Goal: Task Accomplishment & Management: Manage account settings

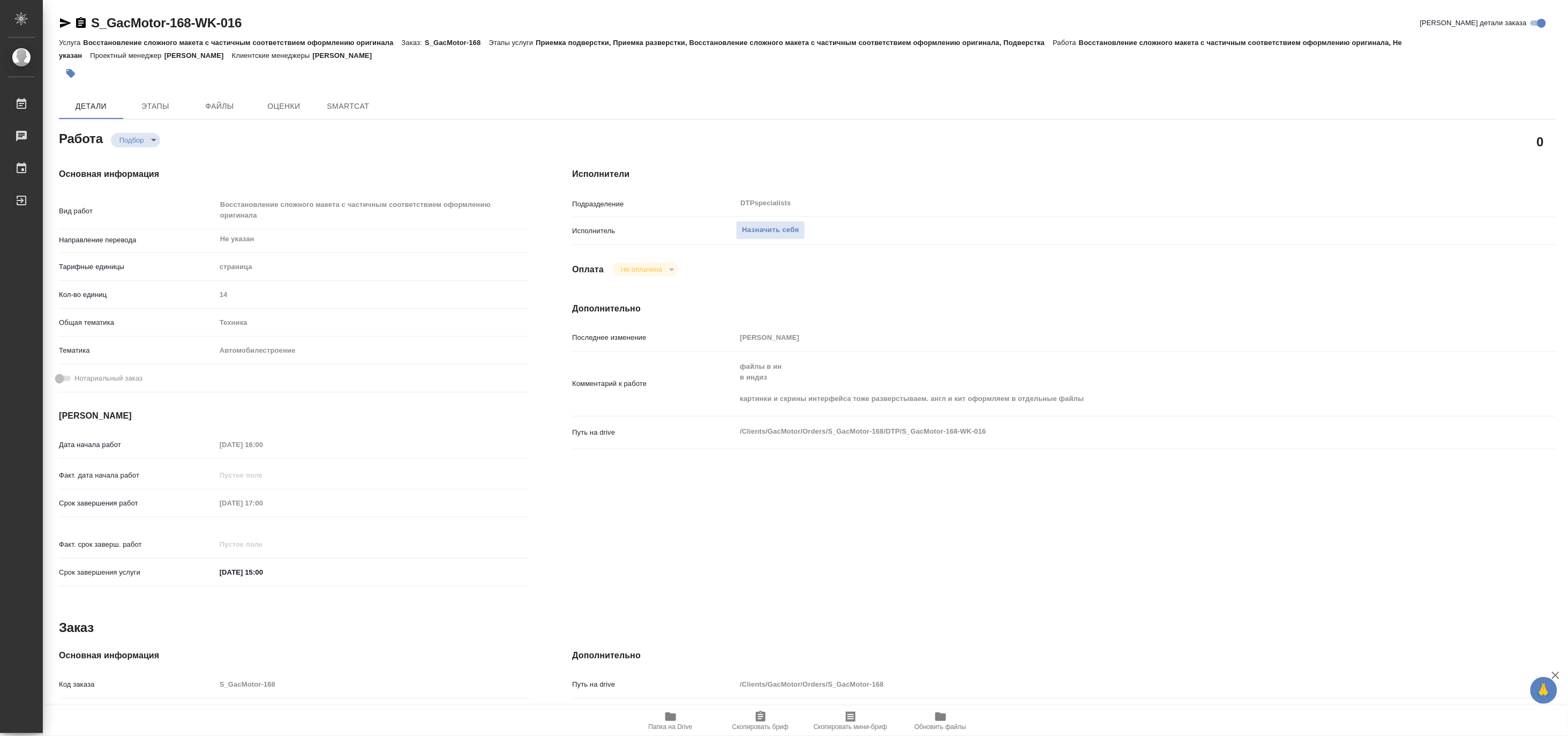
type textarea "x"
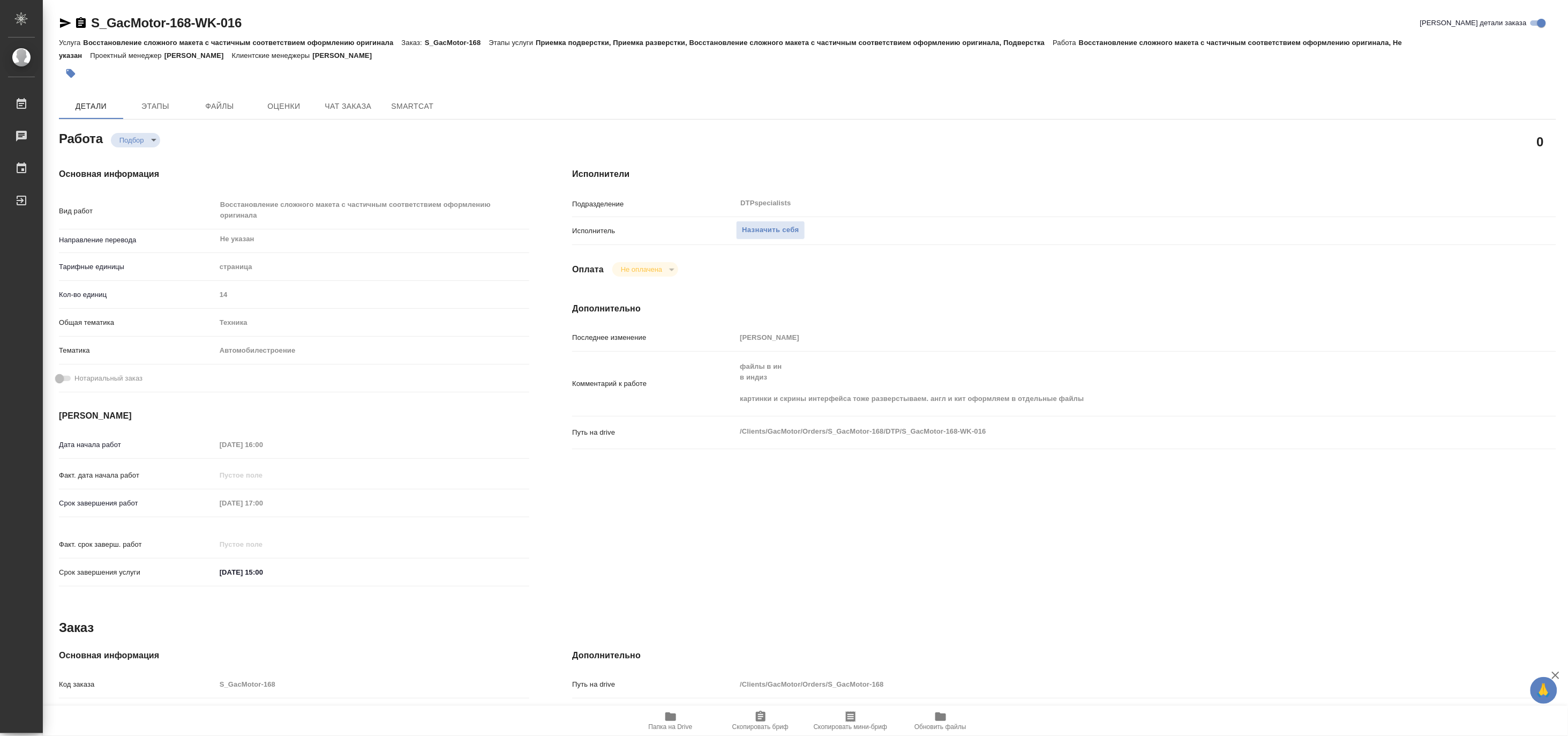
type textarea "x"
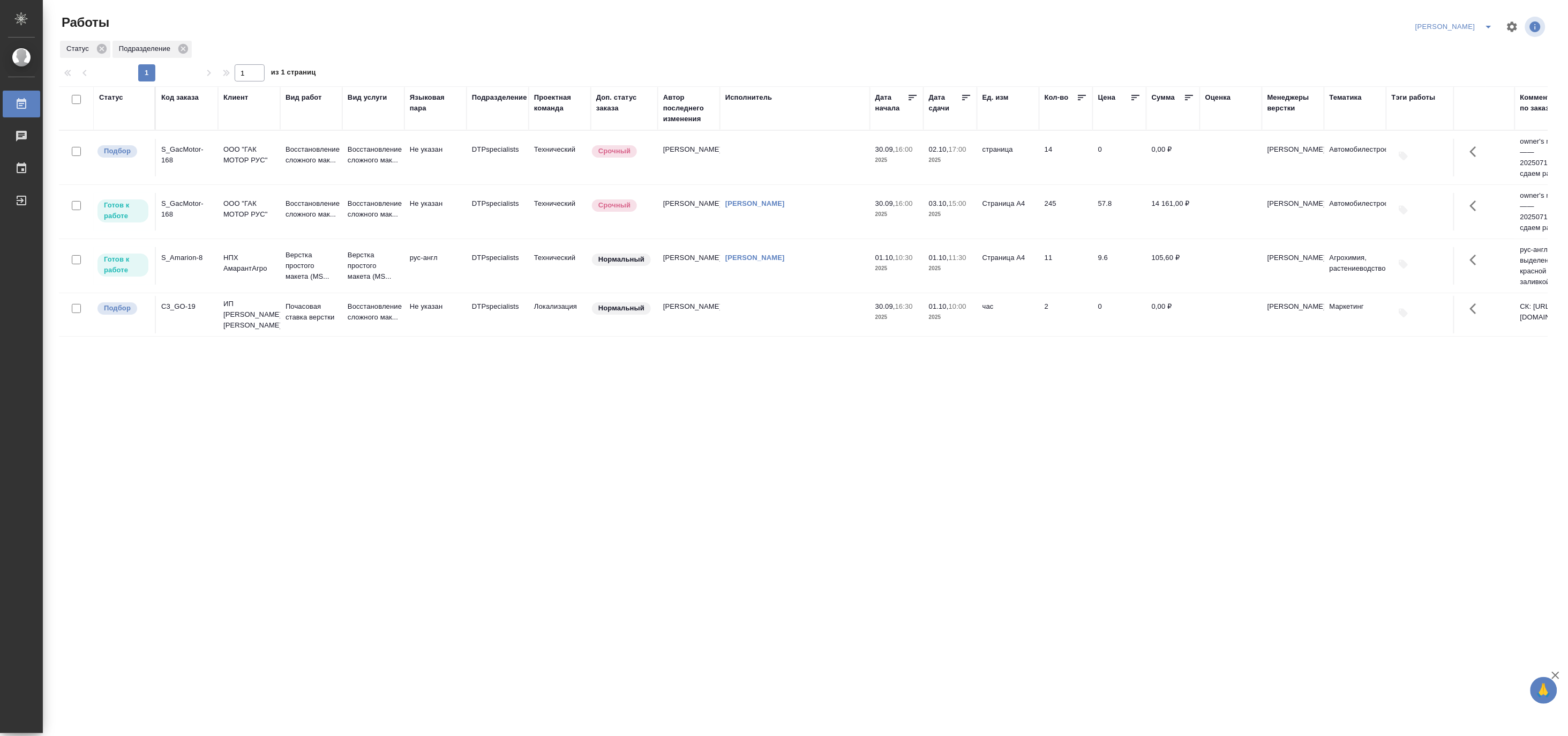
click at [1490, 23] on icon "split button" at bounding box center [1489, 27] width 13 height 13
click at [1440, 48] on li "Матвеева_В работе" at bounding box center [1449, 48] width 103 height 17
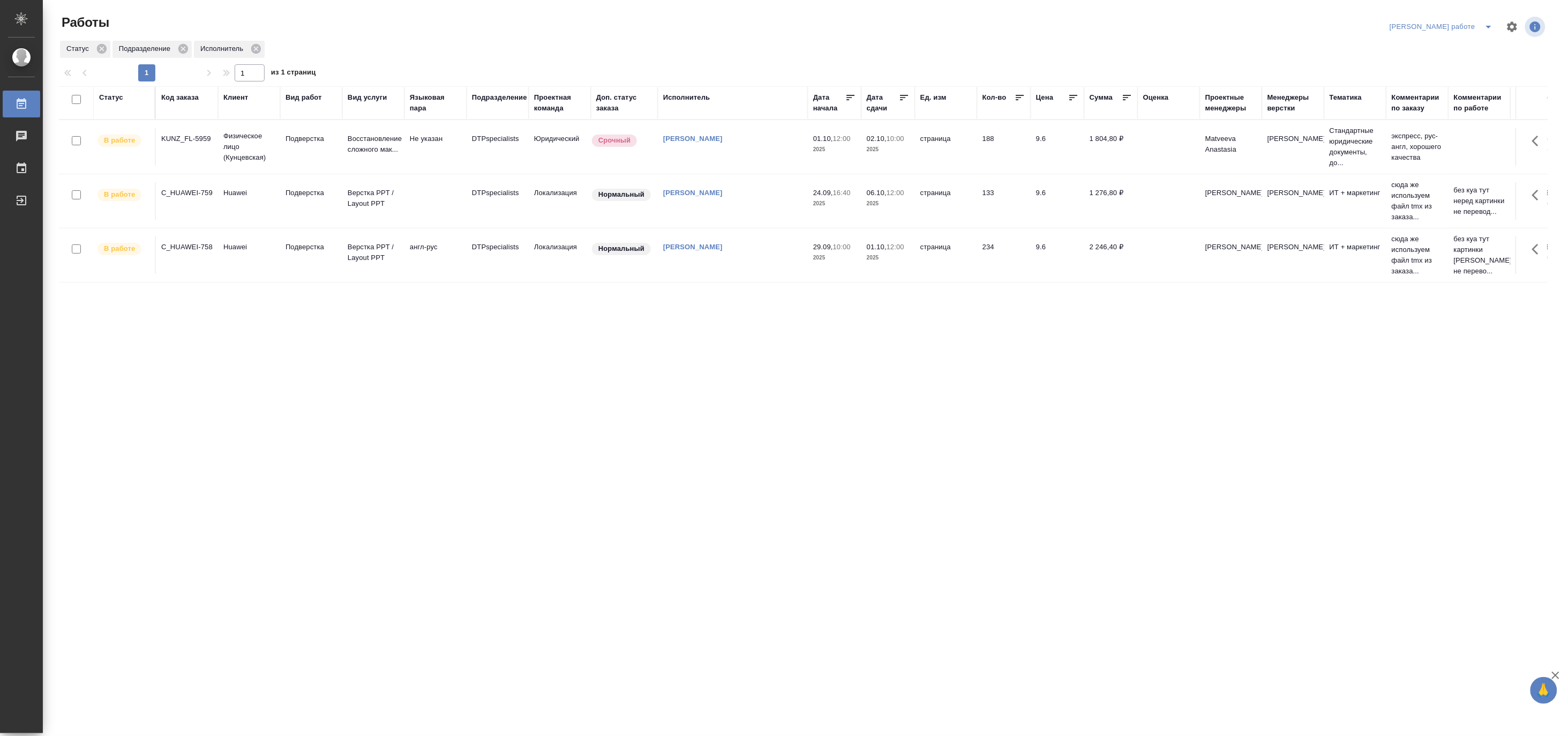
click at [526, 265] on td "DTPspecialists" at bounding box center [498, 254] width 62 height 37
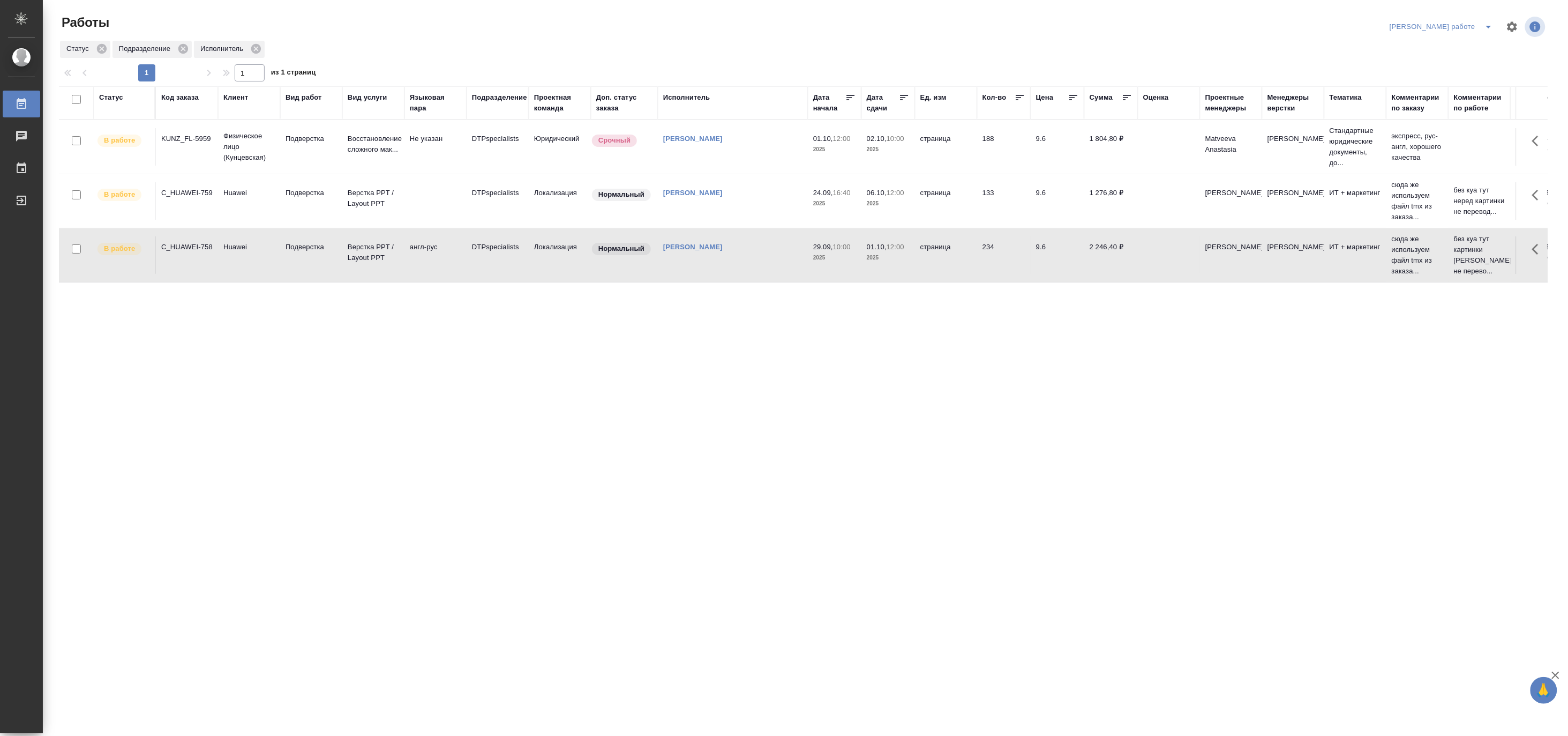
click at [526, 265] on td "DTPspecialists" at bounding box center [498, 254] width 62 height 37
click at [1488, 23] on icon "split button" at bounding box center [1489, 27] width 13 height 13
click at [1471, 62] on li "Матвеева_назначено" at bounding box center [1451, 66] width 97 height 17
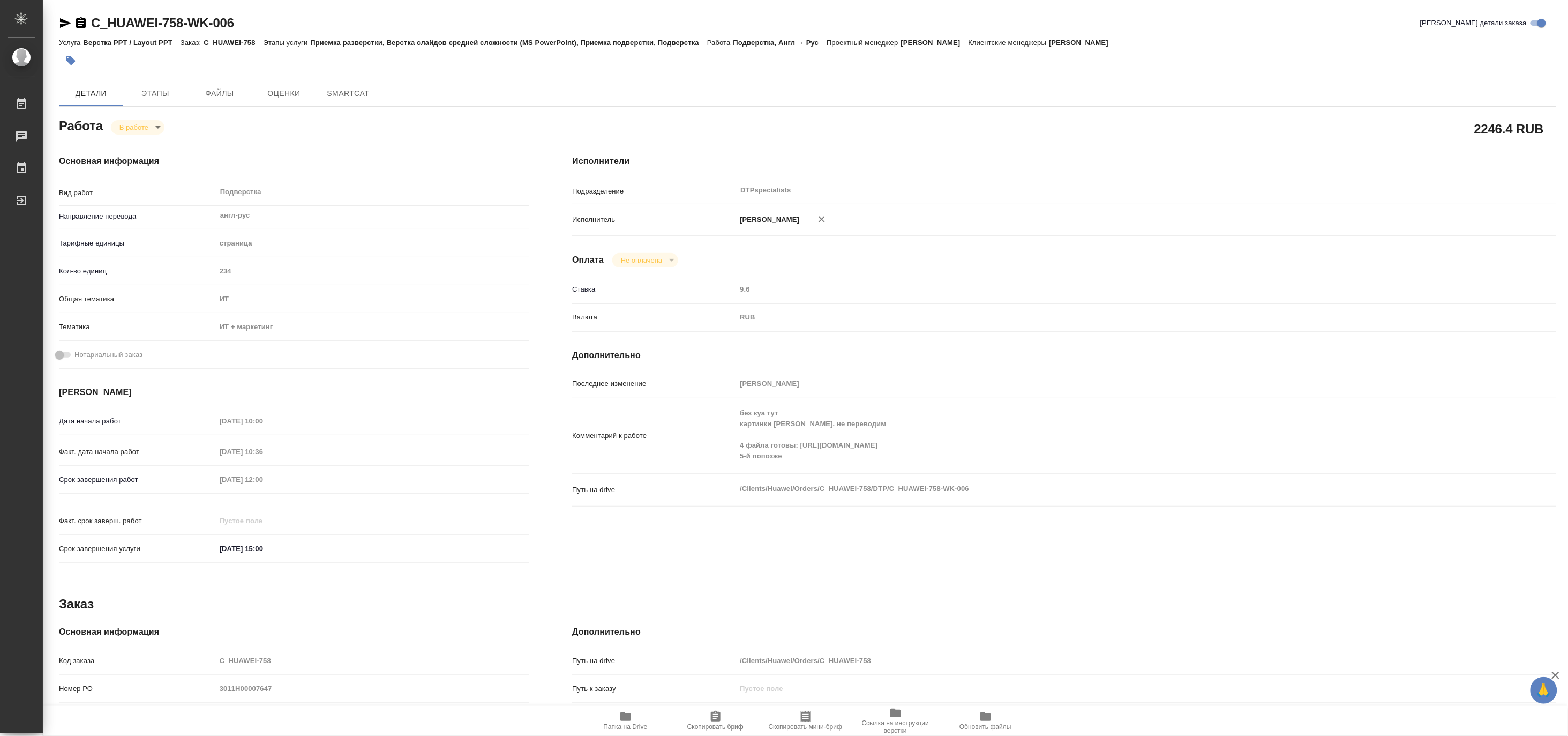
type textarea "x"
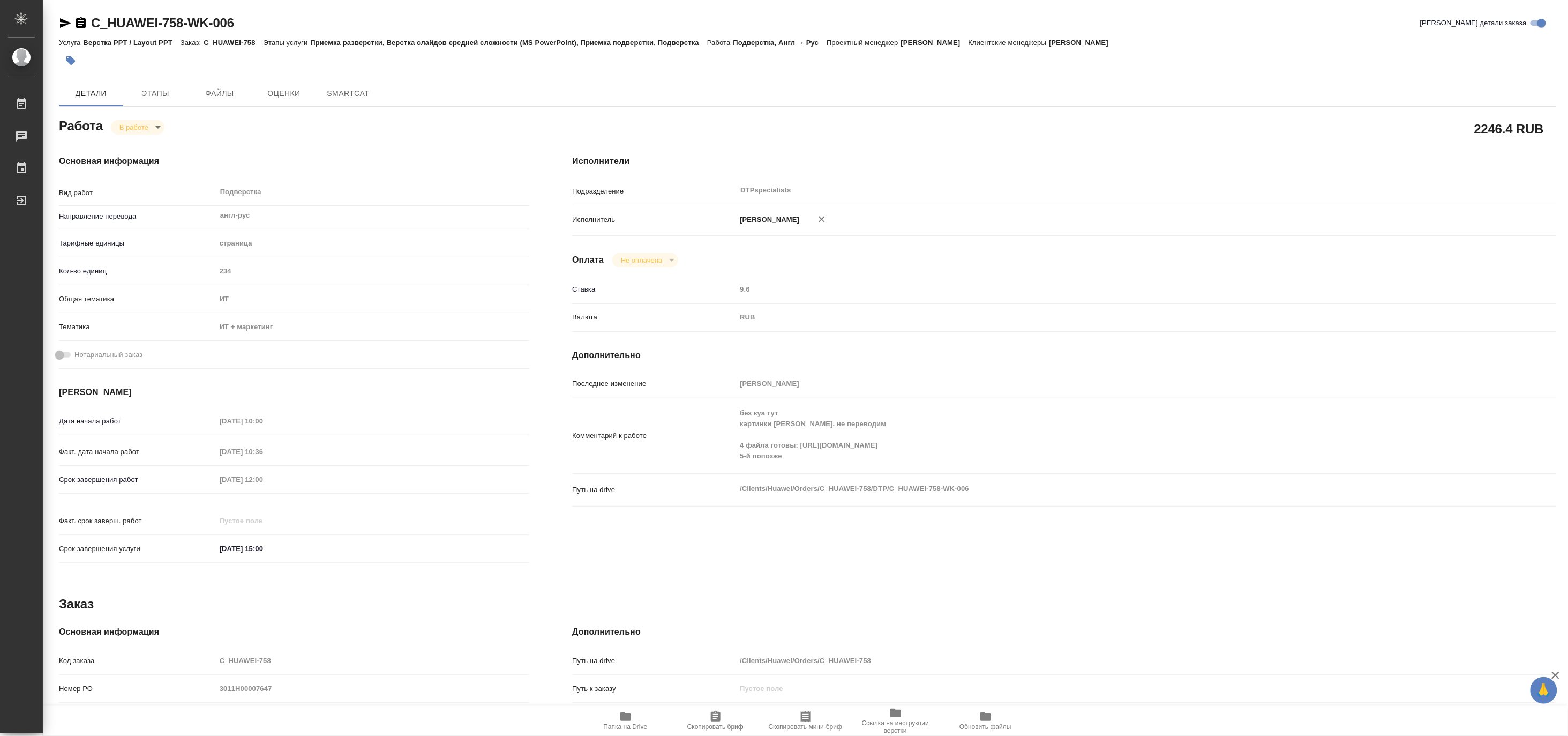
type textarea "x"
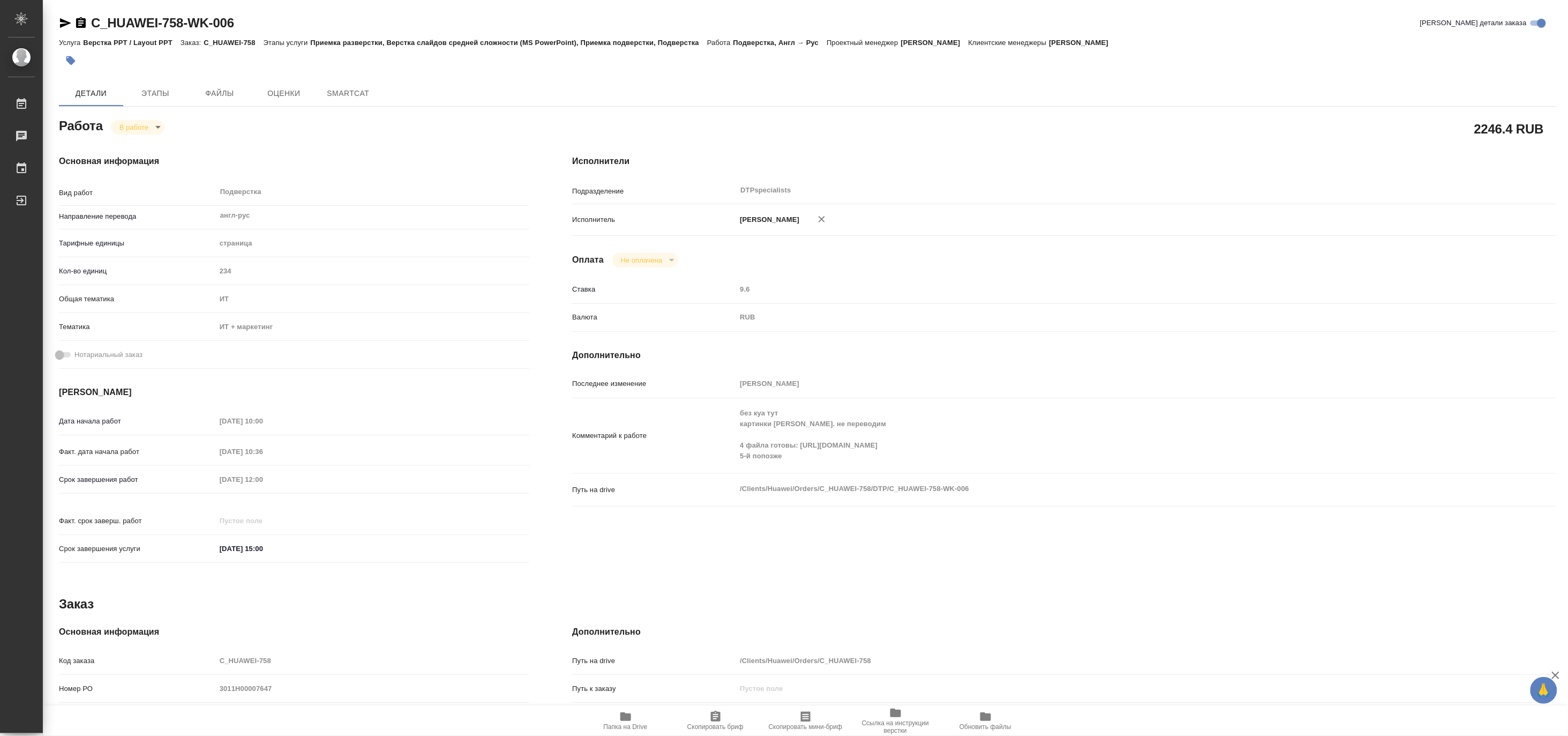
type textarea "x"
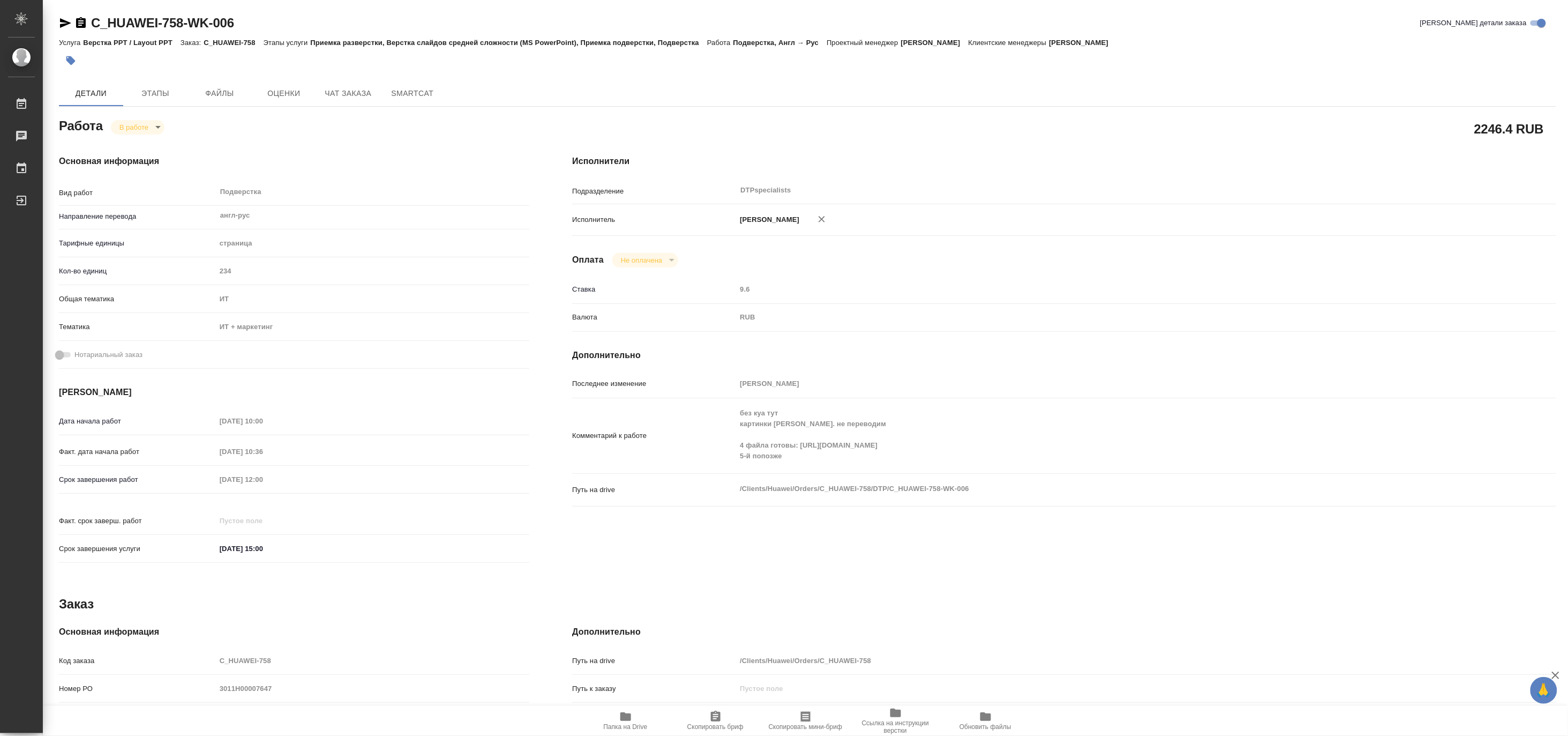
type textarea "x"
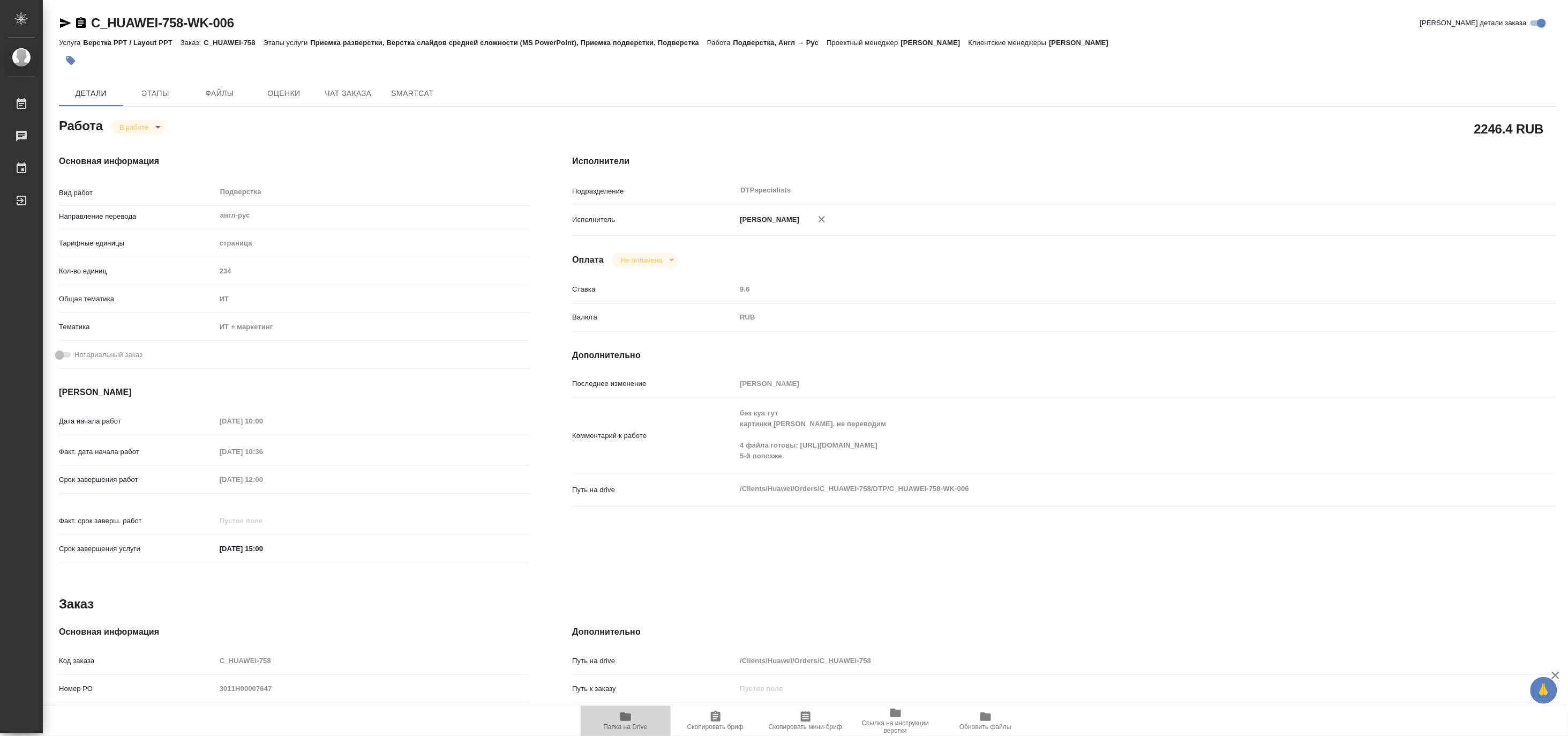
click at [623, 724] on span "Папка на Drive" at bounding box center [626, 727] width 44 height 8
type textarea "x"
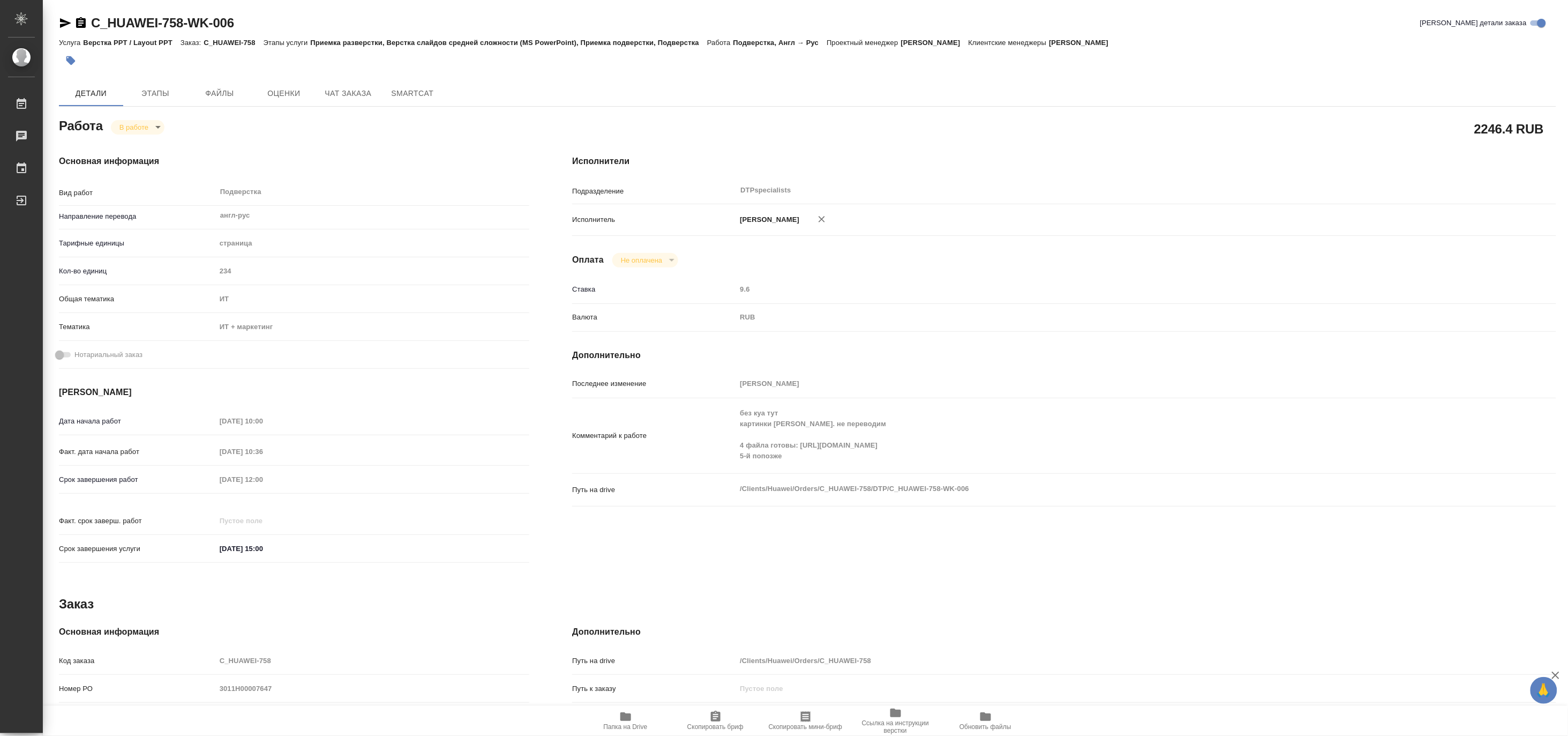
type textarea "x"
click at [350, 98] on span "Чат заказа" at bounding box center [348, 93] width 51 height 13
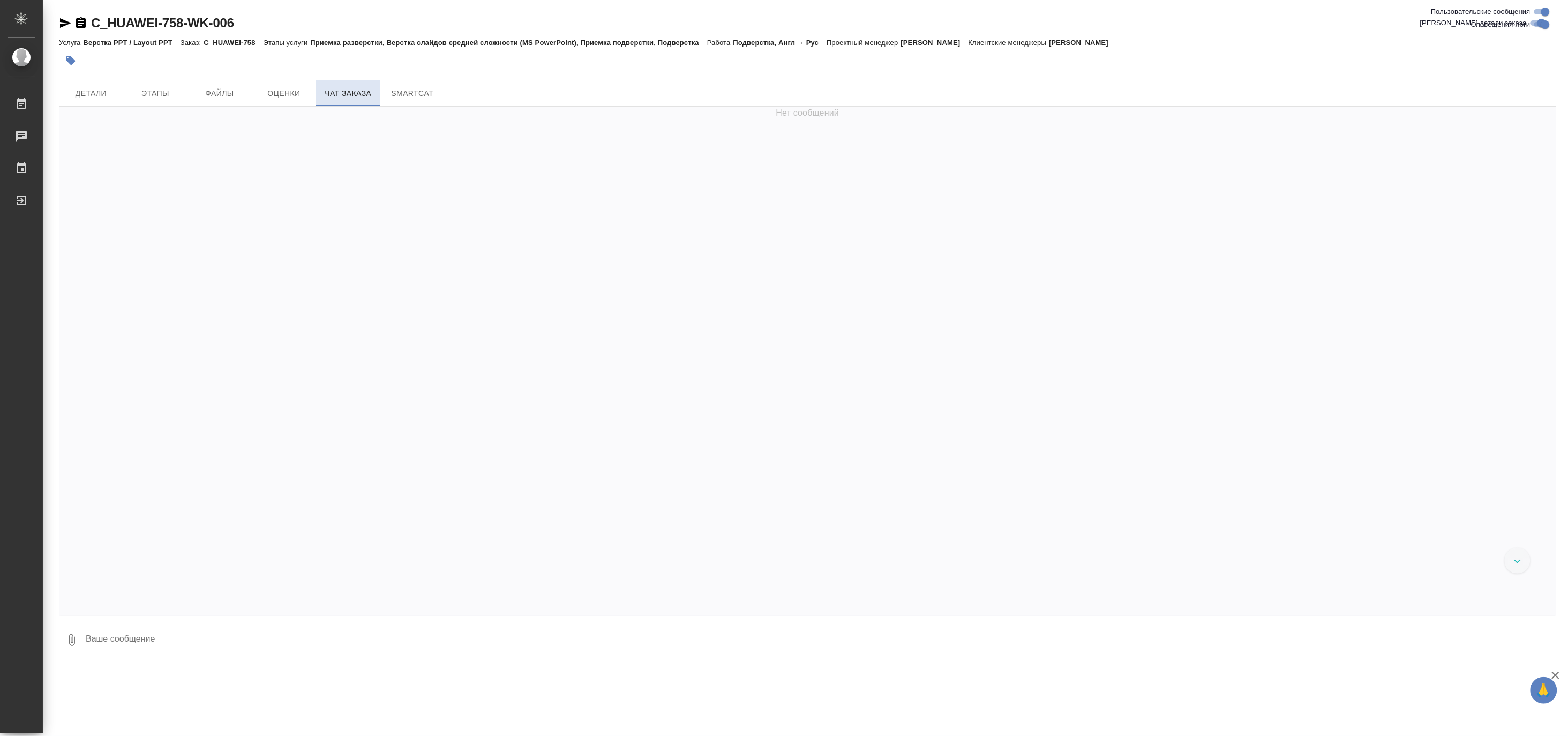
scroll to position [11997, 0]
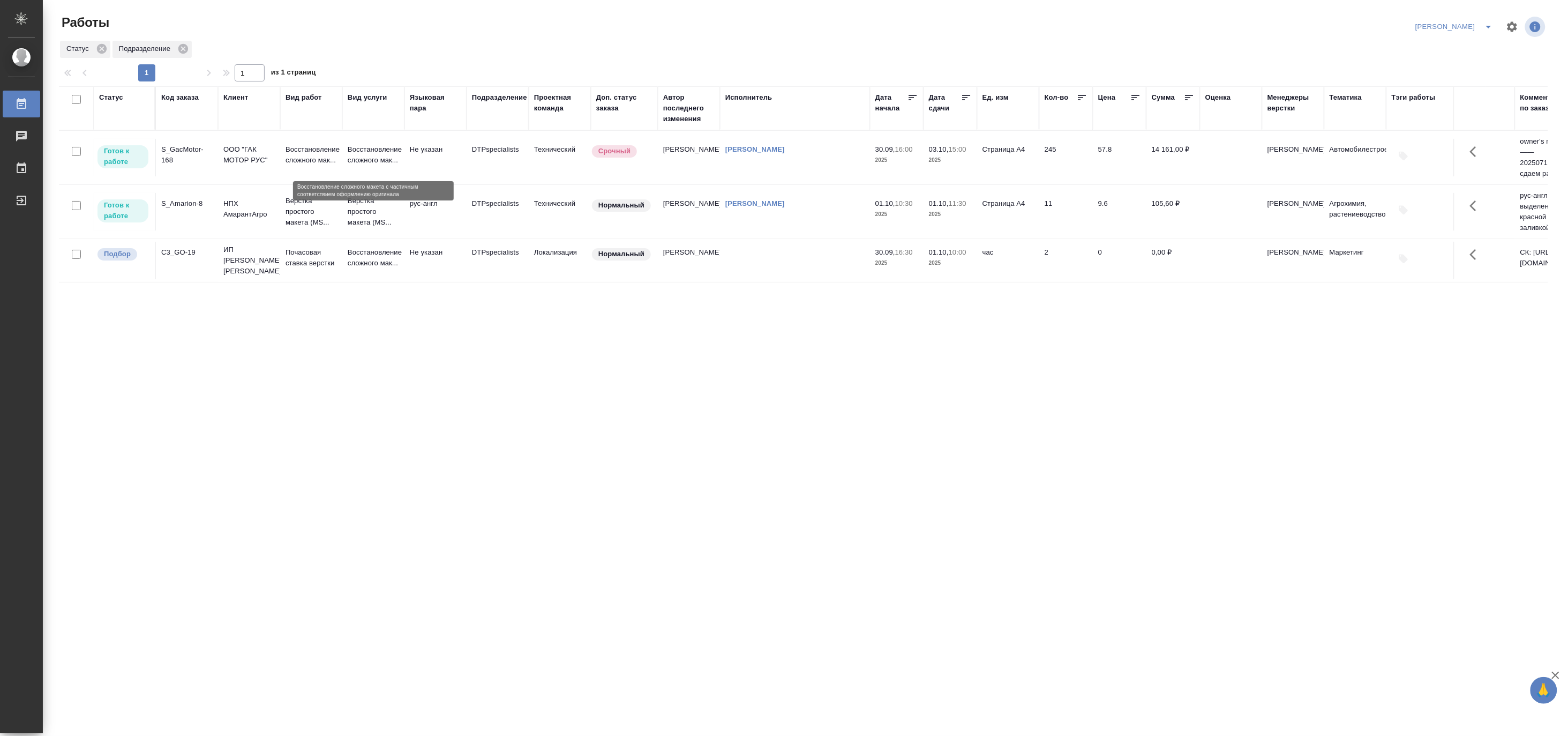
click at [376, 151] on p "Восстановление сложного мак..." at bounding box center [373, 155] width 51 height 21
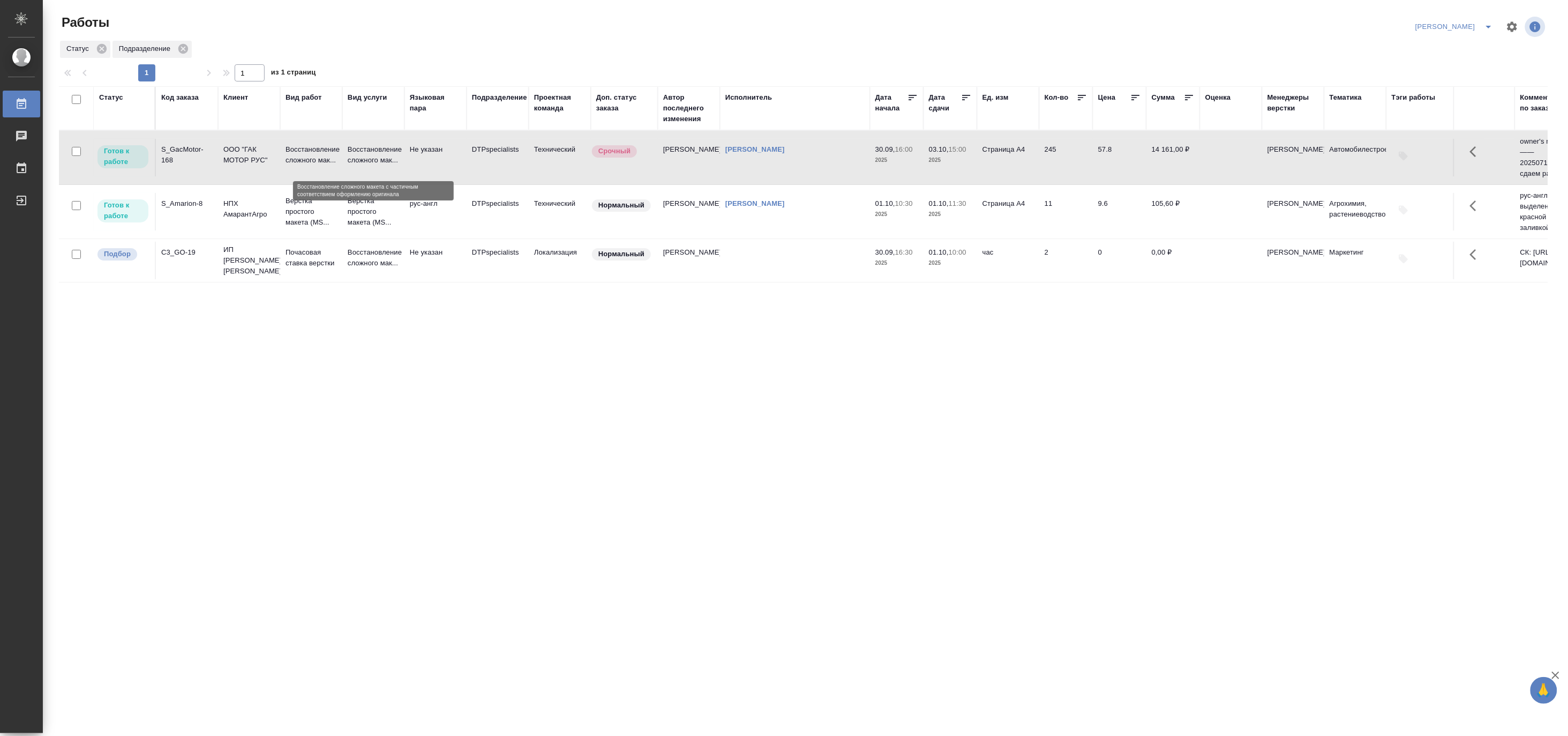
click at [376, 151] on p "Восстановление сложного мак..." at bounding box center [373, 155] width 51 height 21
click at [323, 216] on p "Верстка простого макета (MS..." at bounding box center [311, 211] width 51 height 32
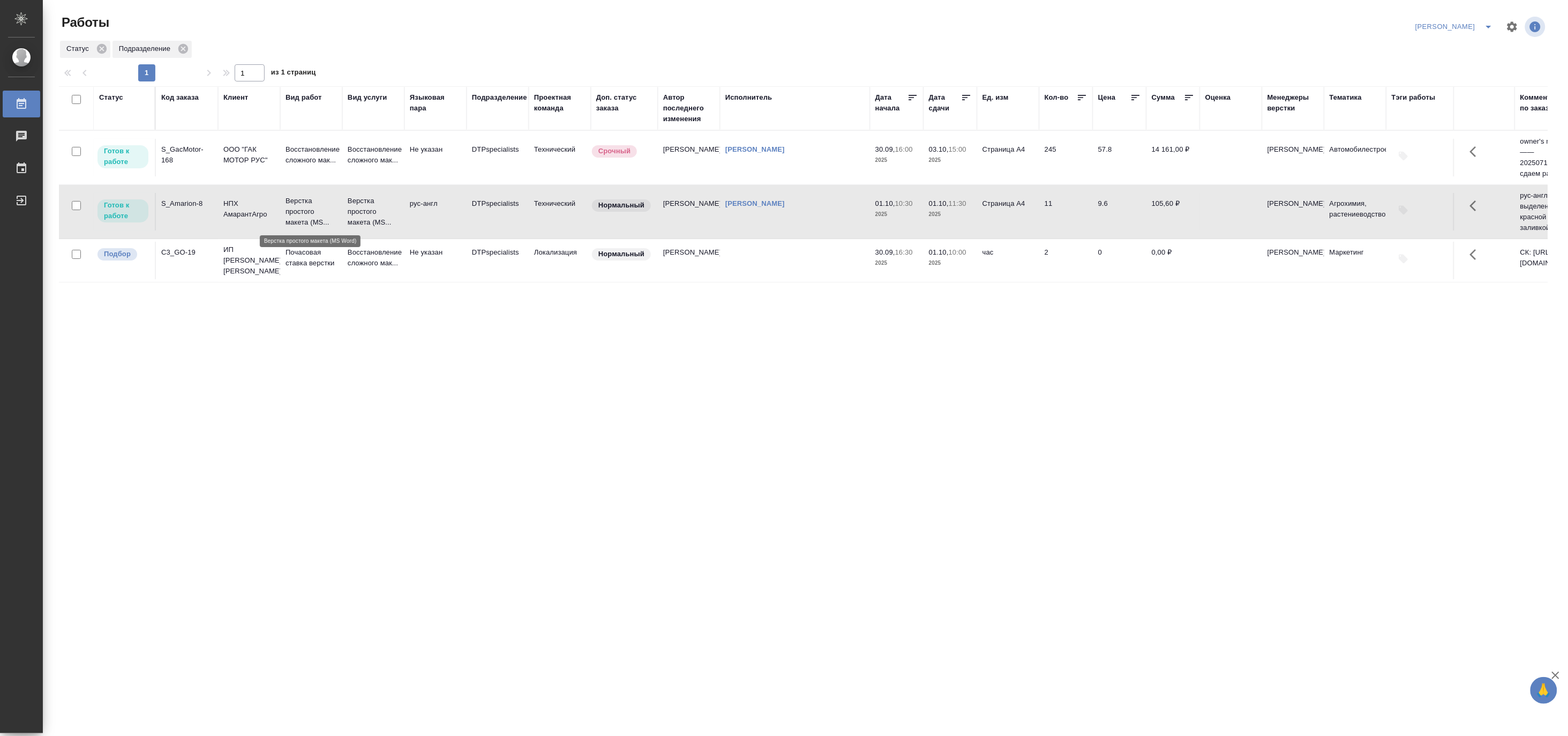
click at [323, 216] on p "Верстка простого макета (MS..." at bounding box center [311, 211] width 51 height 32
click at [325, 161] on p "Восстановление сложного мак..." at bounding box center [311, 155] width 51 height 21
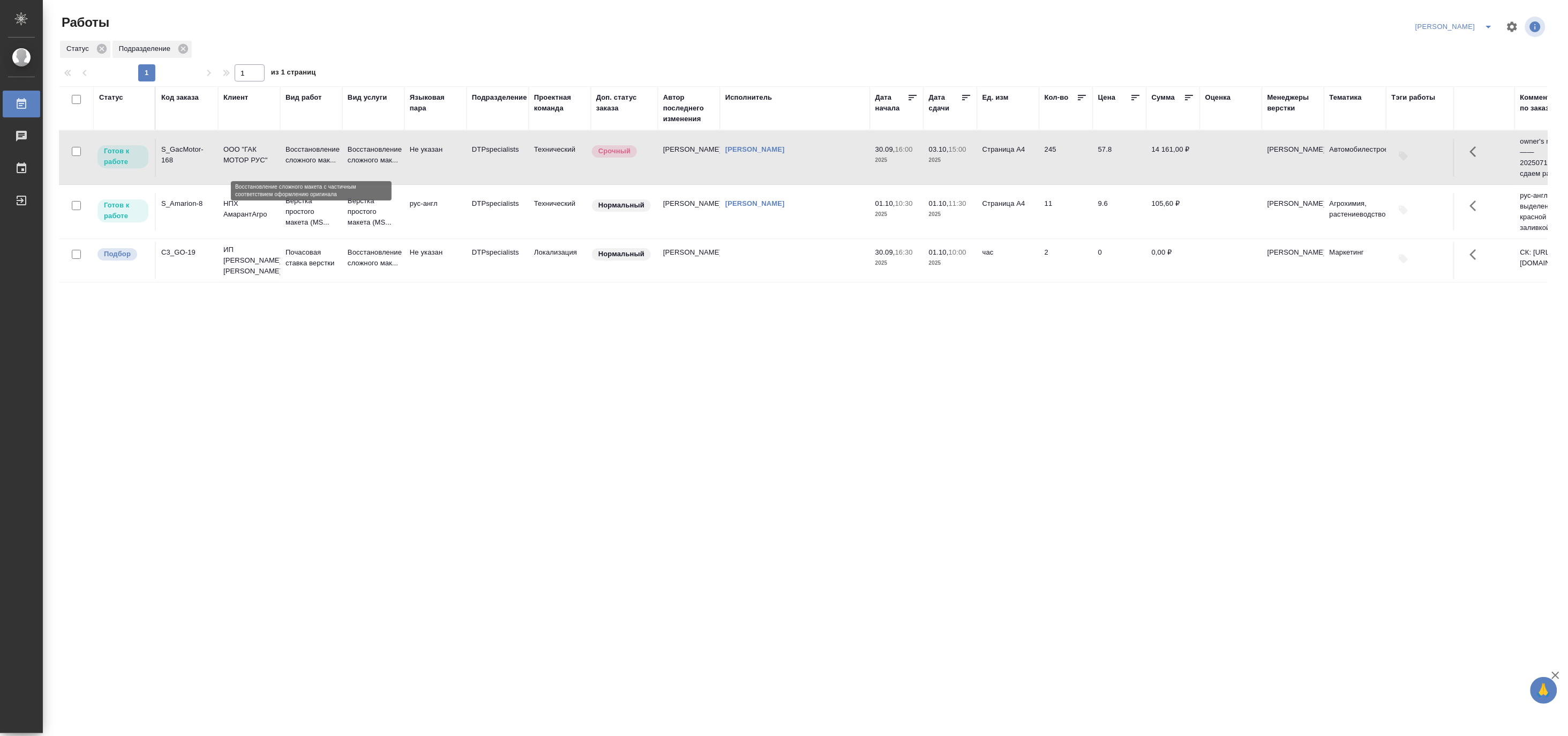
click at [325, 161] on p "Восстановление сложного мак..." at bounding box center [311, 155] width 51 height 21
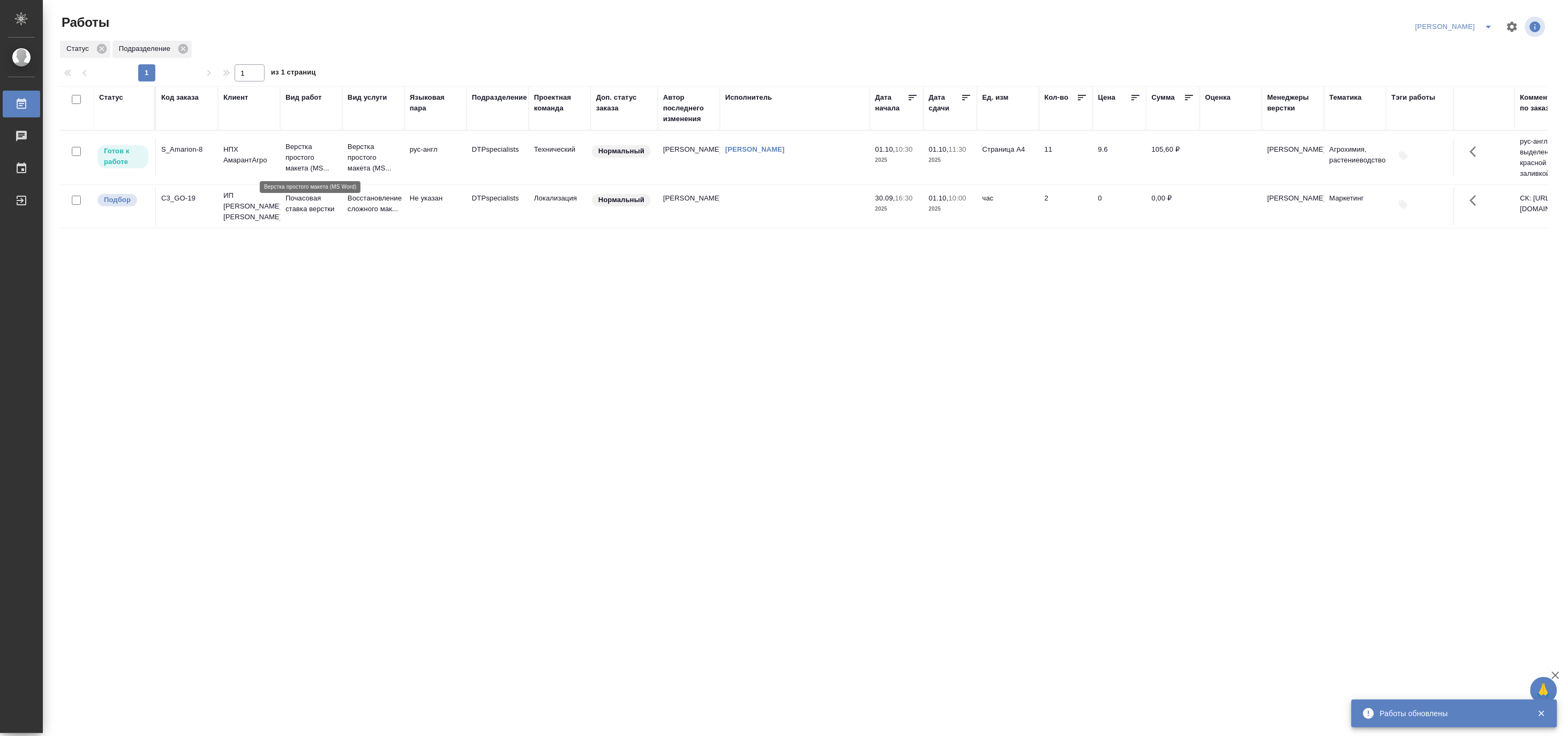
click at [296, 154] on p "Верстка простого макета (MS..." at bounding box center [311, 158] width 51 height 32
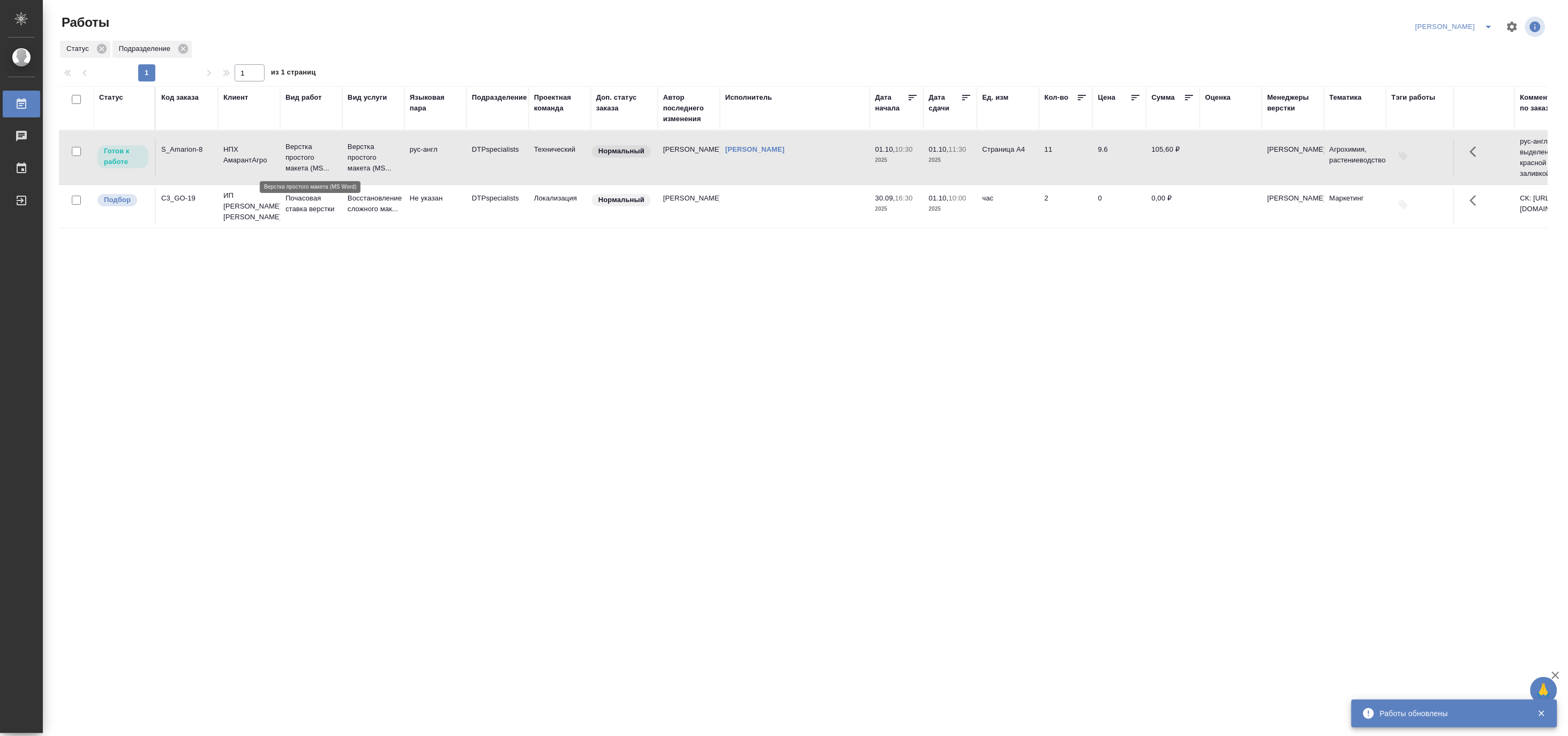
click at [296, 154] on p "Верстка простого макета (MS..." at bounding box center [311, 158] width 51 height 32
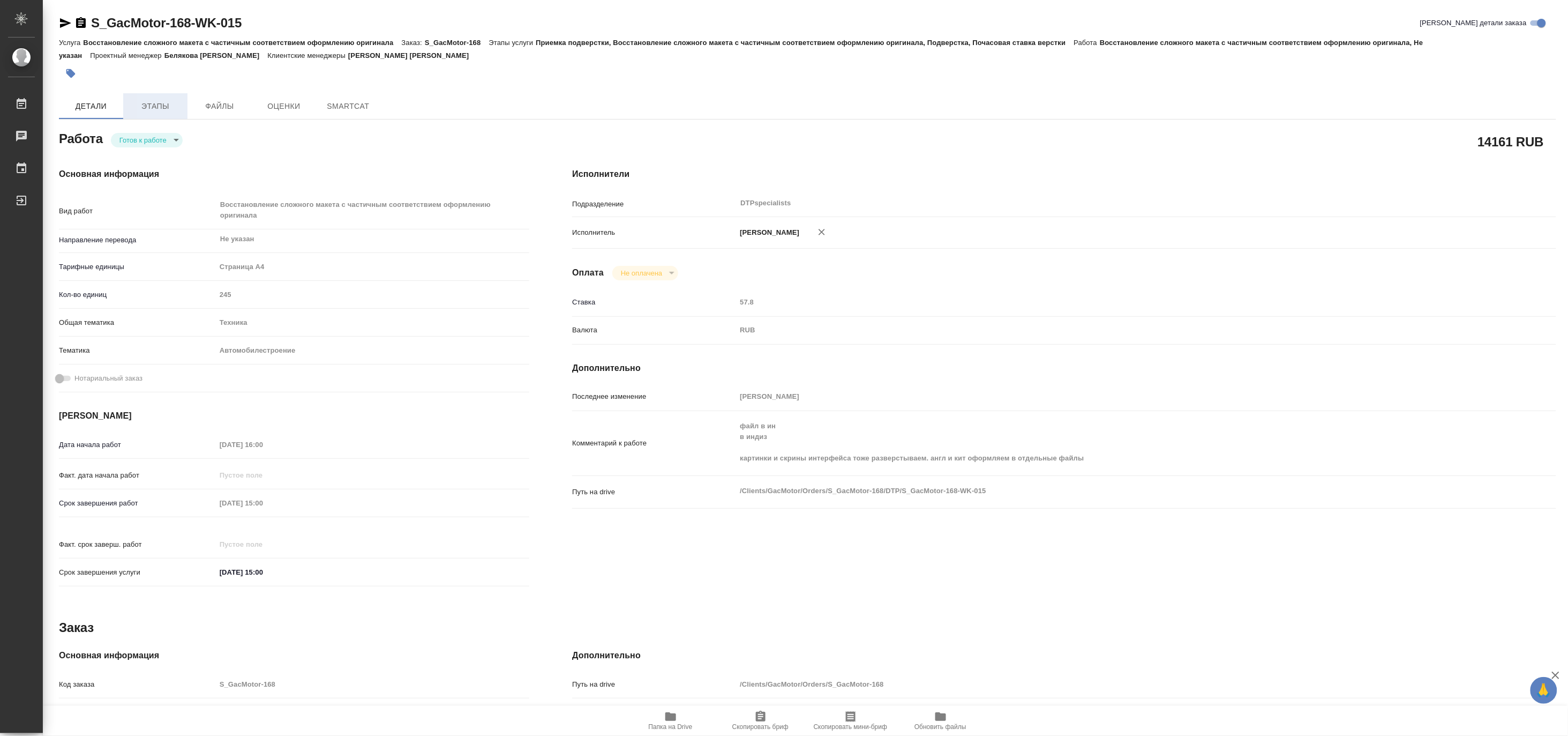
type textarea "x"
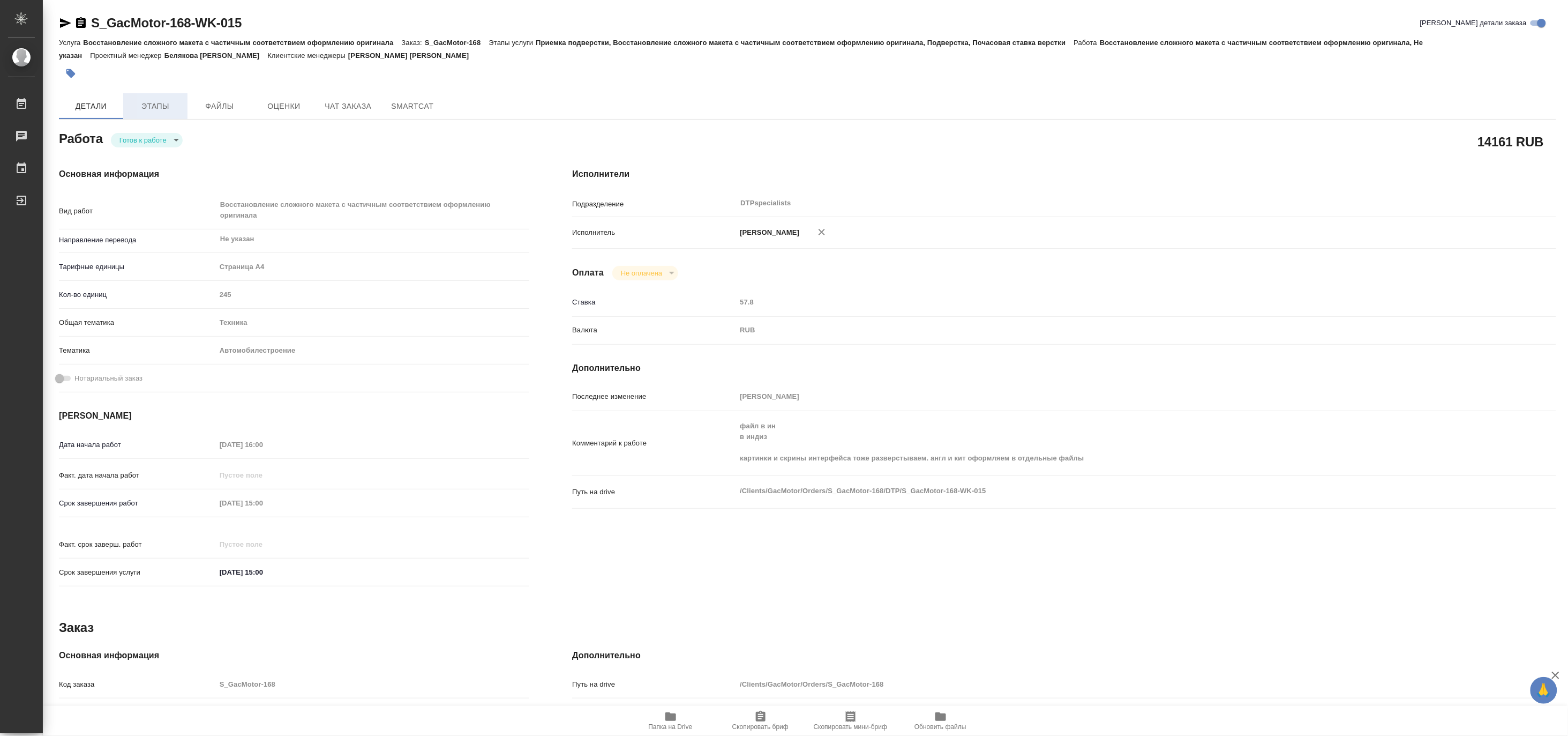
type textarea "x"
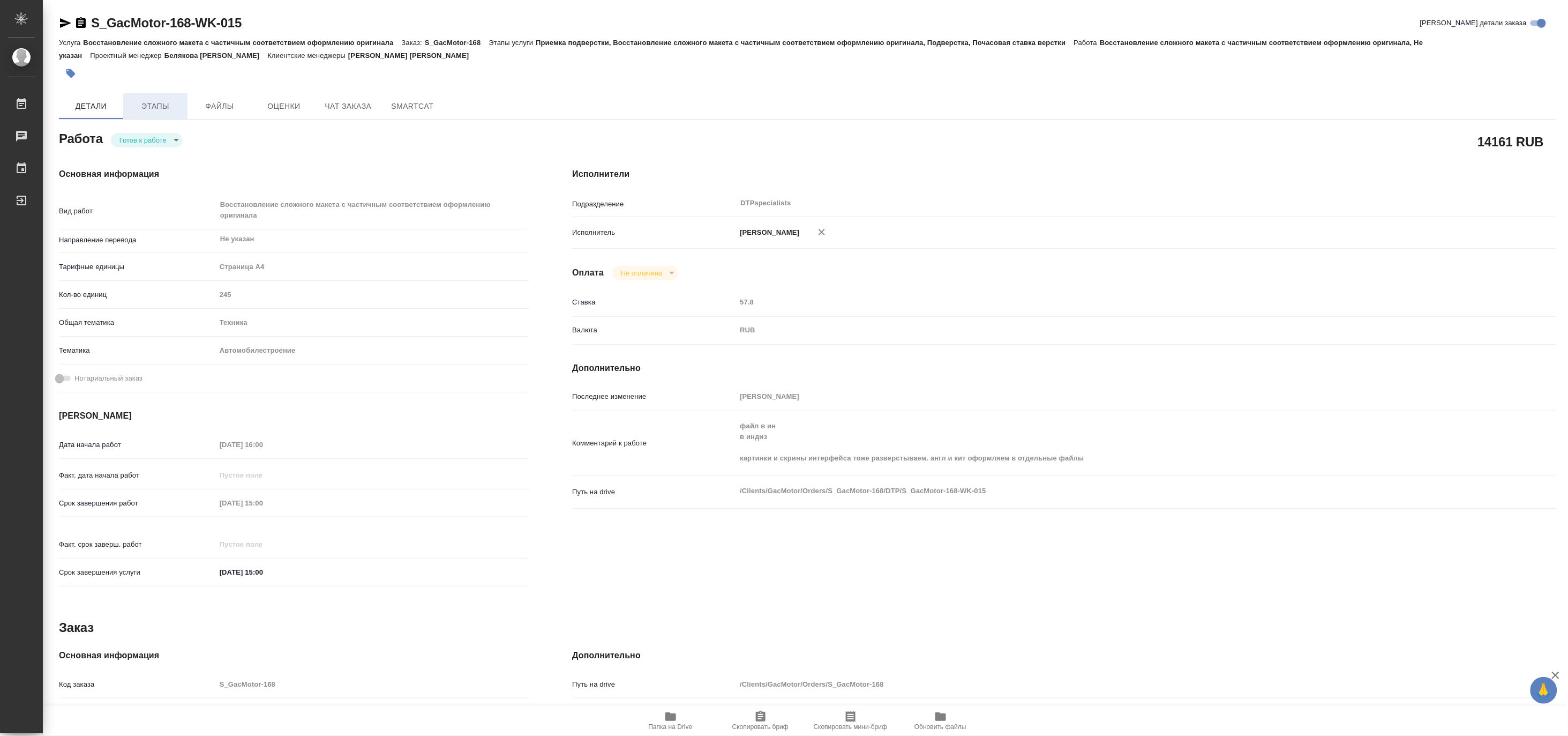
type textarea "x"
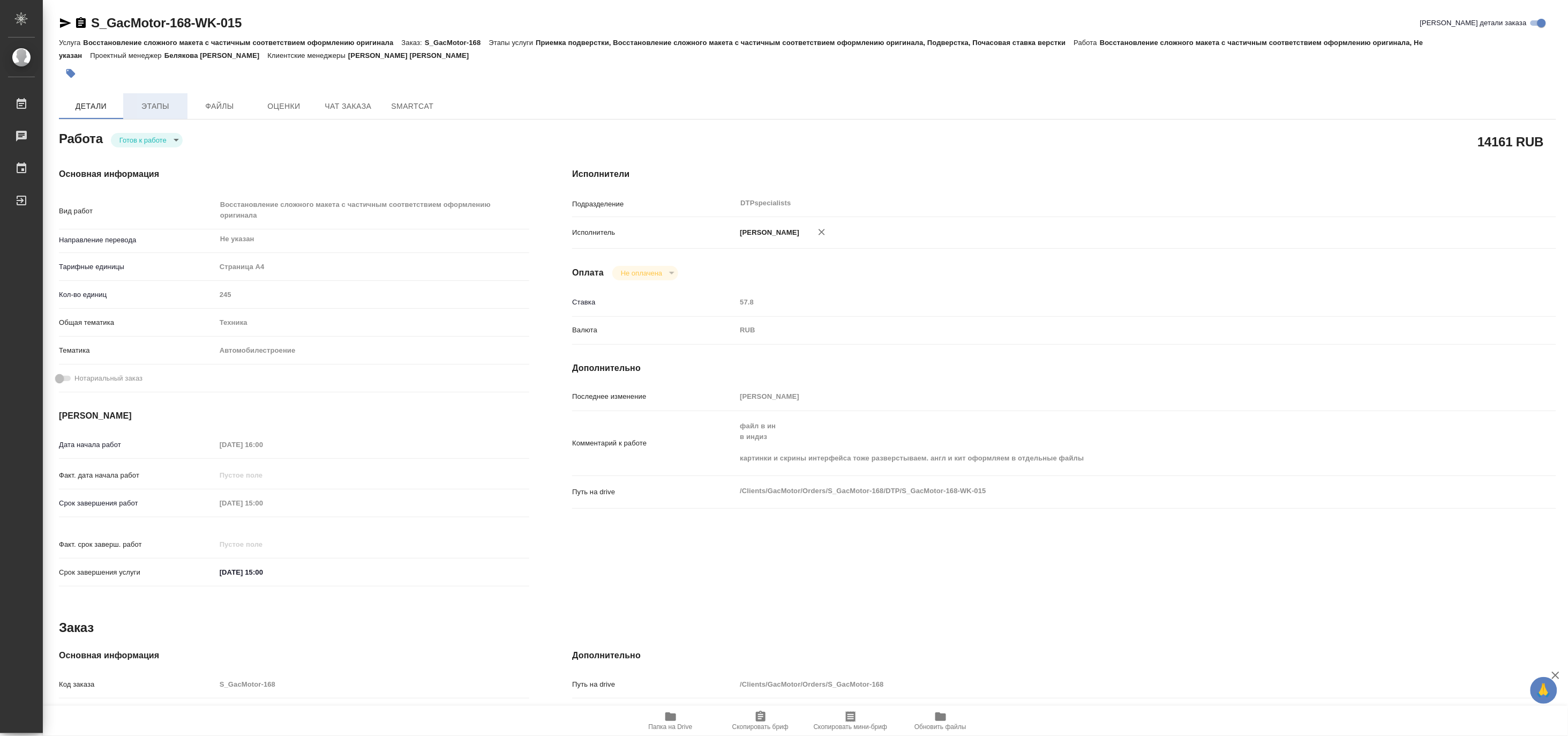
click at [157, 106] on span "Этапы" at bounding box center [155, 106] width 51 height 13
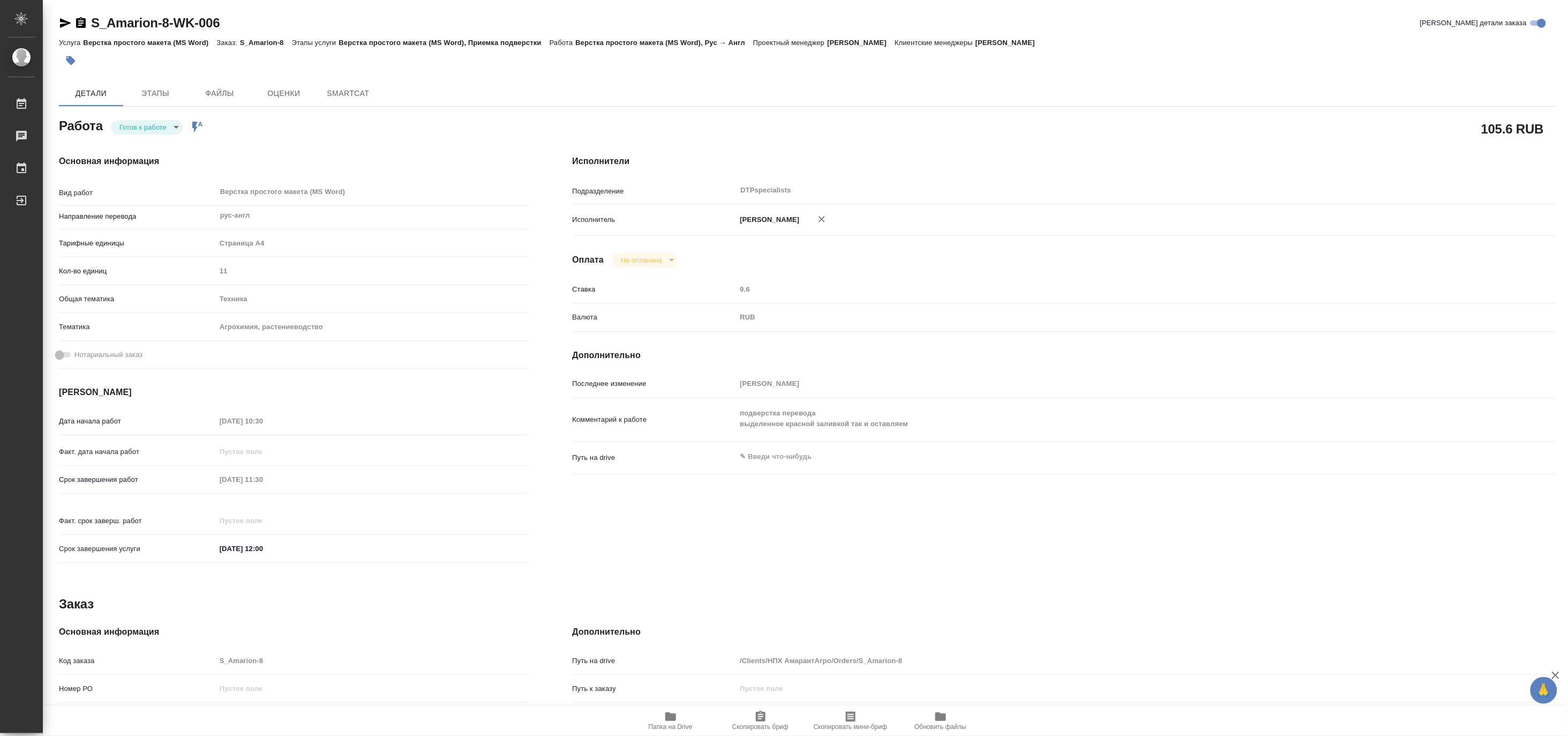
type textarea "x"
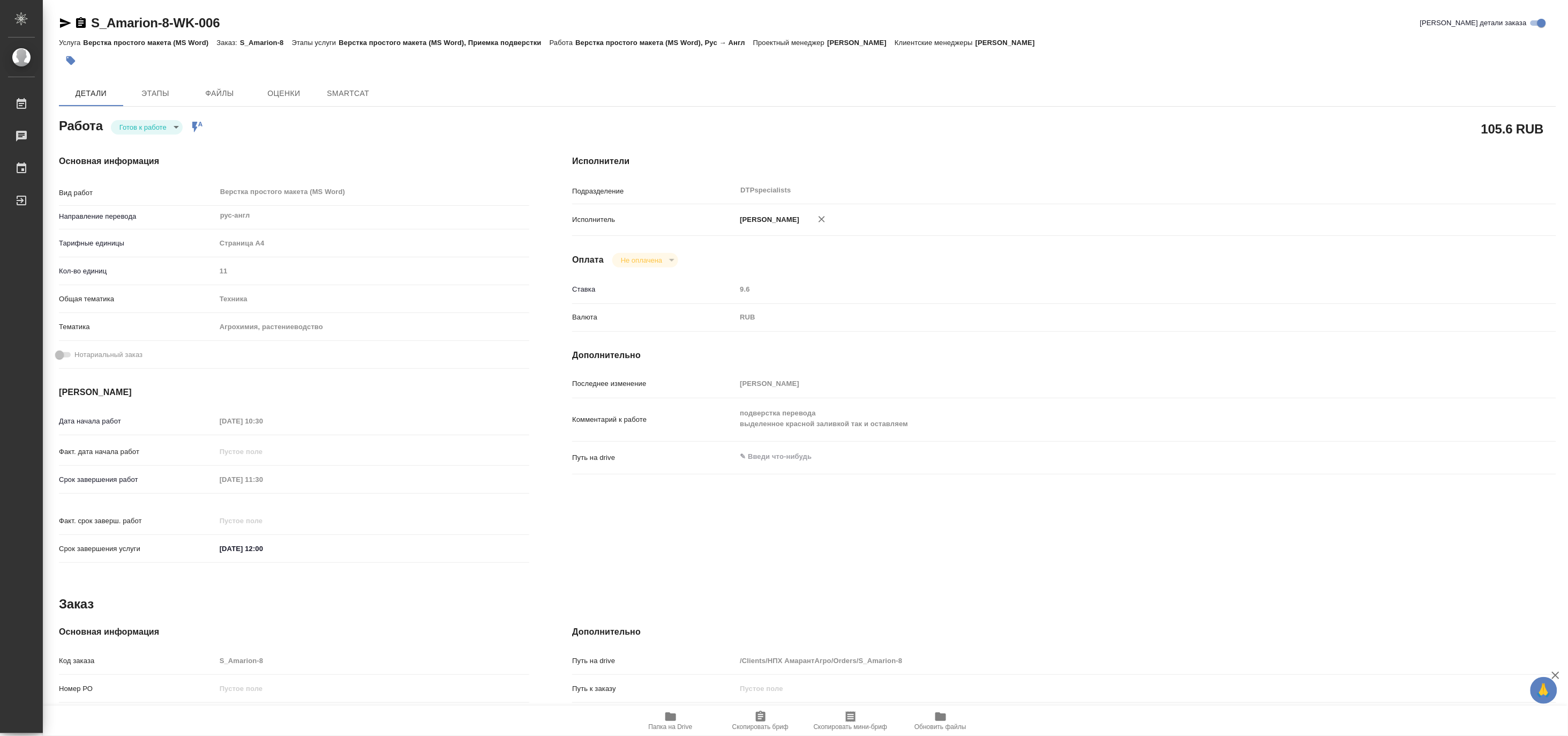
type textarea "x"
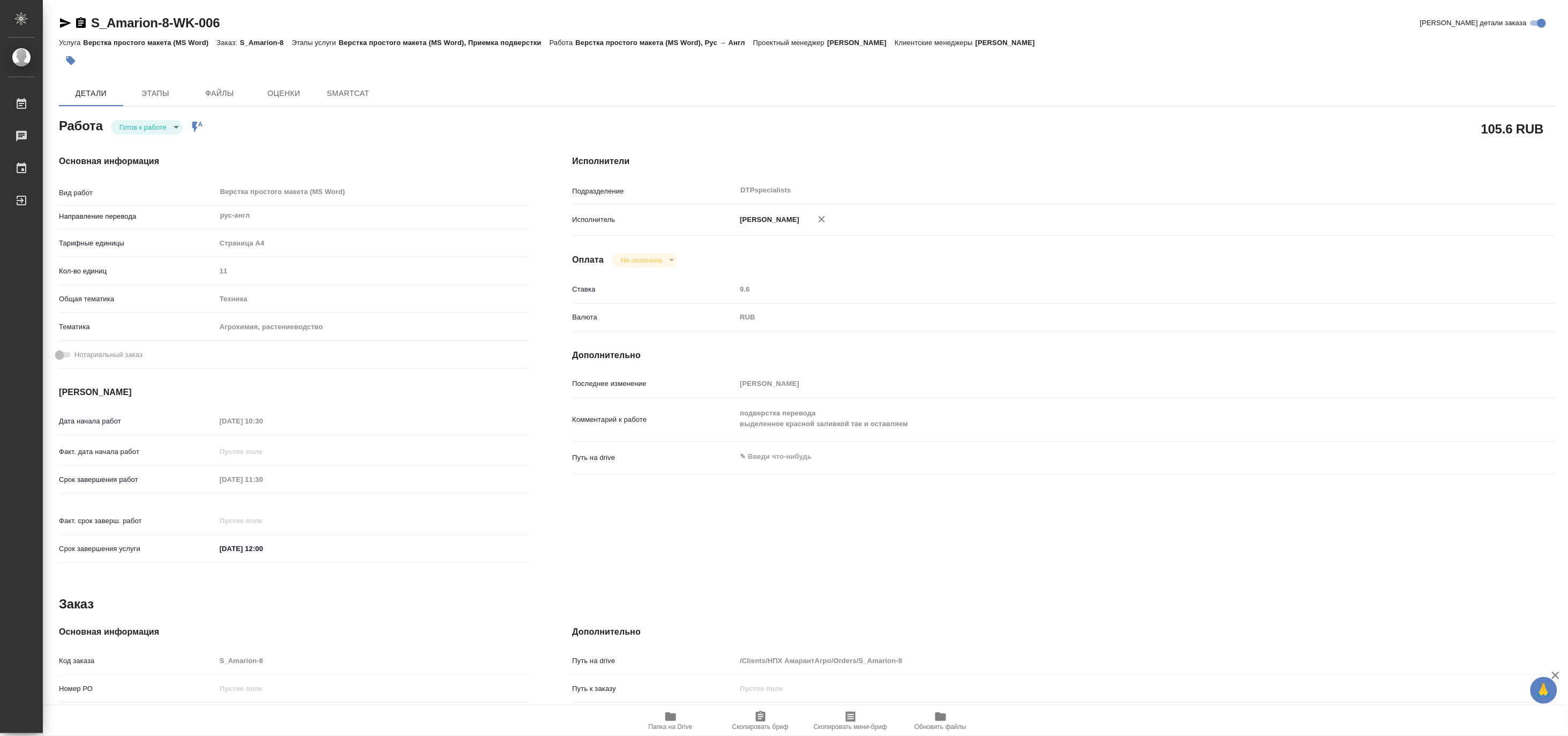
type textarea "x"
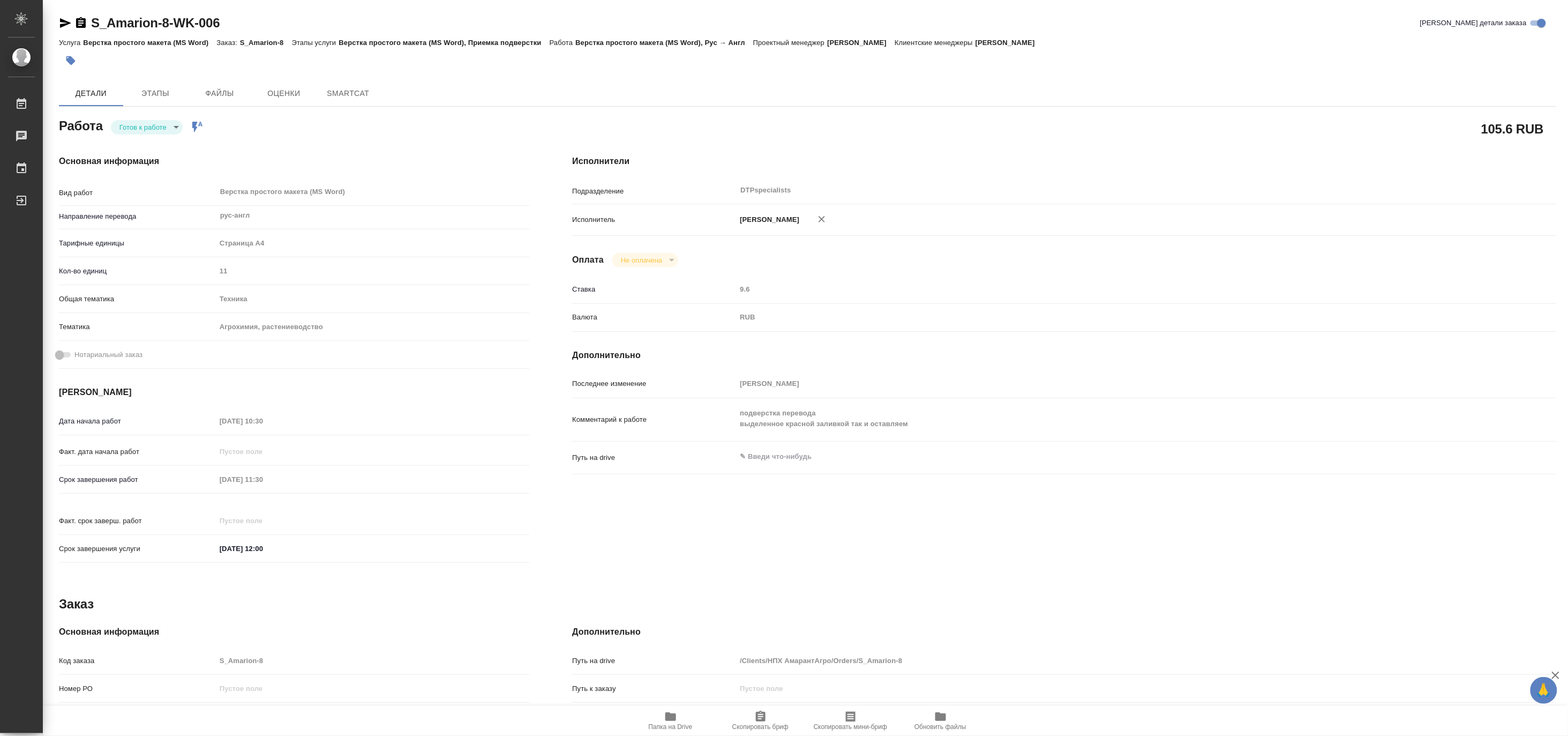
type textarea "x"
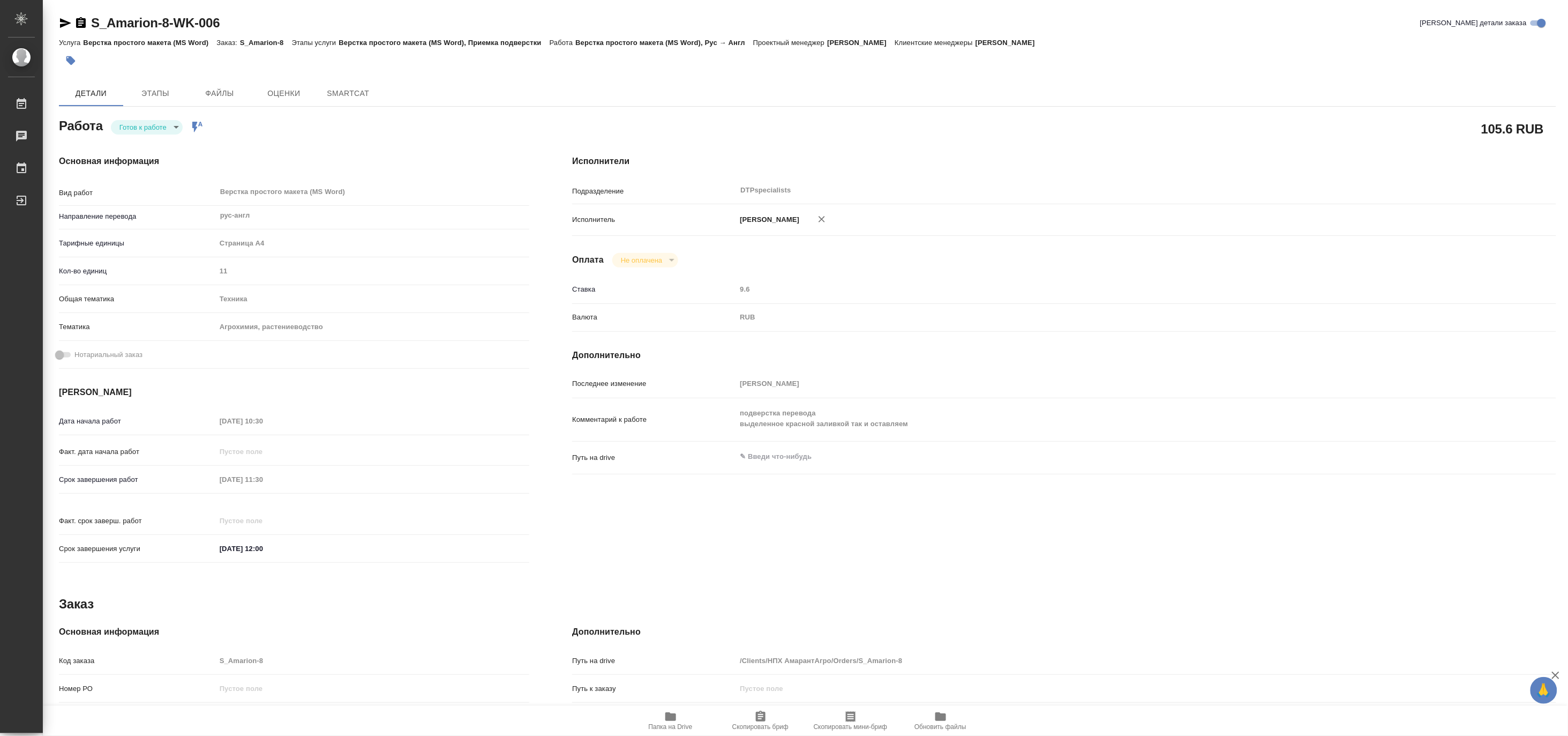
type textarea "x"
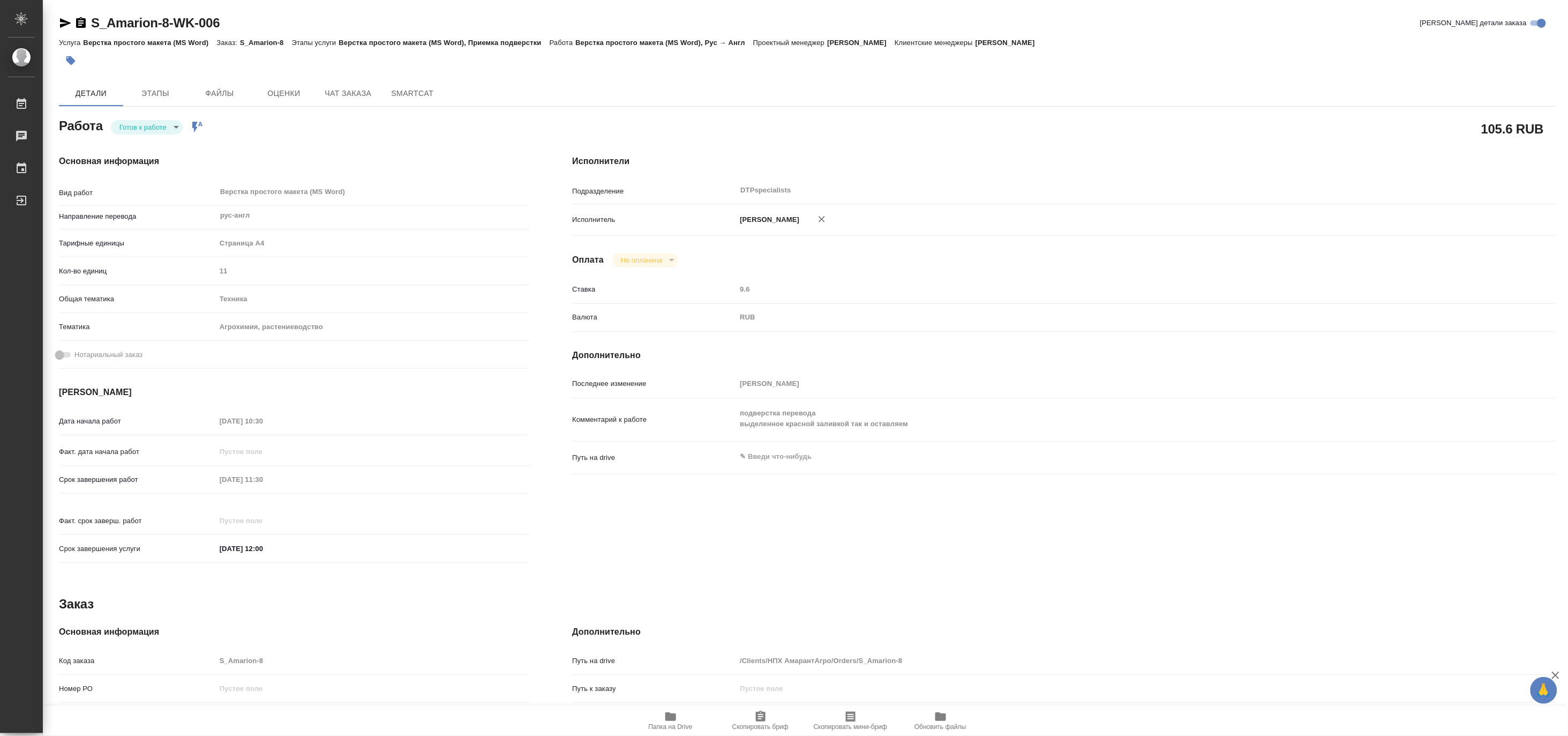
type textarea "x"
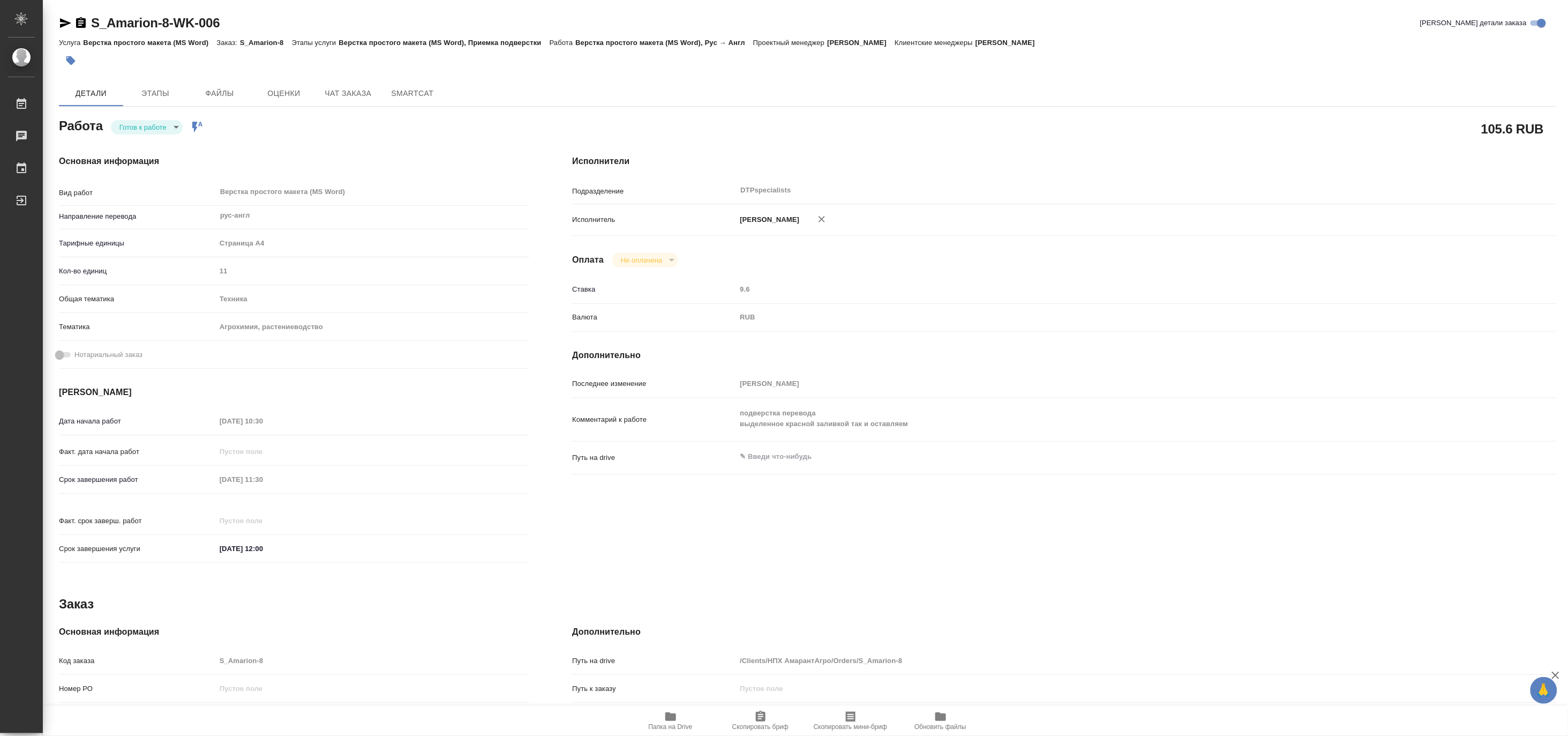
type textarea "x"
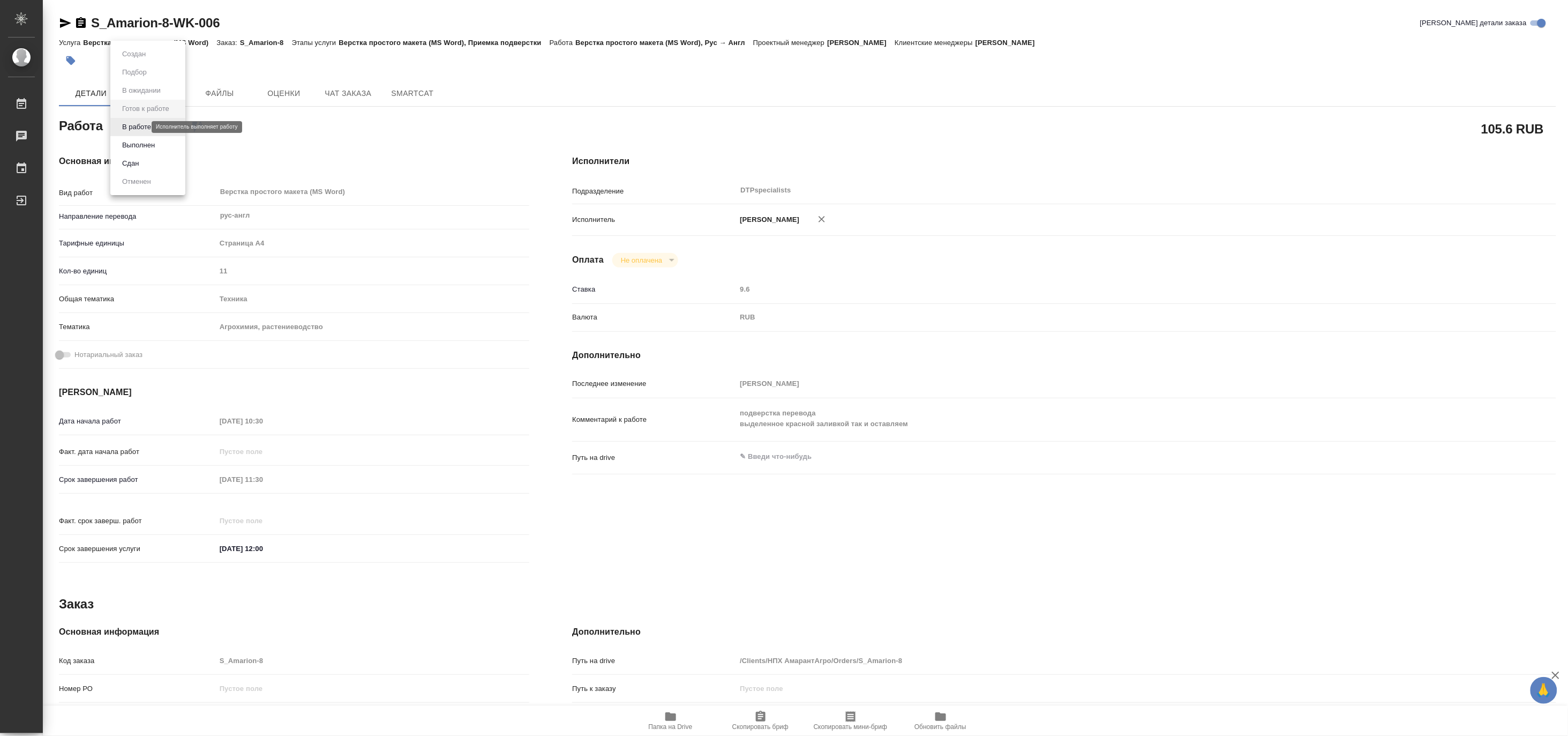
click at [142, 128] on body "🙏 .cls-1 fill:#fff; AWATERA Matveeva Maria Работы Чаты График Выйти S_Amarion-8…" at bounding box center [784, 368] width 1568 height 736
click at [135, 128] on button "В работе" at bounding box center [137, 127] width 35 height 12
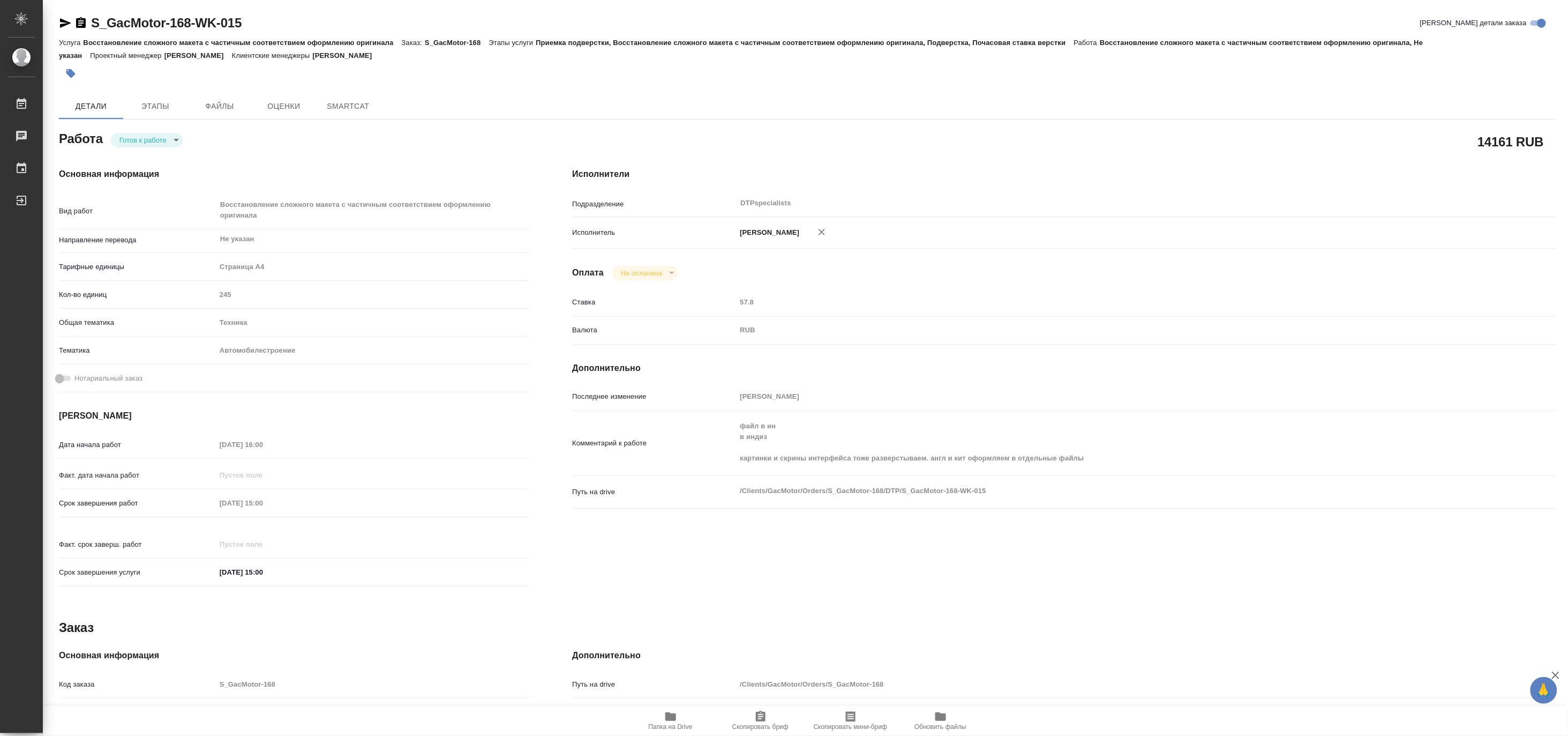
type textarea "x"
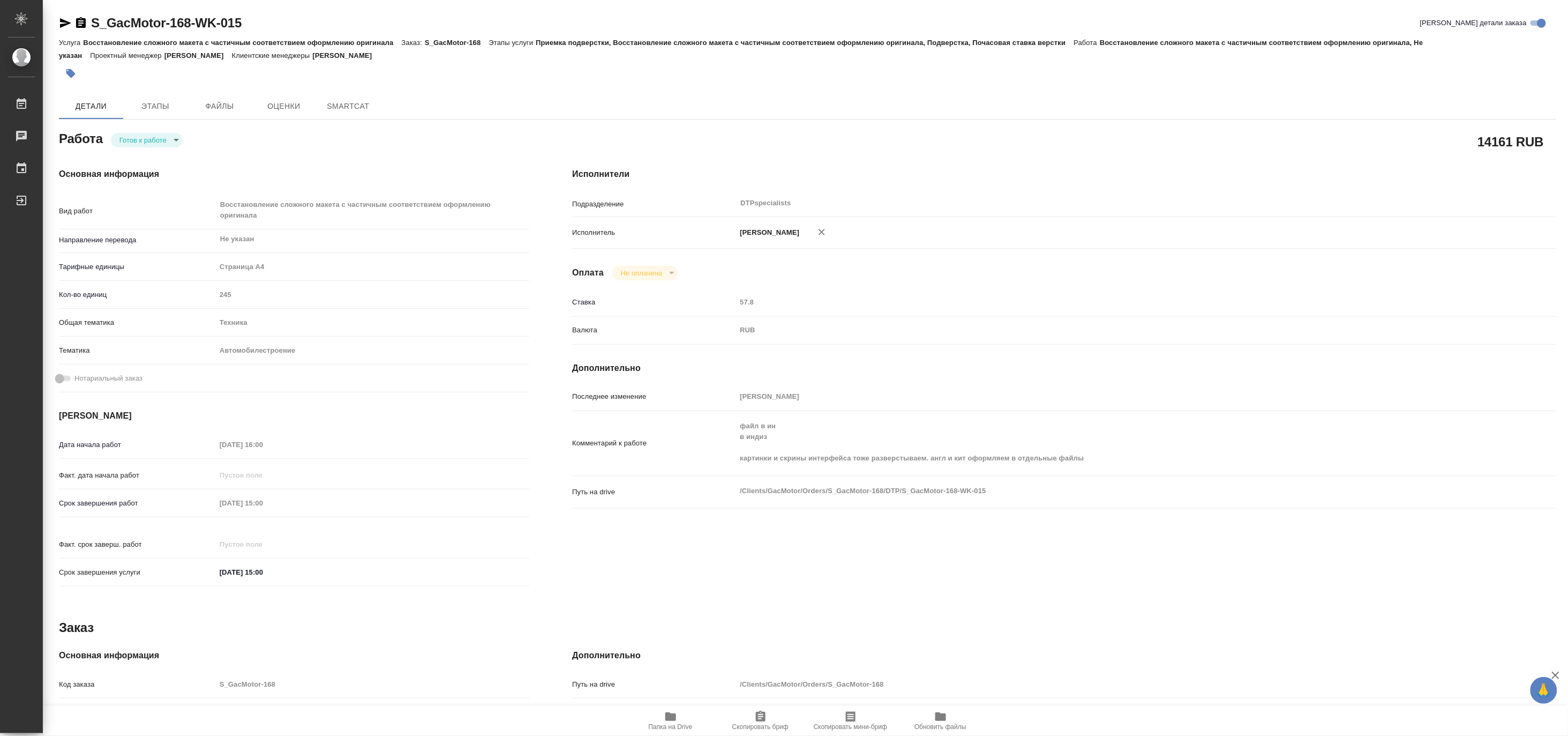
type textarea "x"
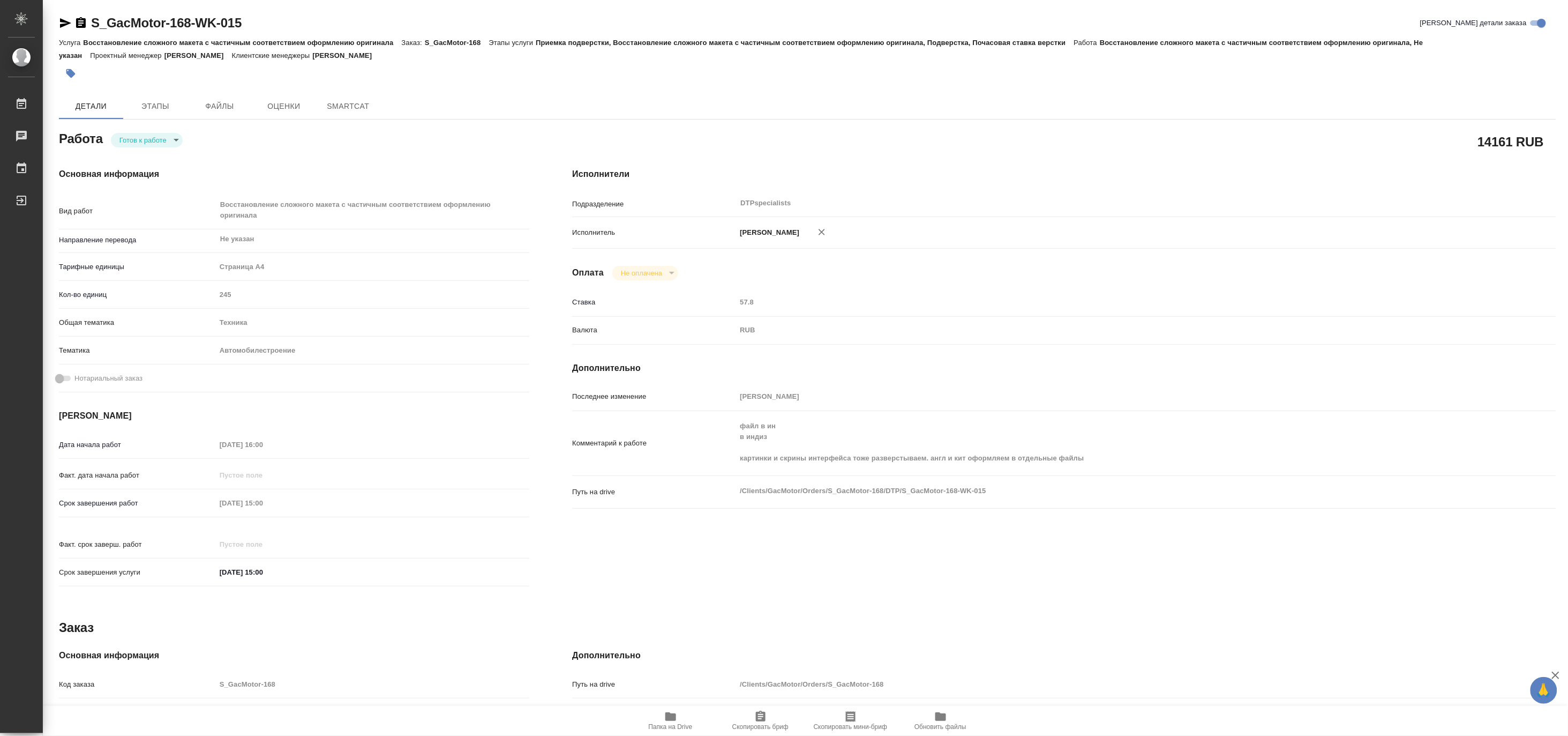
type textarea "x"
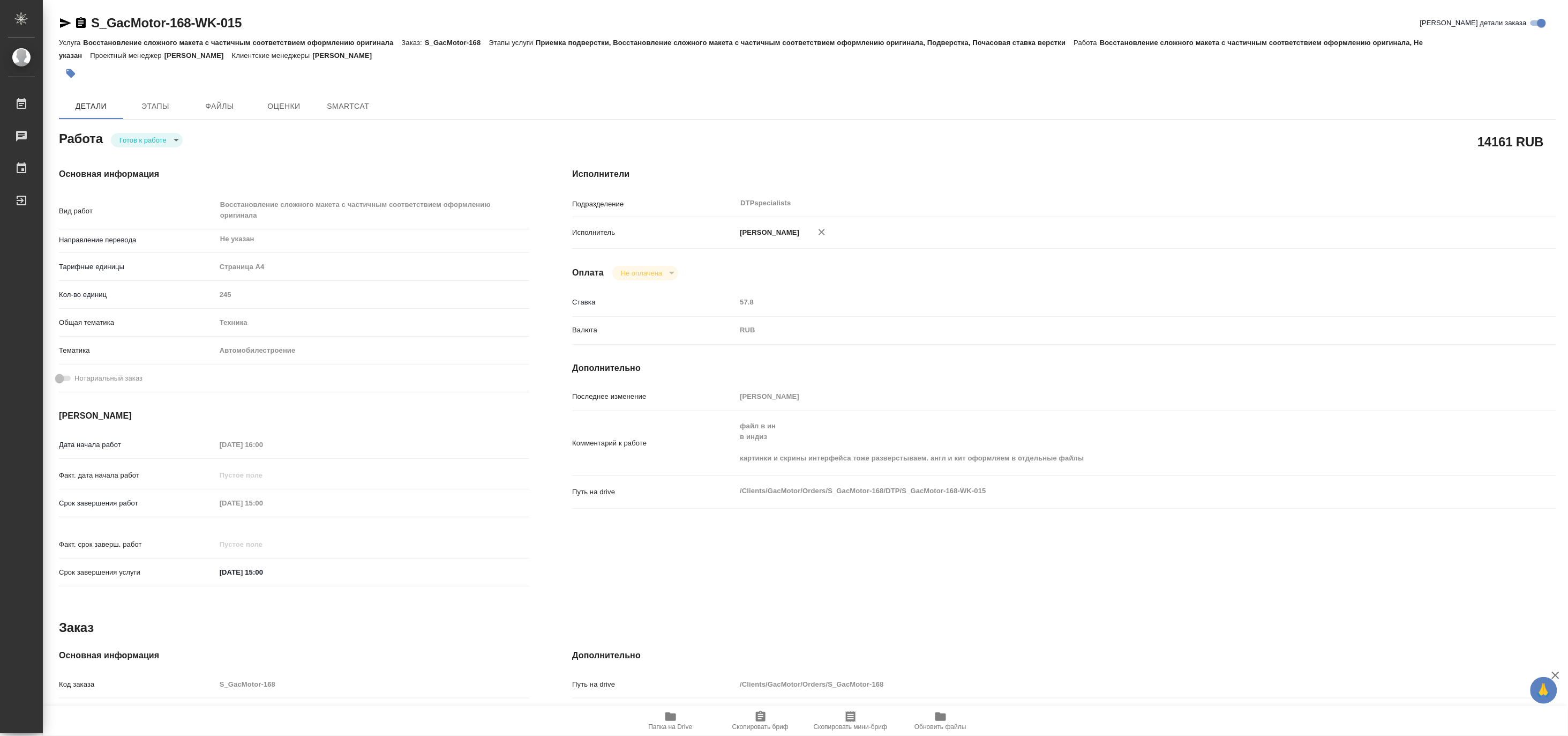
type textarea "x"
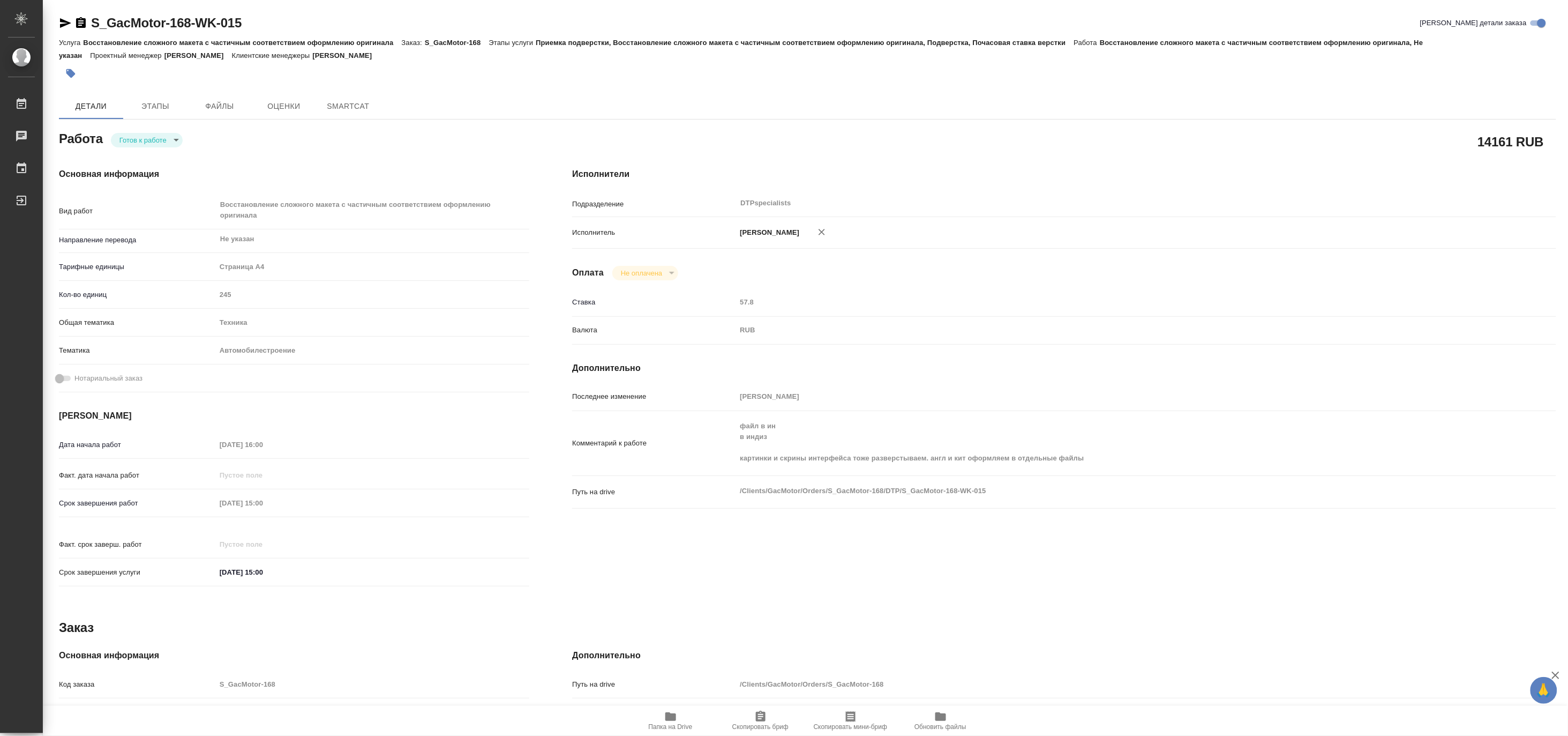
type textarea "x"
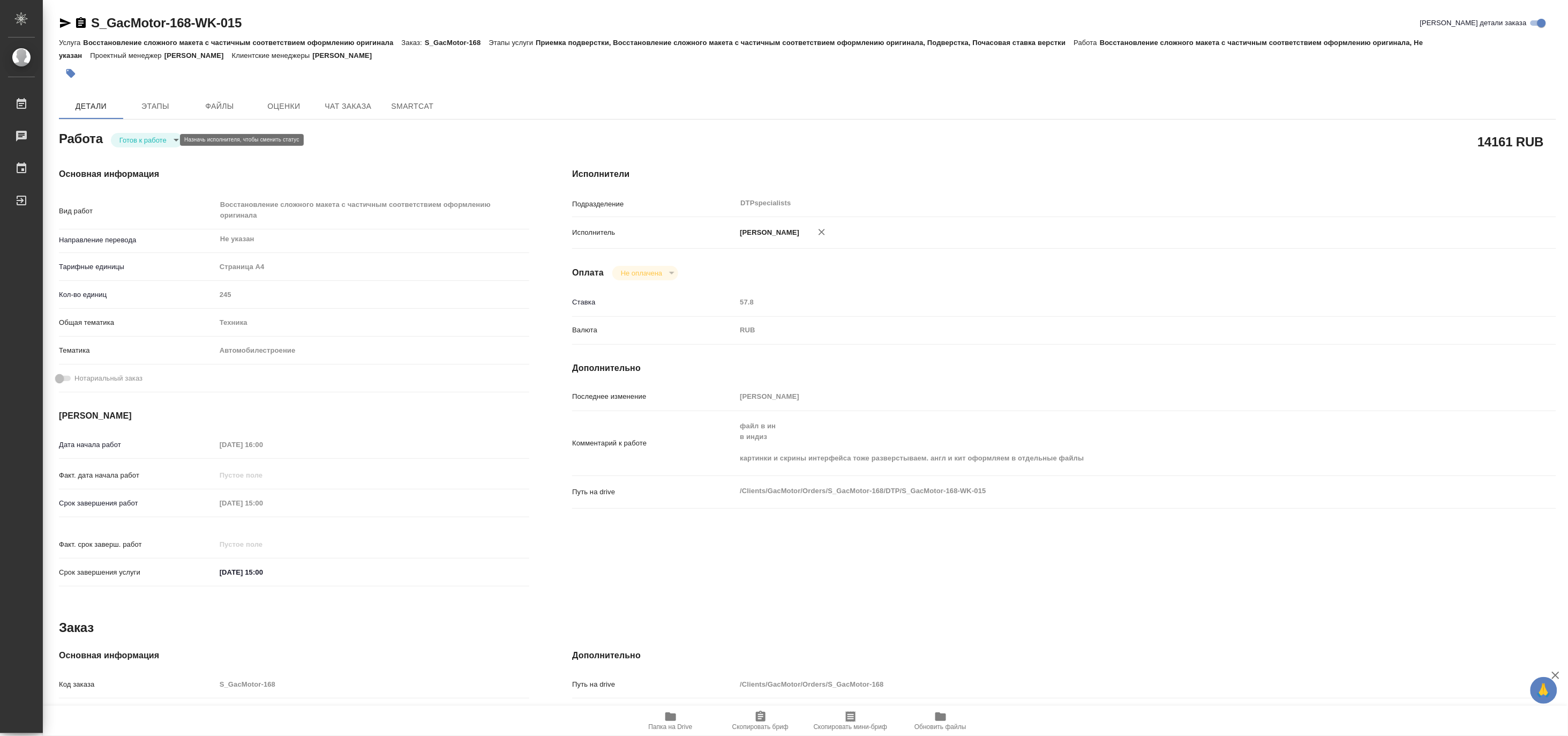
click at [131, 141] on body "🙏 .cls-1 fill:#fff; AWATERA Matveeva Maria Работы Чаты График Выйти S_GacMotor-…" at bounding box center [784, 368] width 1568 height 736
type textarea "x"
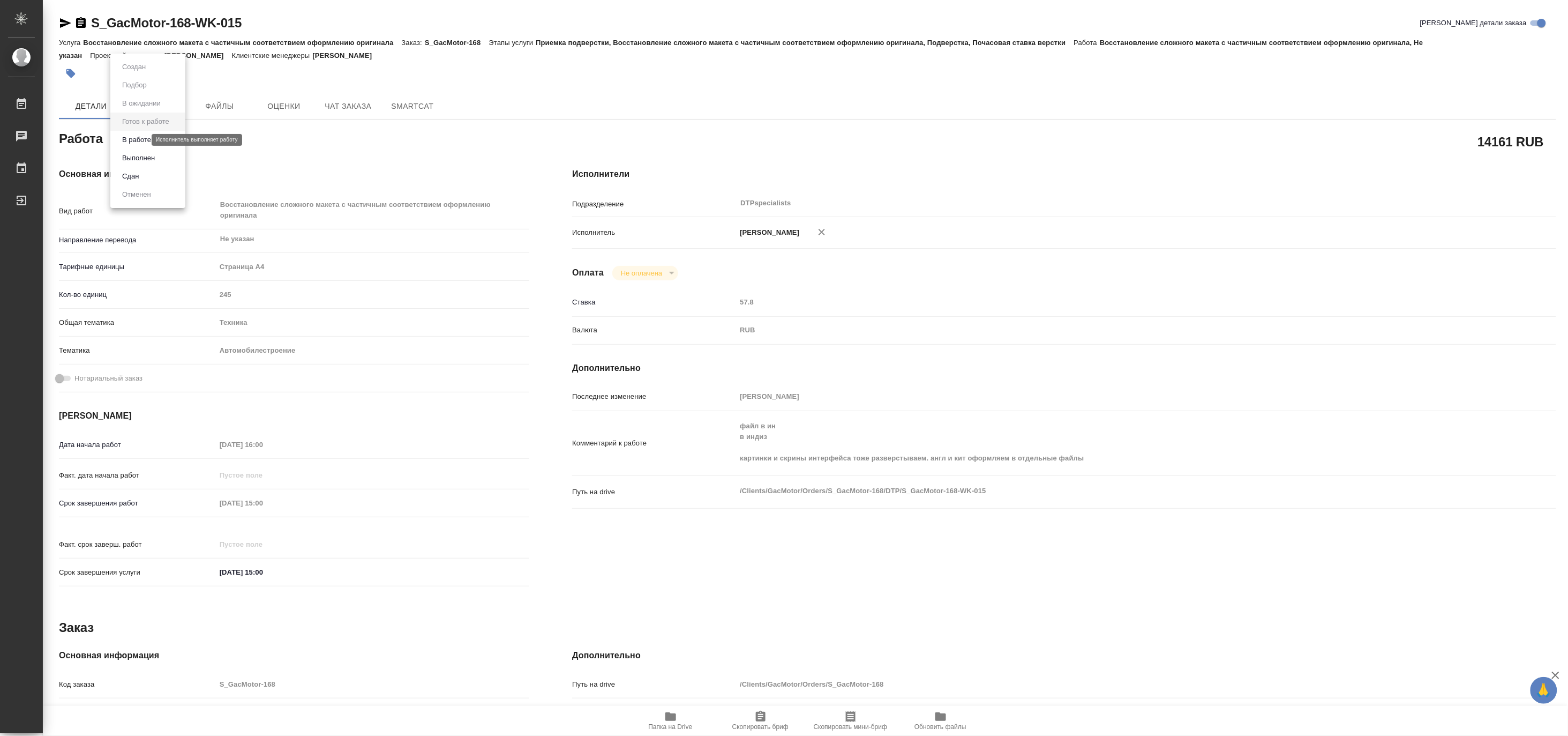
type textarea "x"
click at [128, 141] on button "В работе" at bounding box center [137, 140] width 35 height 12
type textarea "x"
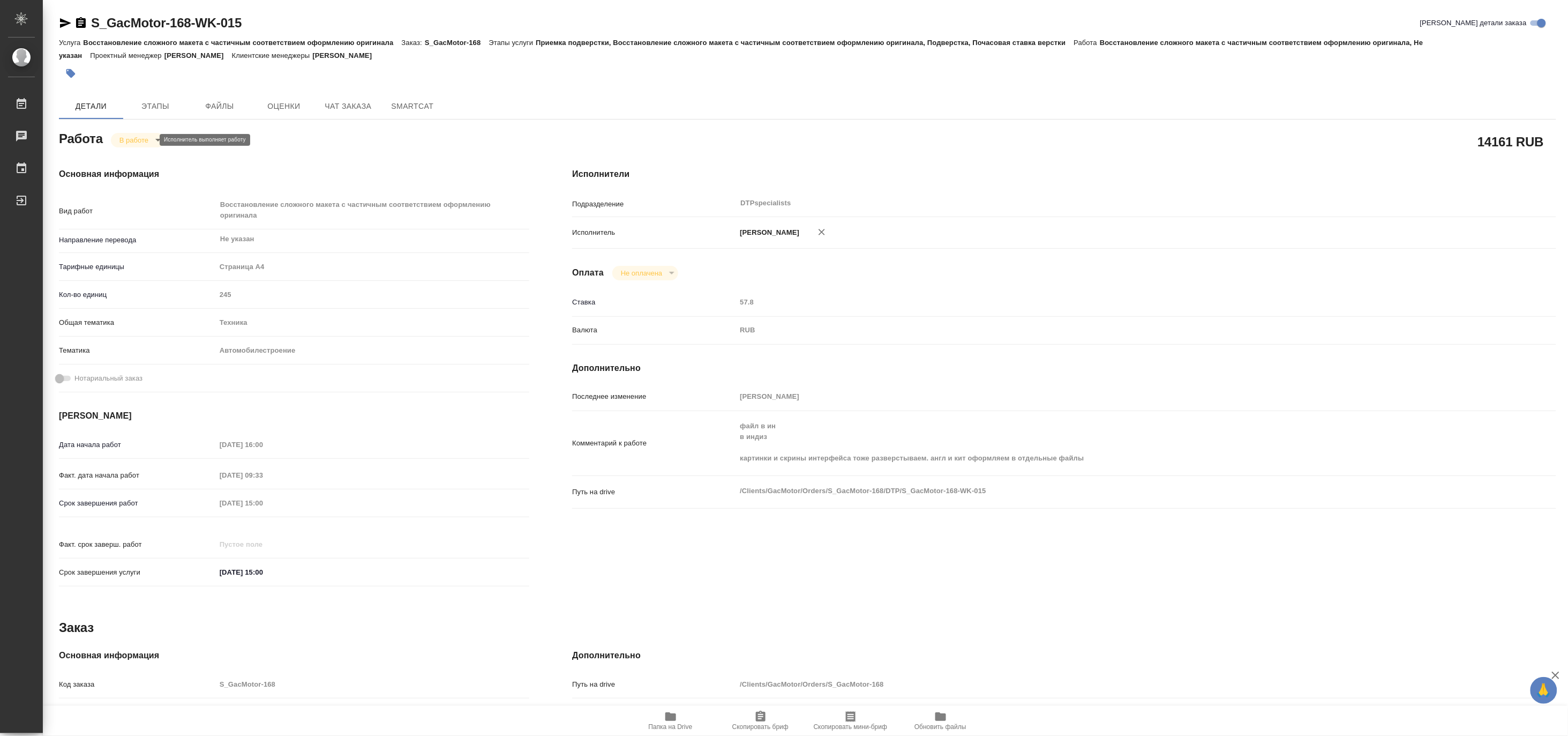
type textarea "x"
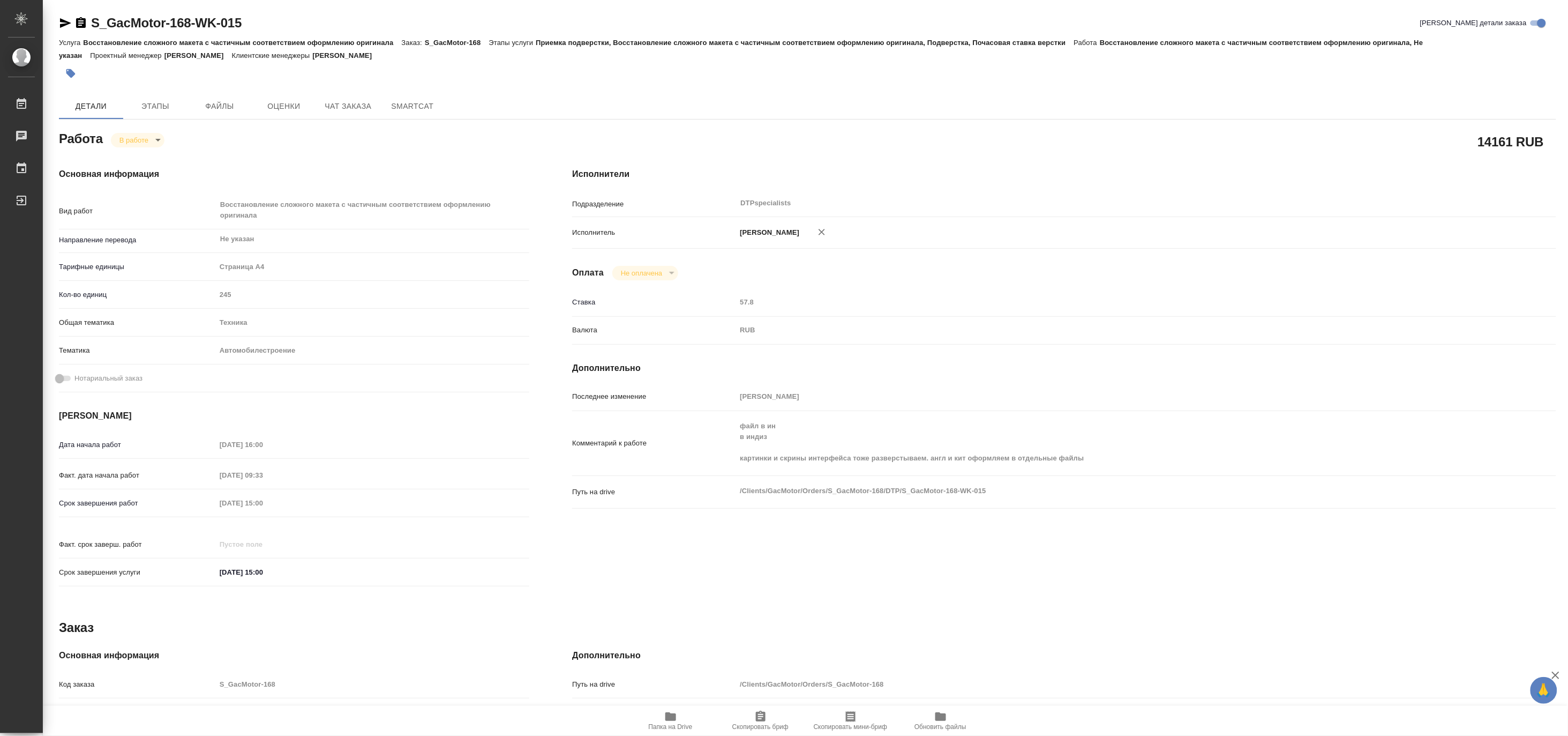
type textarea "x"
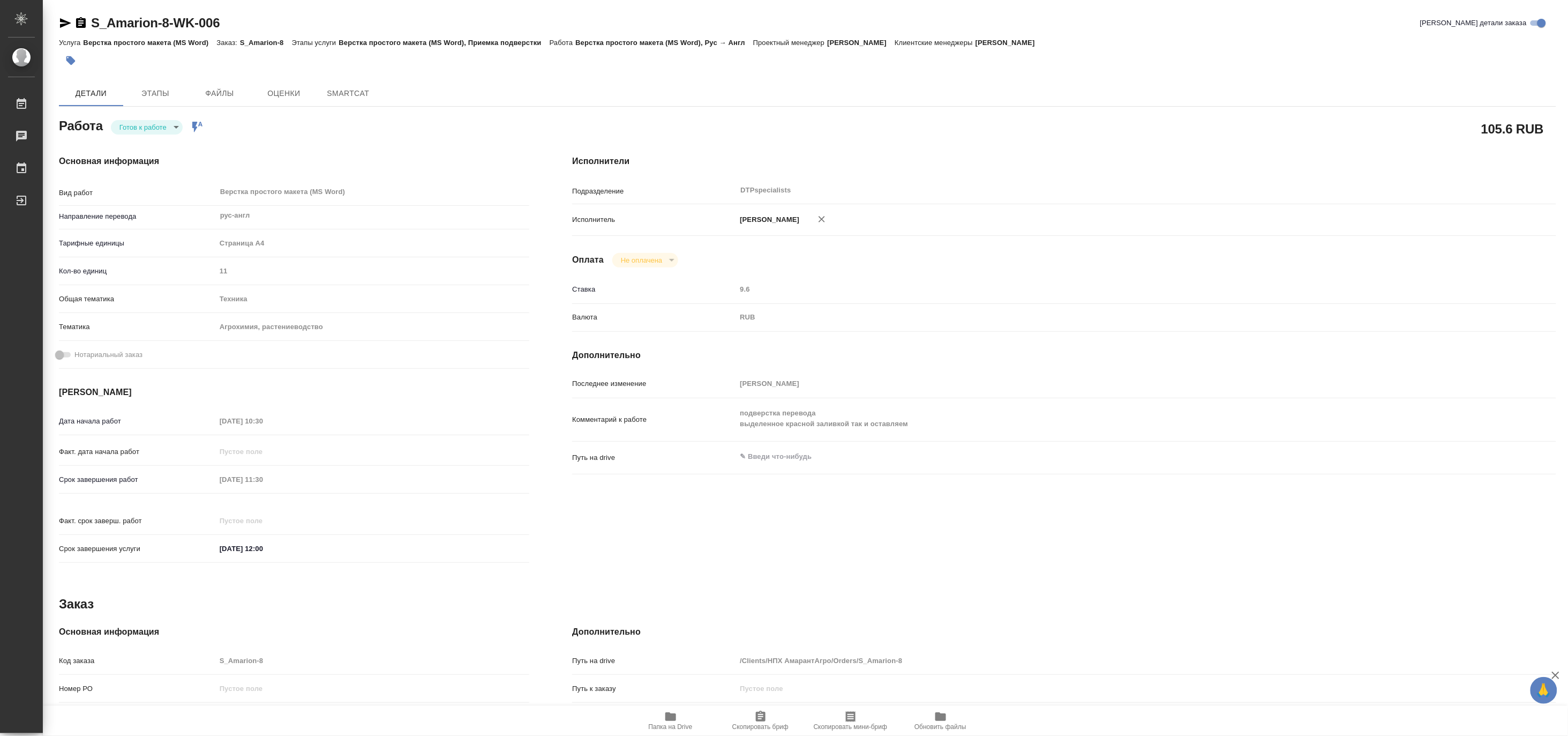
type textarea "x"
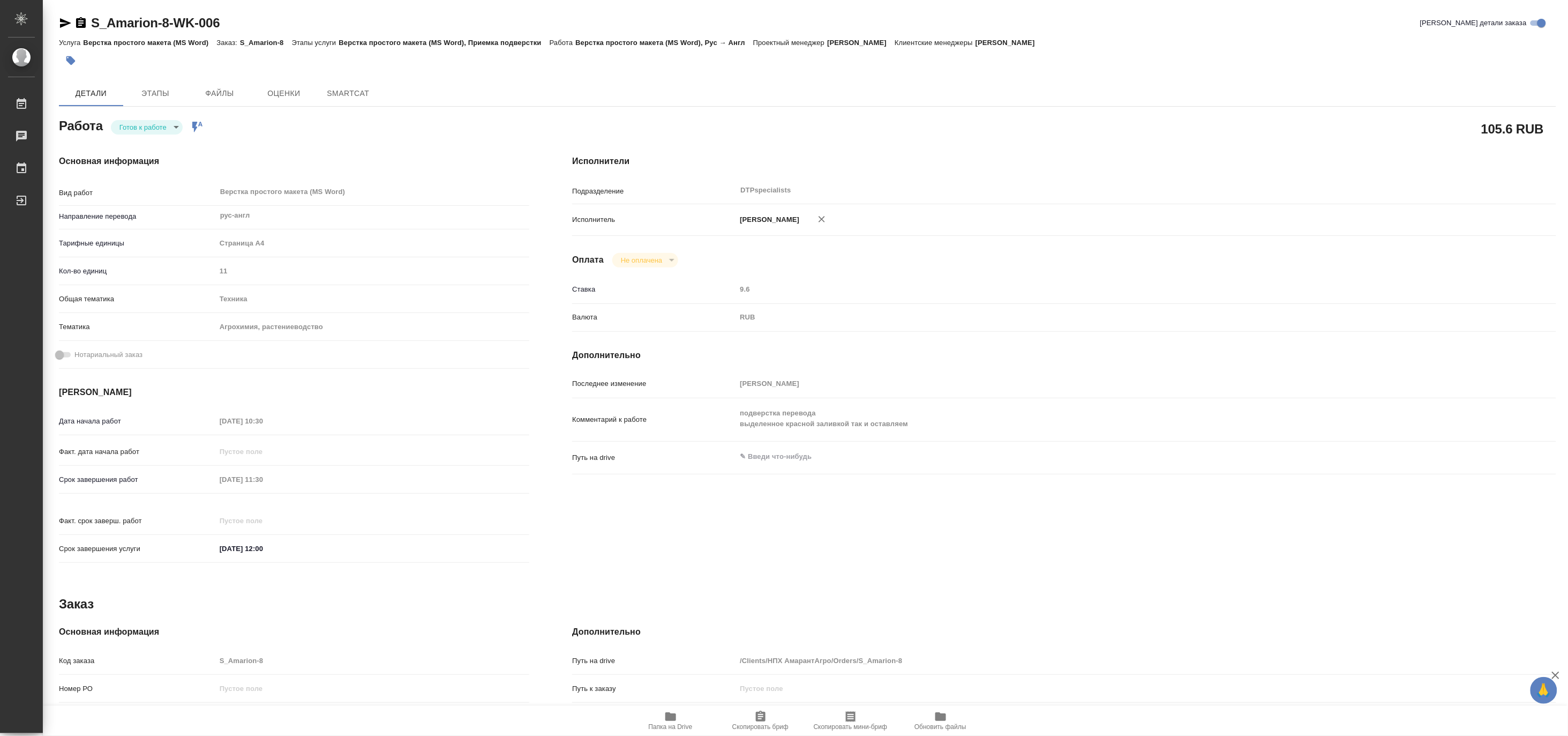
type textarea "x"
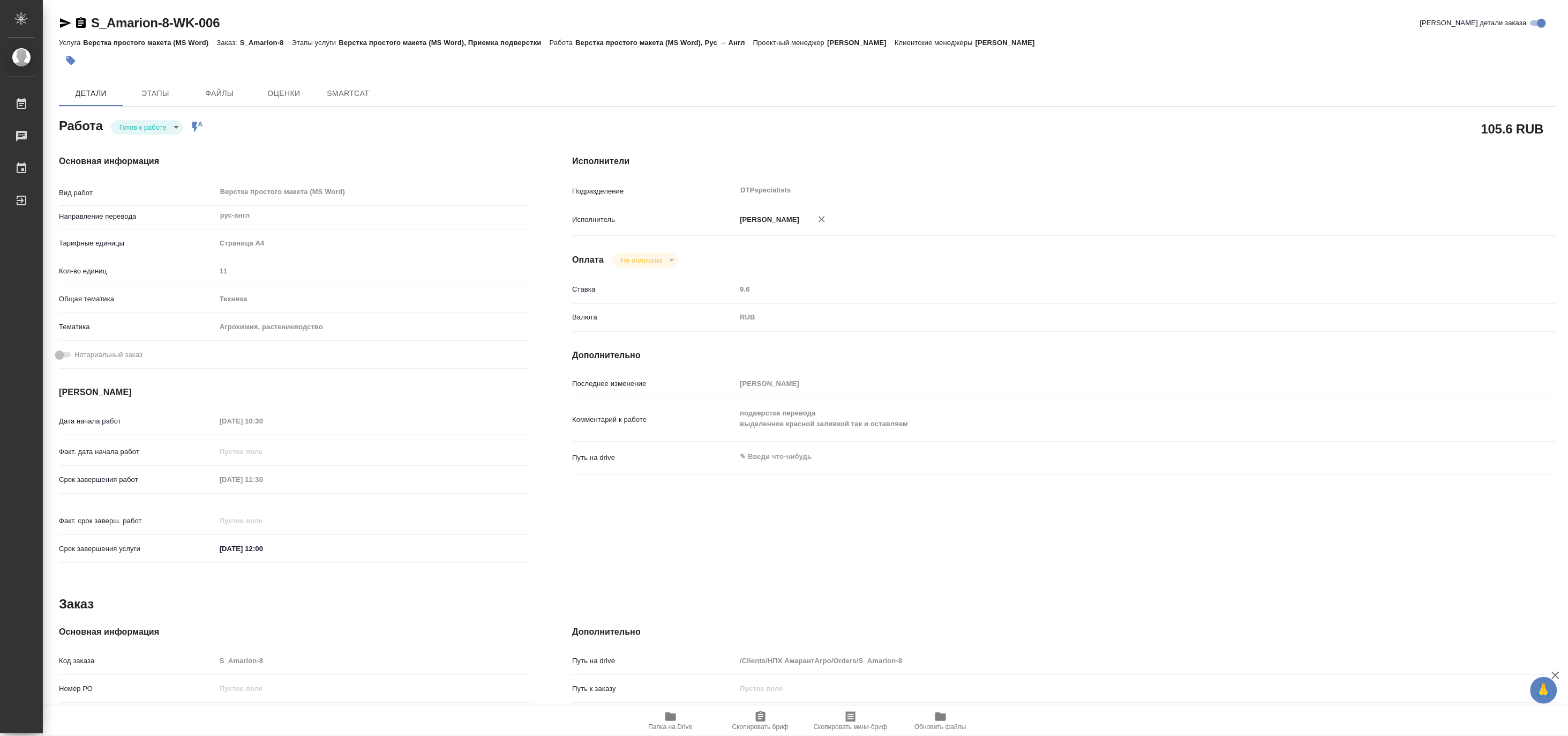
type textarea "x"
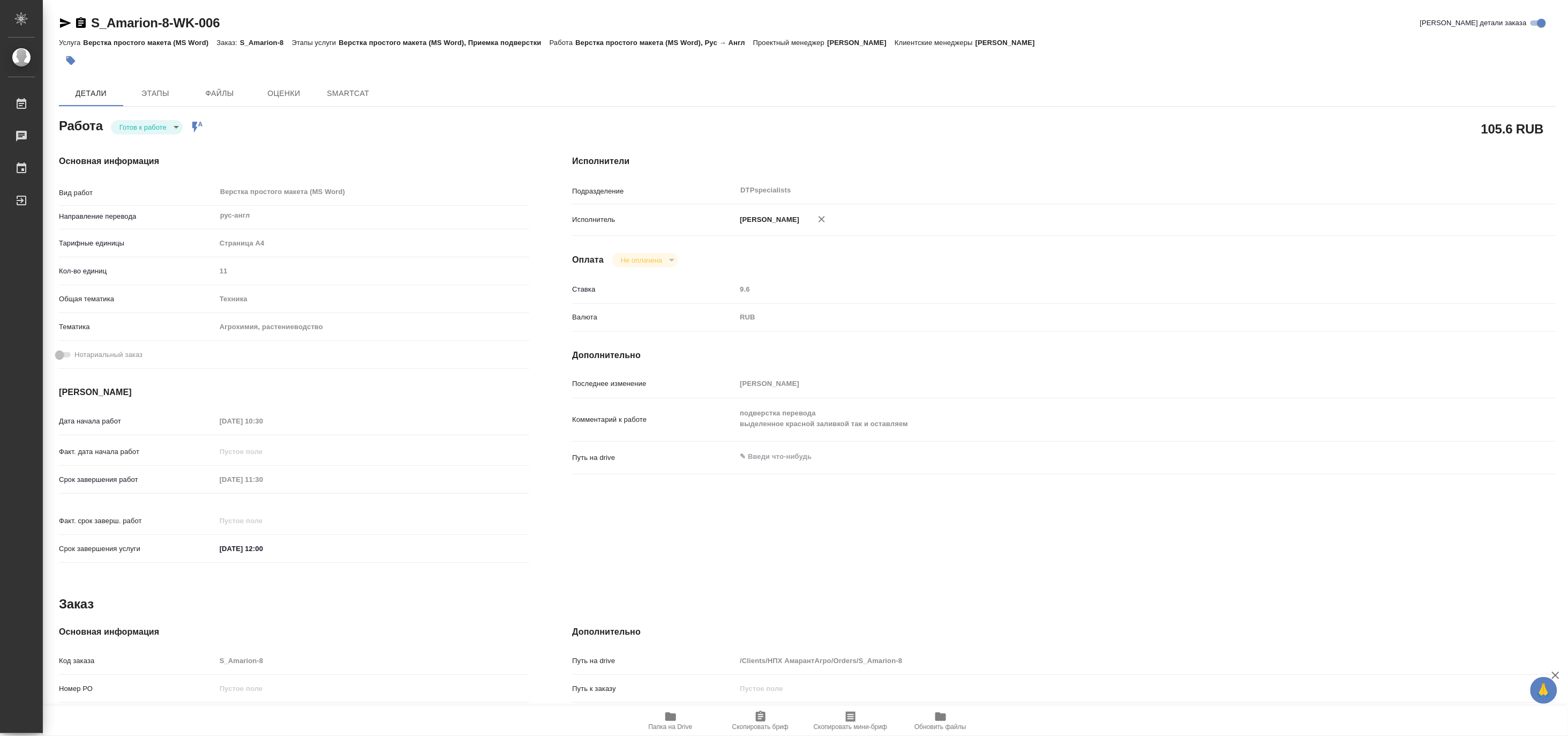
type textarea "x"
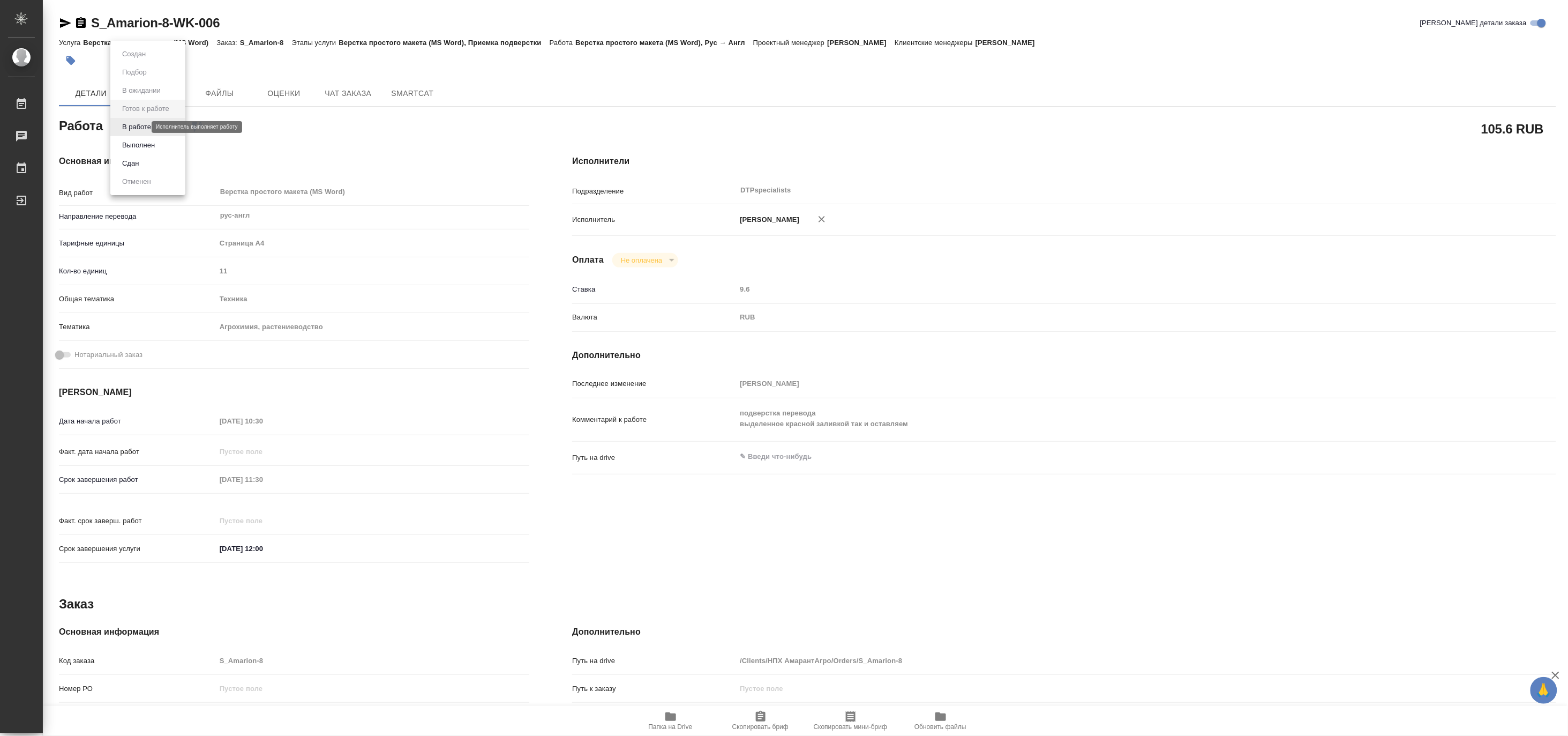
click at [128, 124] on body "🙏 .cls-1 fill:#fff; AWATERA Matveeva Maria Работы Чаты График Выйти S_Amarion-8…" at bounding box center [784, 368] width 1568 height 736
click at [128, 124] on button "В работе" at bounding box center [137, 127] width 35 height 12
type textarea "x"
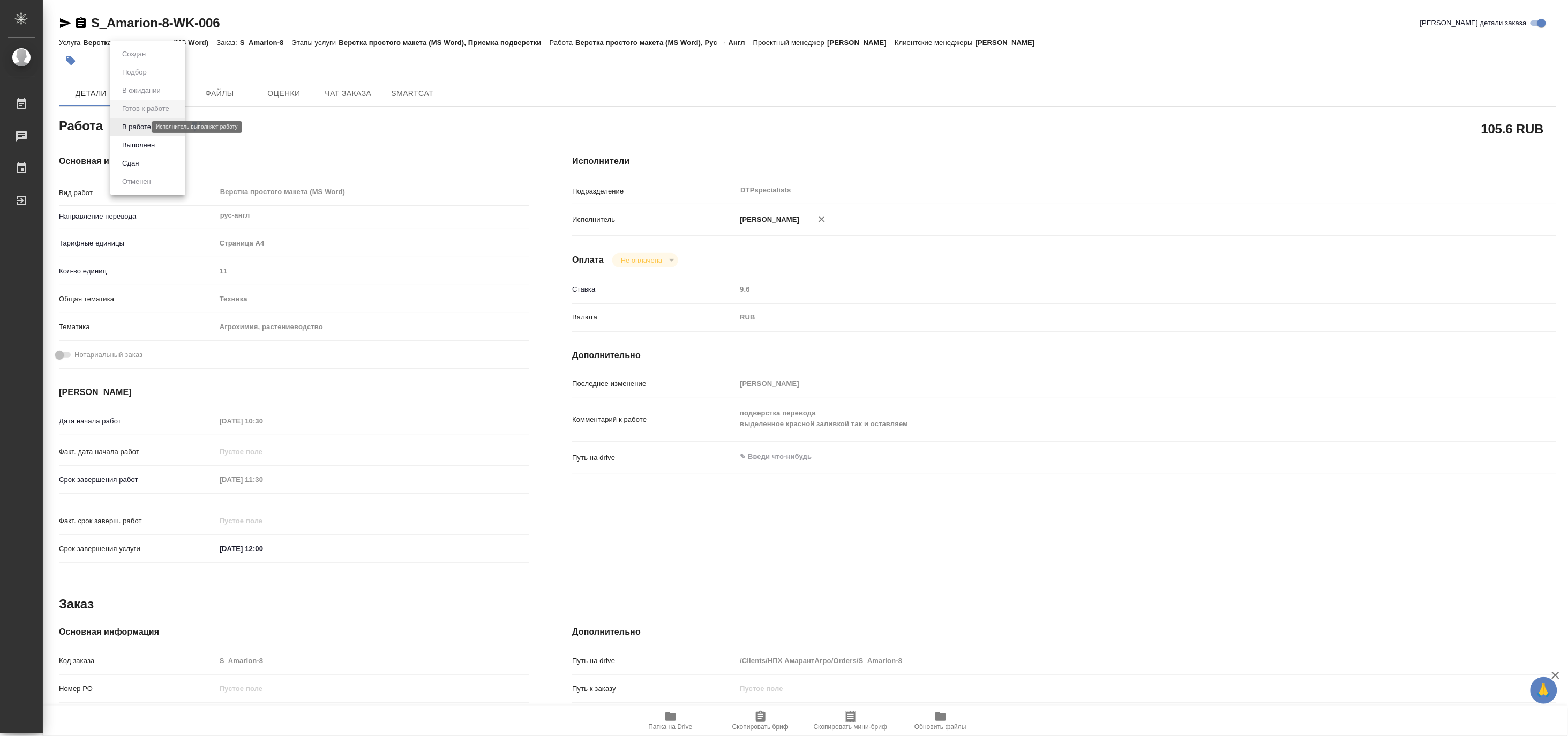
type textarea "x"
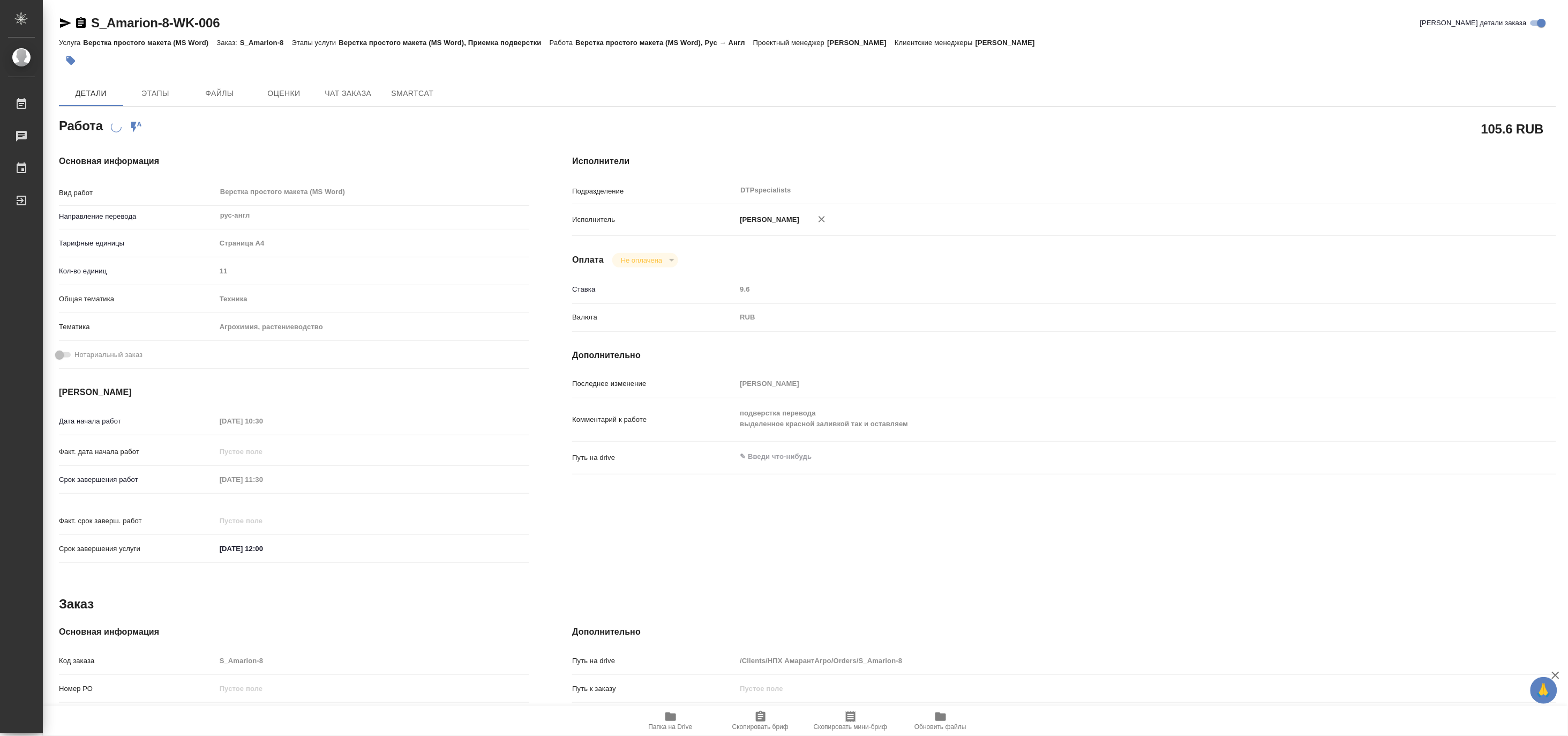
type textarea "x"
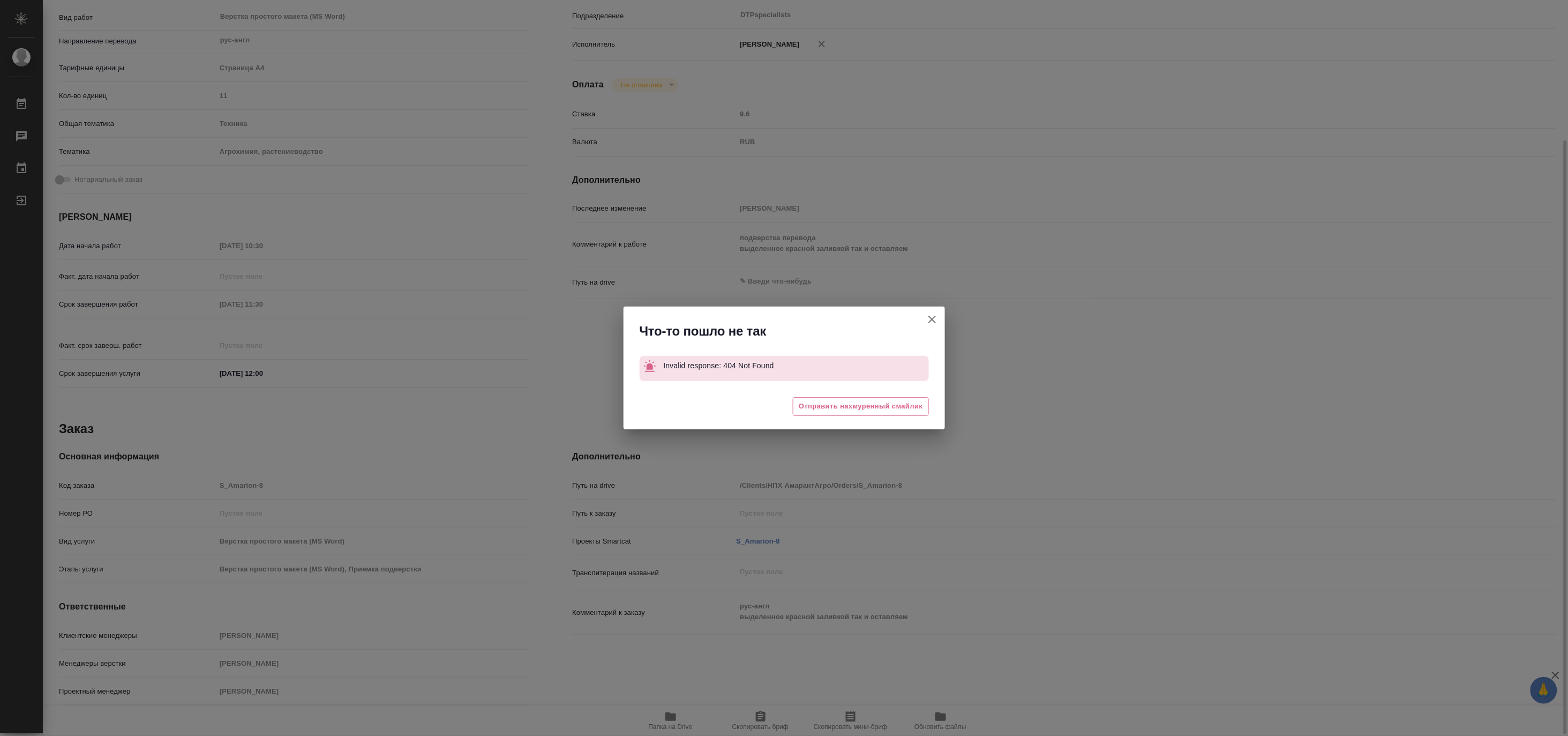
type textarea "x"
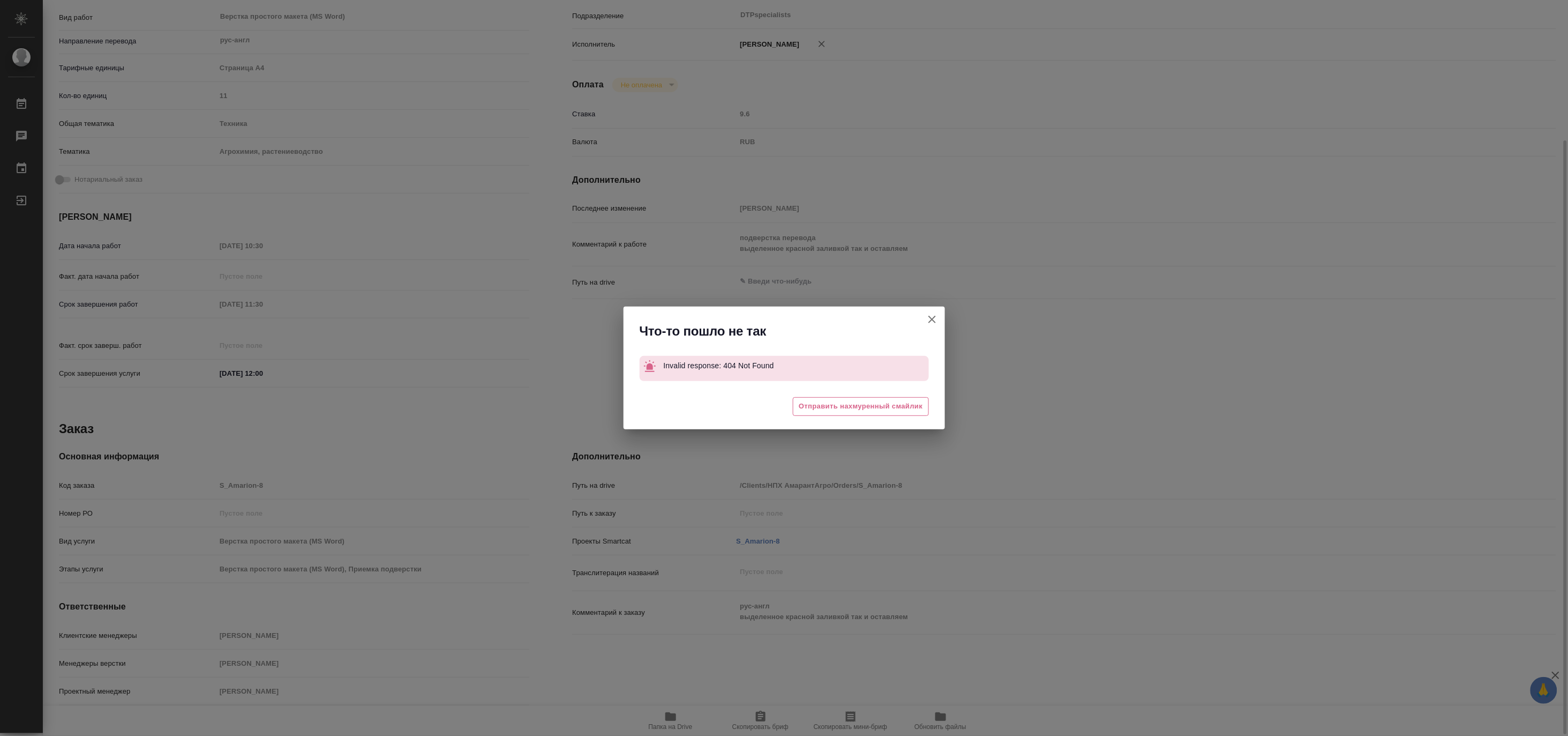
scroll to position [175, 0]
type textarea "x"
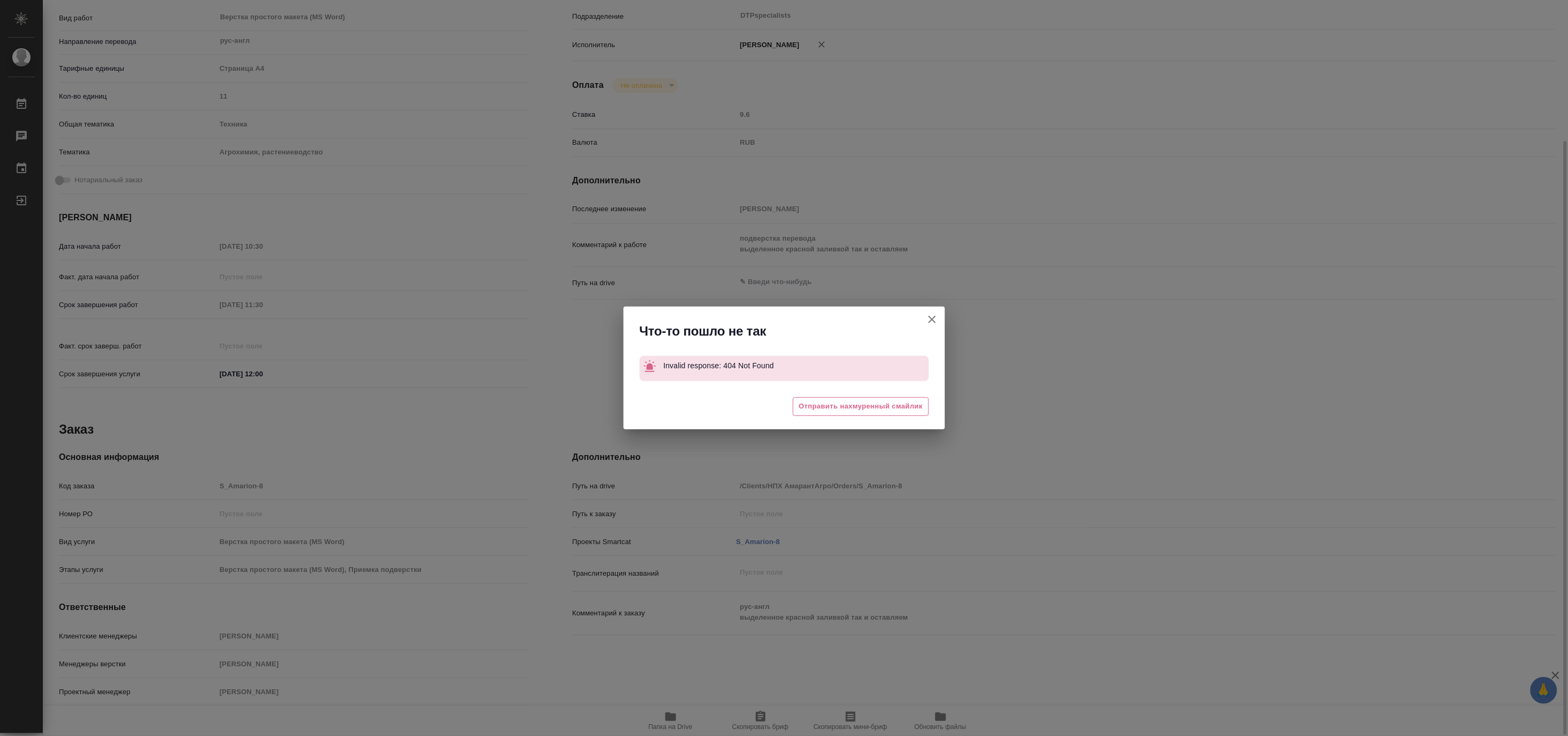
type textarea "x"
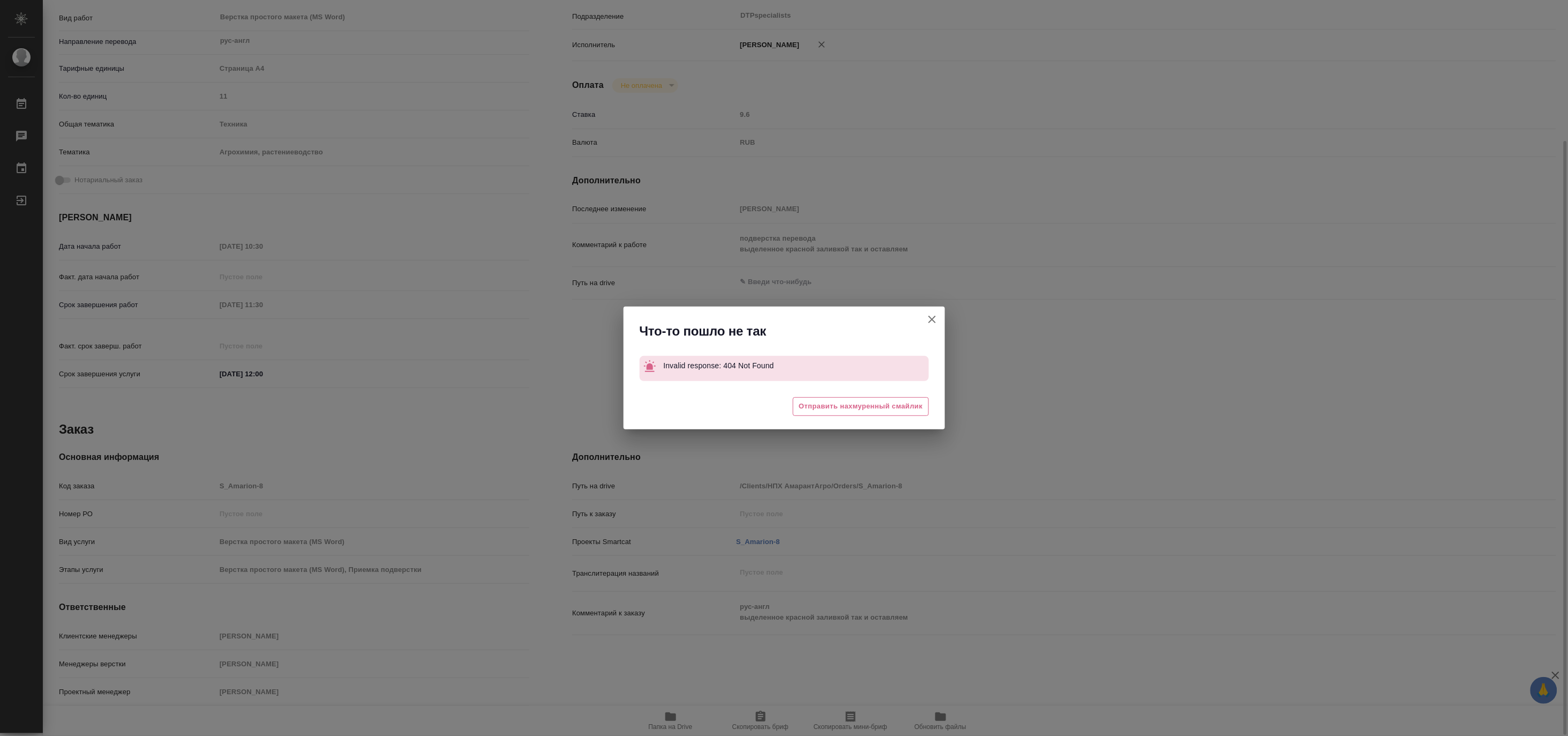
type textarea "x"
click at [934, 317] on icon "button" at bounding box center [932, 319] width 13 height 13
type textarea "x"
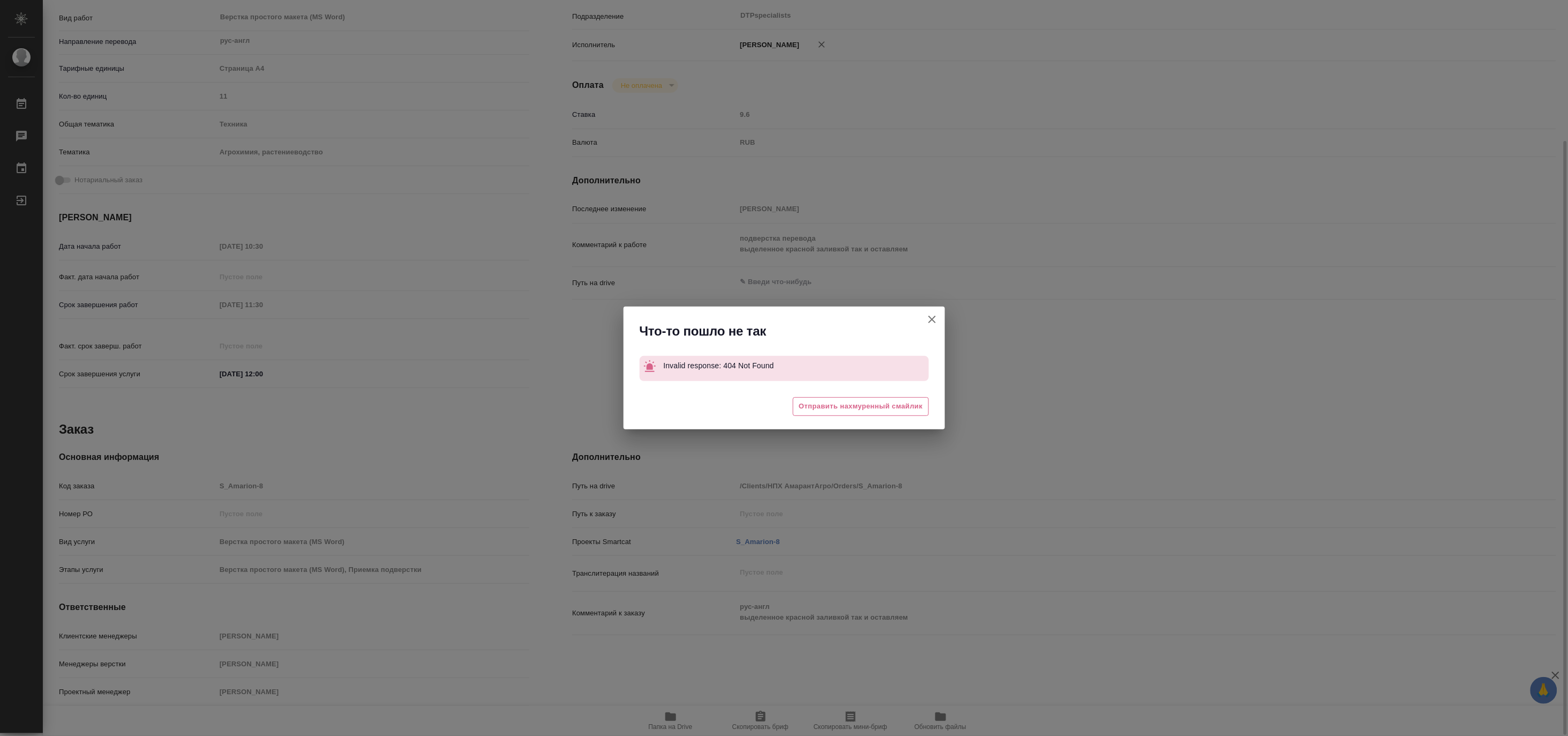
type textarea "x"
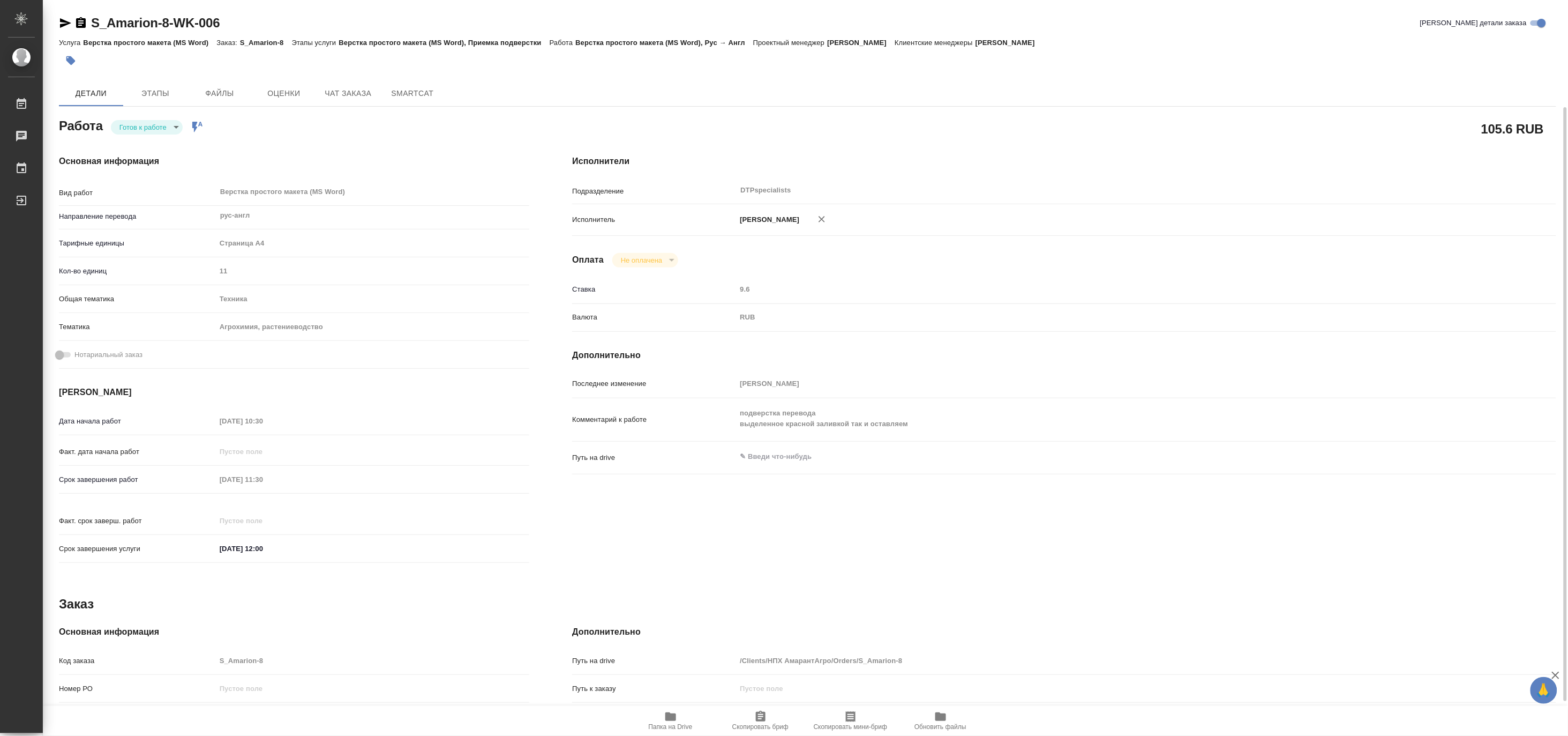
scroll to position [176, 0]
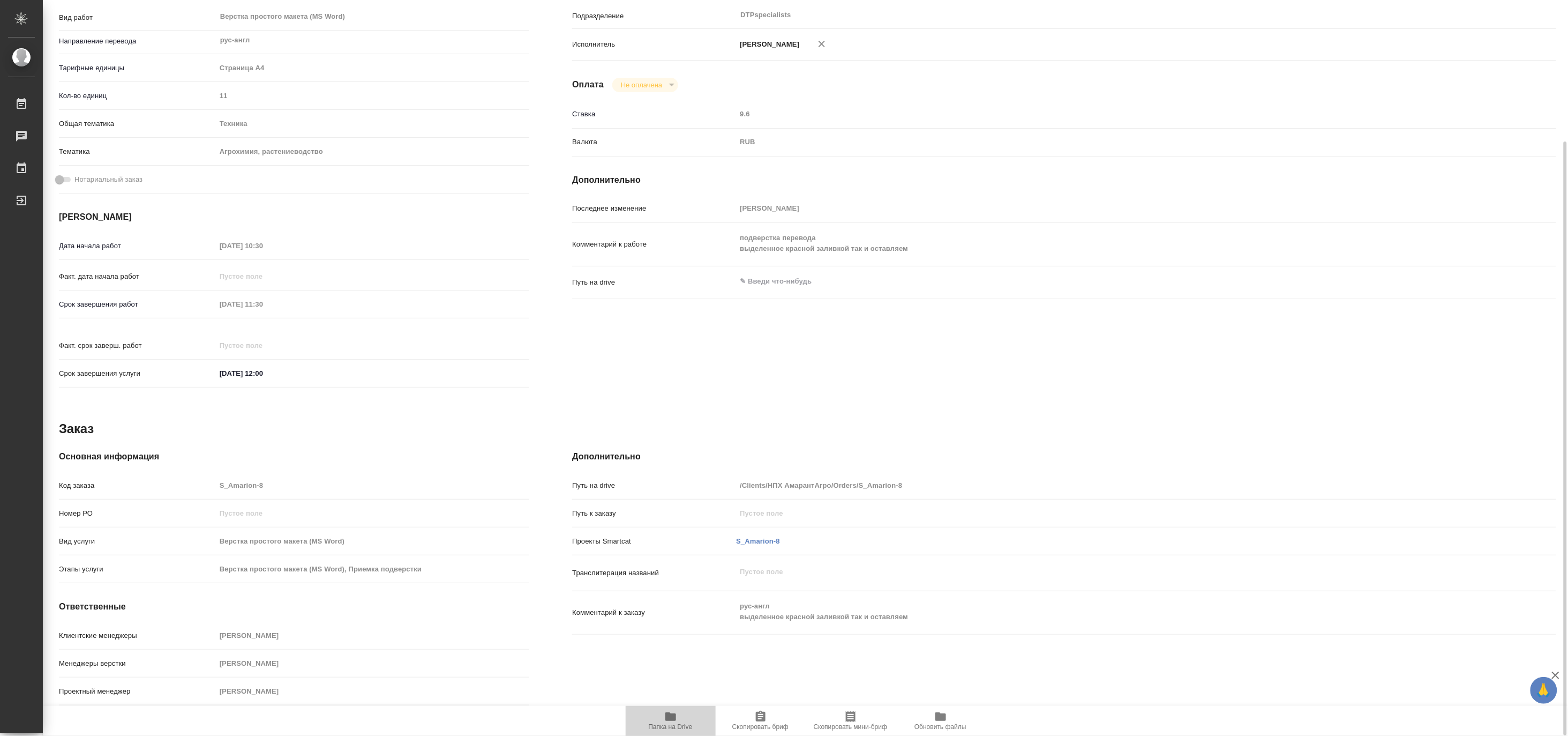
click at [678, 730] on span "Папка на Drive" at bounding box center [671, 727] width 44 height 8
click at [672, 716] on icon "button" at bounding box center [670, 716] width 11 height 8
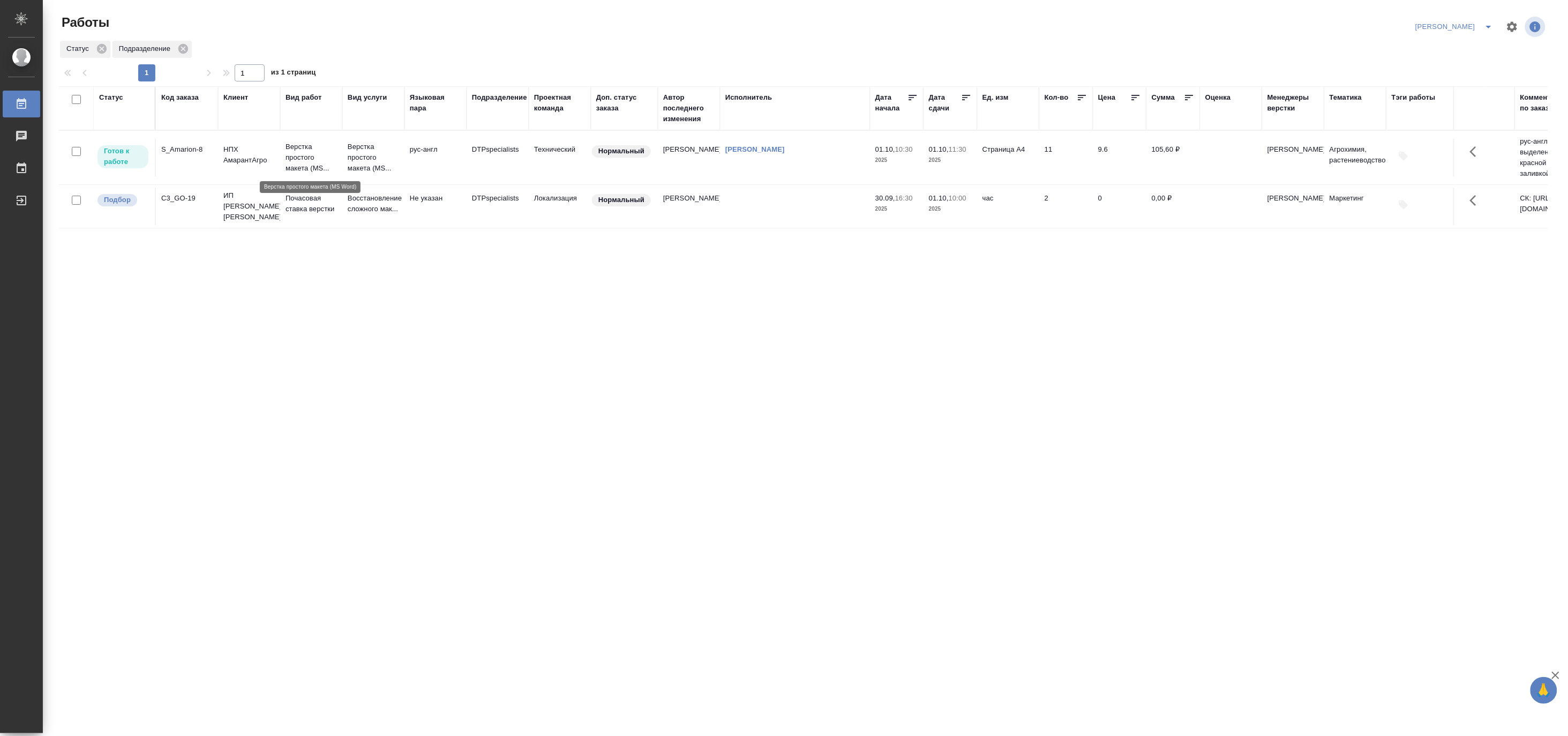
click at [311, 164] on p "Верстка простого макета (MS..." at bounding box center [311, 158] width 51 height 32
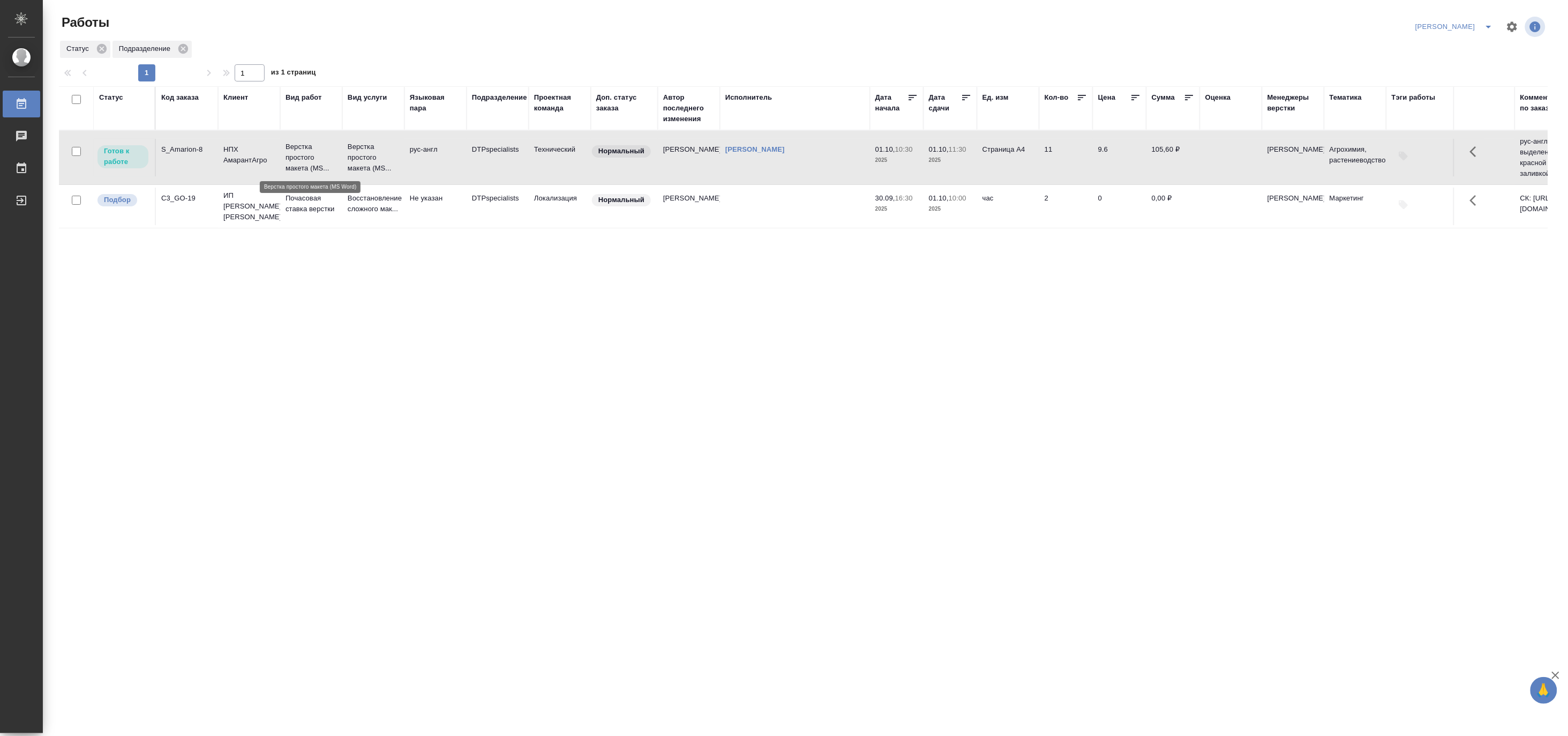
click at [311, 164] on p "Верстка простого макета (MS..." at bounding box center [311, 158] width 51 height 32
click at [1487, 19] on button "split button" at bounding box center [1489, 27] width 21 height 17
click at [1459, 46] on li "[PERSON_NAME] работе" at bounding box center [1449, 48] width 103 height 17
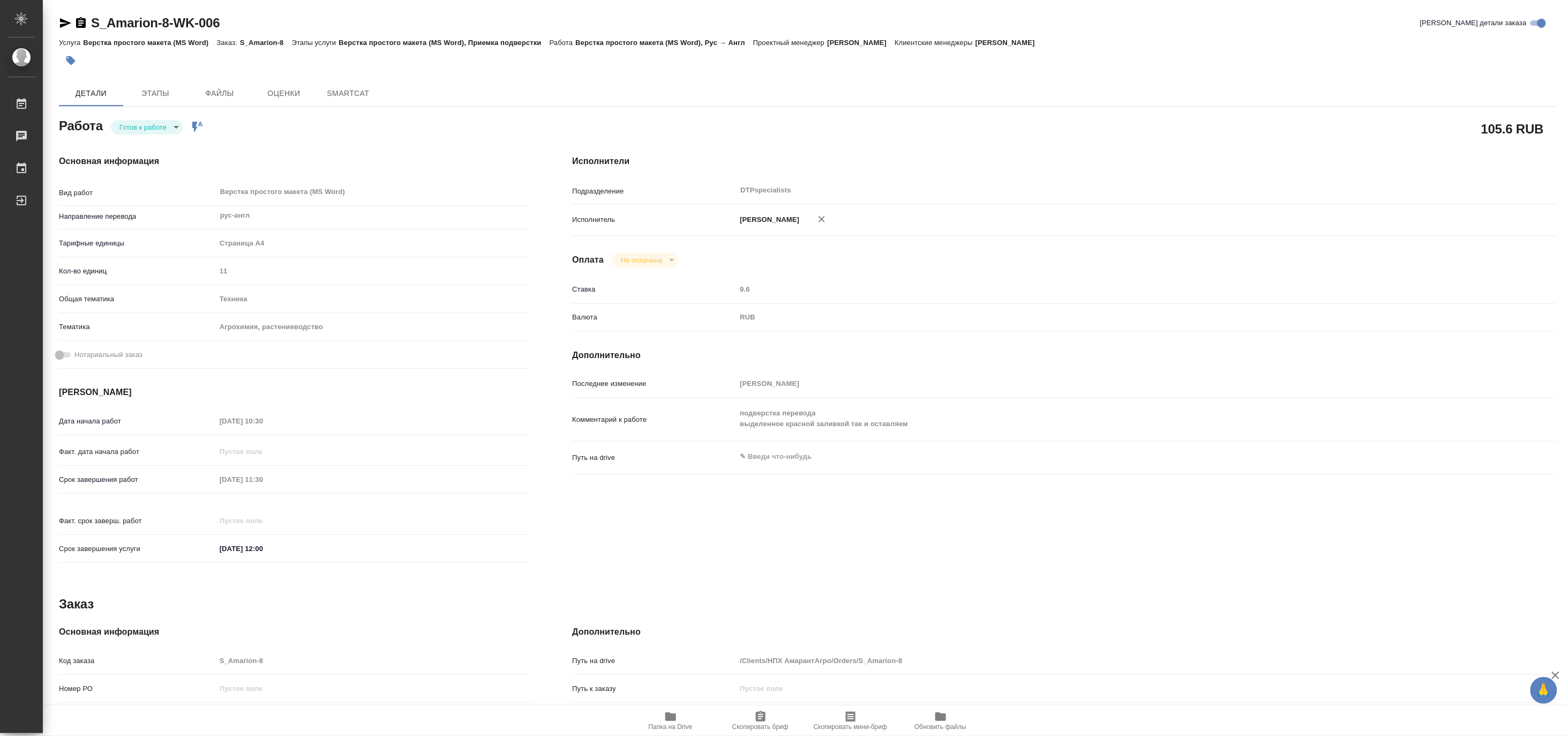
type textarea "x"
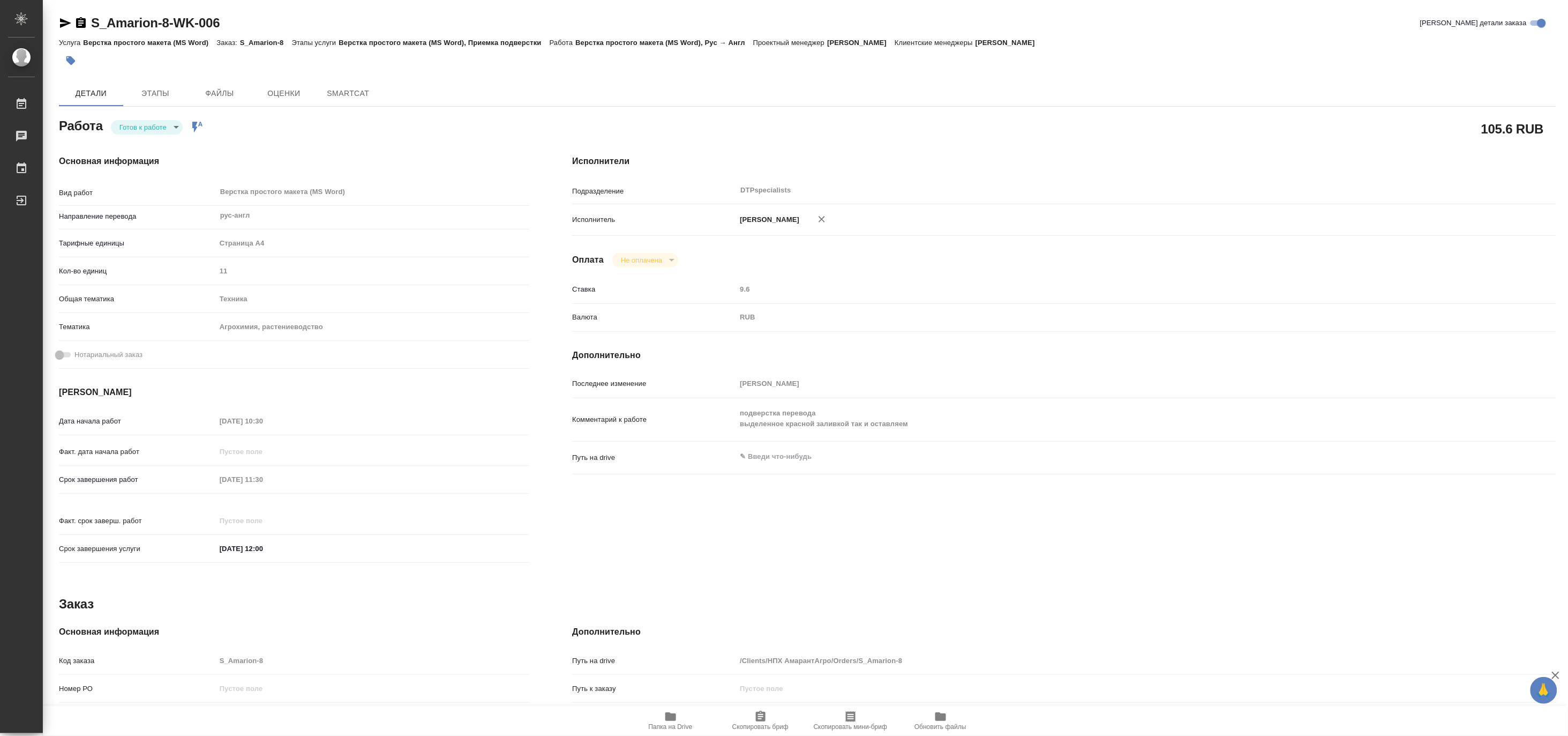
type textarea "x"
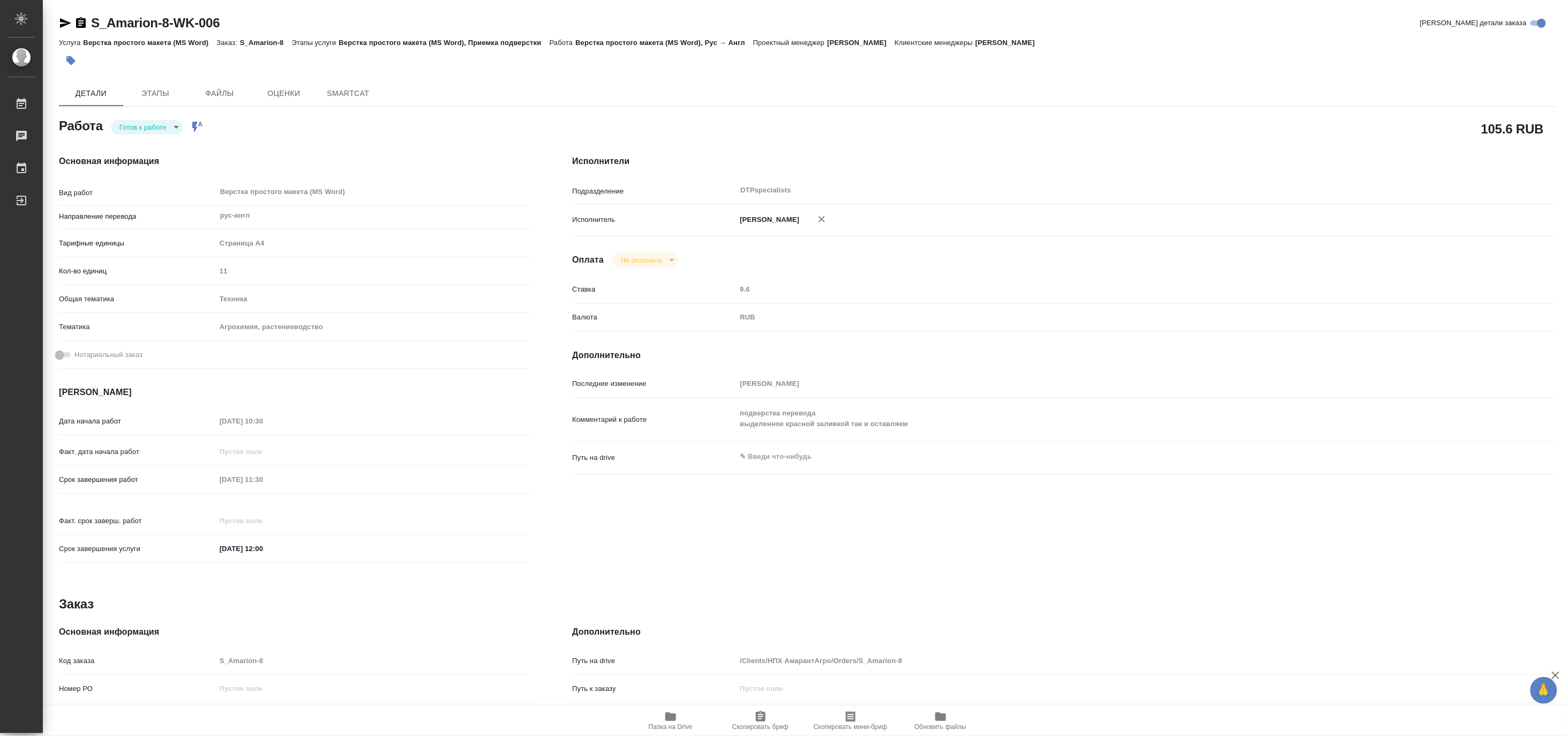
type textarea "x"
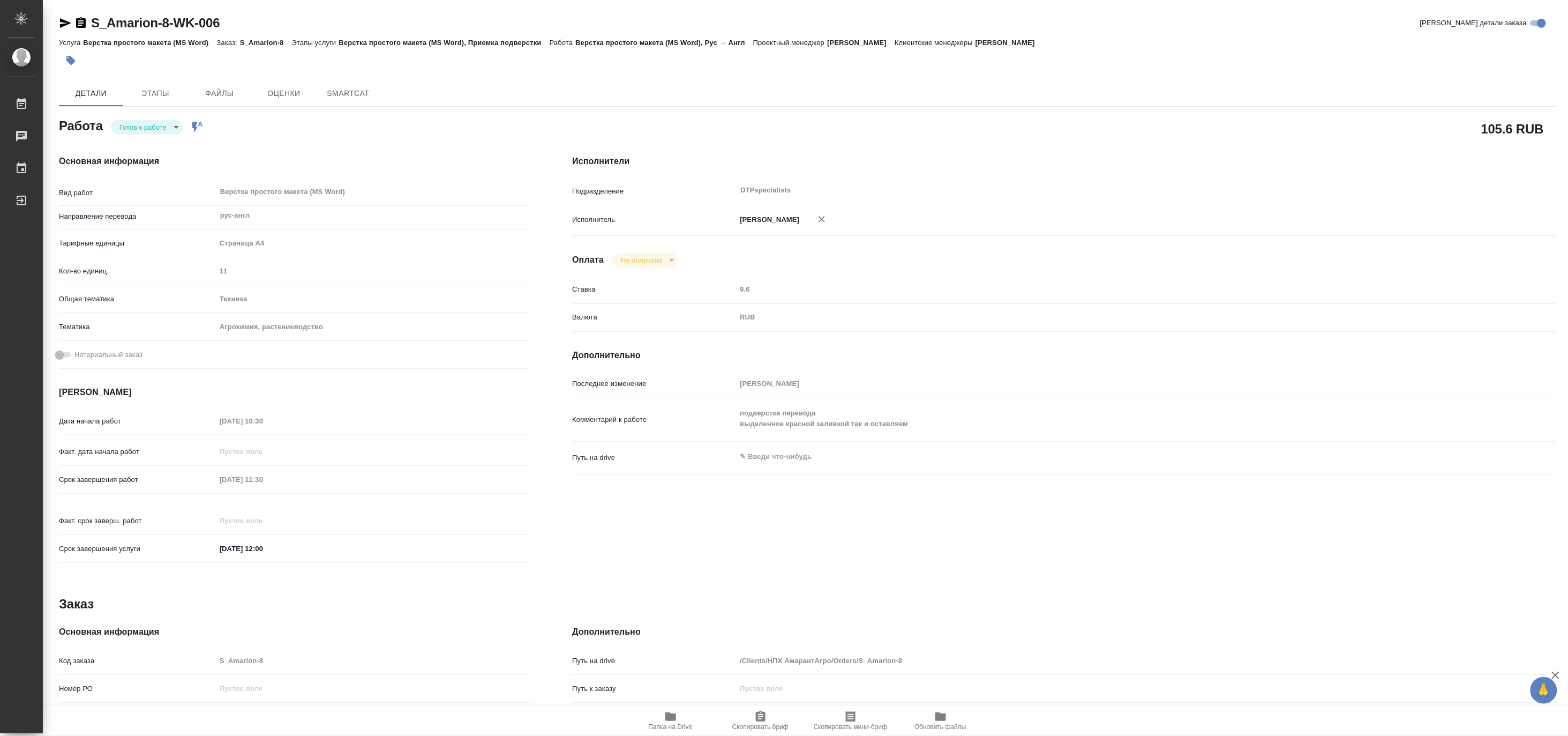
type textarea "x"
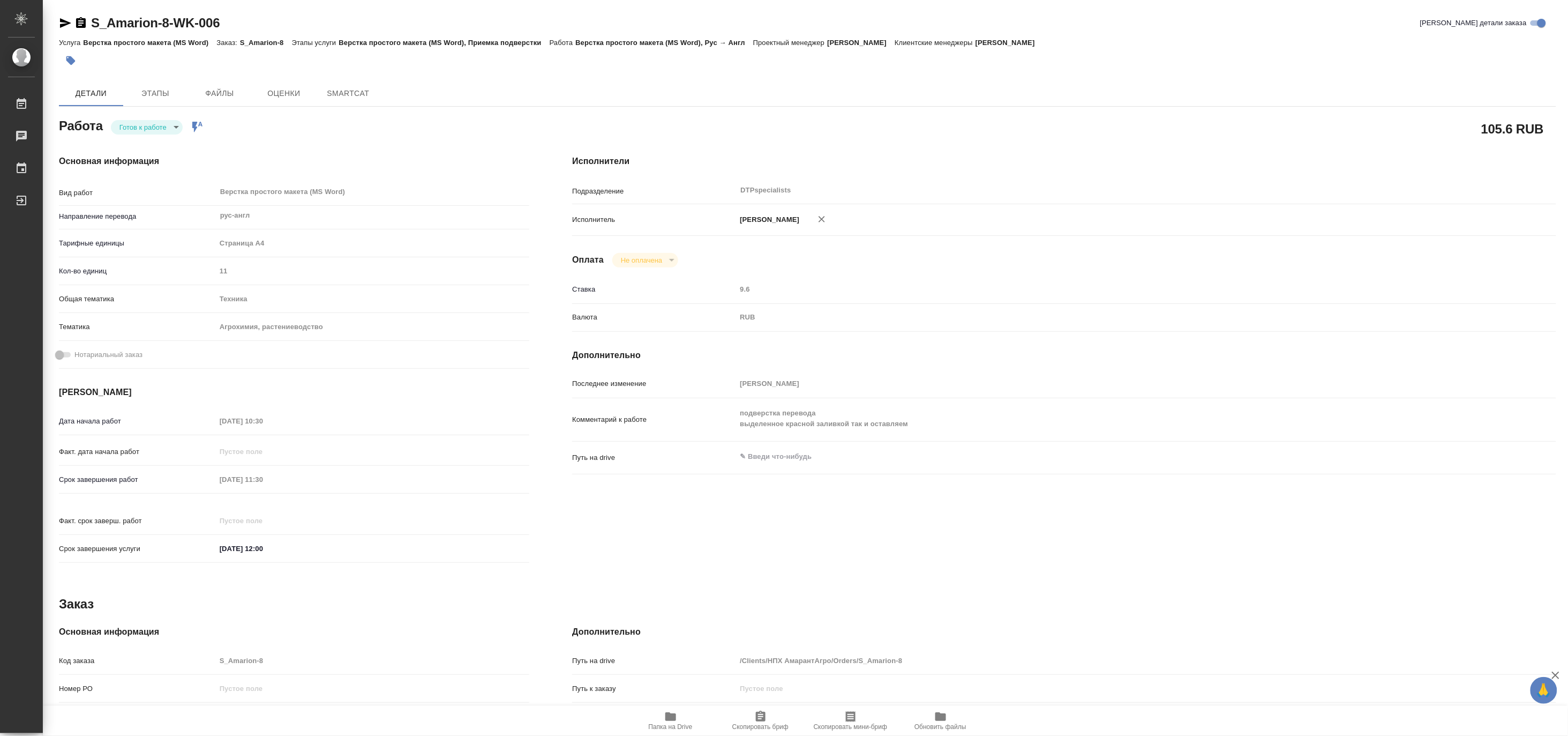
type textarea "x"
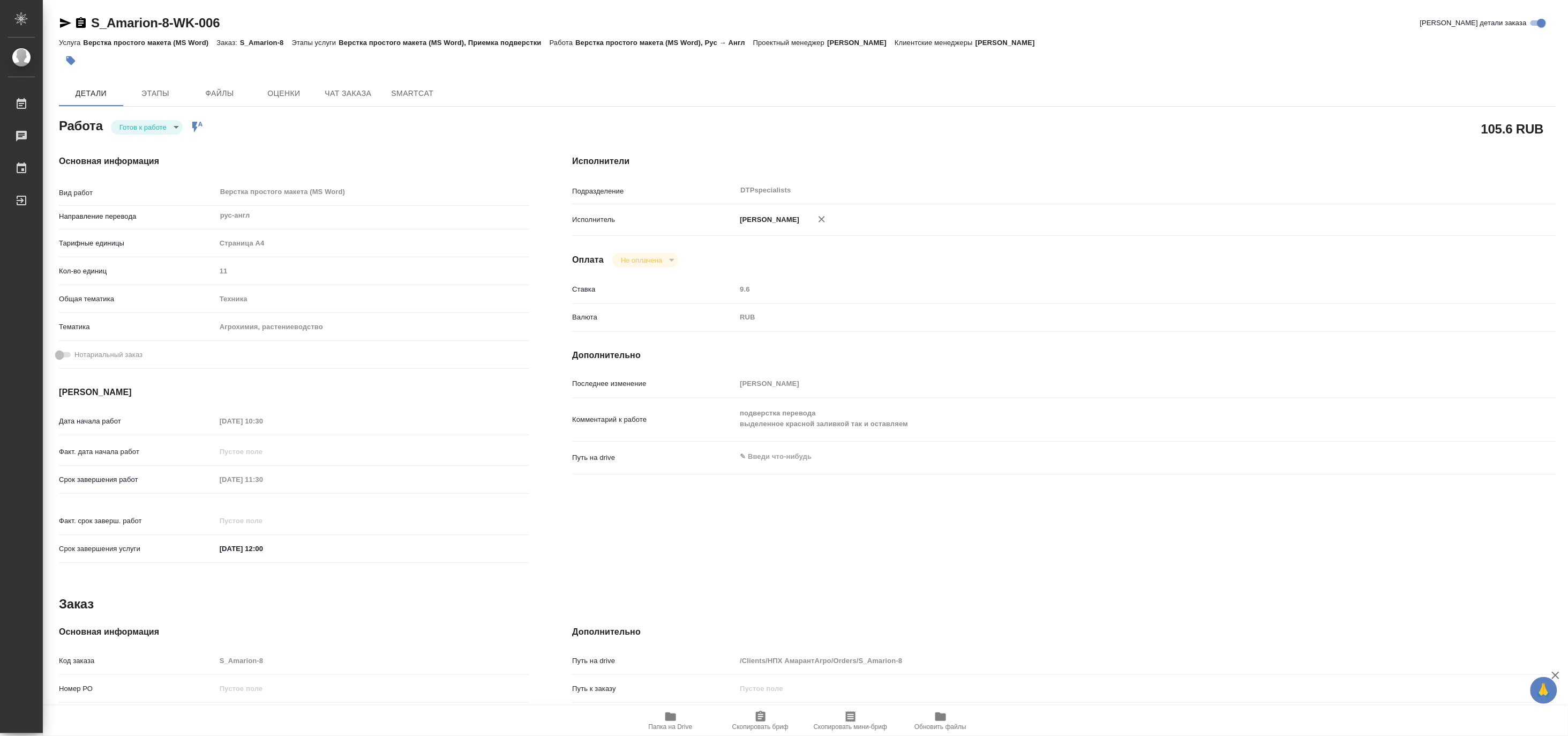
click at [62, 23] on icon "button" at bounding box center [66, 23] width 13 height 13
type textarea "x"
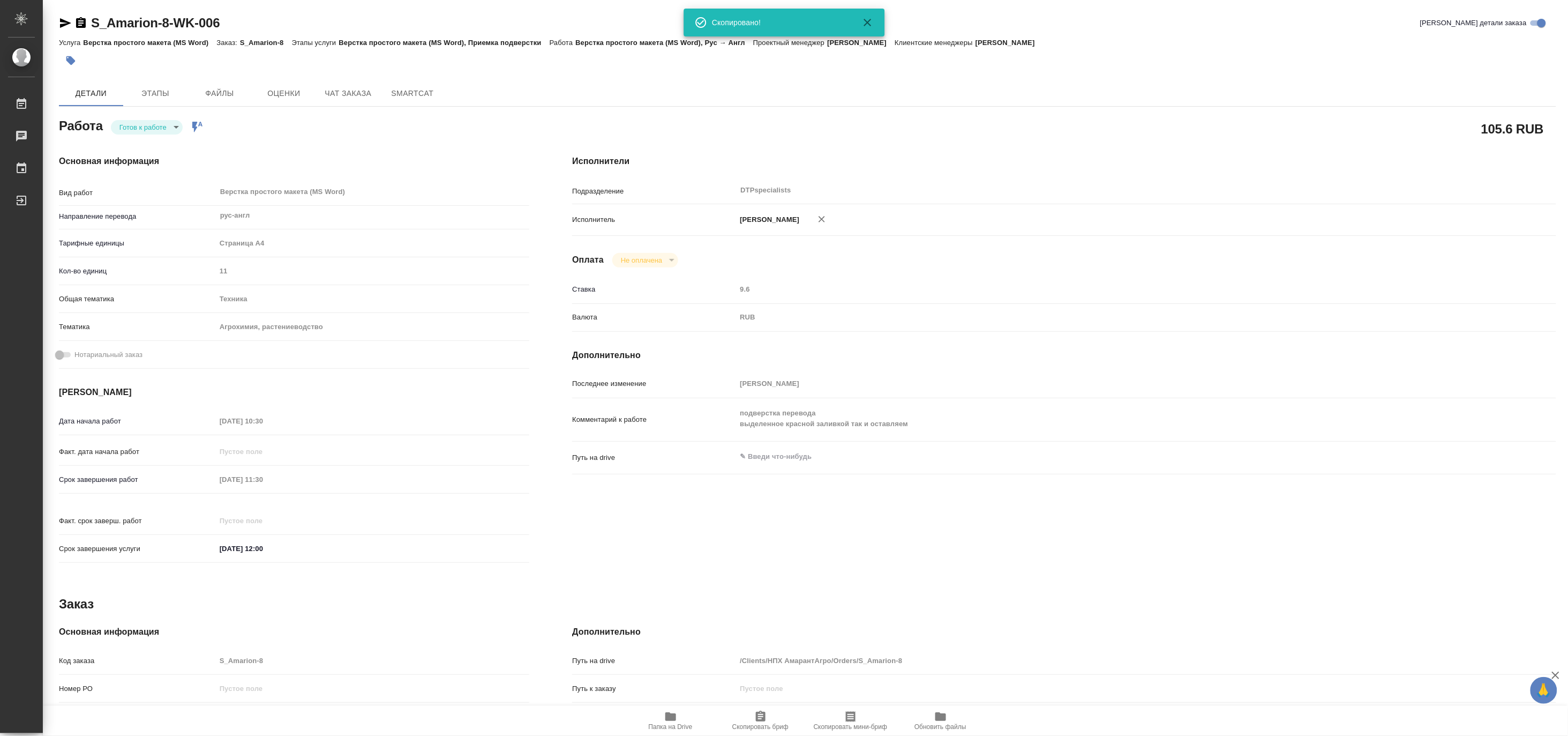
type textarea "x"
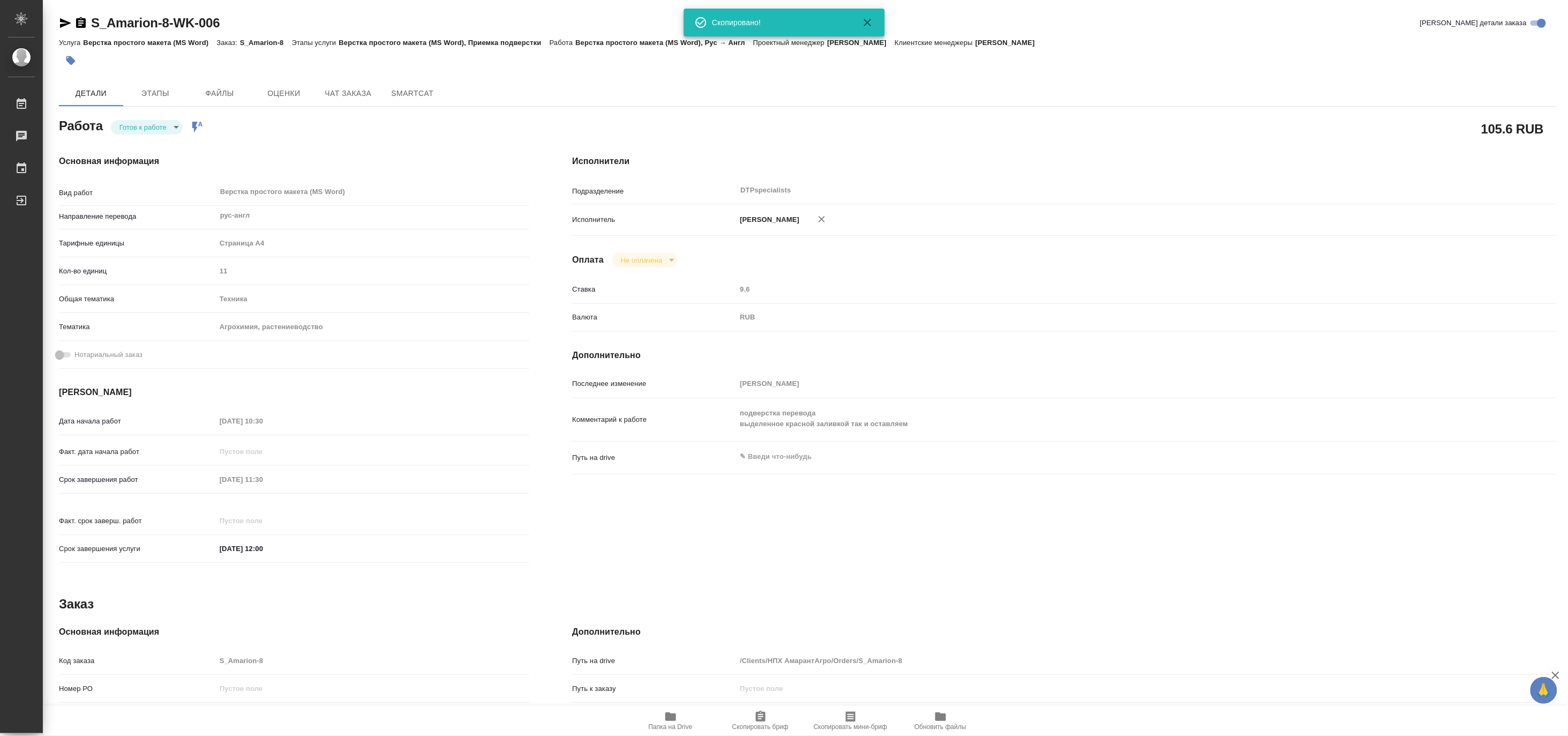
type textarea "x"
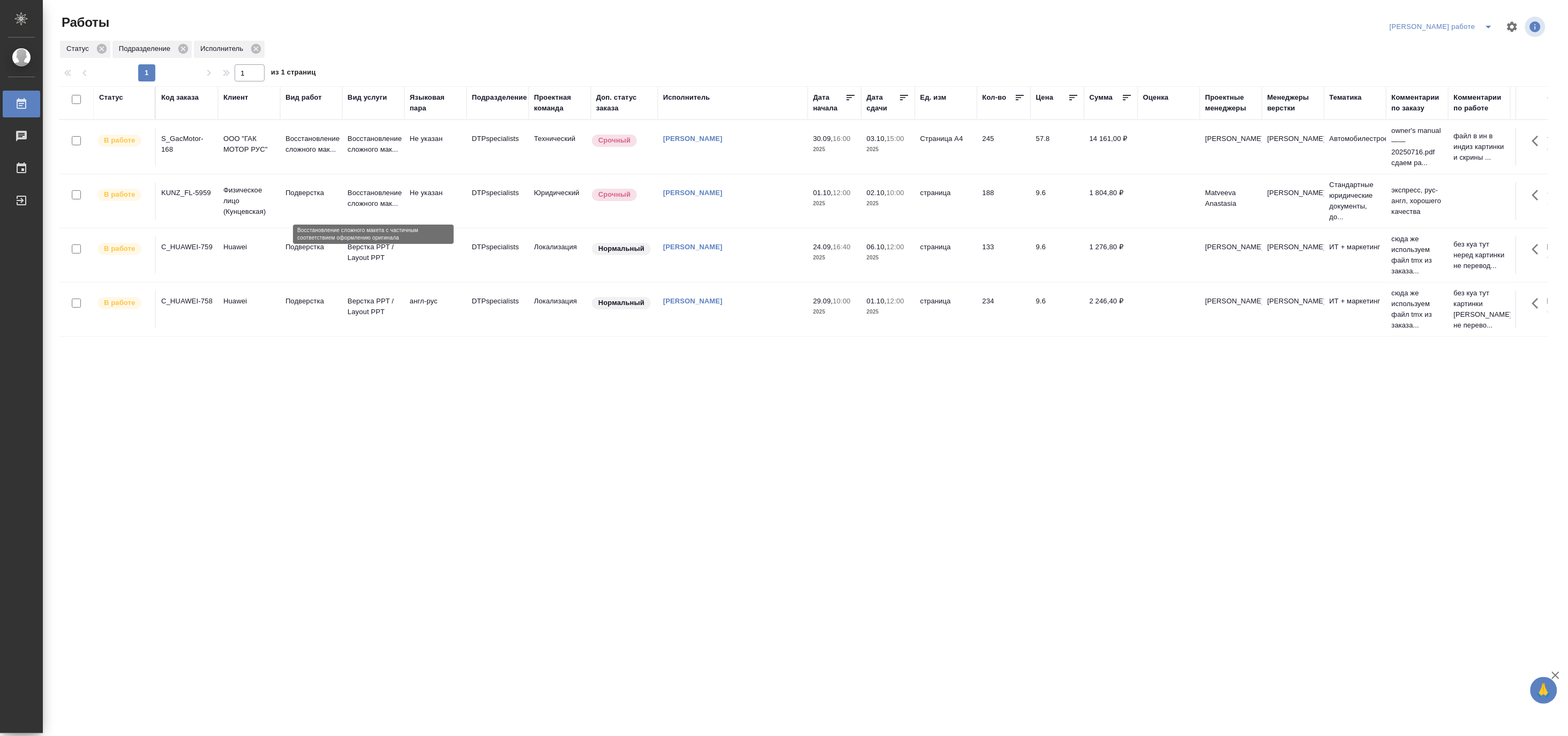
click at [382, 207] on p "Восстановление сложного мак..." at bounding box center [373, 198] width 51 height 21
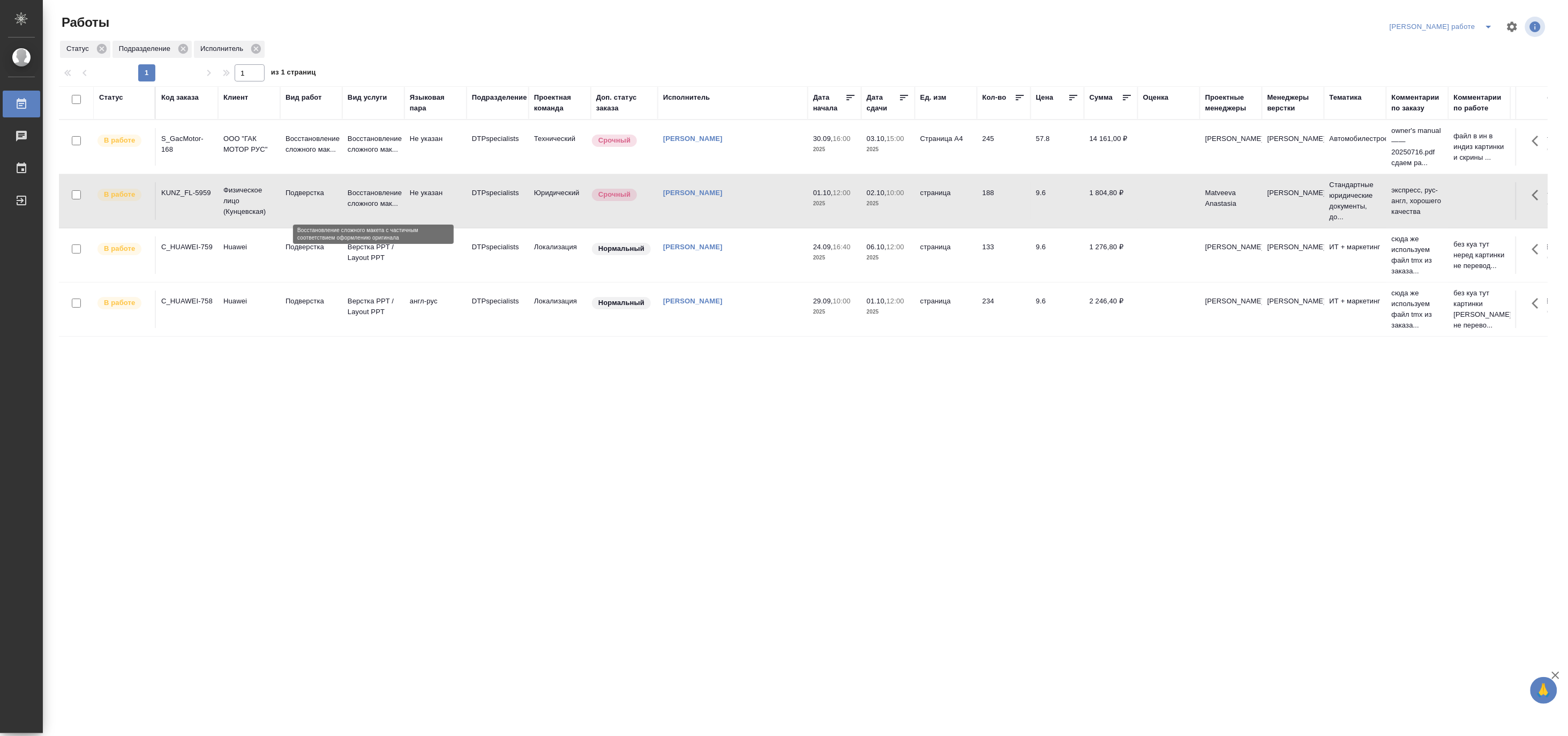
click at [382, 207] on p "Восстановление сложного мак..." at bounding box center [373, 198] width 51 height 21
click at [1486, 23] on icon "split button" at bounding box center [1489, 27] width 13 height 13
click at [1453, 67] on li "Матвеева_назначено" at bounding box center [1451, 66] width 97 height 17
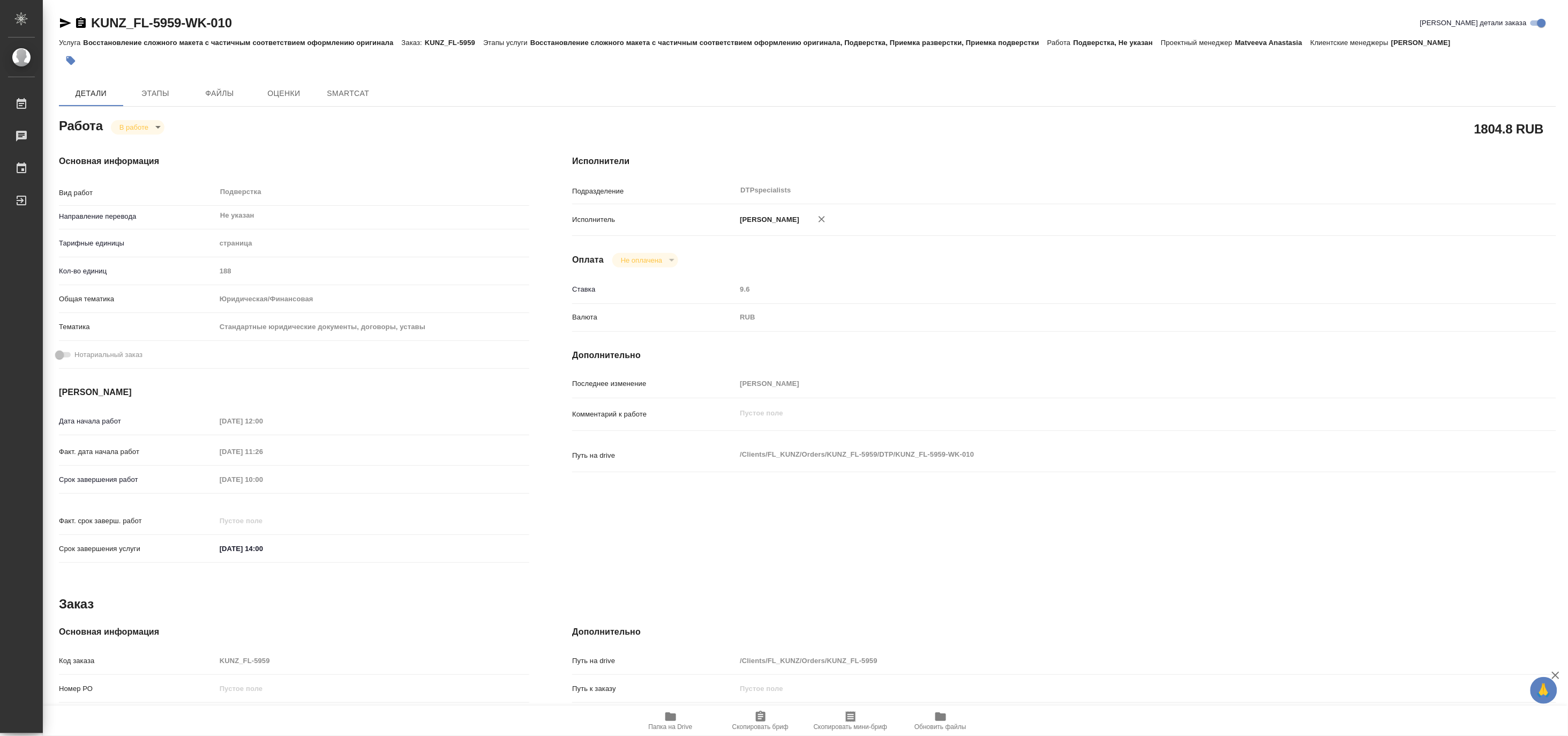
type textarea "x"
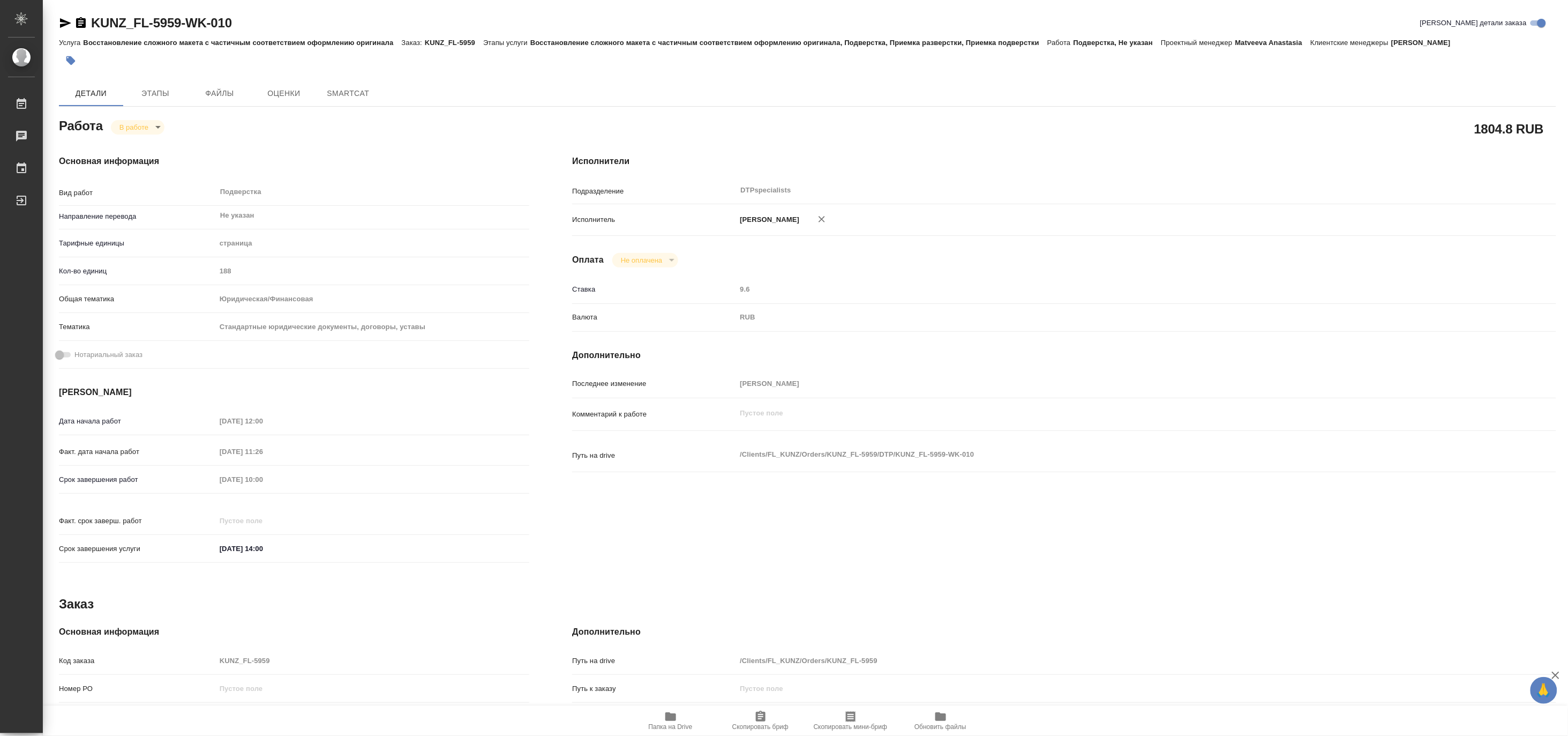
type textarea "x"
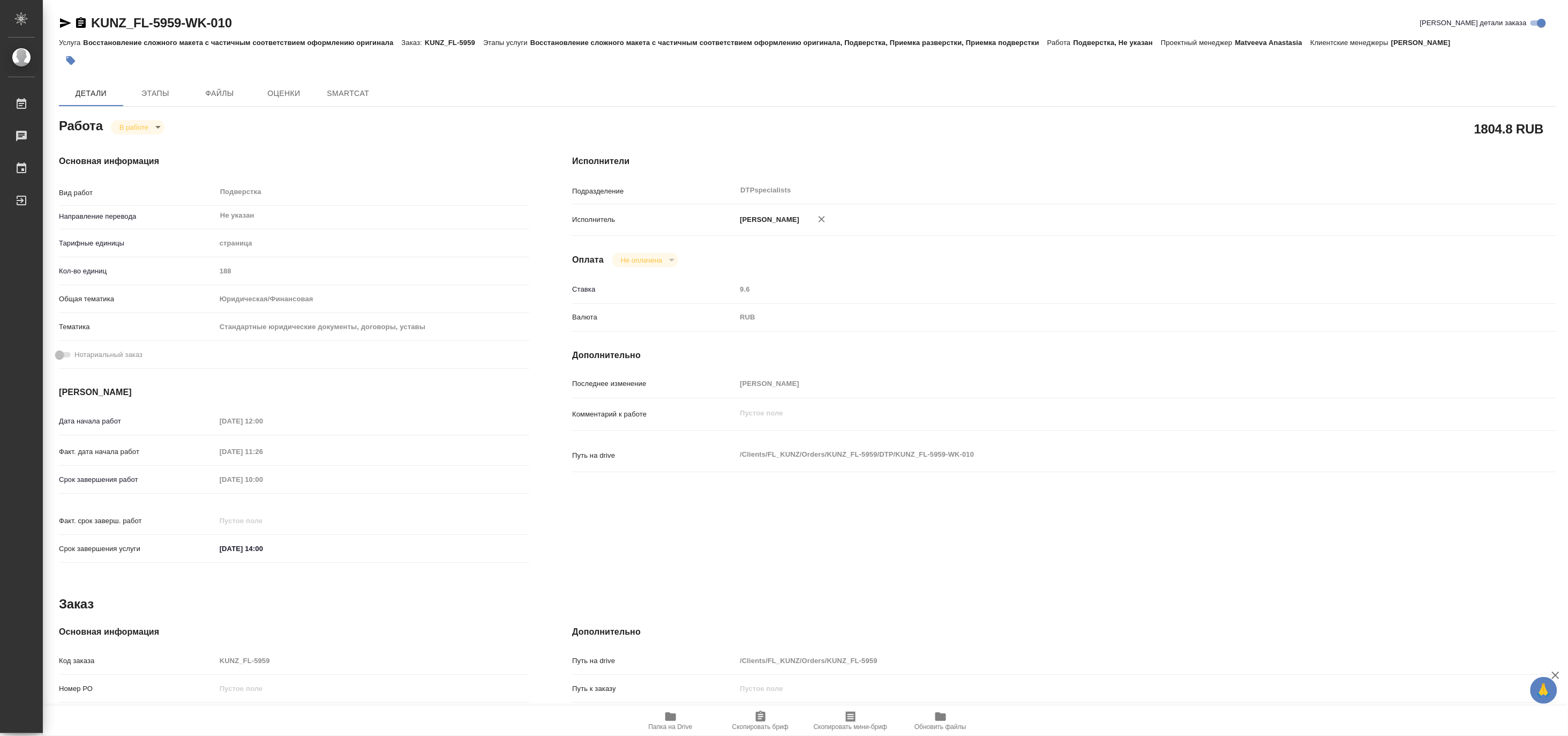
type textarea "x"
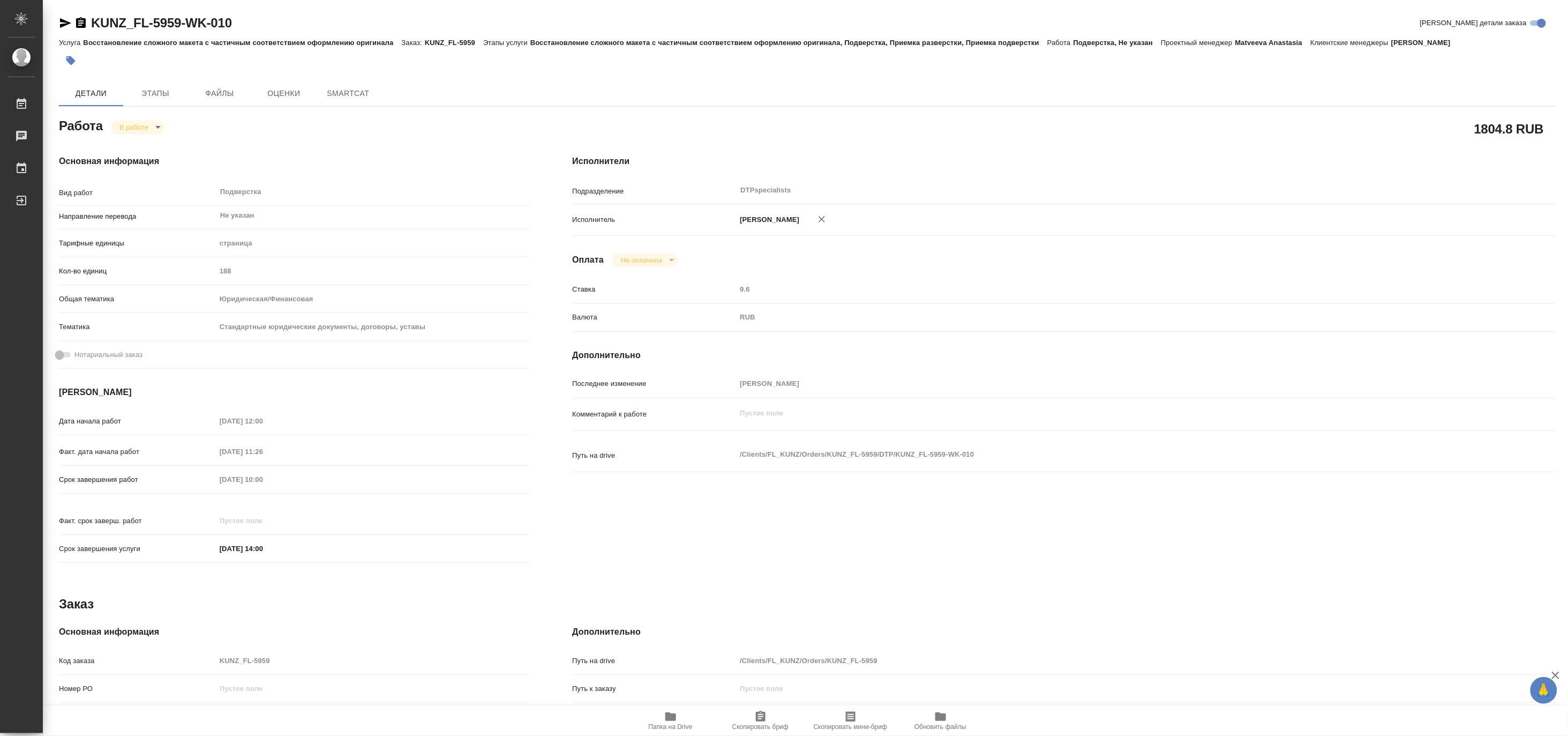
type textarea "x"
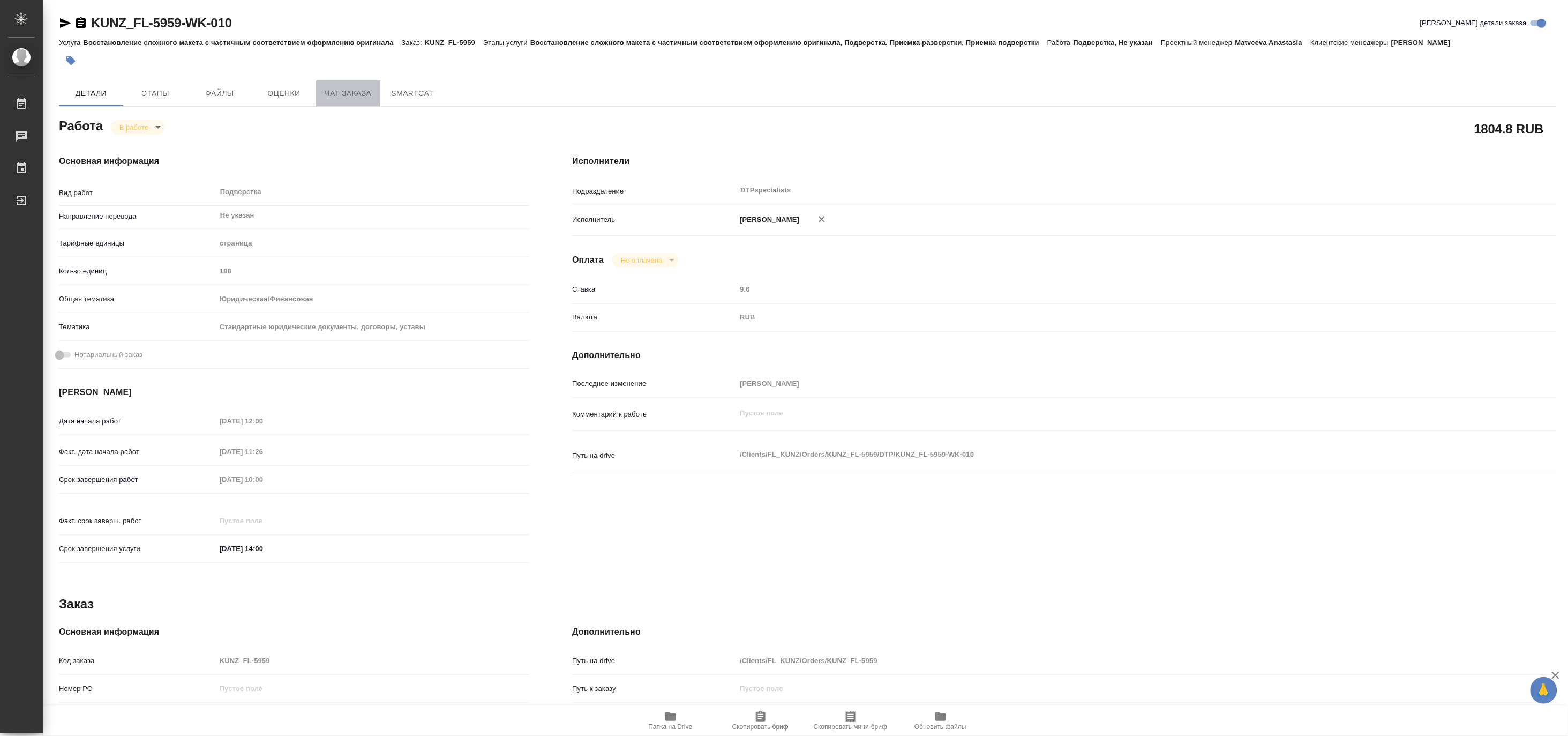
click at [343, 97] on span "Чат заказа" at bounding box center [348, 93] width 51 height 13
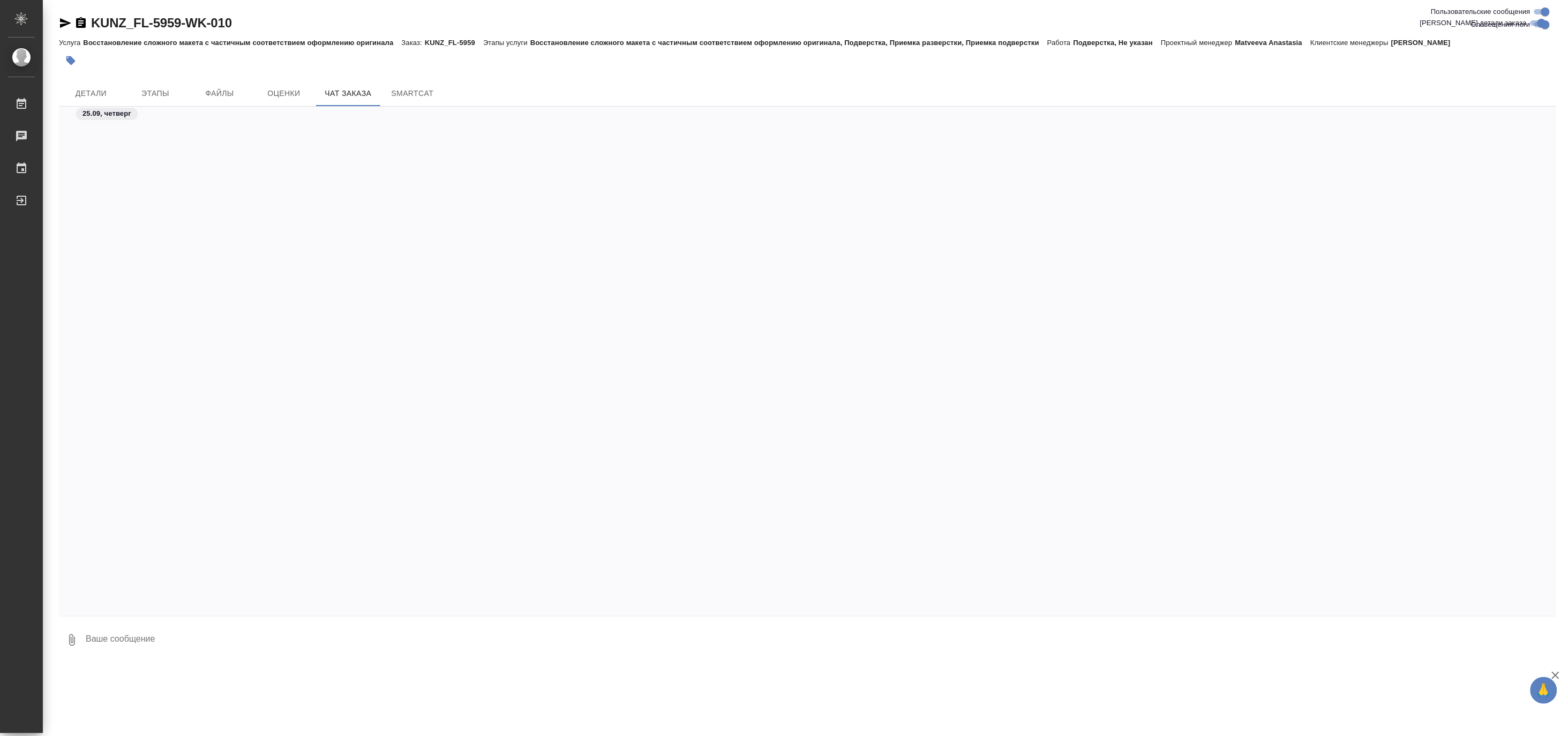
scroll to position [3789, 0]
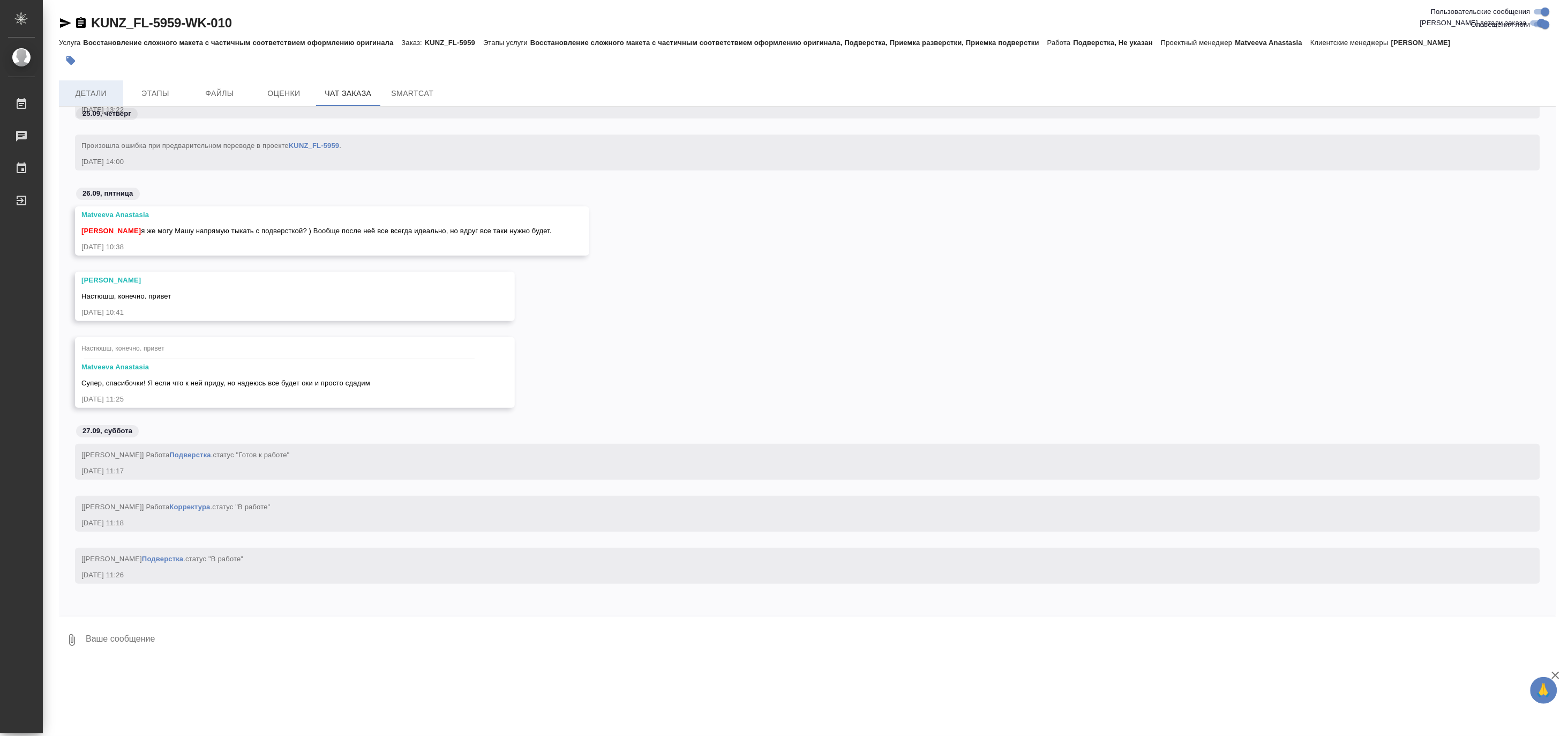
click at [104, 94] on span "Детали" at bounding box center [91, 93] width 51 height 13
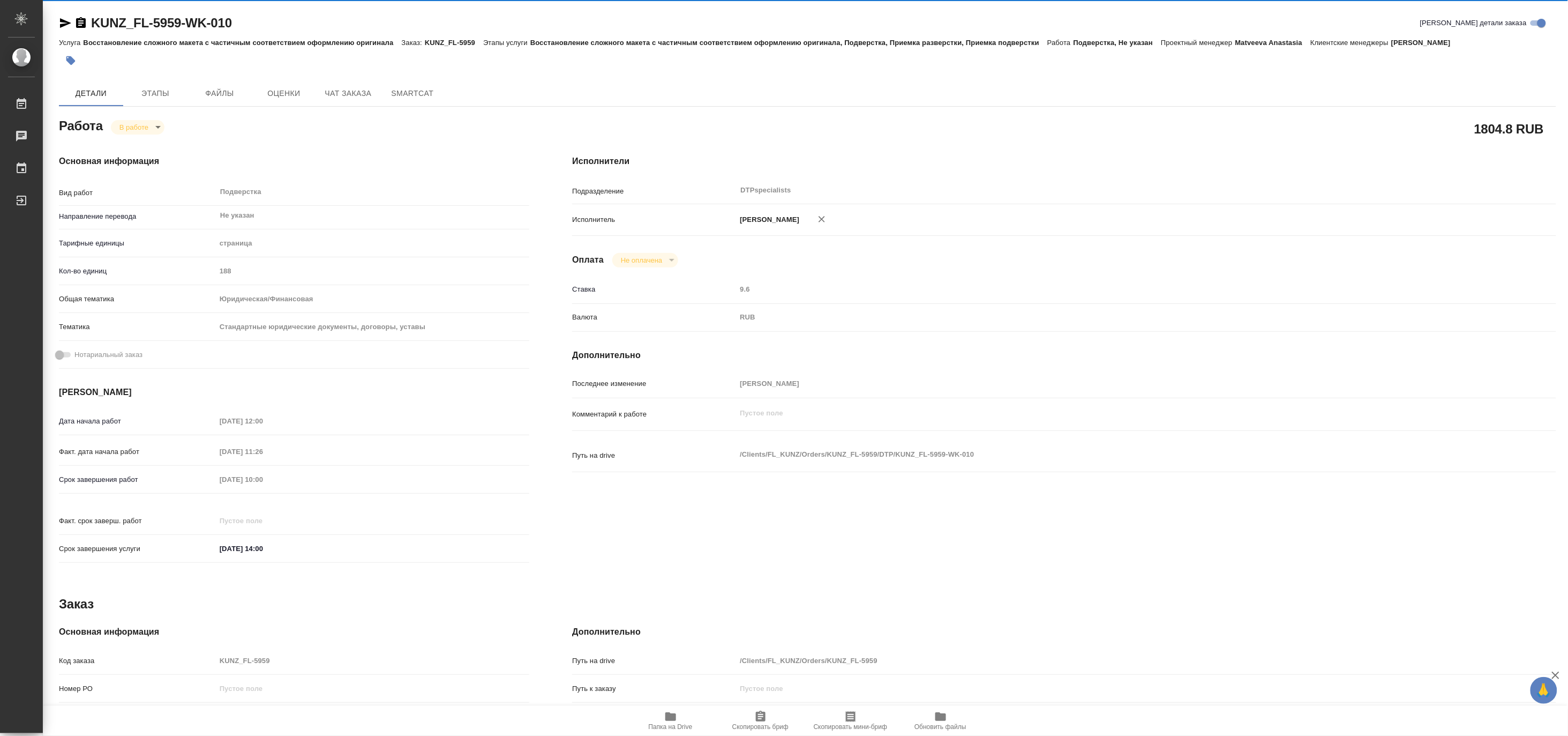
type textarea "x"
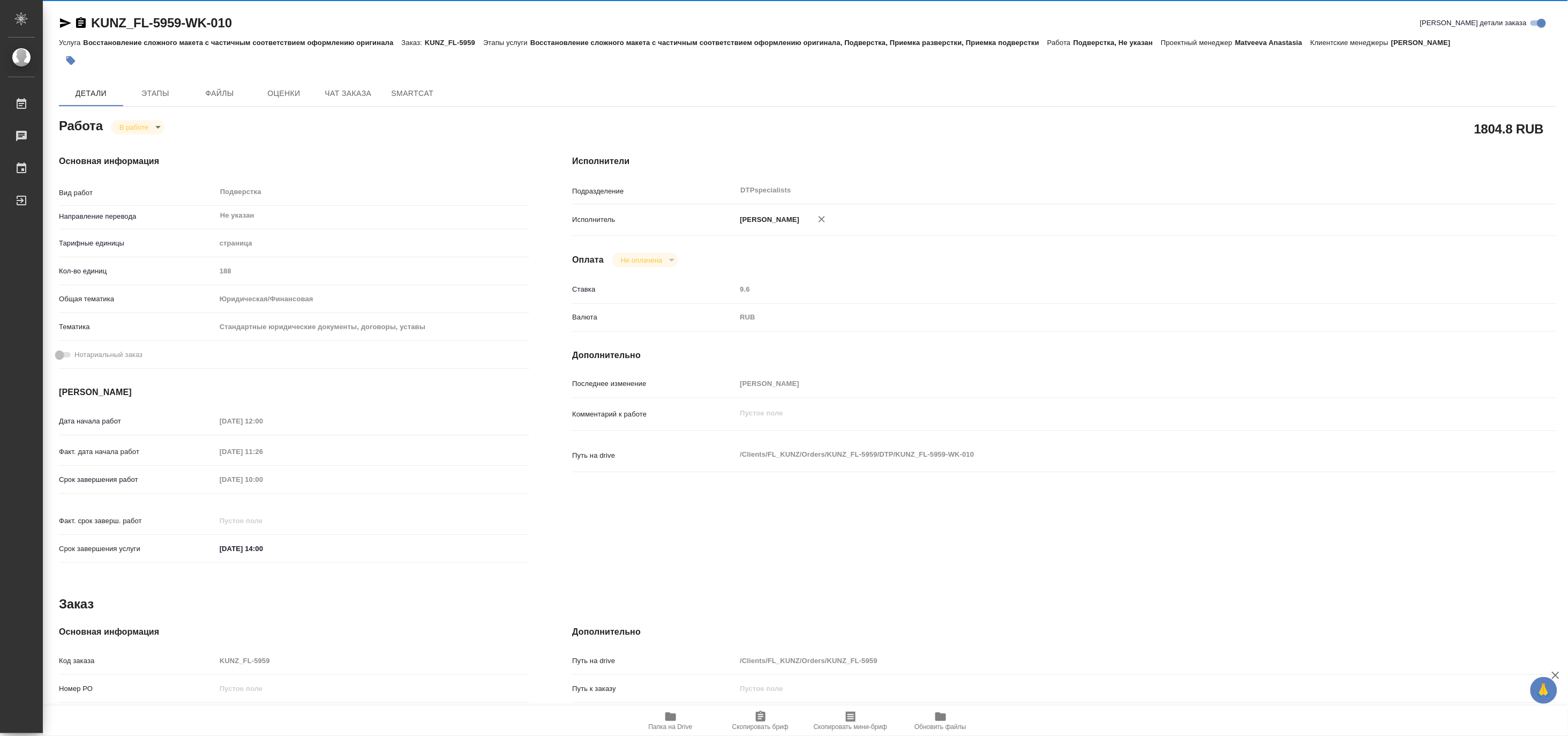
type textarea "x"
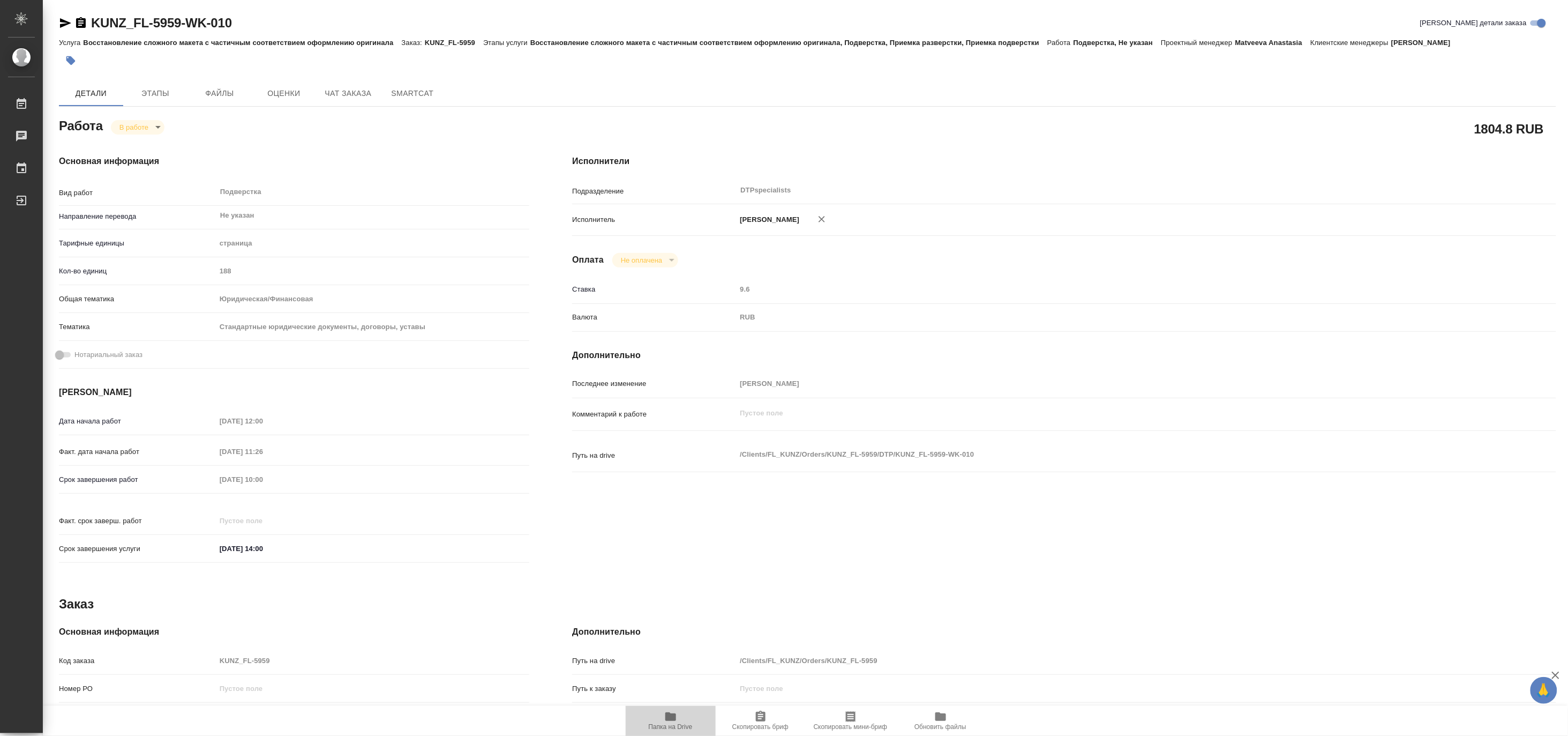
click at [682, 723] on span "Папка на Drive" at bounding box center [671, 727] width 44 height 8
type textarea "x"
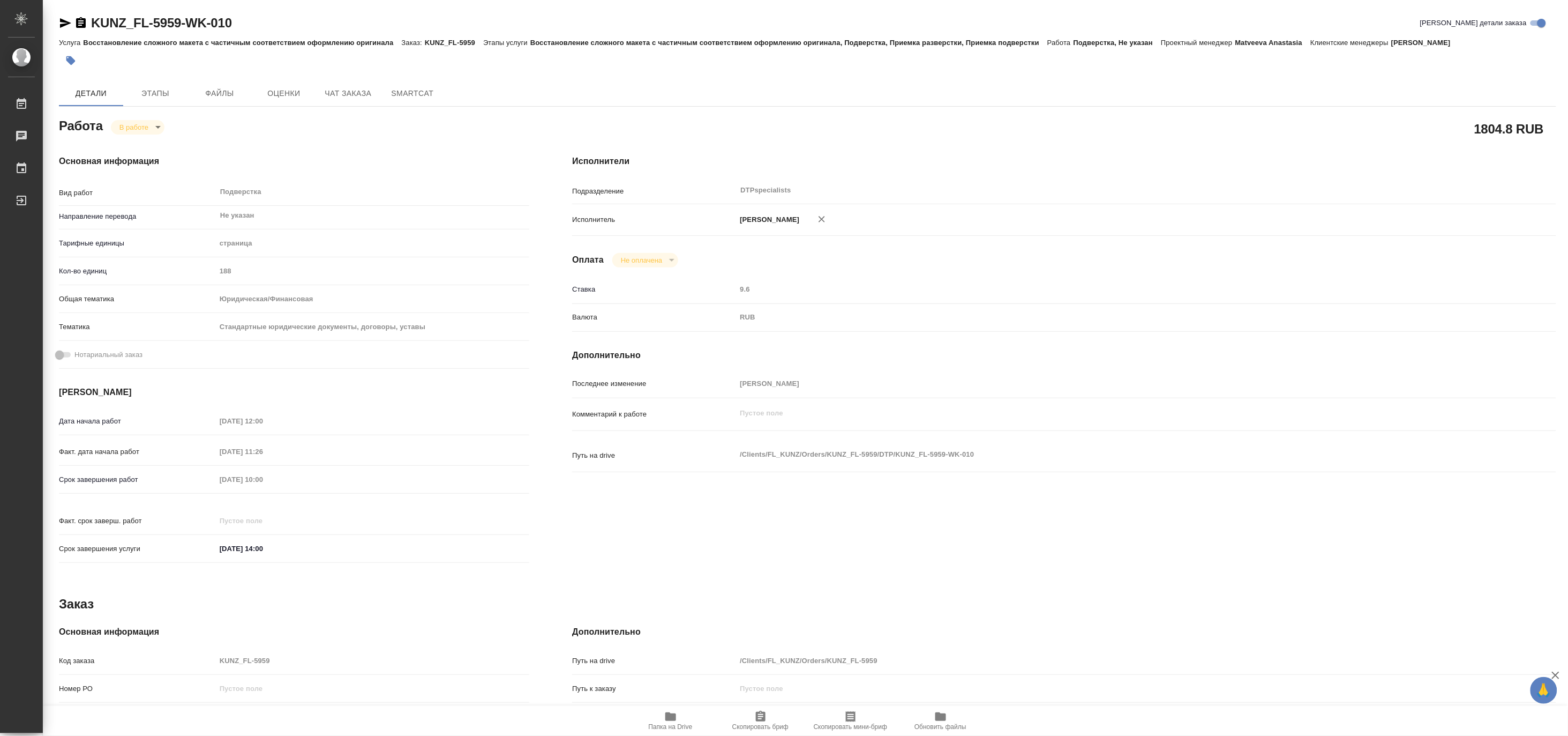
type textarea "x"
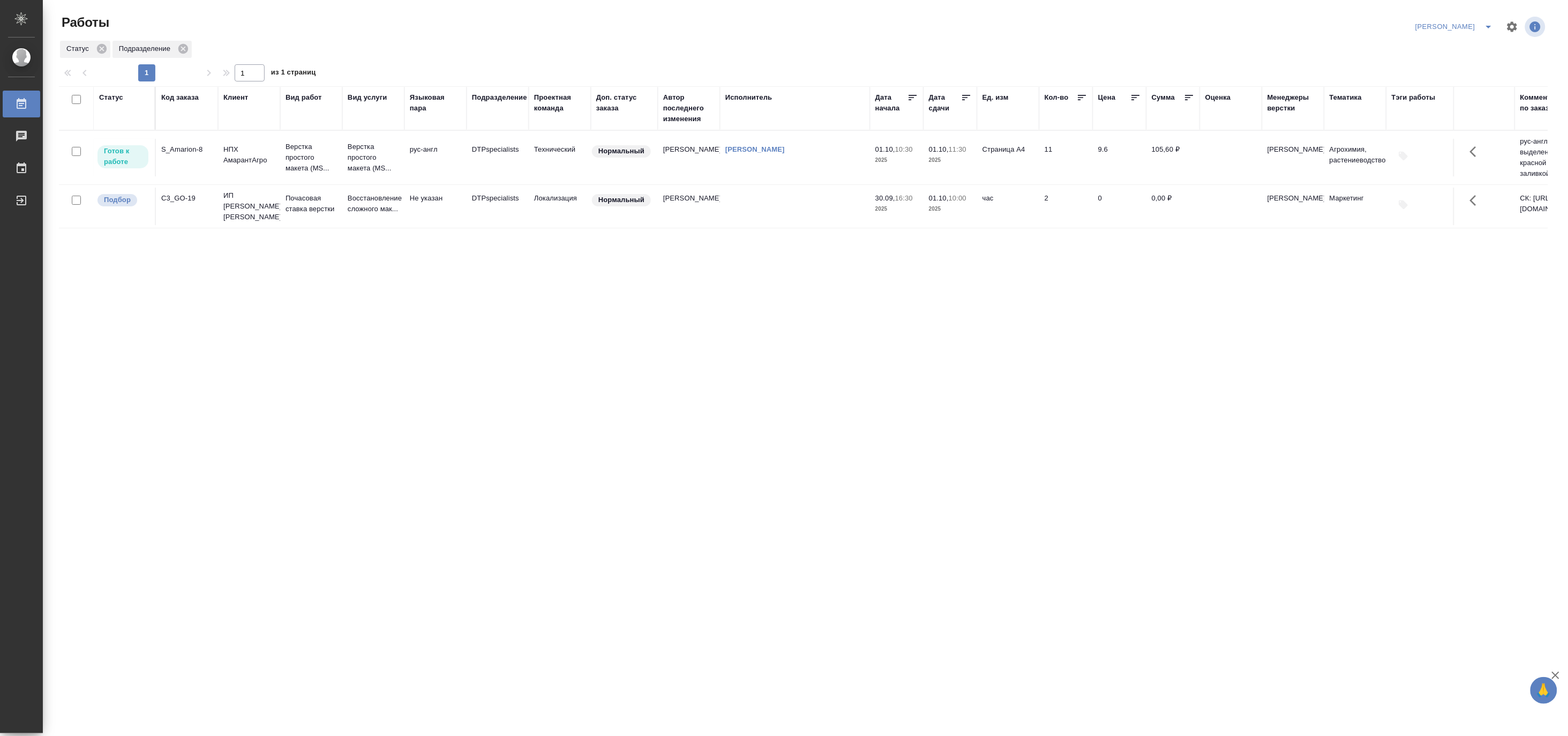
click at [1487, 27] on icon "split button" at bounding box center [1489, 27] width 13 height 13
click at [1463, 49] on li "[PERSON_NAME] работе" at bounding box center [1449, 48] width 103 height 17
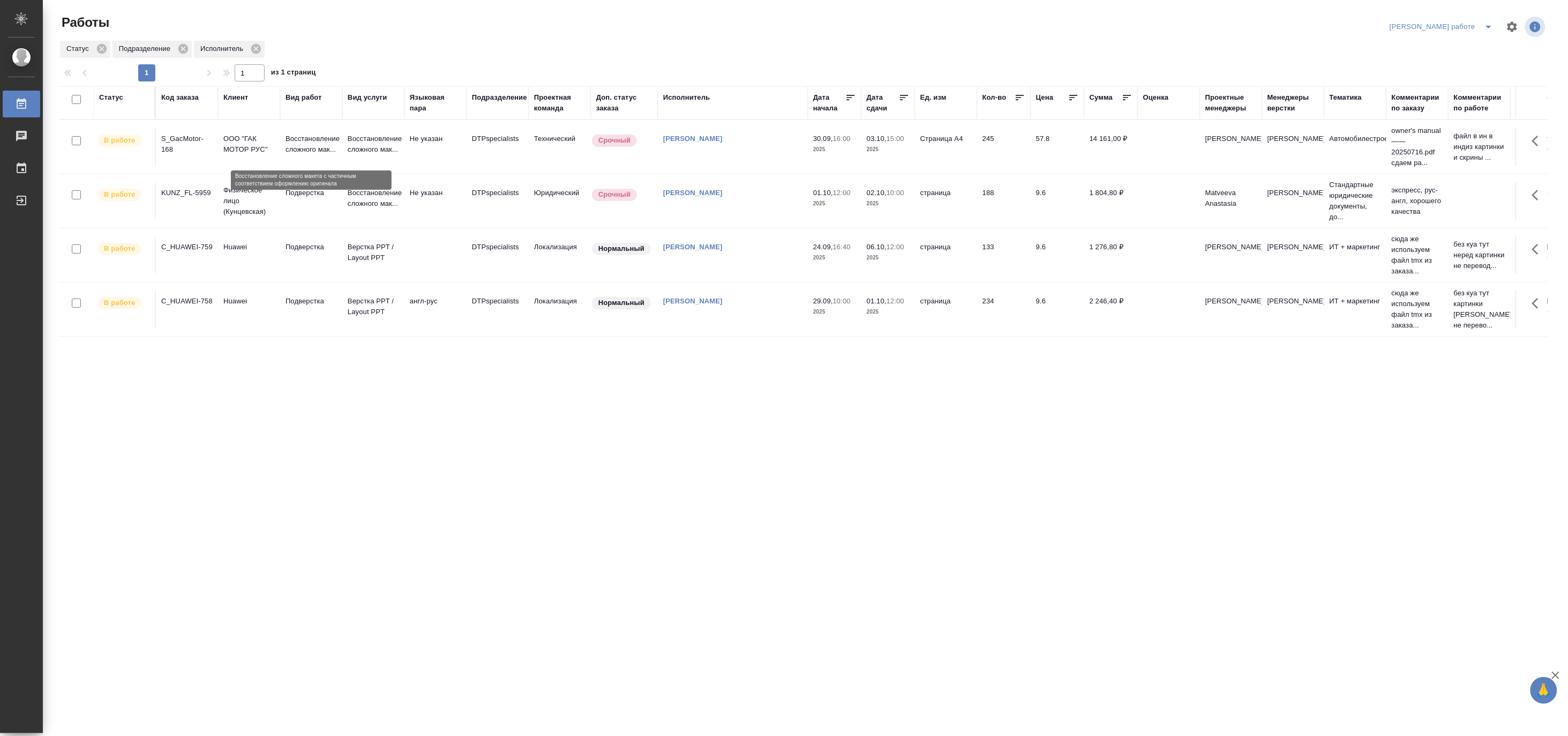
click at [302, 147] on p "Восстановление сложного мак..." at bounding box center [311, 144] width 51 height 21
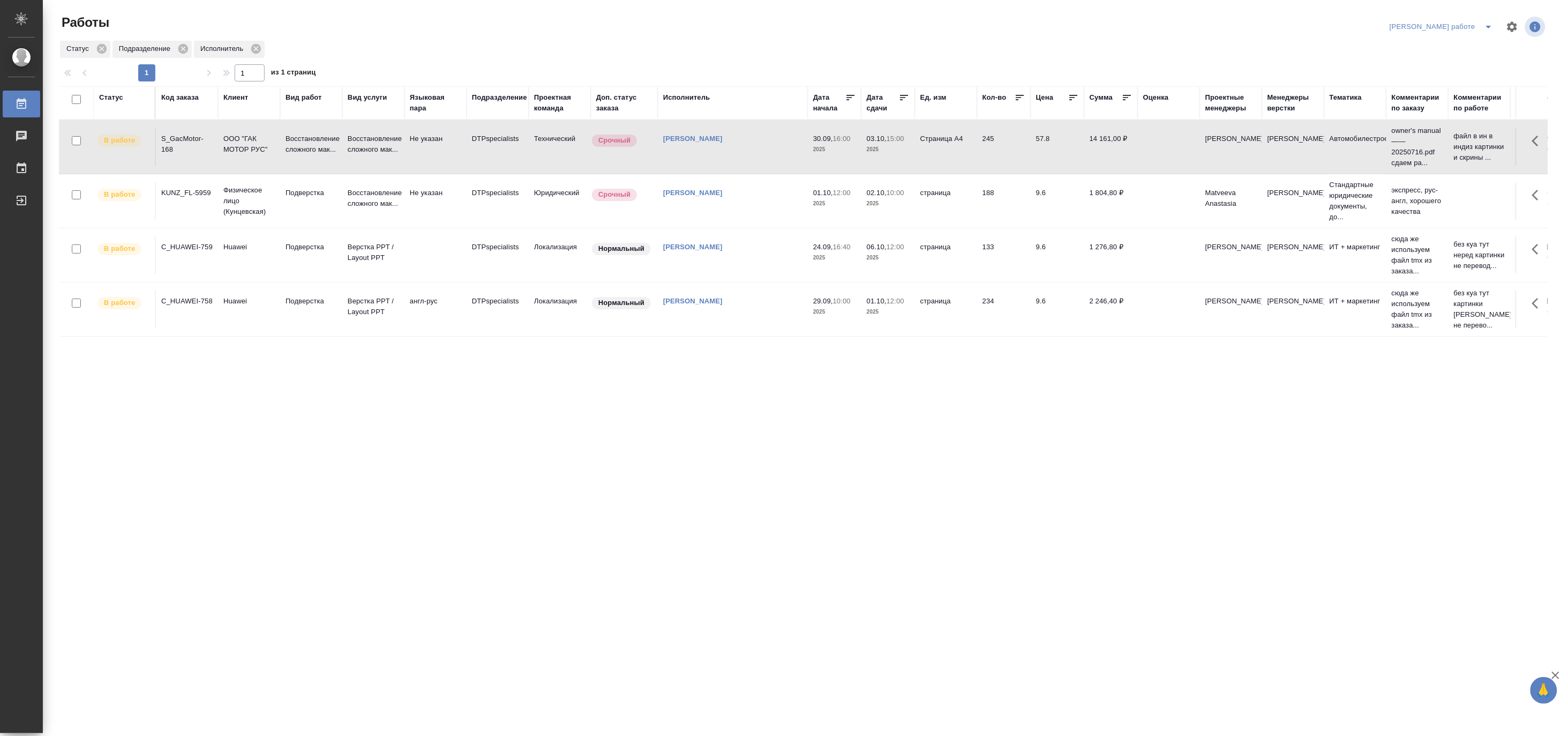
click at [1492, 23] on icon "split button" at bounding box center [1489, 27] width 13 height 13
click at [1462, 63] on li "[PERSON_NAME]" at bounding box center [1451, 66] width 97 height 17
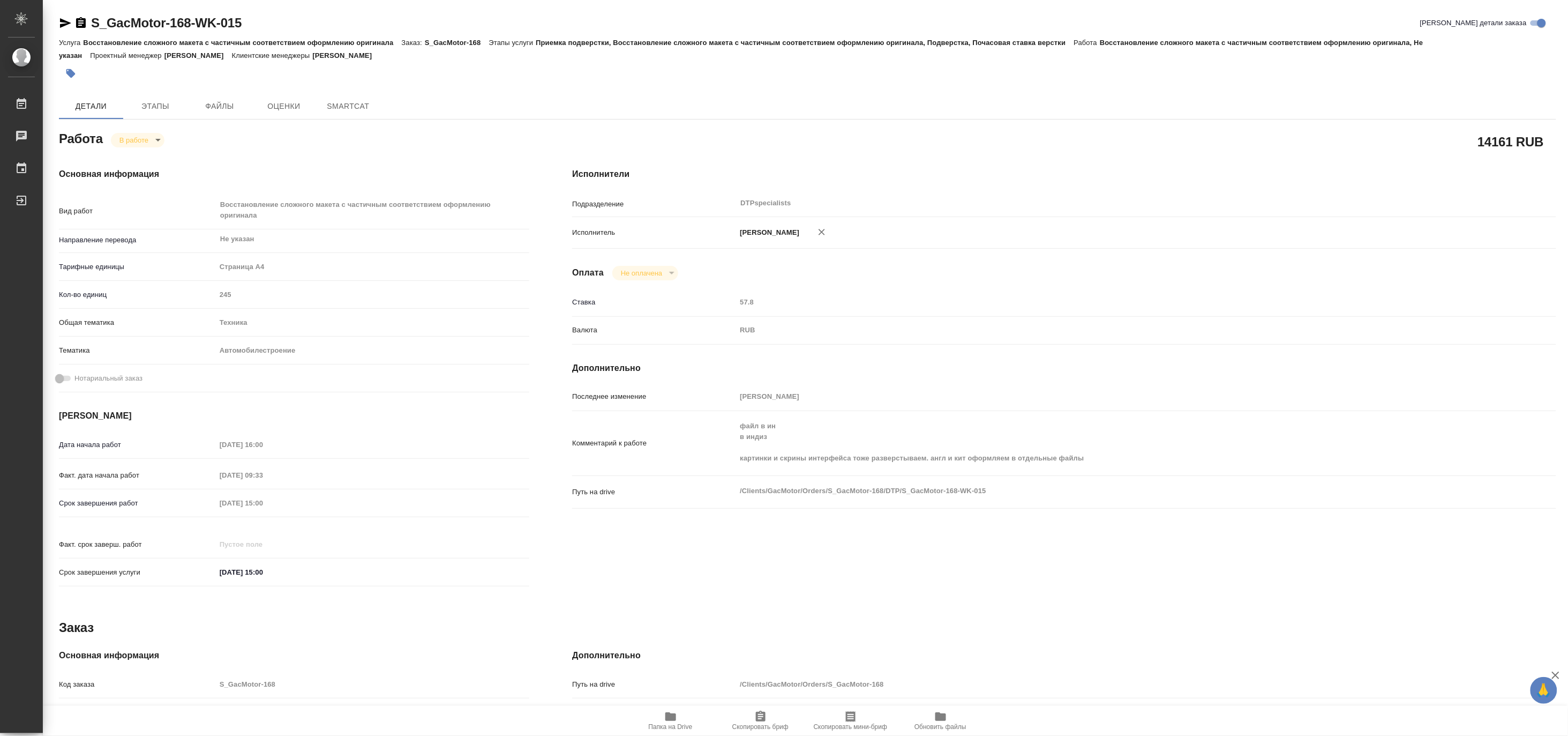
type textarea "x"
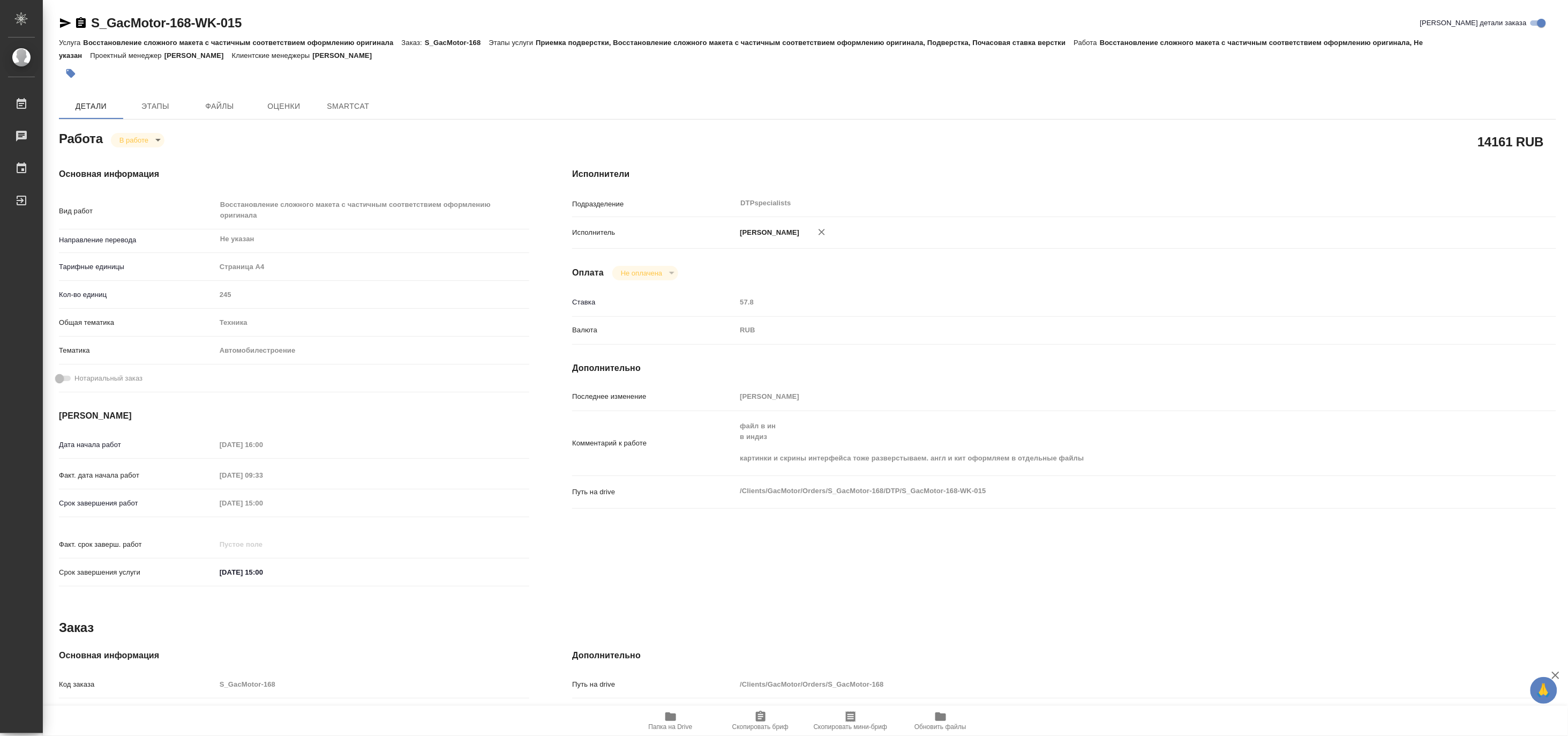
type textarea "x"
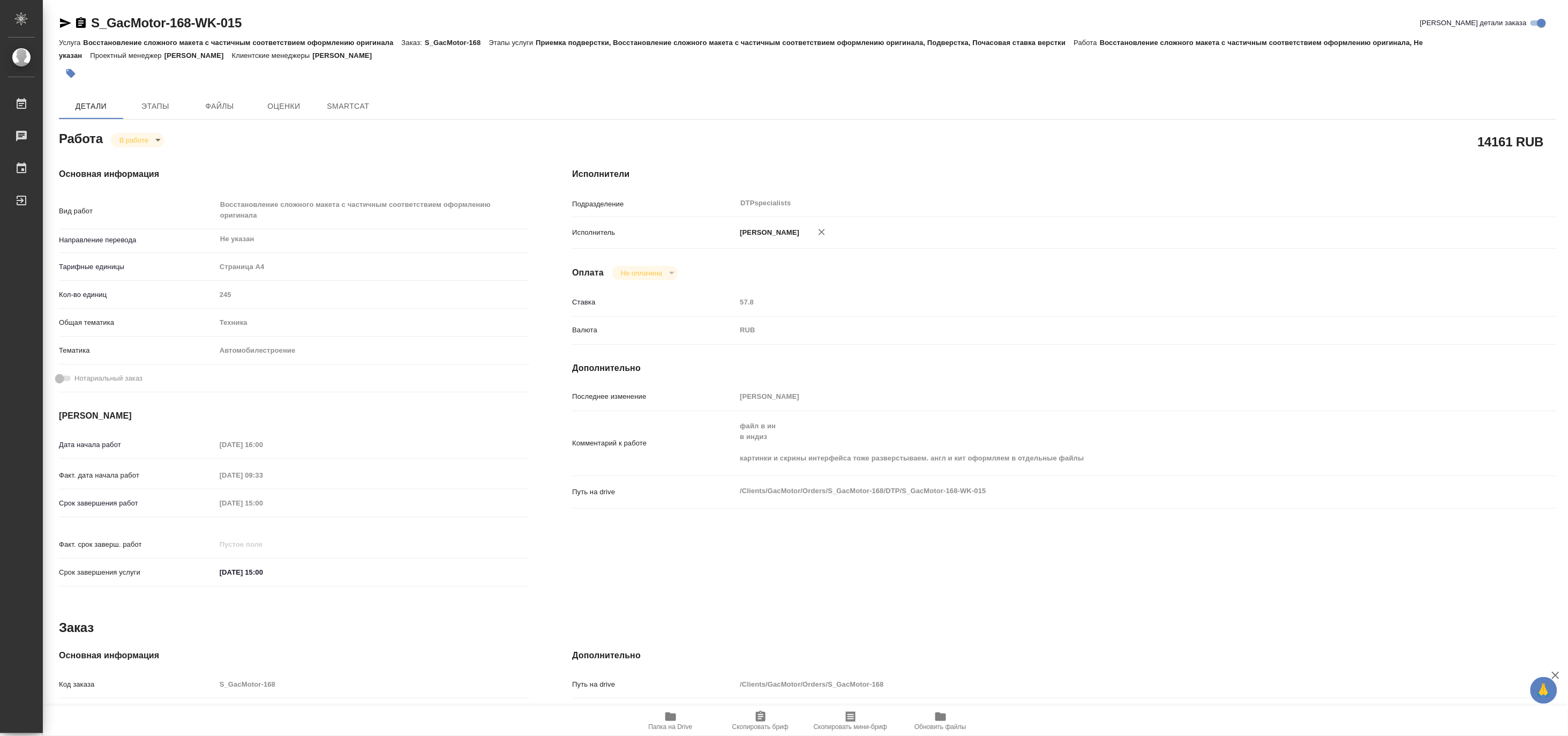
type textarea "x"
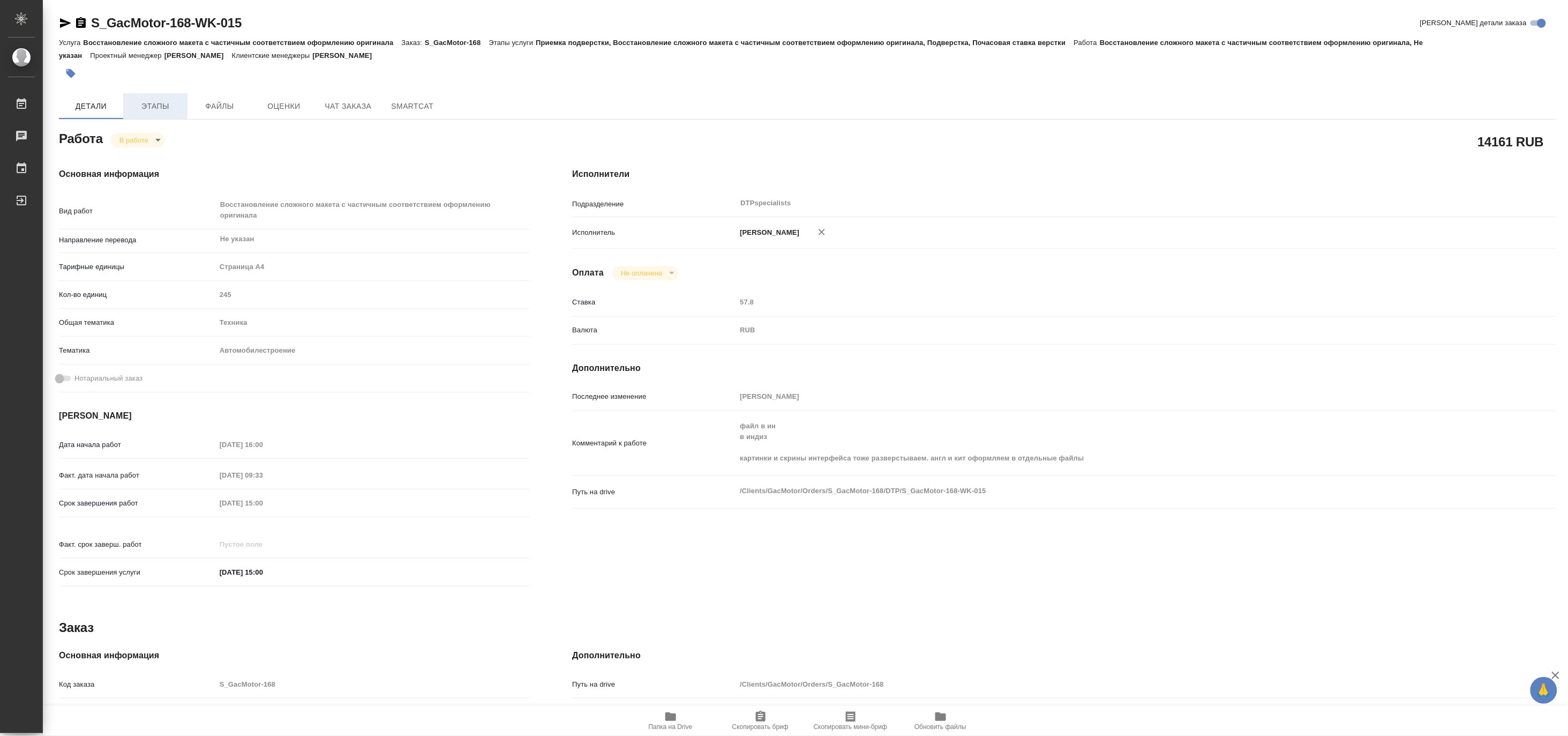
type textarea "x"
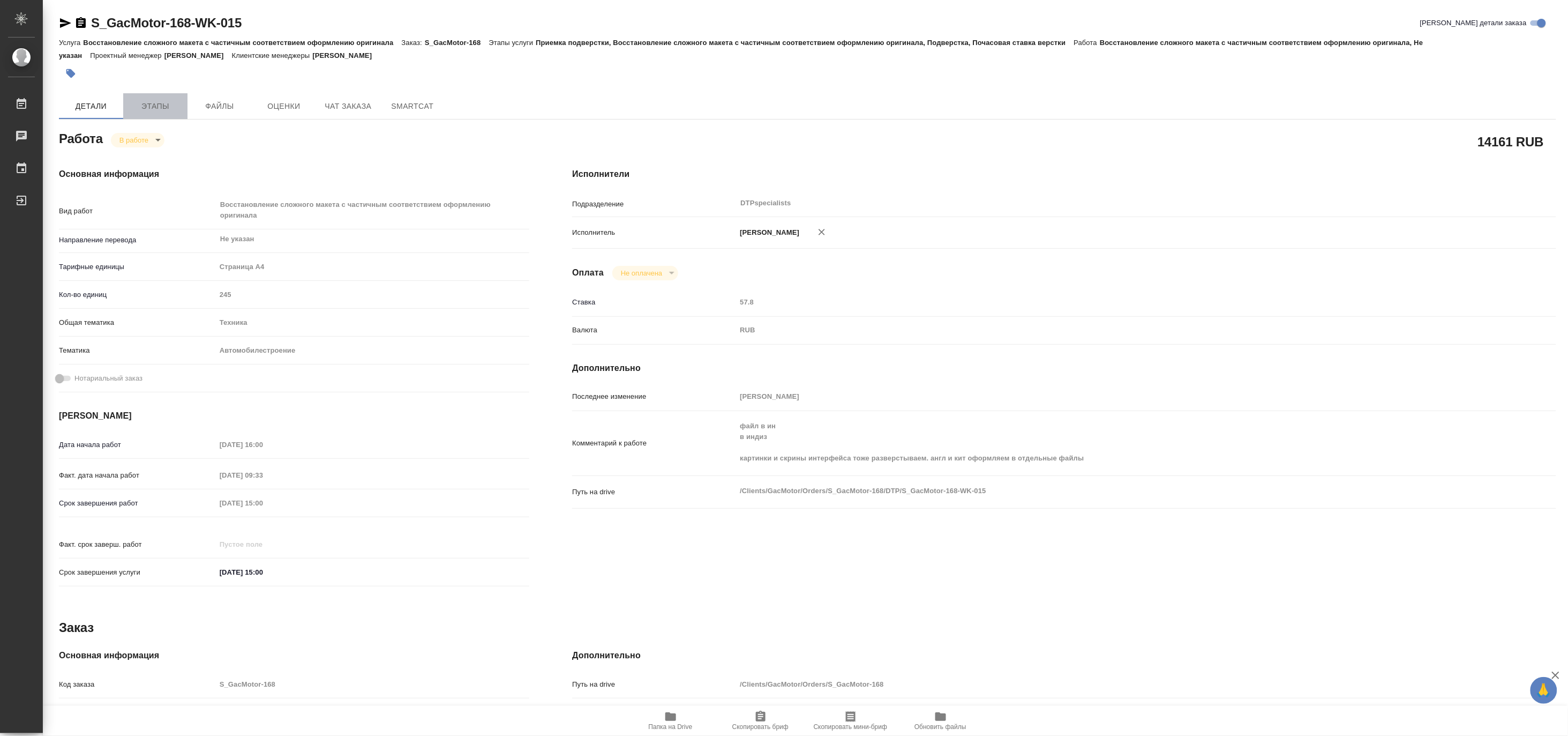
click at [166, 108] on span "Этапы" at bounding box center [155, 106] width 51 height 13
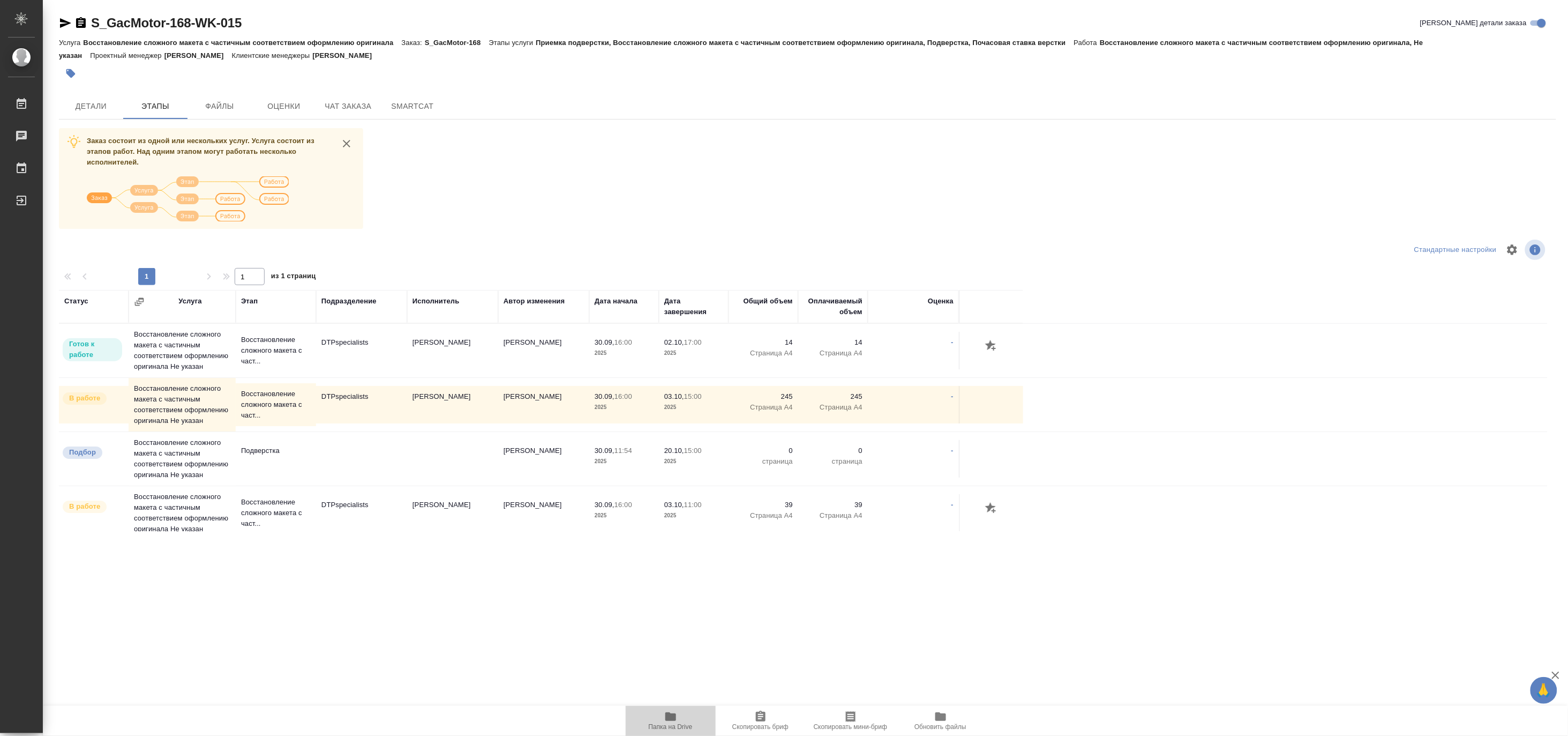
click at [684, 719] on span "Папка на Drive" at bounding box center [670, 720] width 77 height 20
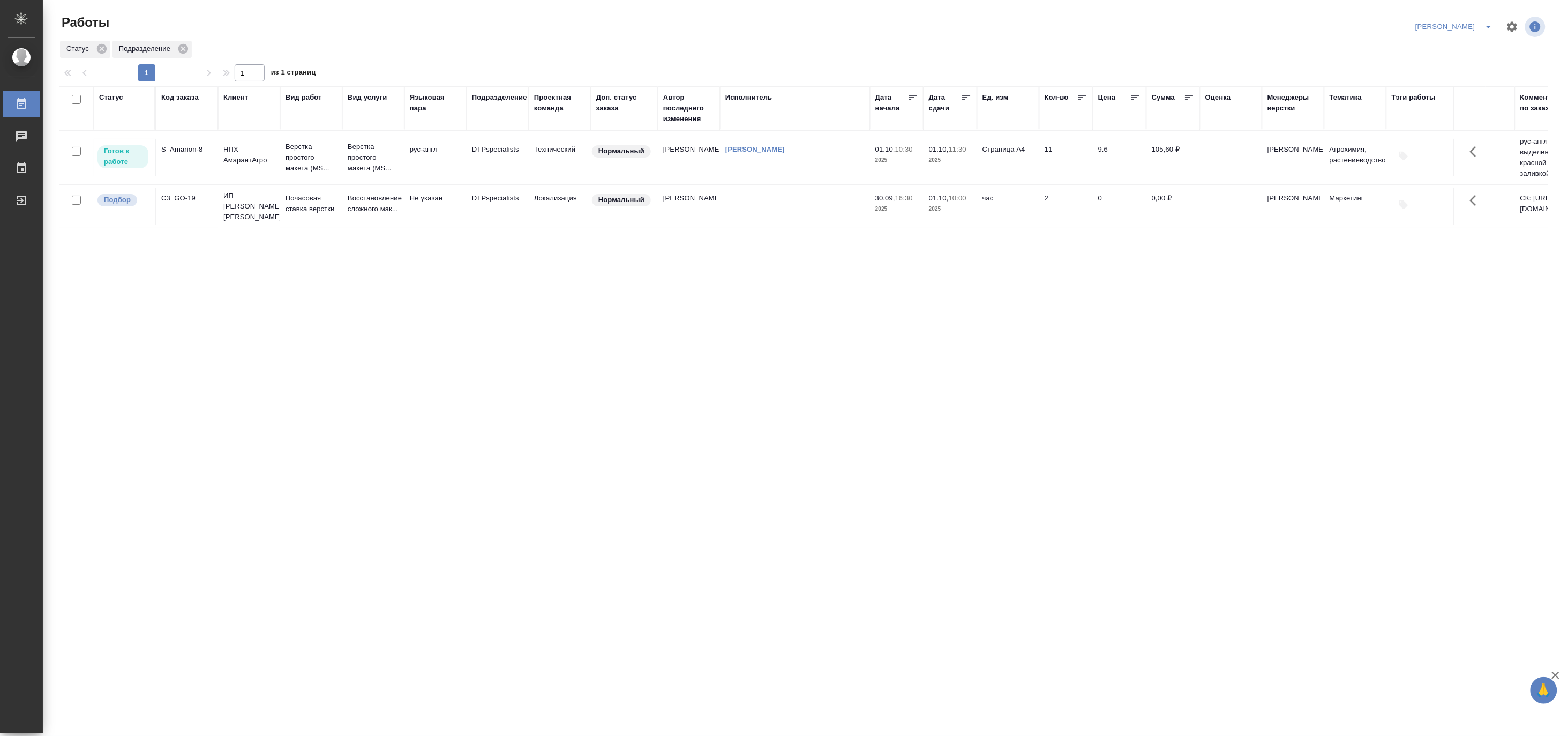
click at [325, 155] on p "Верстка простого макета (MS..." at bounding box center [311, 158] width 51 height 32
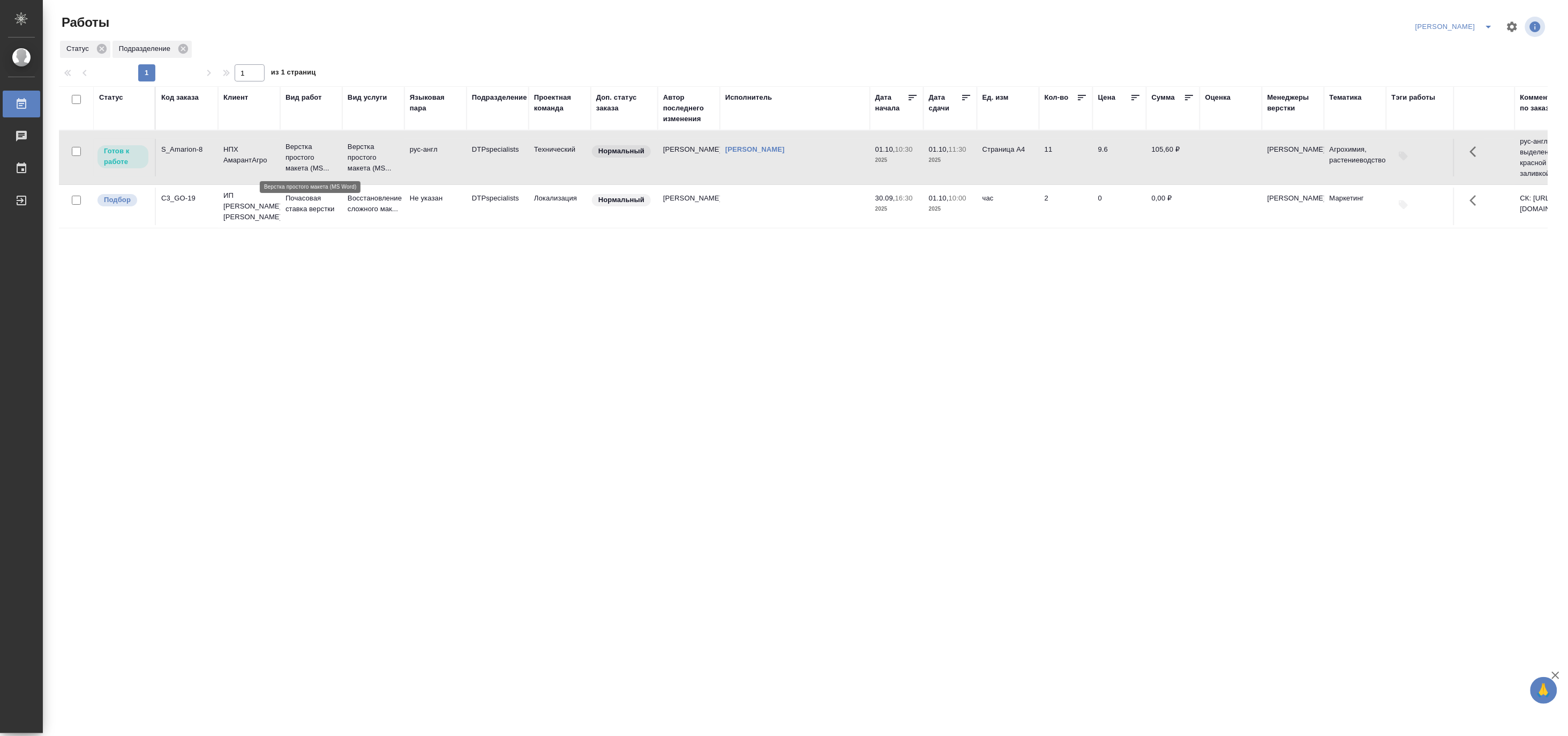
click at [325, 155] on p "Верстка простого макета (MS..." at bounding box center [311, 158] width 51 height 32
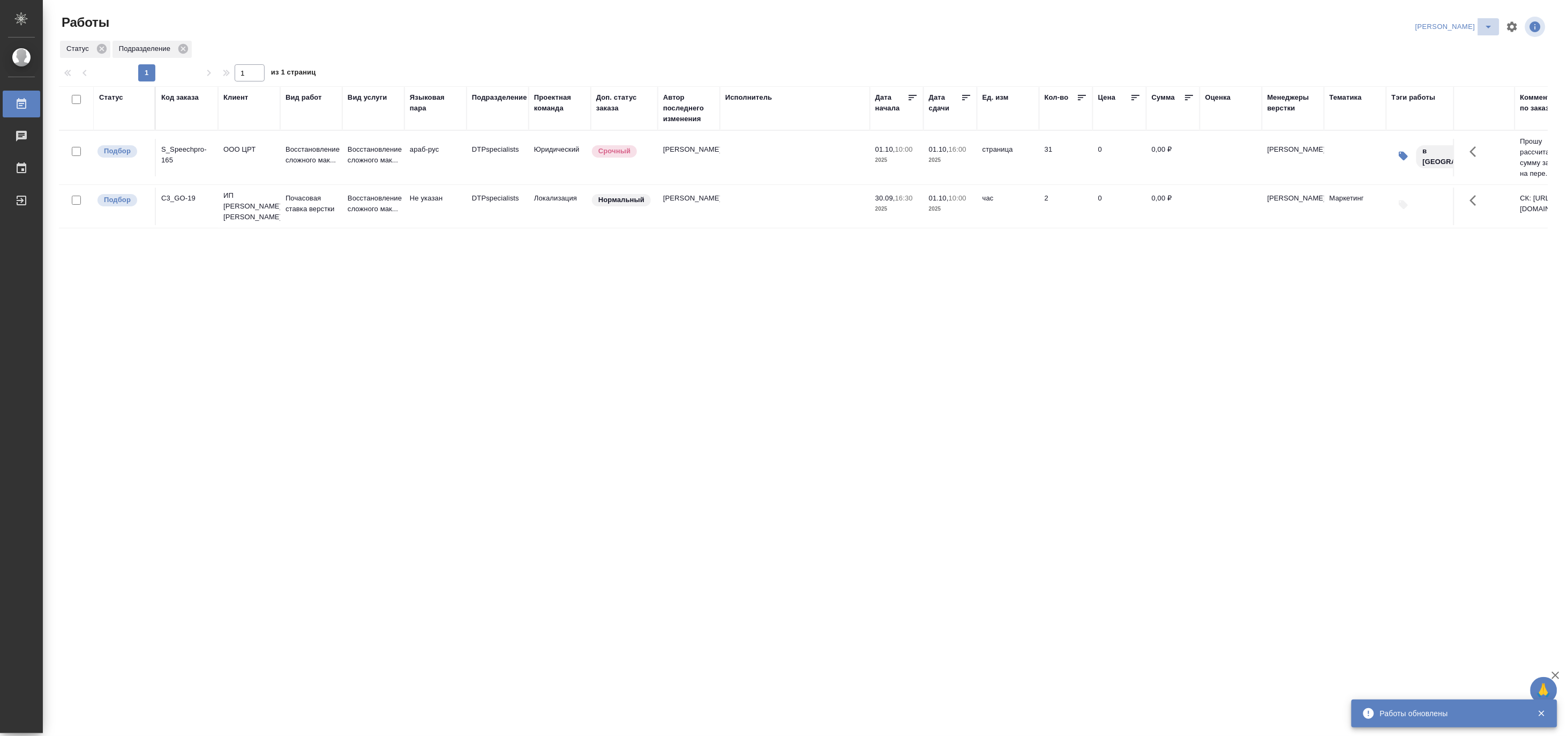
click at [1494, 19] on button "split button" at bounding box center [1489, 27] width 21 height 17
click at [1460, 47] on li "Матвеева_В работе" at bounding box center [1449, 48] width 103 height 17
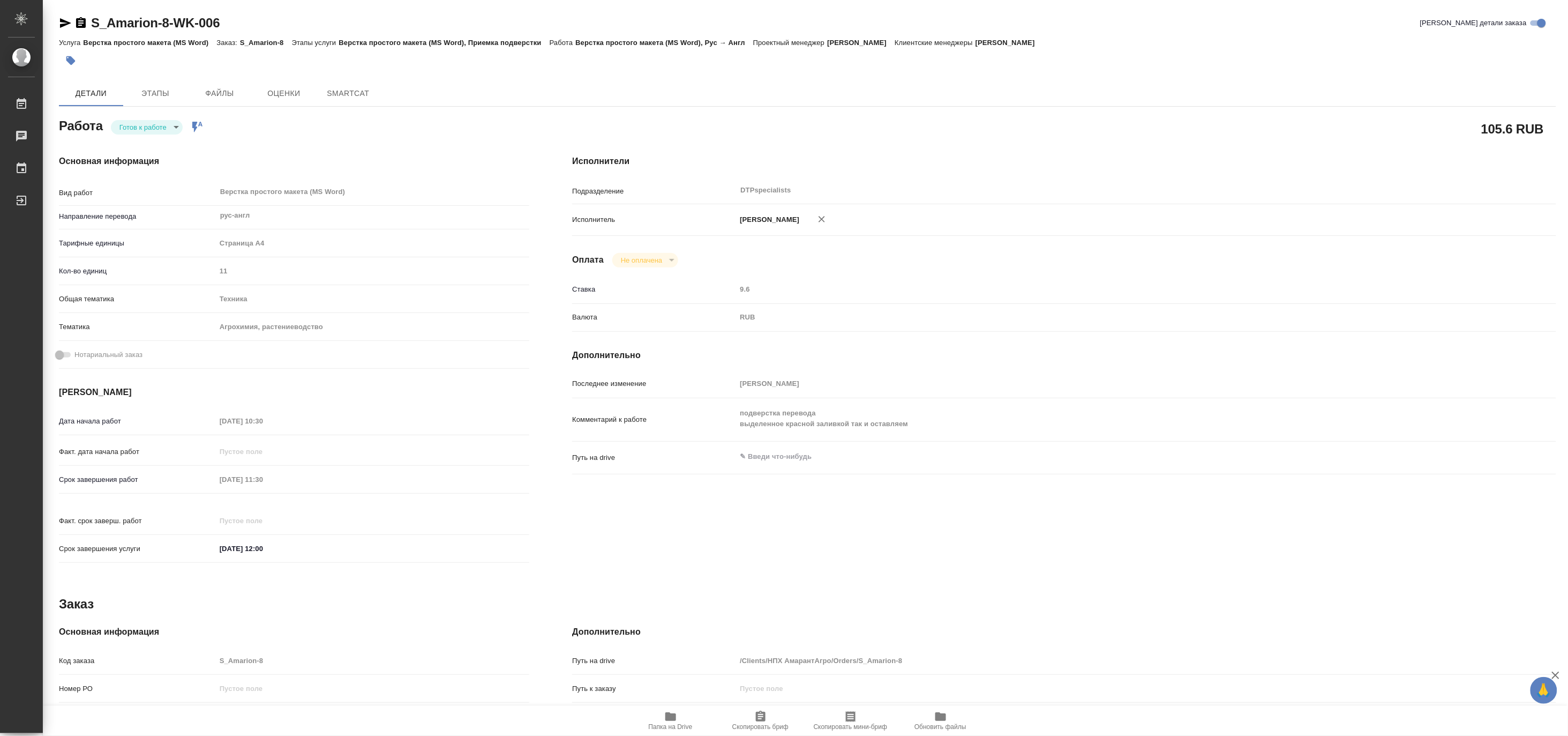
type textarea "x"
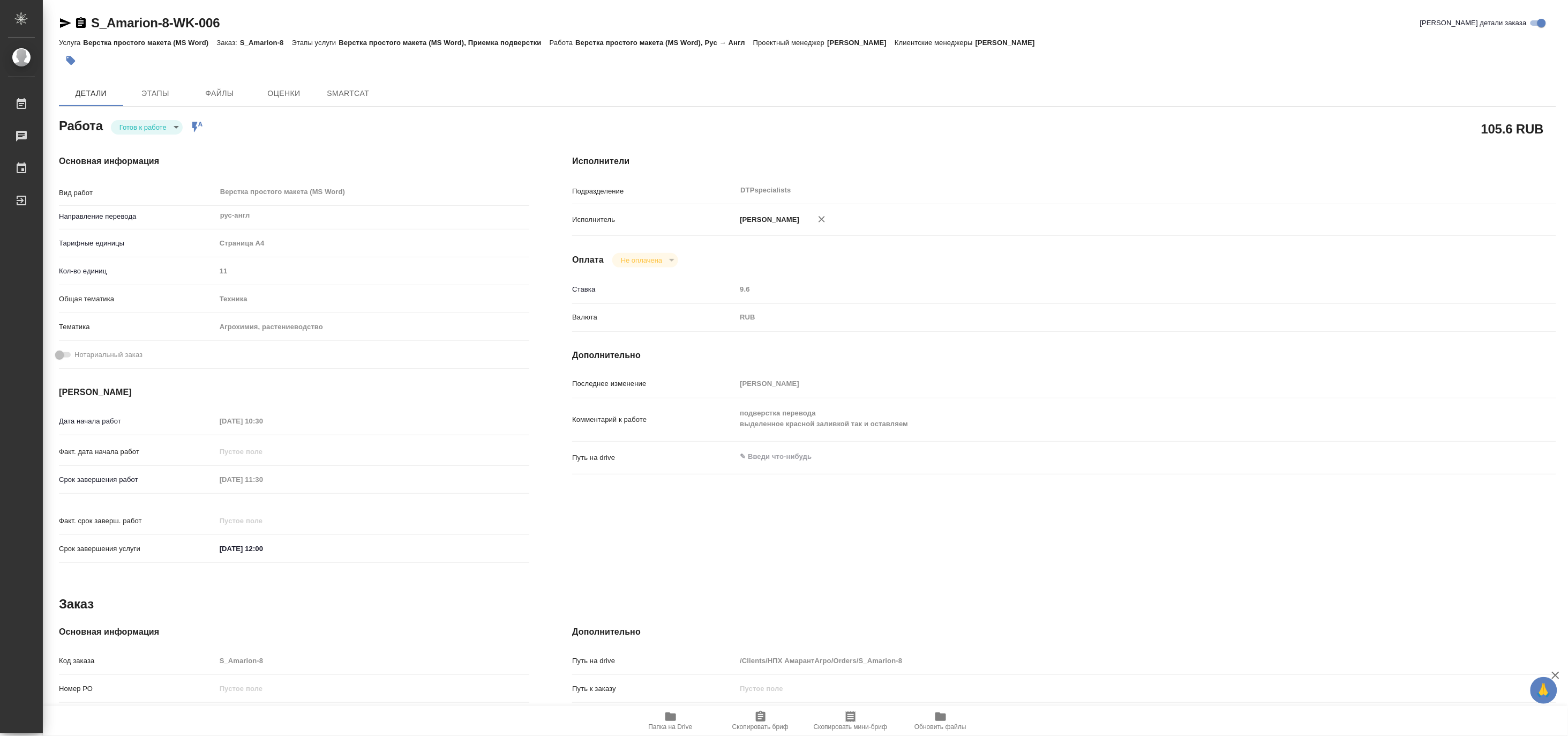
type textarea "x"
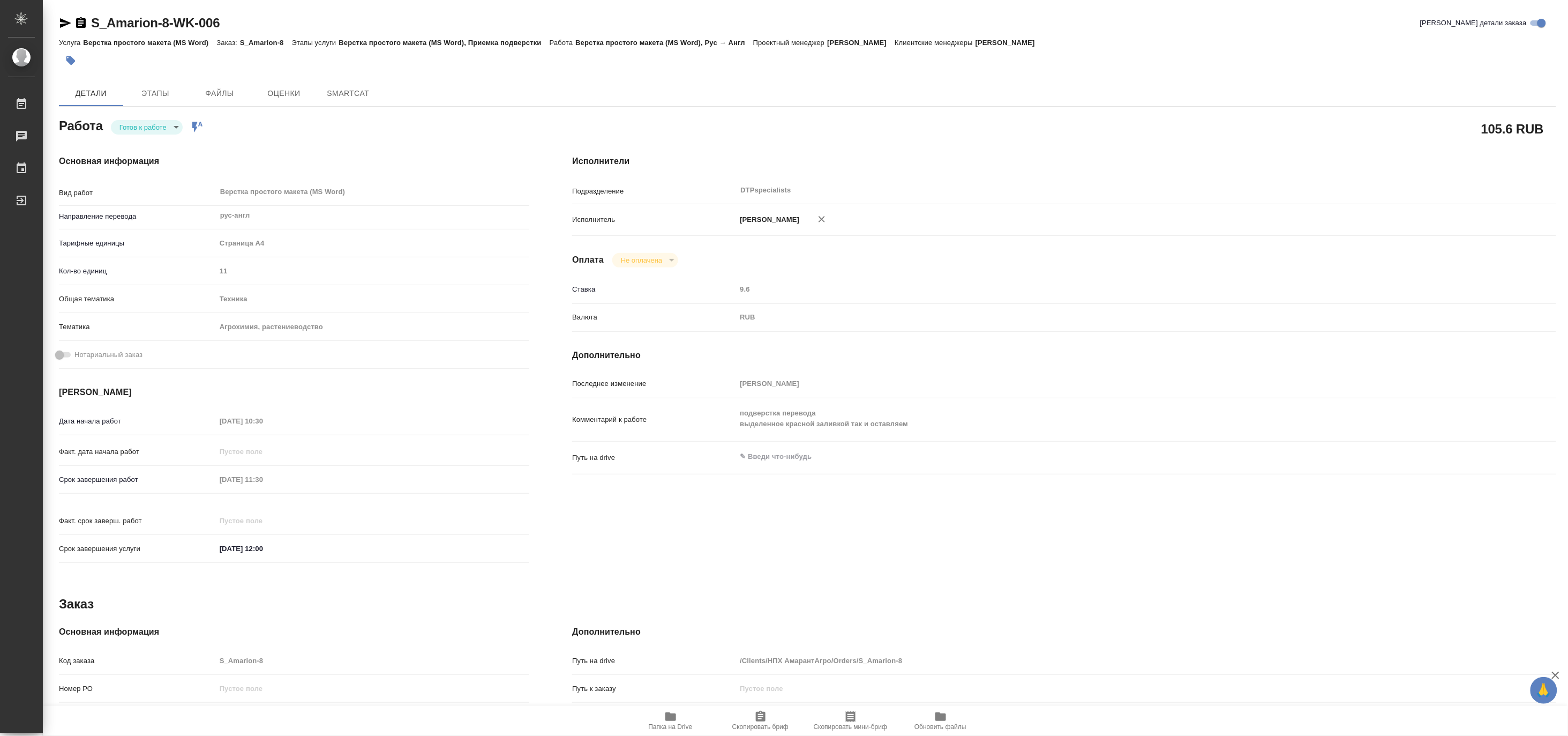
type textarea "x"
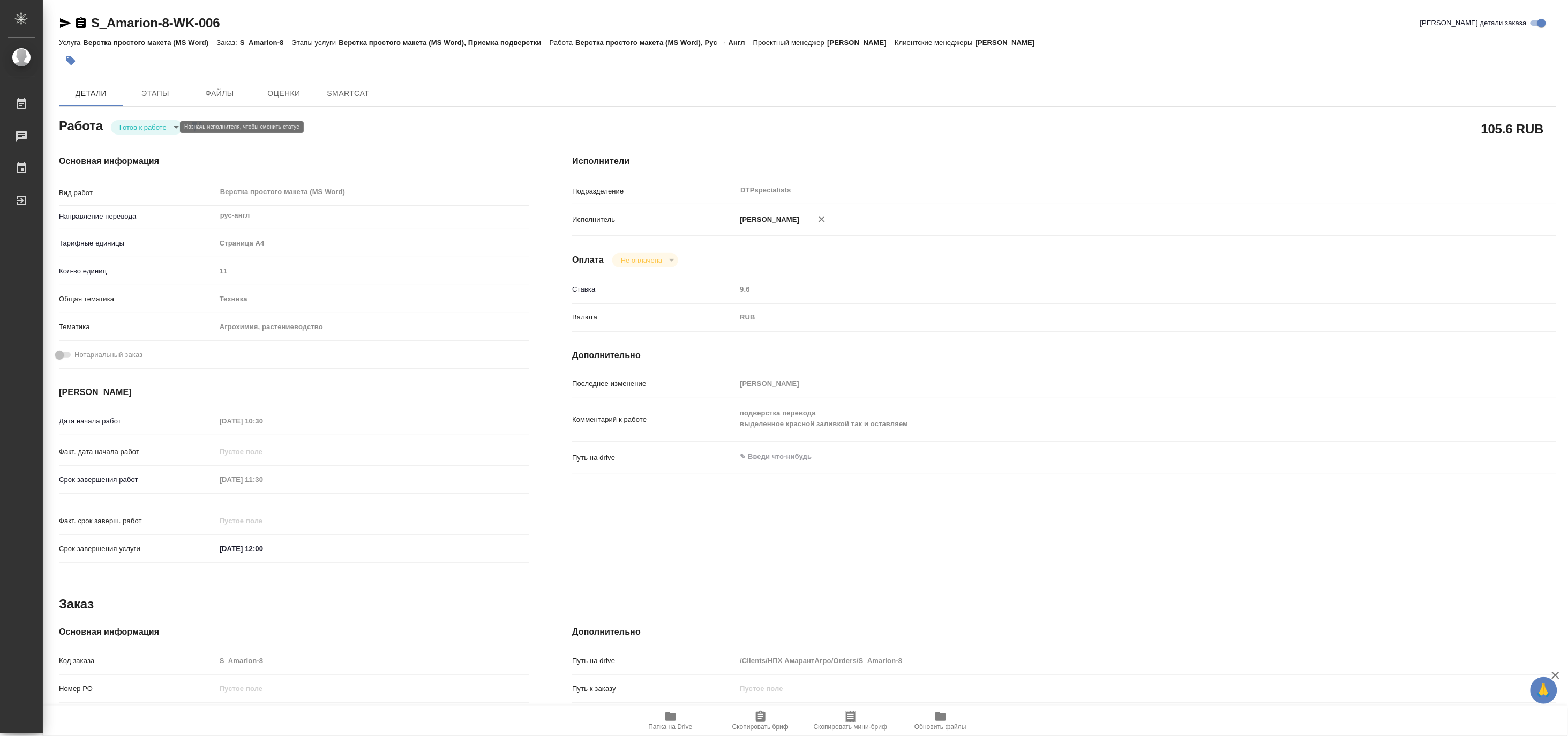
type textarea "x"
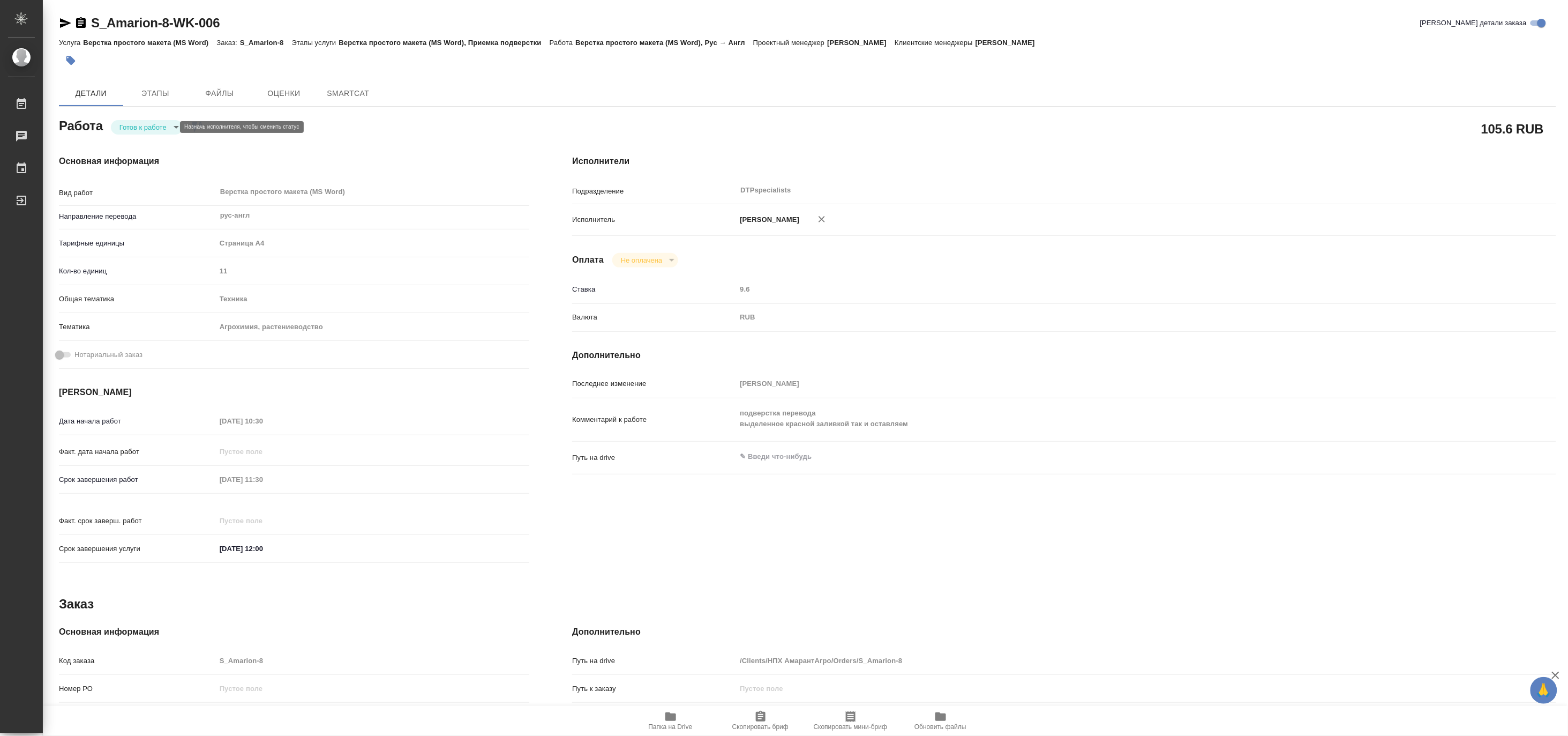
click at [132, 127] on body "🙏 .cls-1 fill:#fff; AWATERA [PERSON_NAME] Чаты График Выйти S_Amarion-8-WK-006 …" at bounding box center [784, 368] width 1568 height 736
click at [132, 127] on button "В работе" at bounding box center [137, 127] width 35 height 12
type textarea "x"
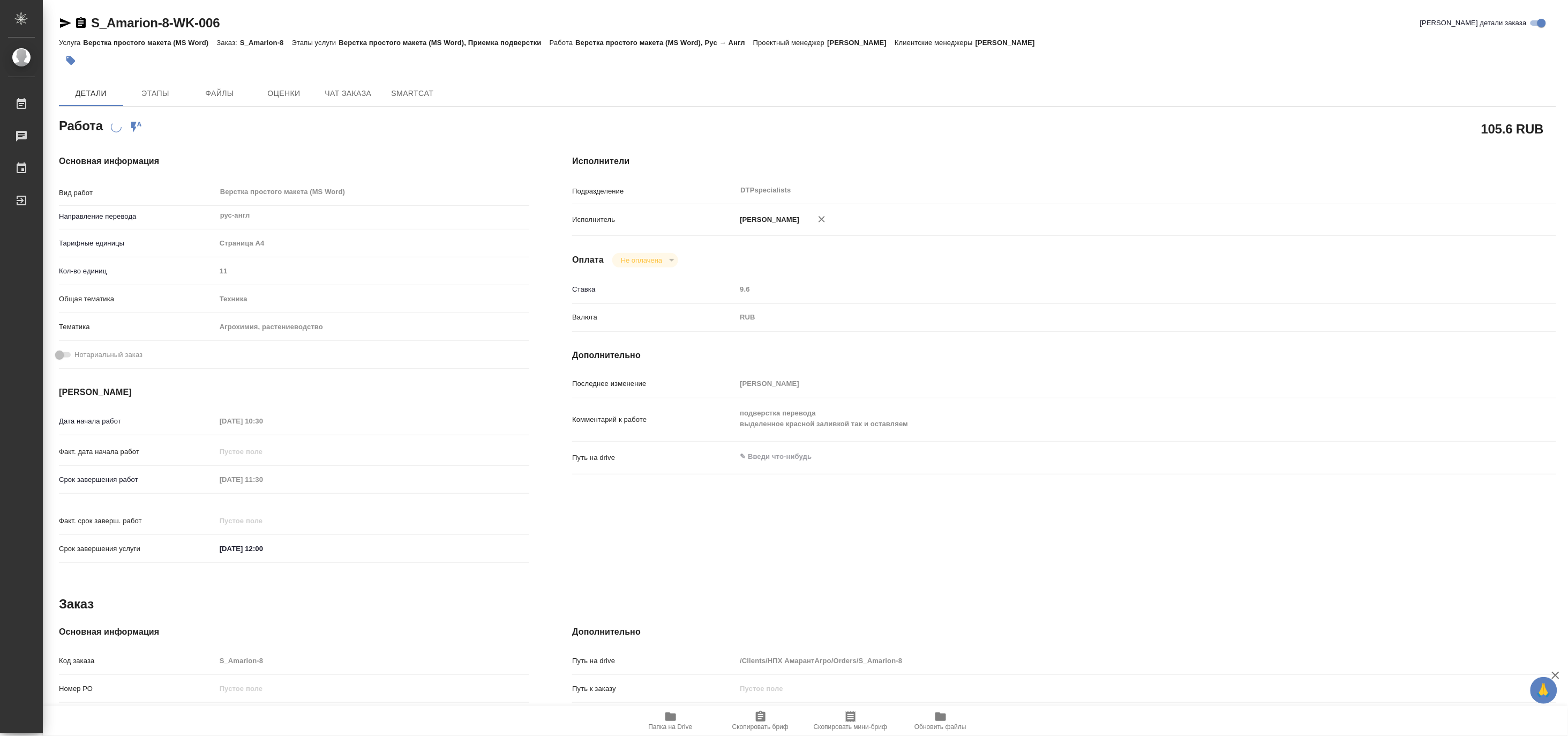
type textarea "x"
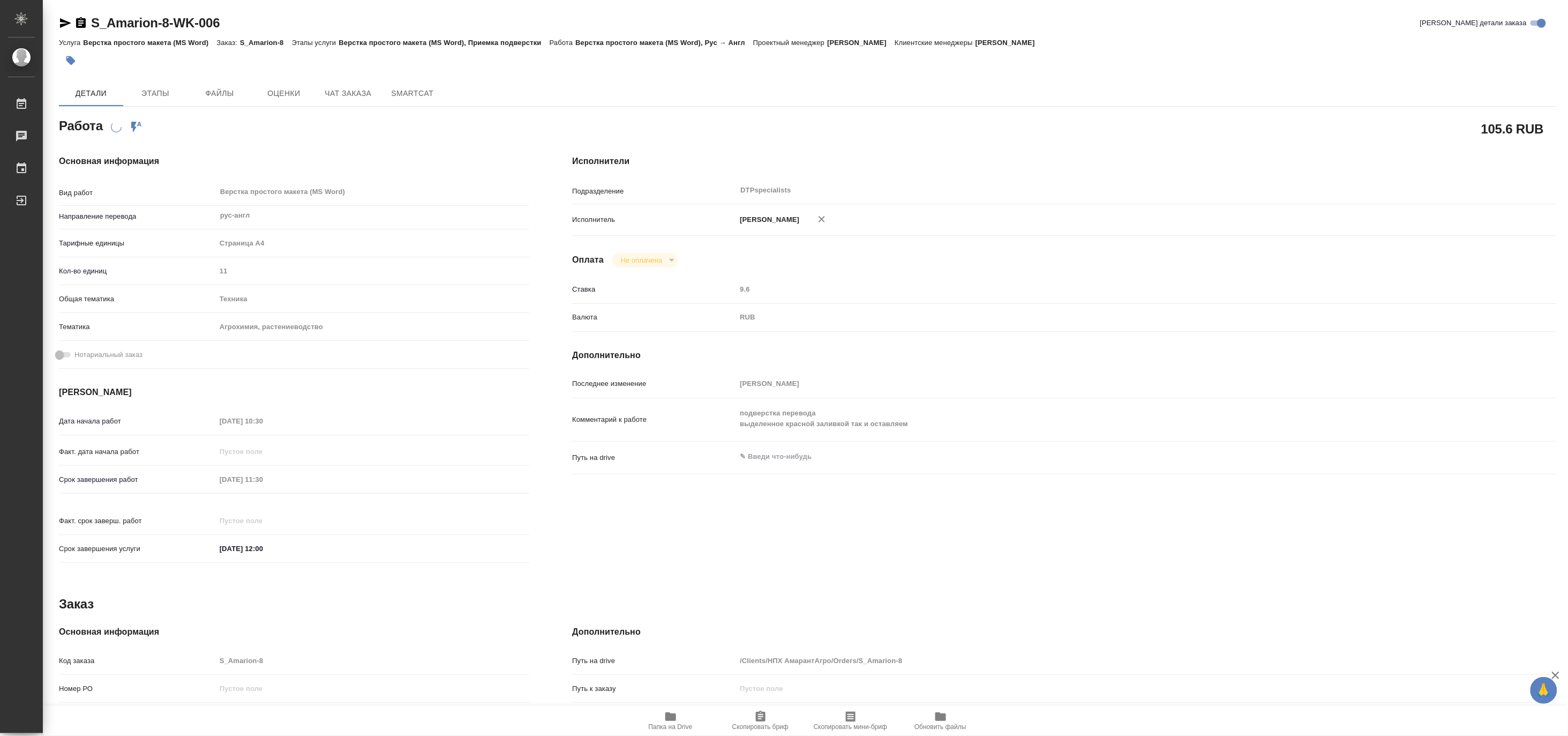
type textarea "x"
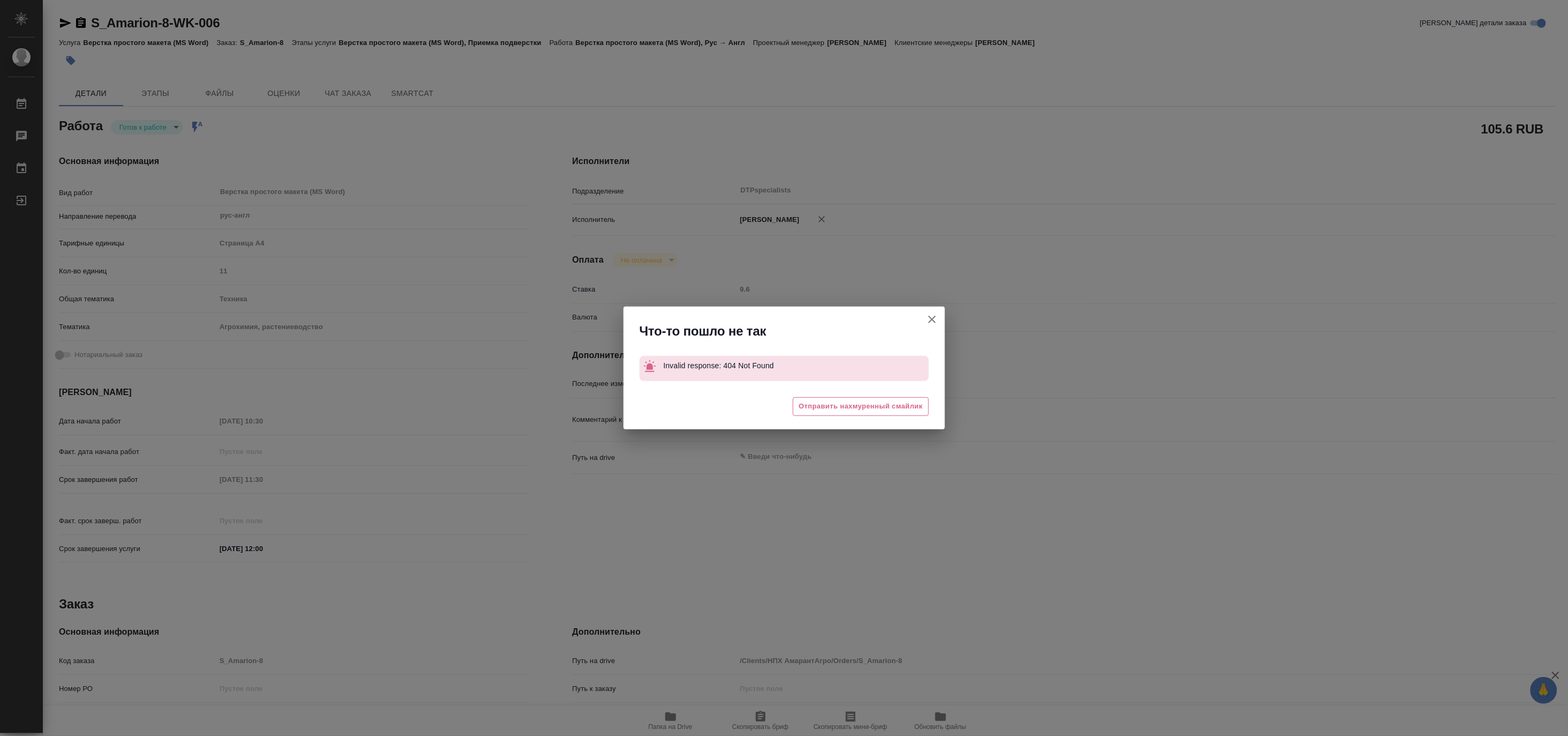
type textarea "x"
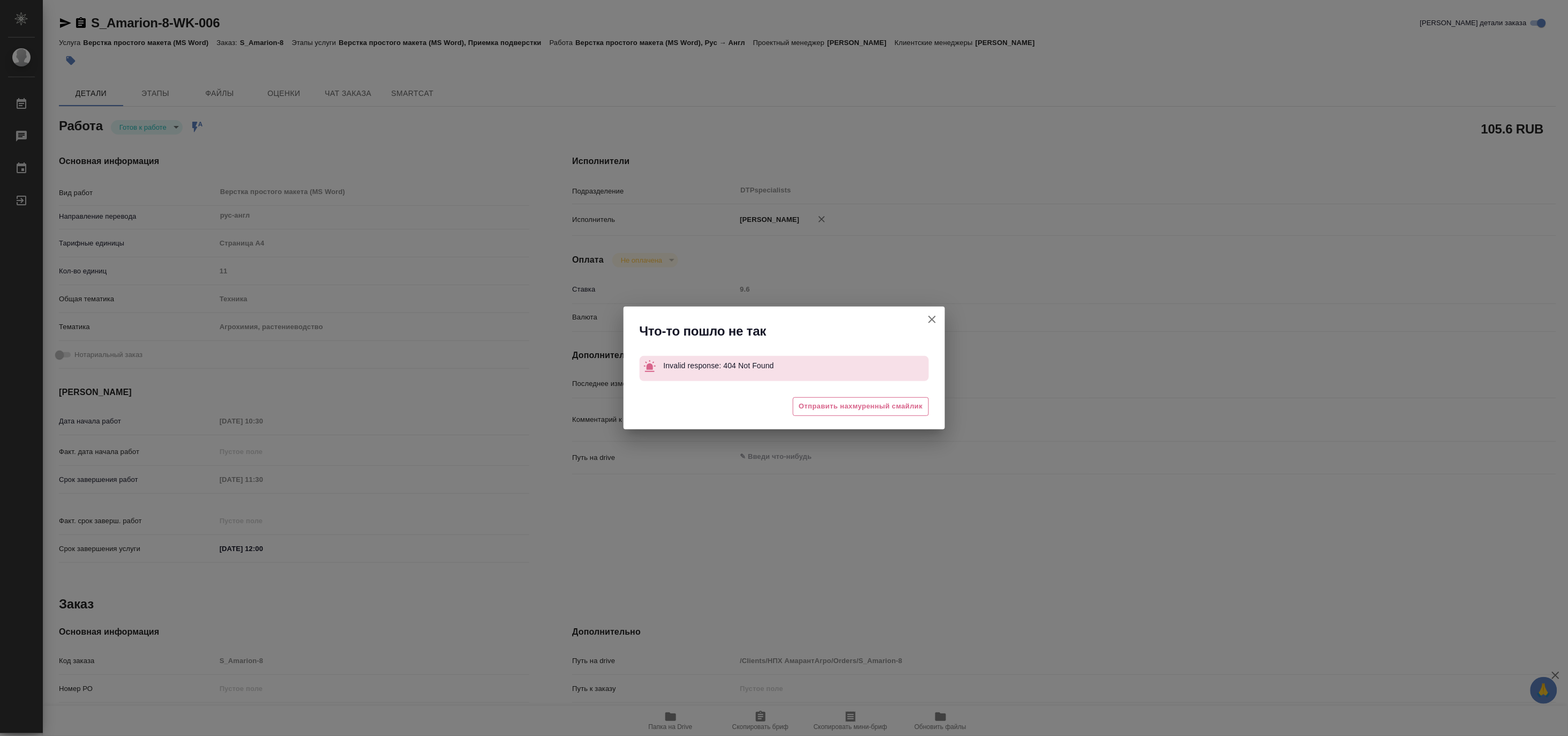
click at [932, 317] on icon "button" at bounding box center [932, 319] width 13 height 13
type textarea "x"
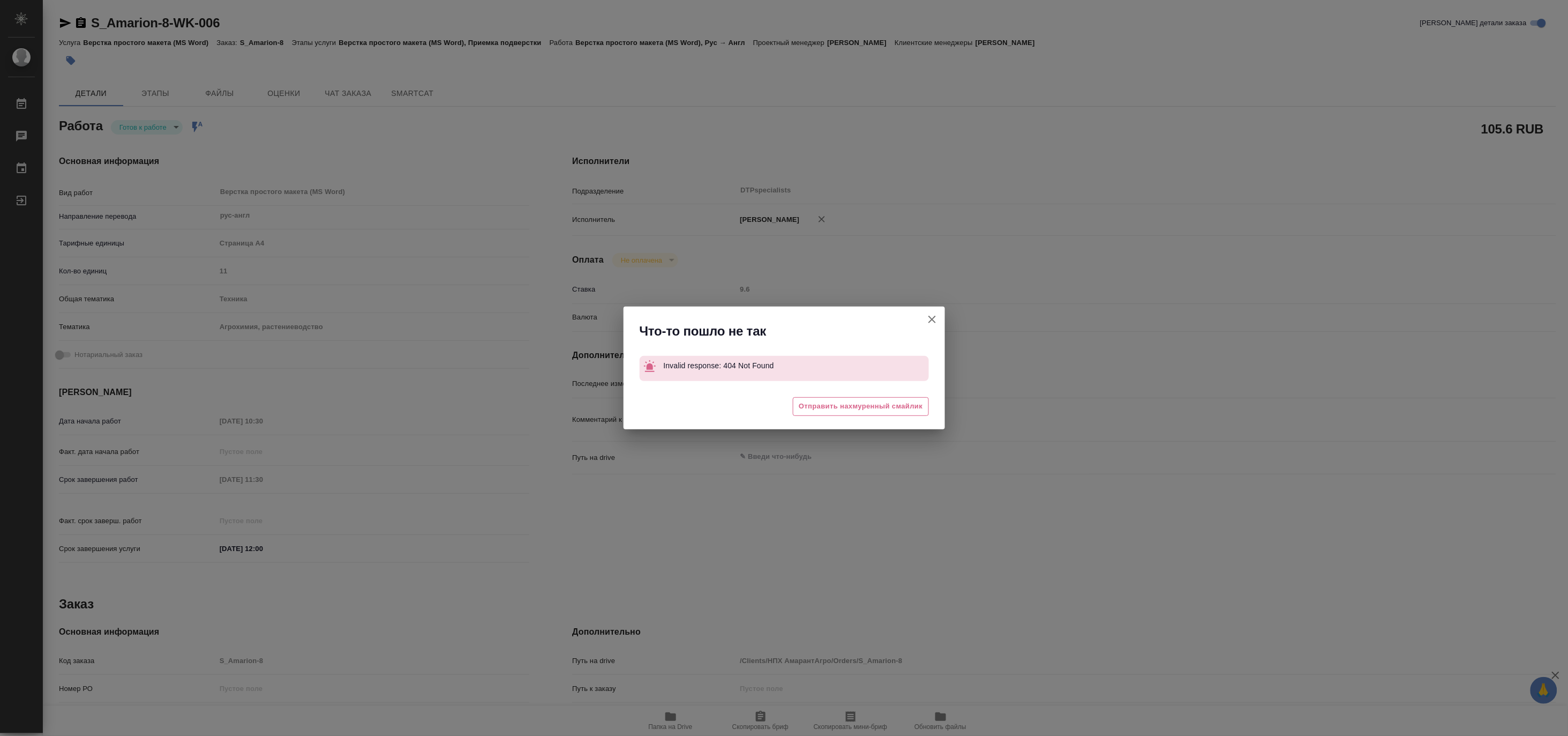
type textarea "x"
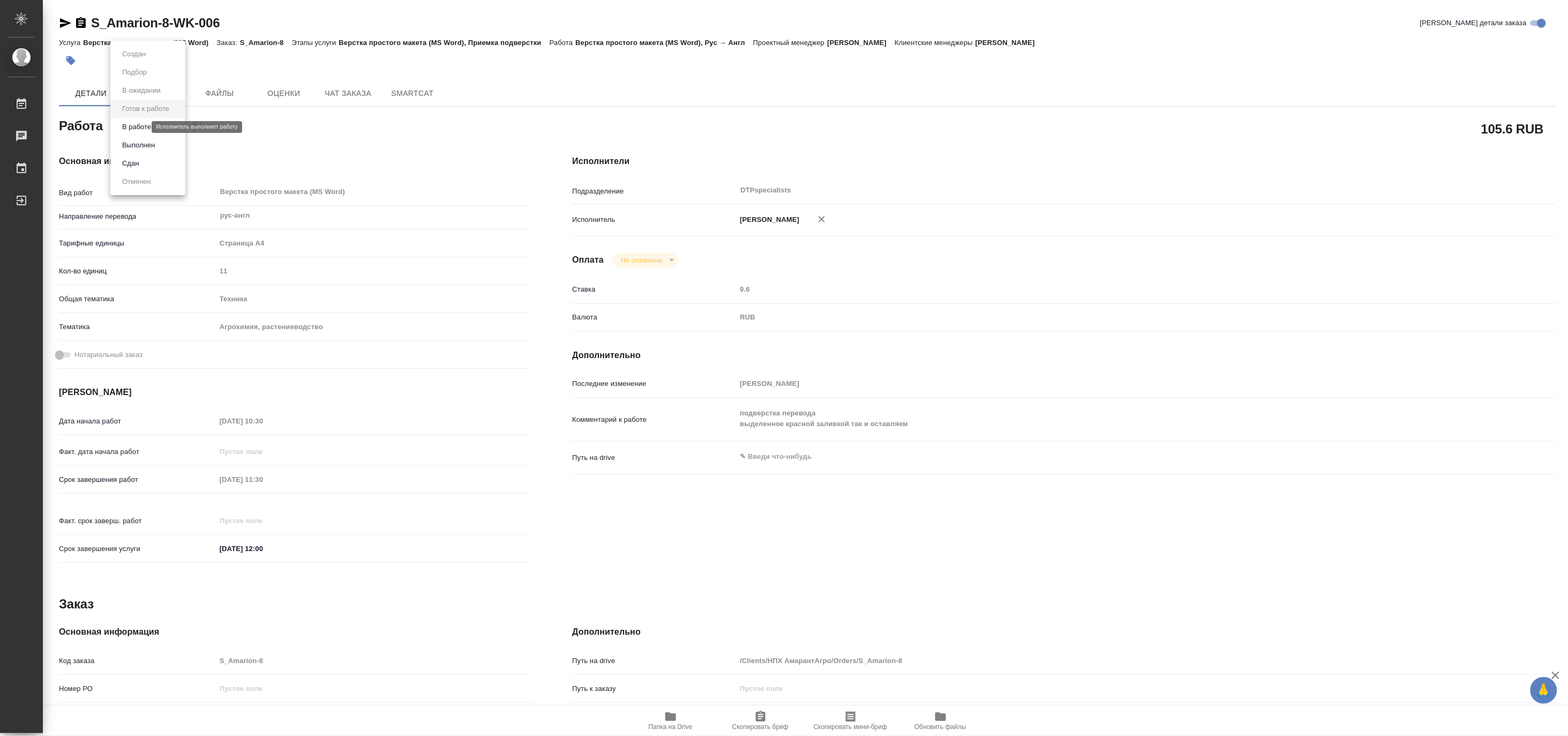
click at [135, 125] on body "🙏 .cls-1 fill:#fff; AWATERA Matveeva Maria Работы 0 Чаты График Выйти S_Amarion…" at bounding box center [784, 368] width 1568 height 736
click at [129, 125] on button "В работе" at bounding box center [137, 127] width 35 height 12
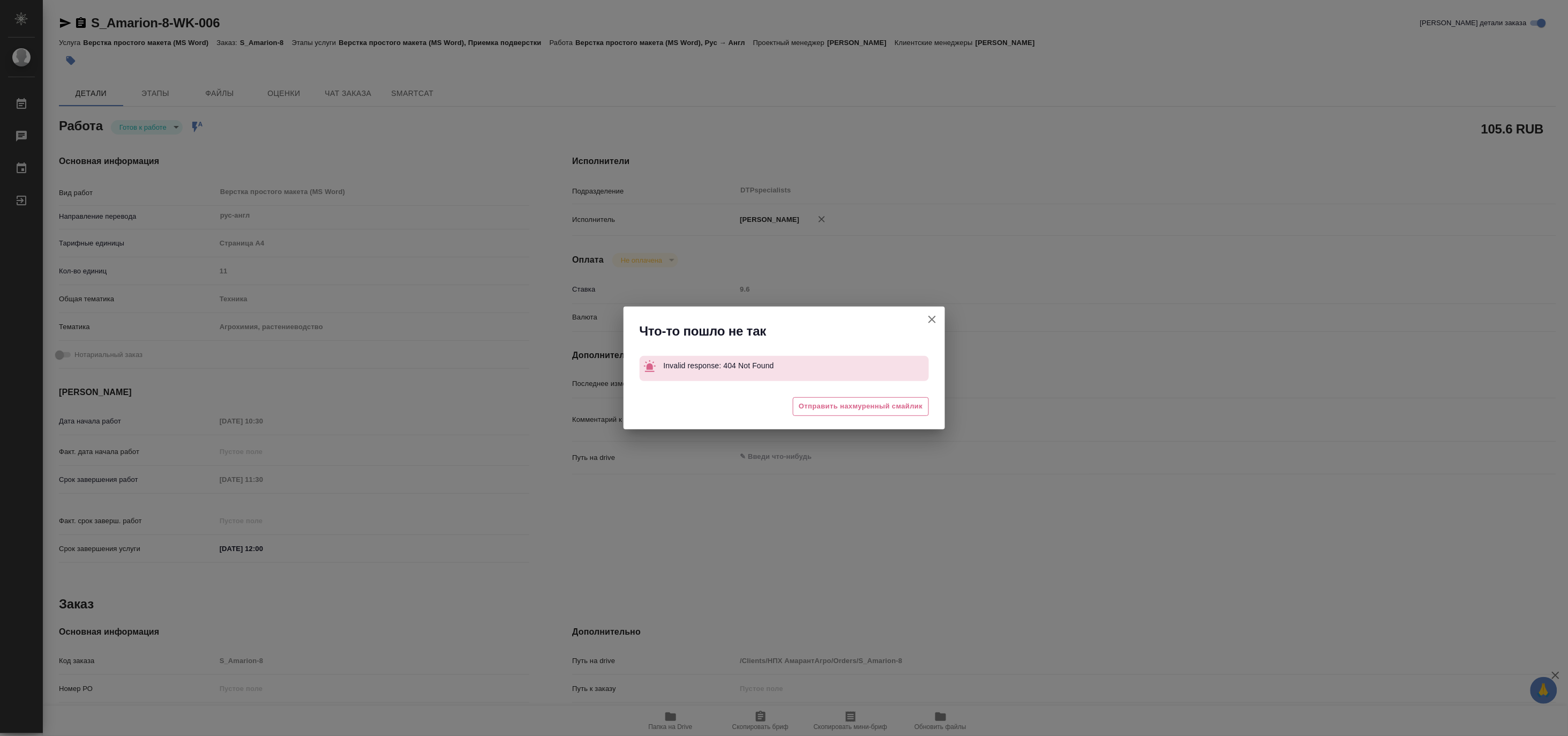
type textarea "x"
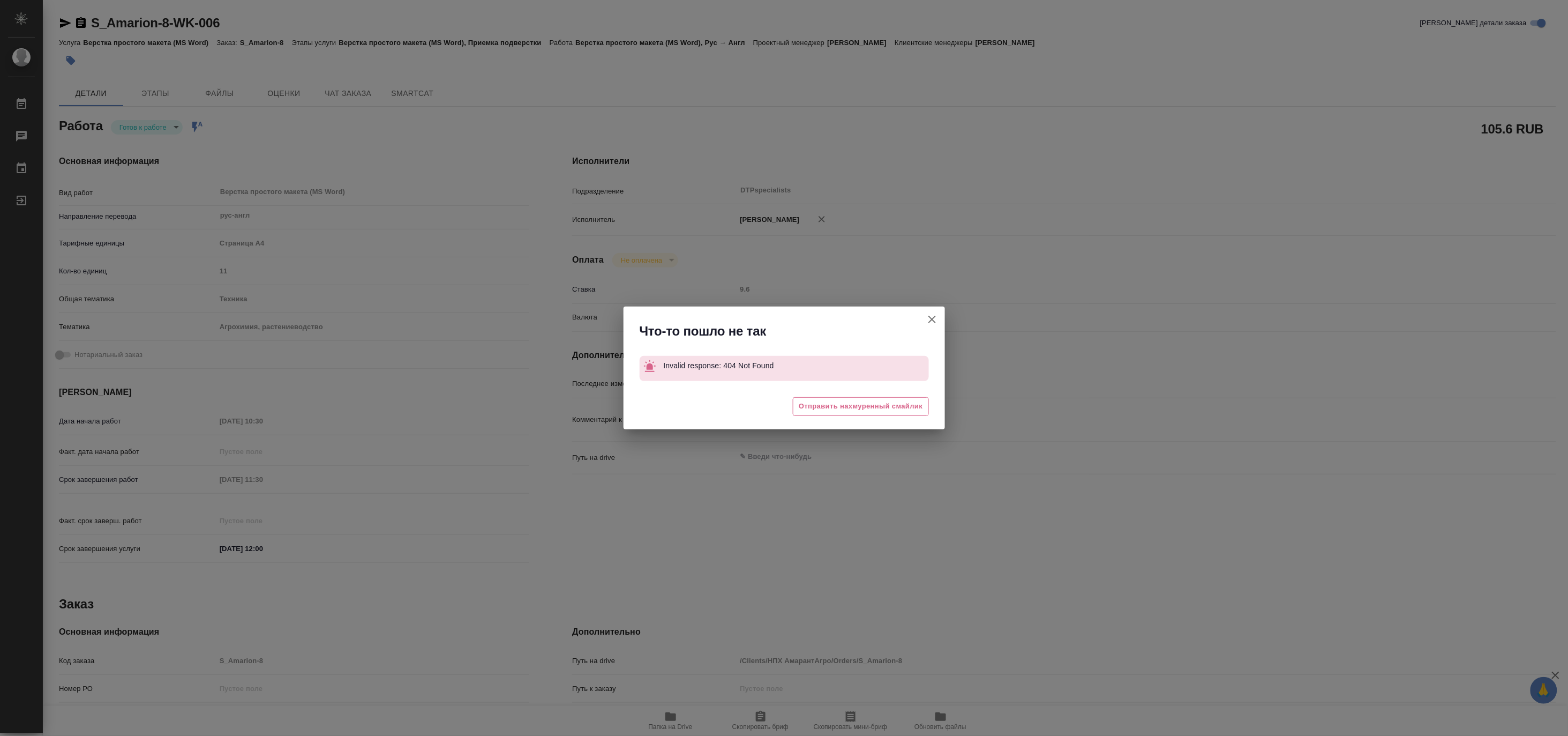
type textarea "x"
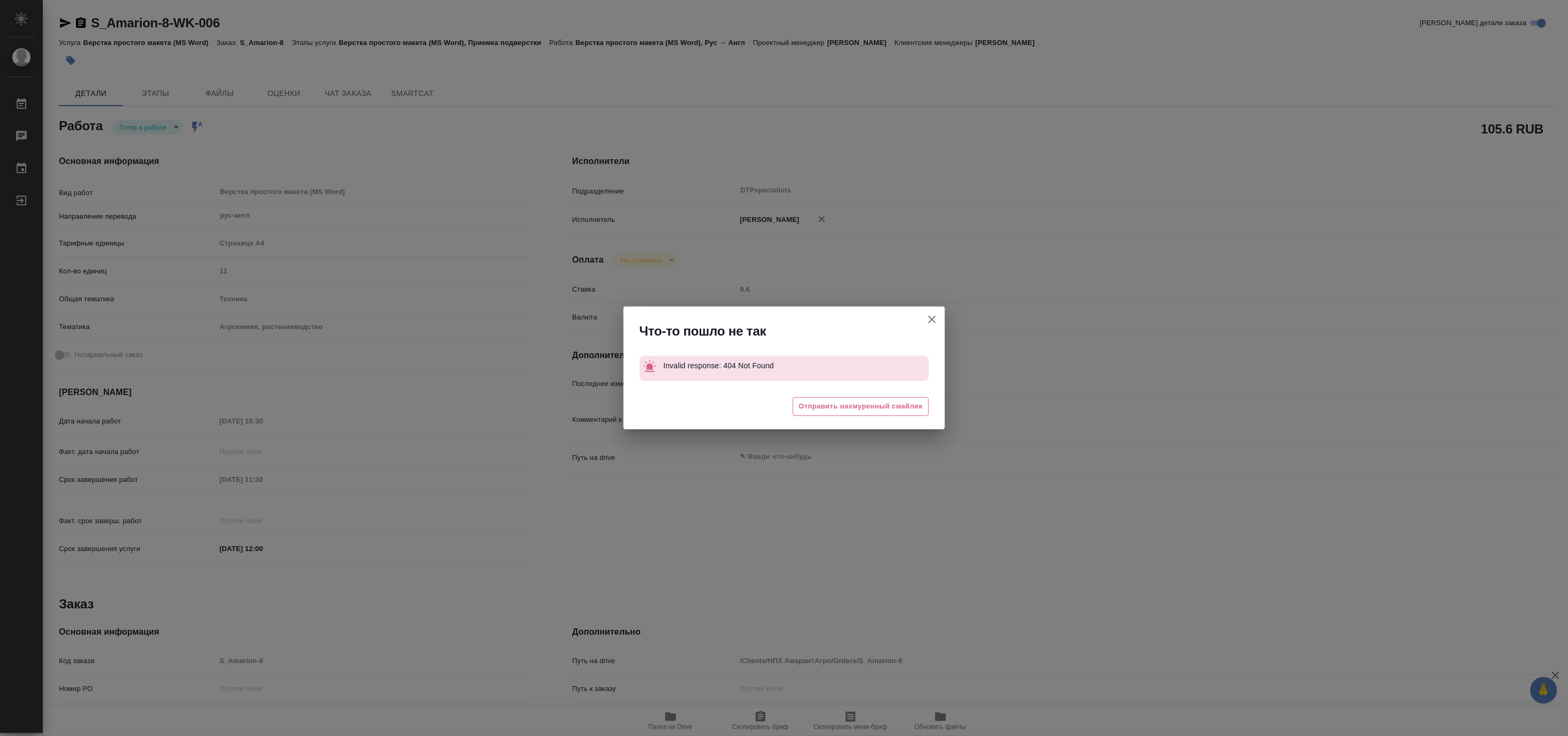
type textarea "x"
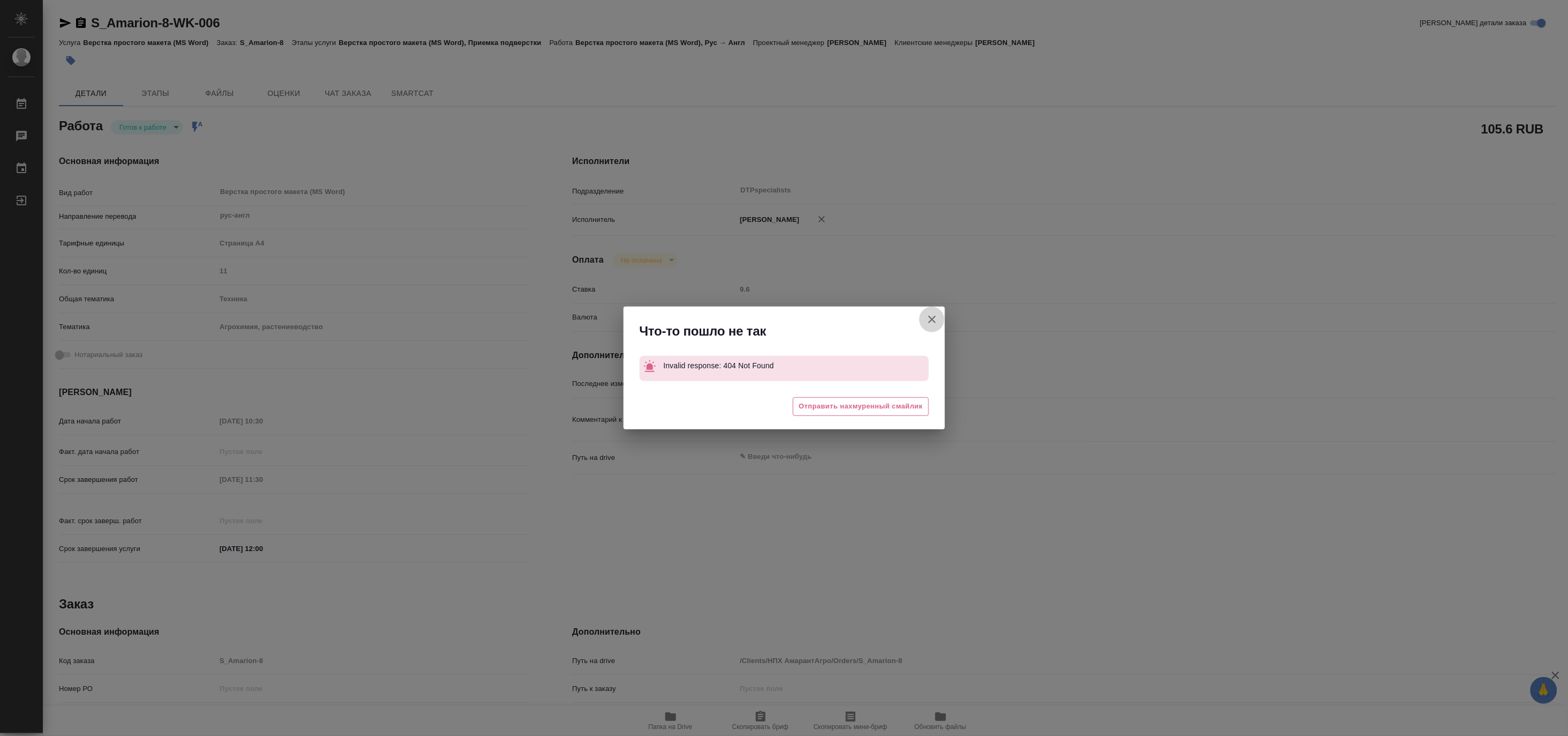
click at [930, 315] on icon "button" at bounding box center [932, 319] width 13 height 13
type textarea "x"
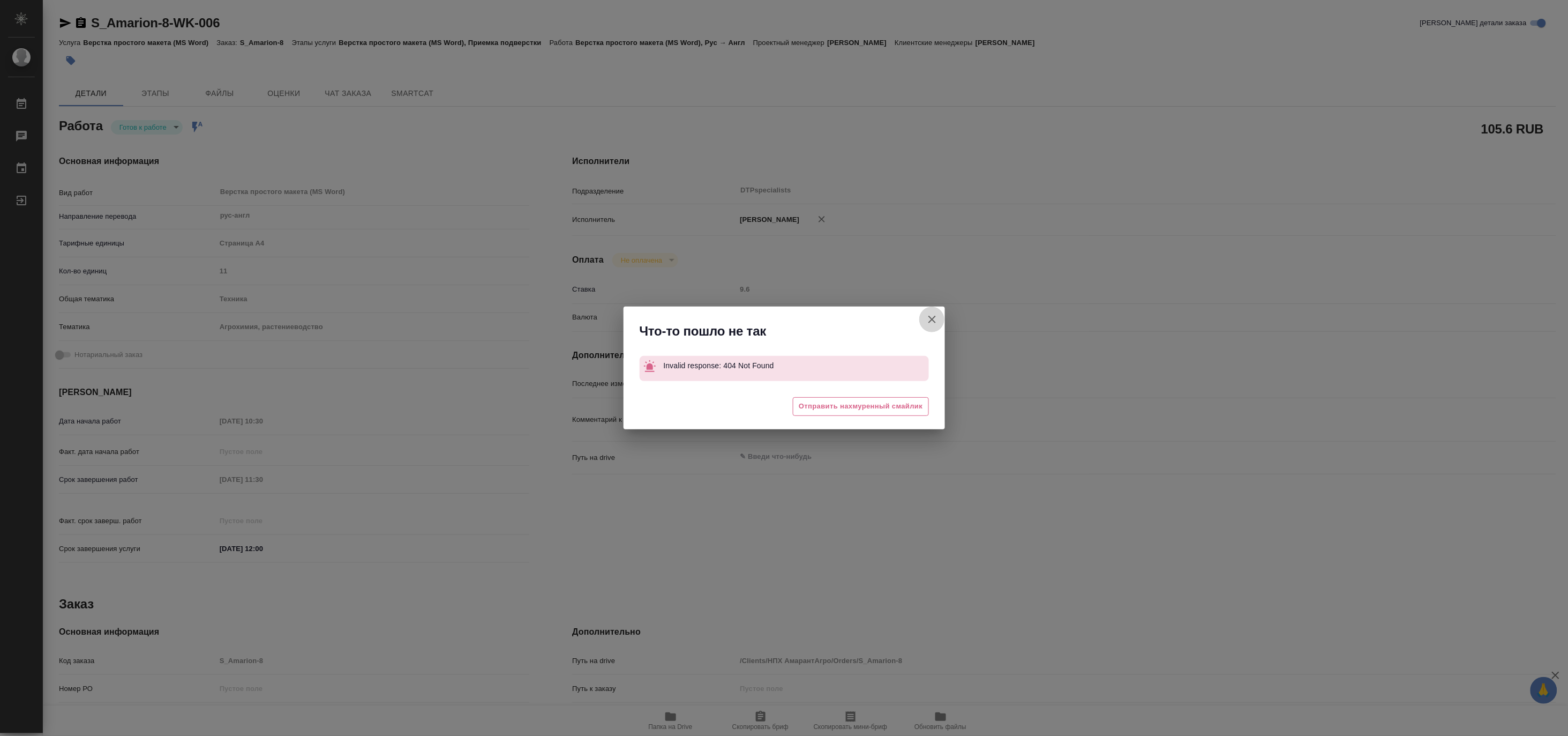
type textarea "x"
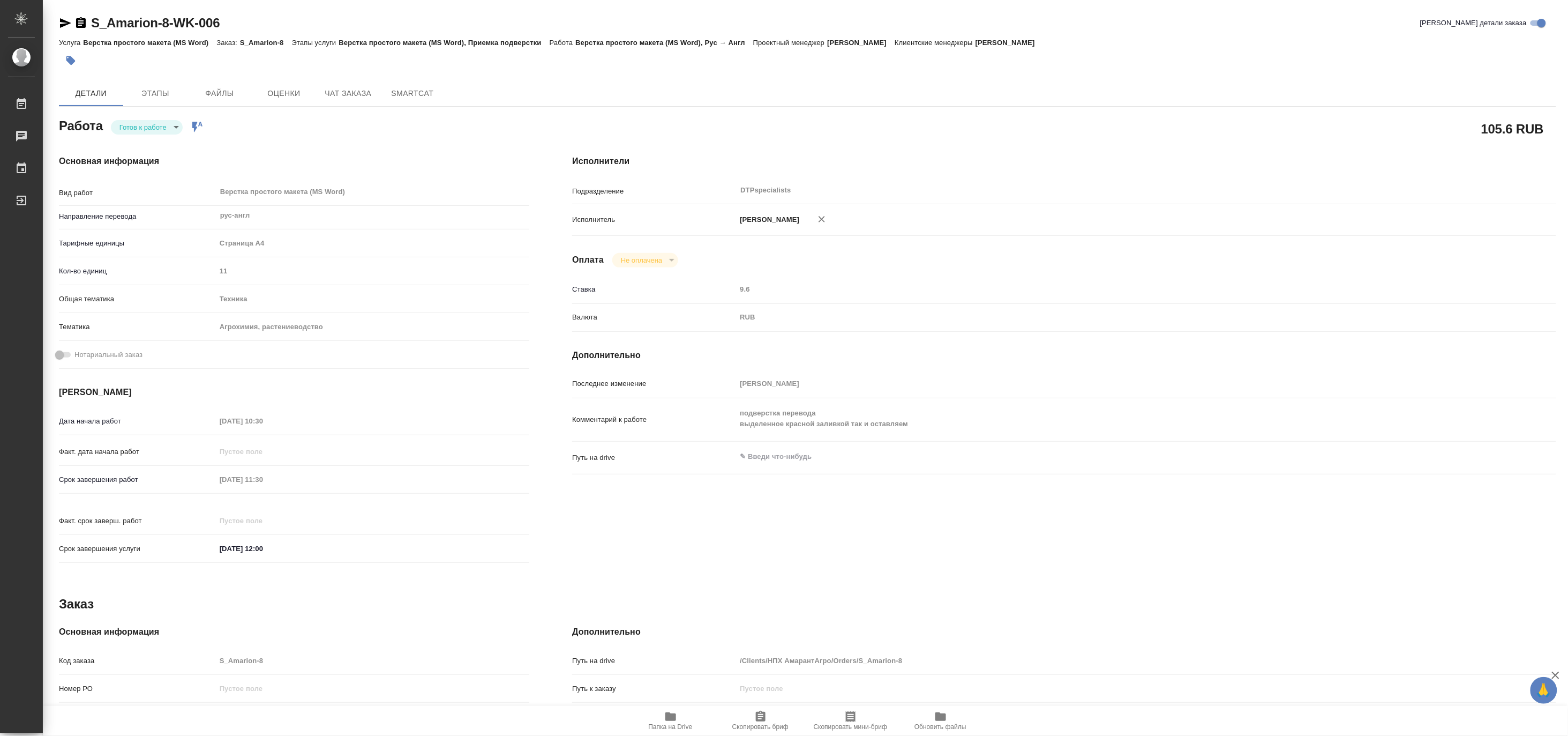
click at [669, 720] on icon "button" at bounding box center [670, 716] width 11 height 8
type textarea "x"
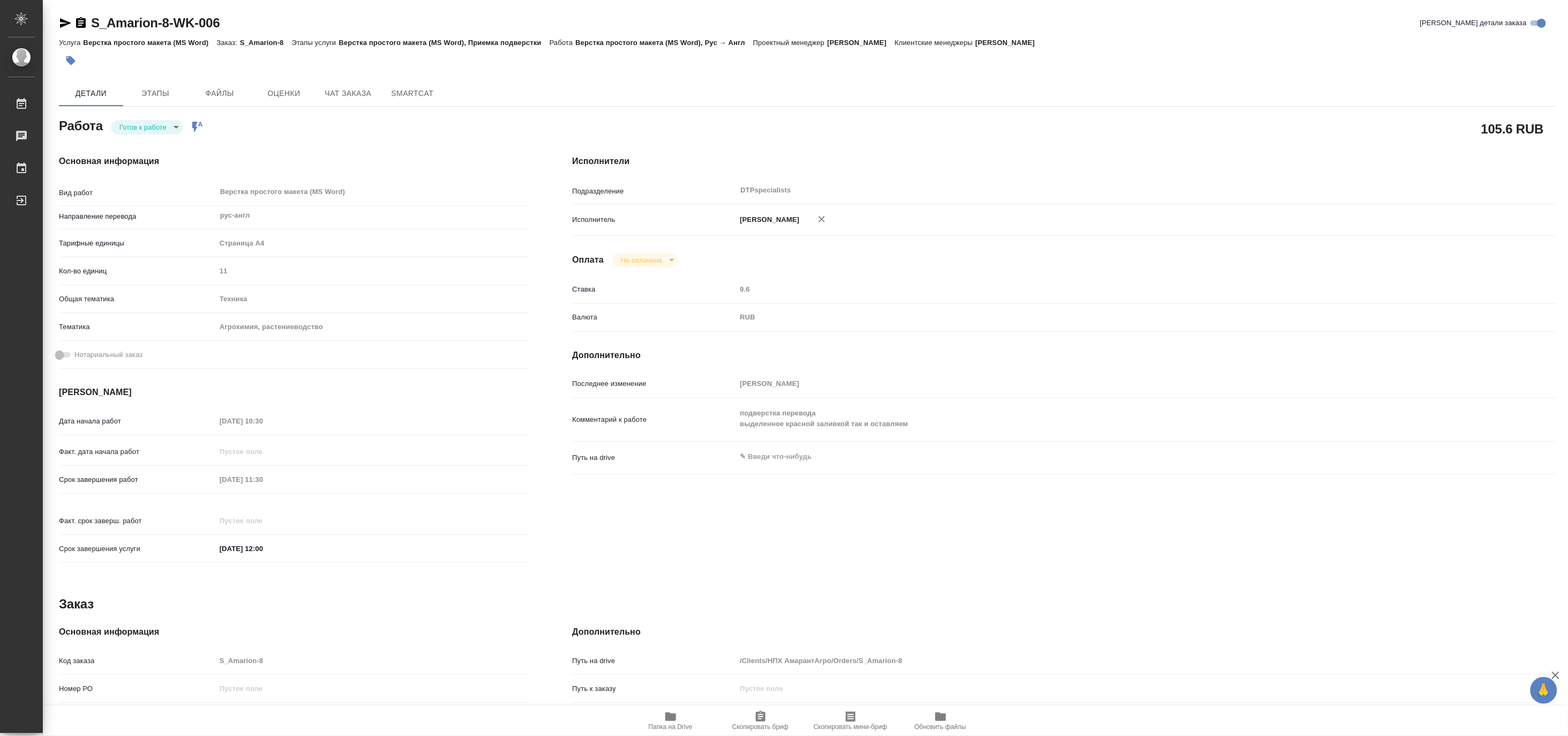
type textarea "x"
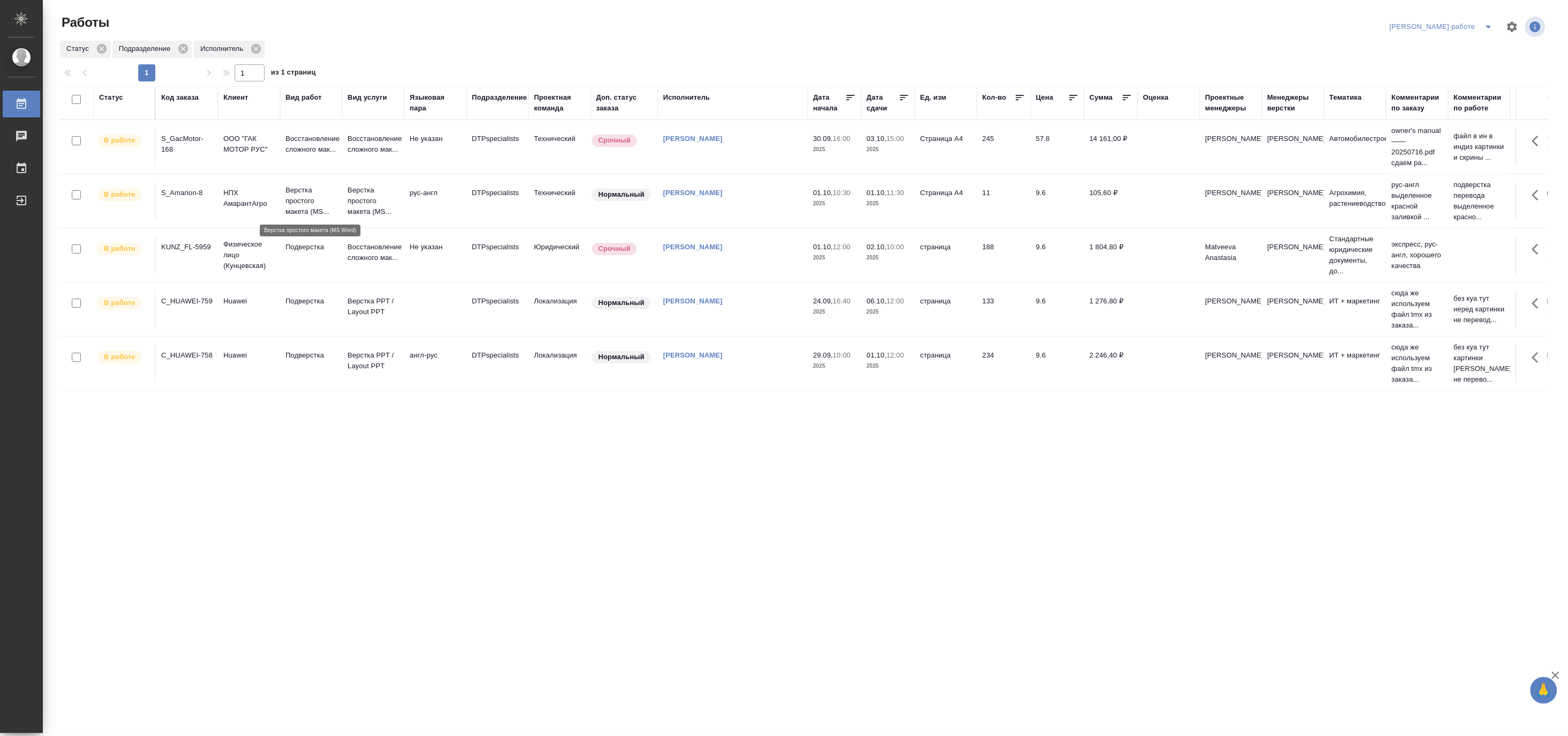
click at [297, 193] on p "Верстка простого макета (MS..." at bounding box center [311, 201] width 51 height 32
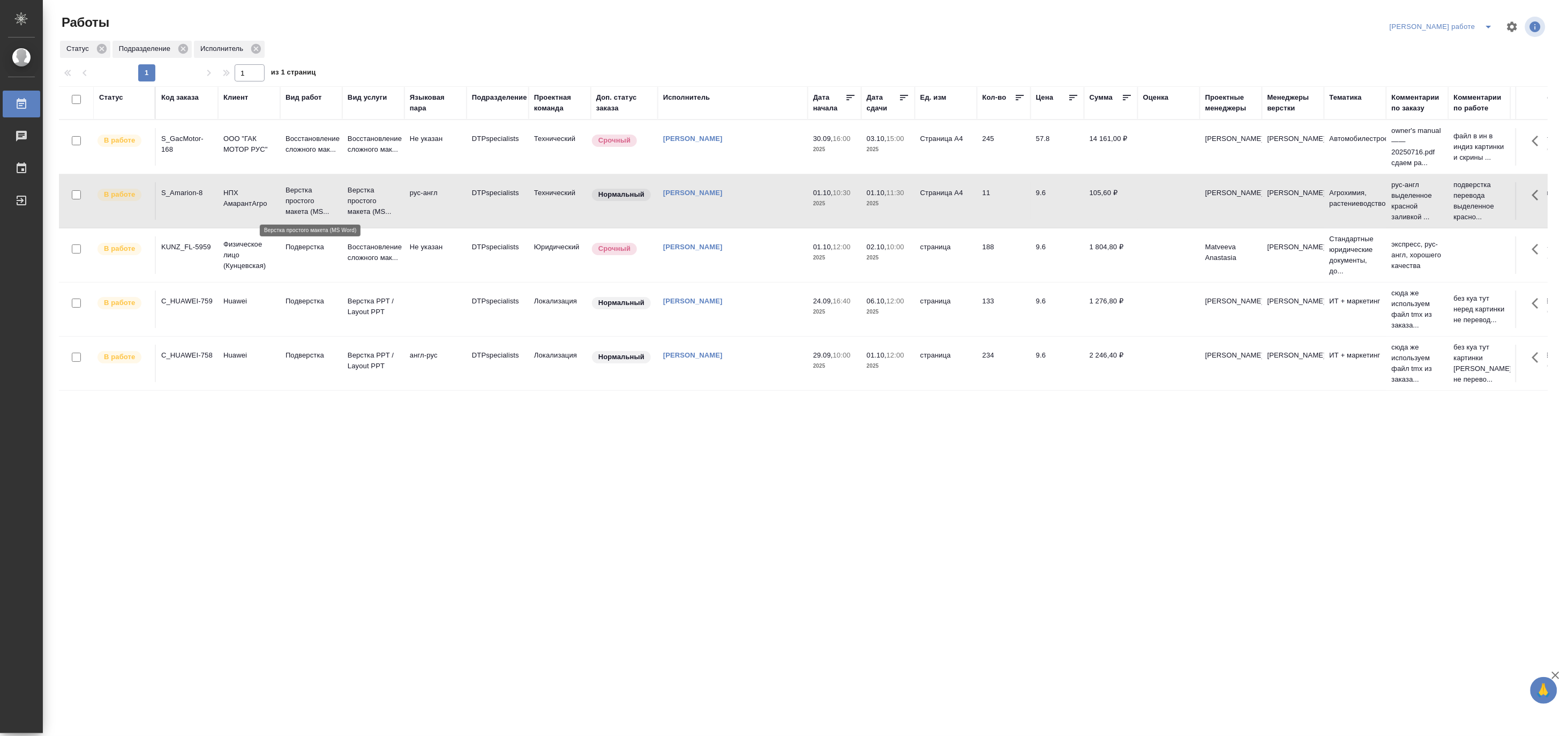
click at [297, 193] on p "Верстка простого макета (MS..." at bounding box center [311, 201] width 51 height 32
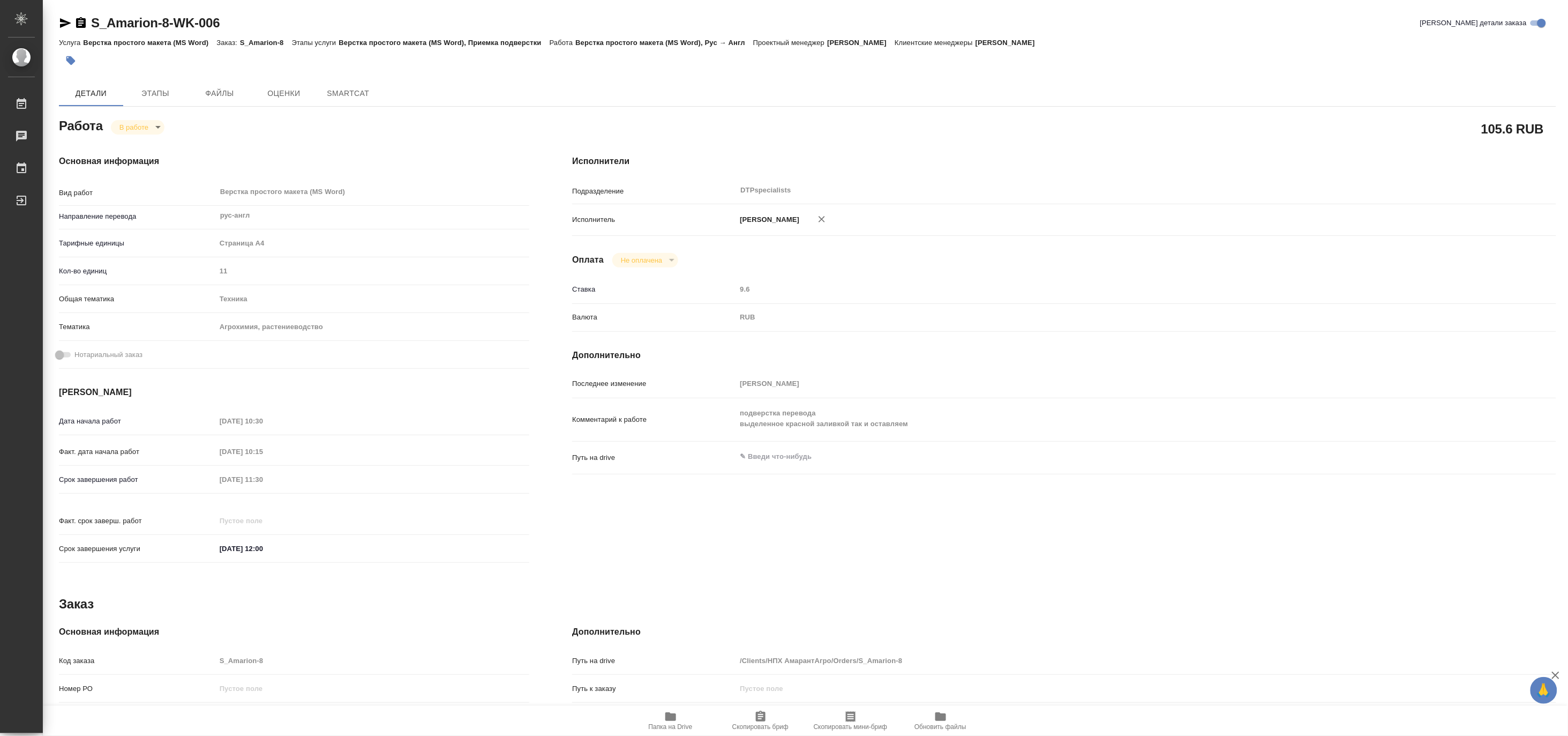
type textarea "x"
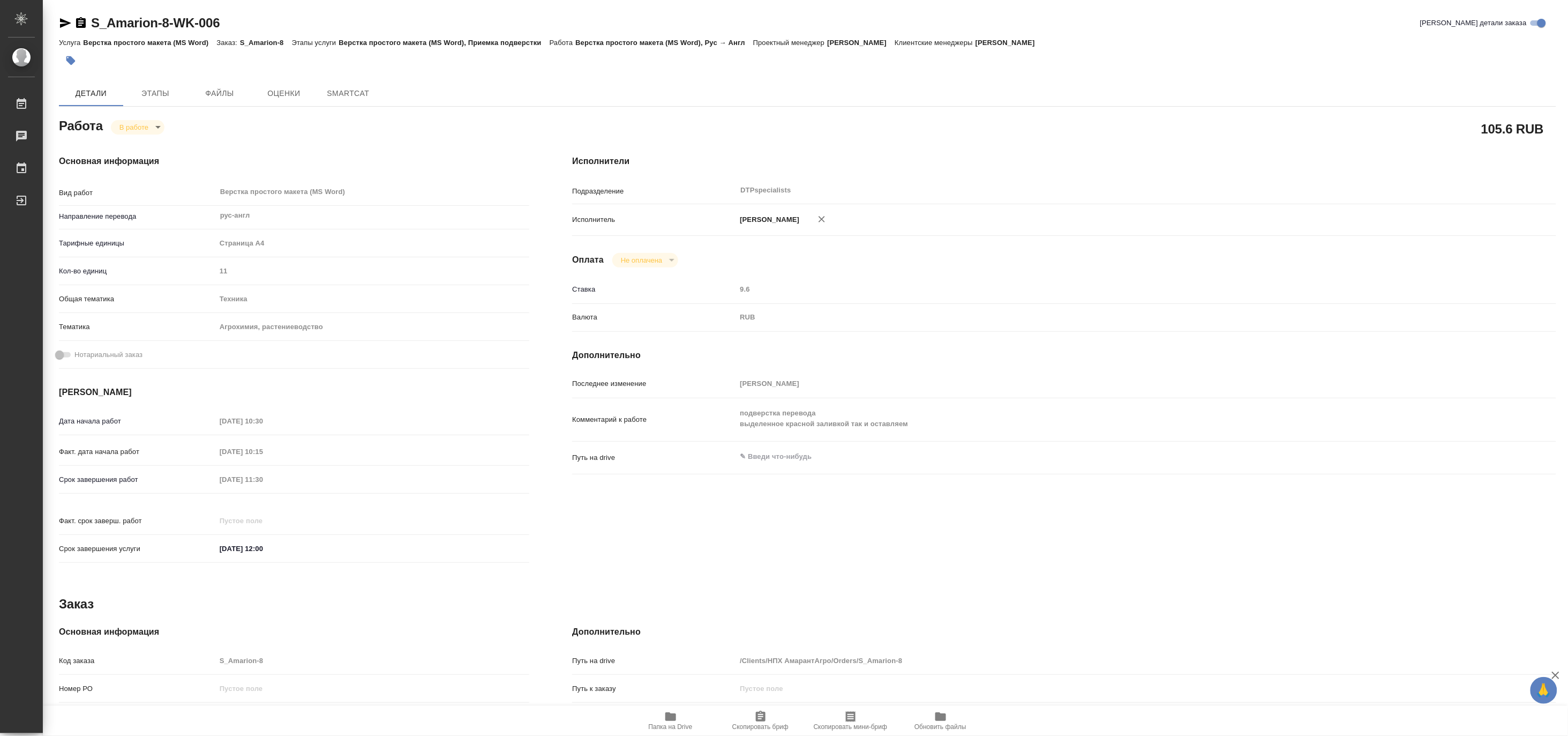
type textarea "x"
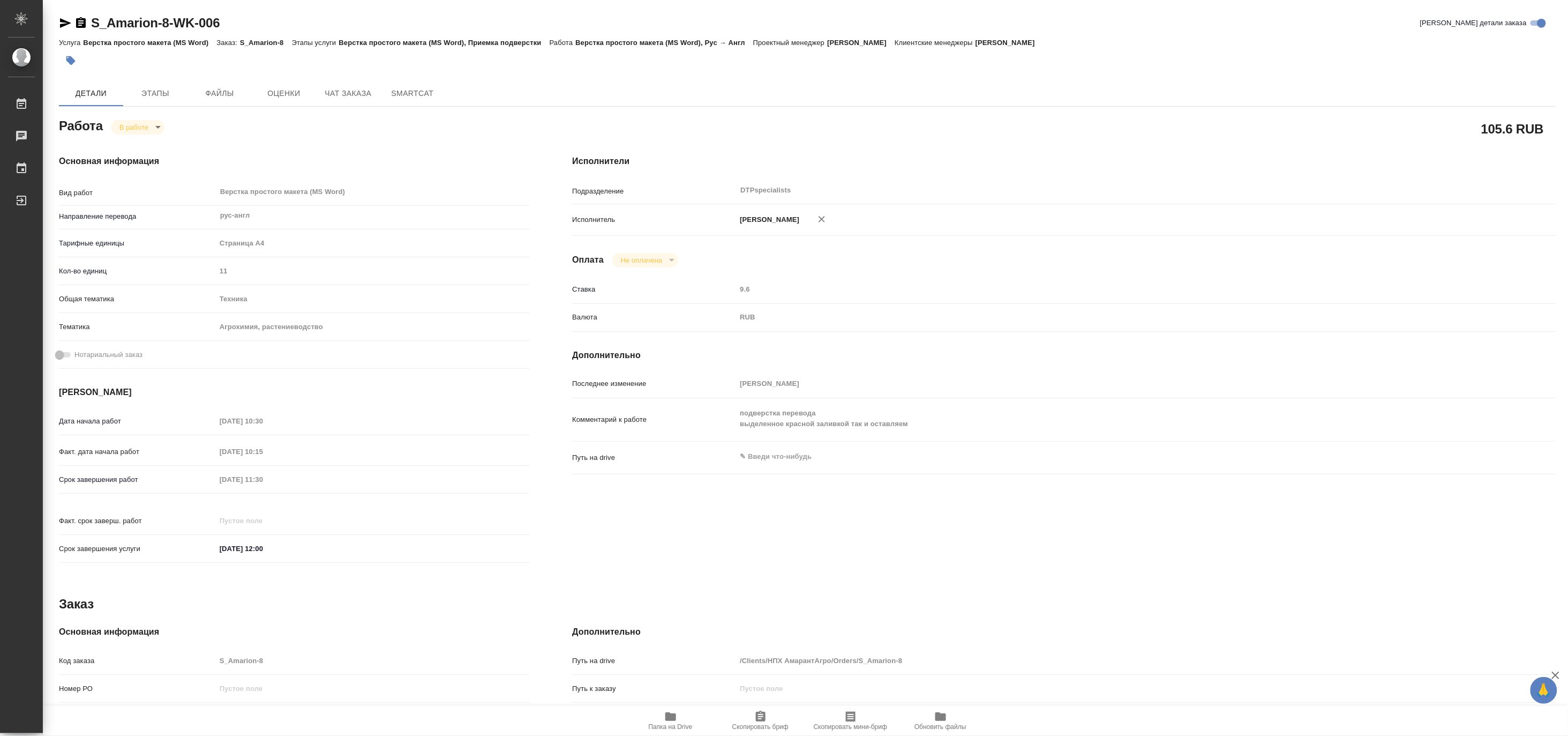
click at [126, 126] on body "🙏 .cls-1 fill:#fff; AWATERA [PERSON_NAME] Чаты График Выйти S_Amarion-8-WK-006 …" at bounding box center [784, 368] width 1568 height 736
type textarea "x"
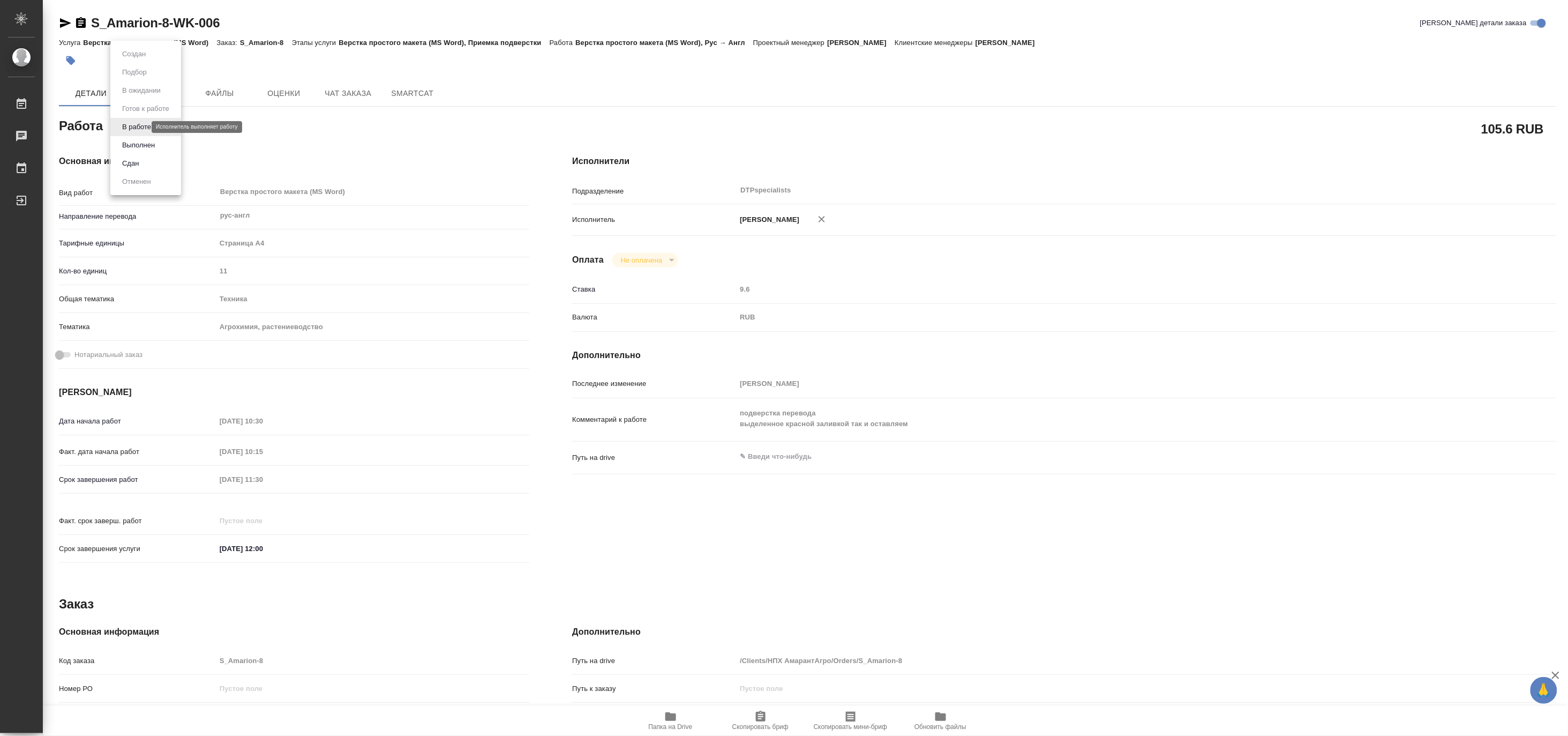
type textarea "x"
click at [122, 147] on button "Выполнен" at bounding box center [138, 145] width 39 height 12
type textarea "x"
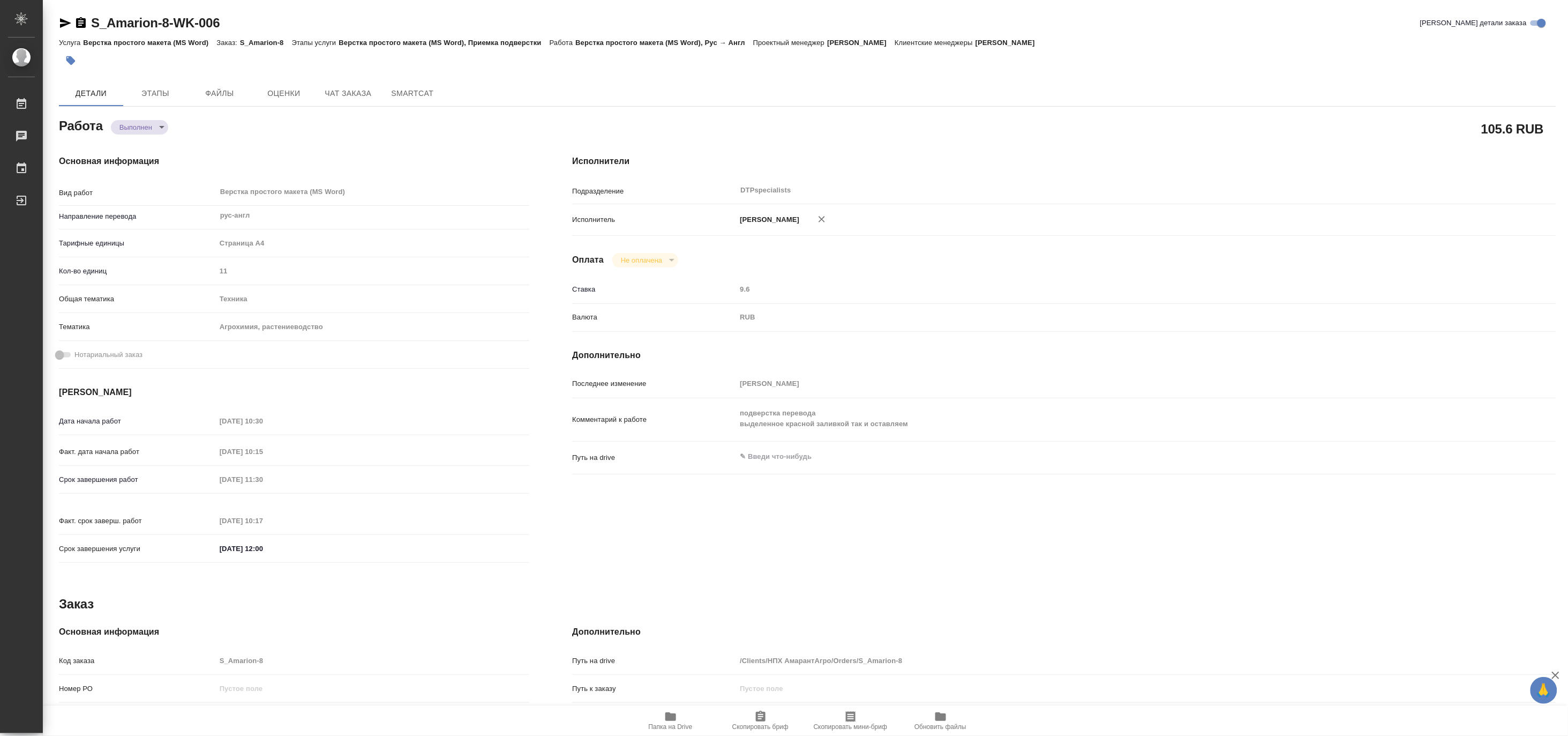
type textarea "x"
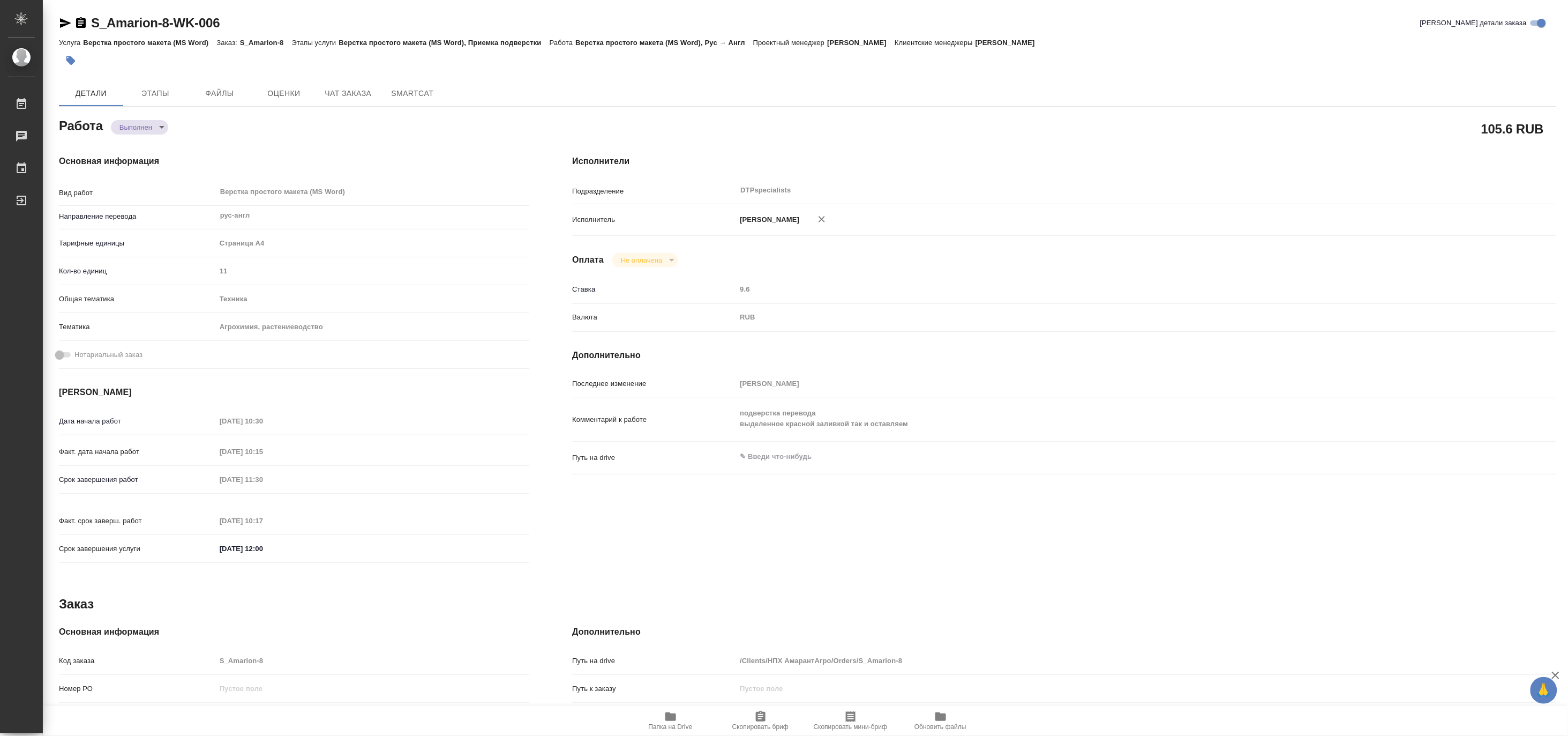
type textarea "x"
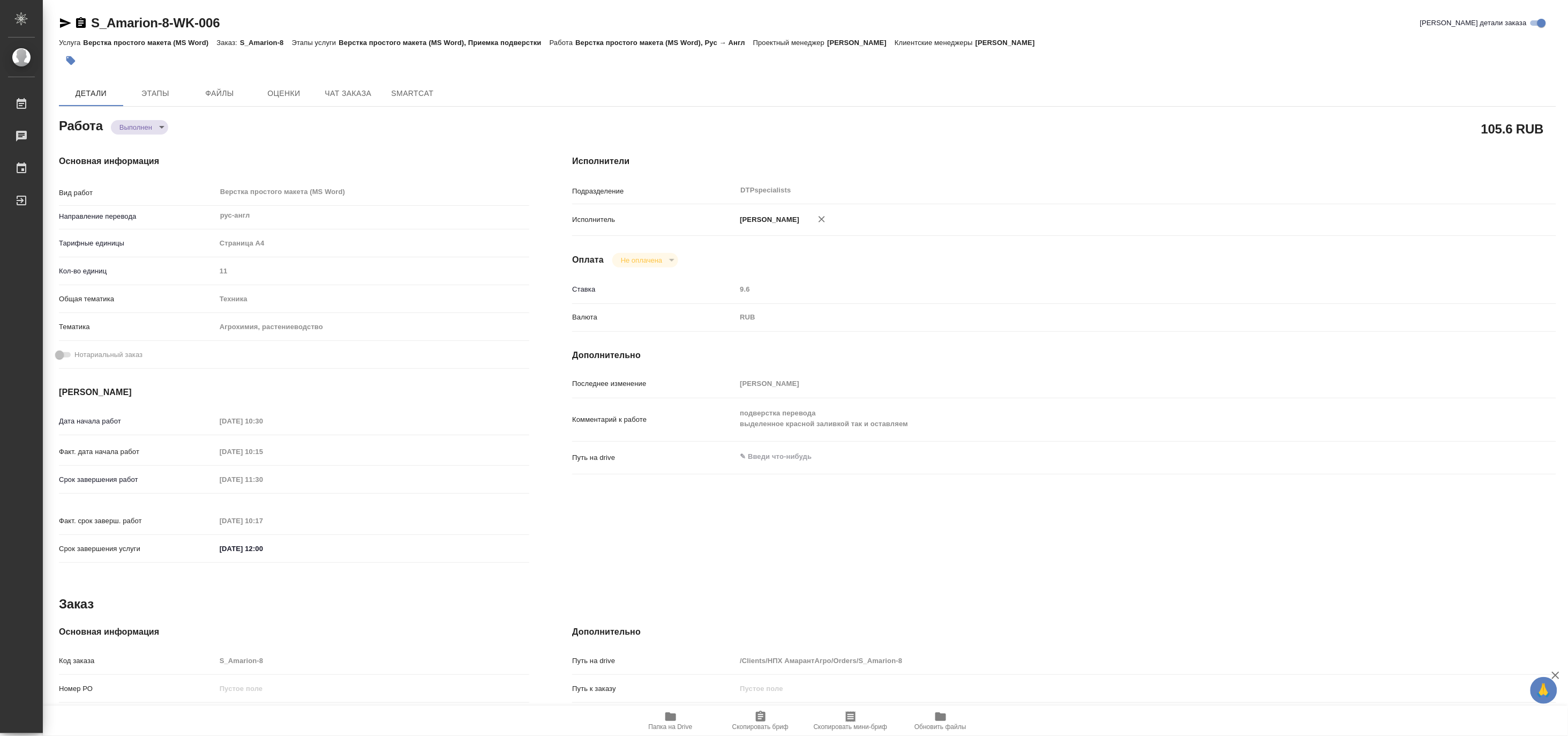
type textarea "x"
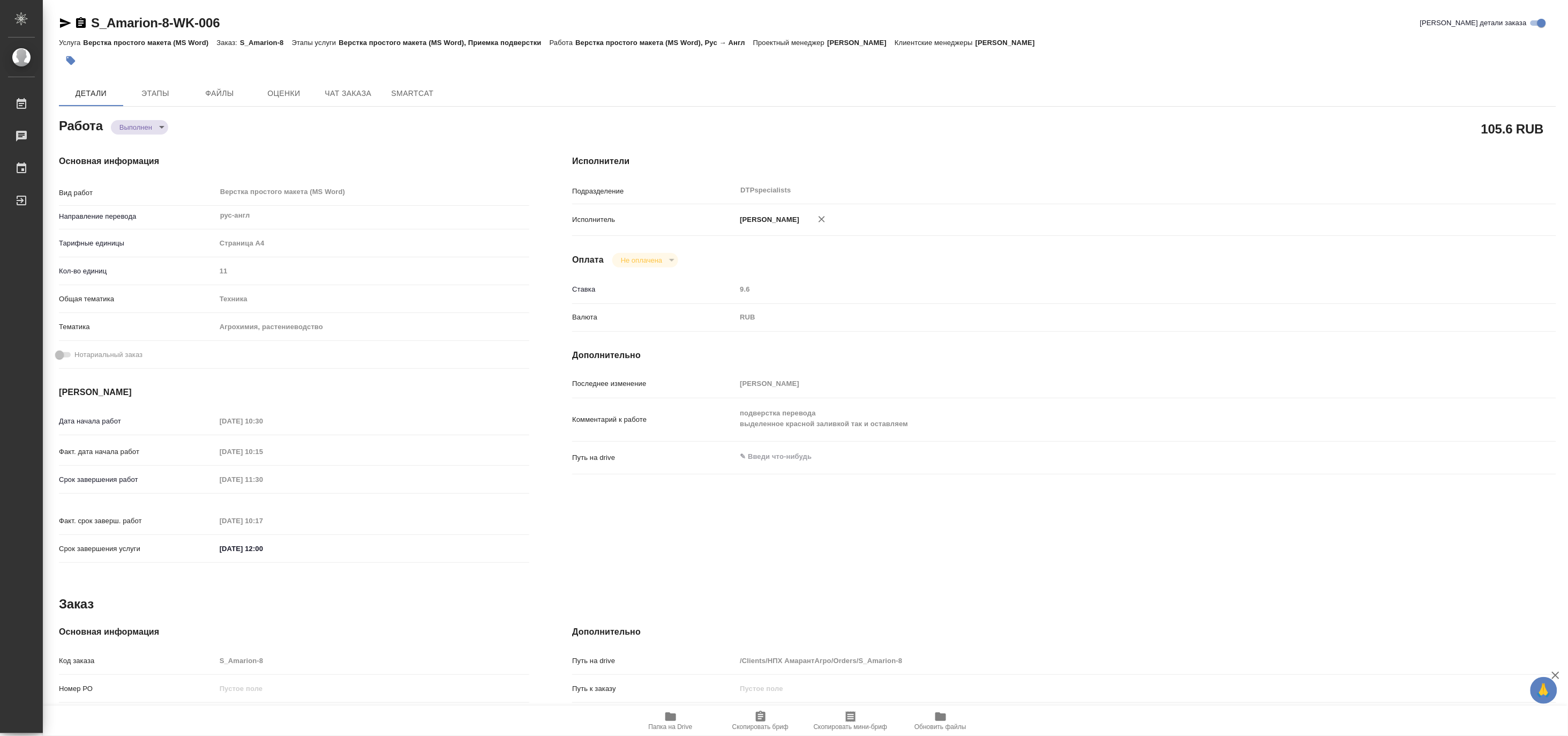
type textarea "x"
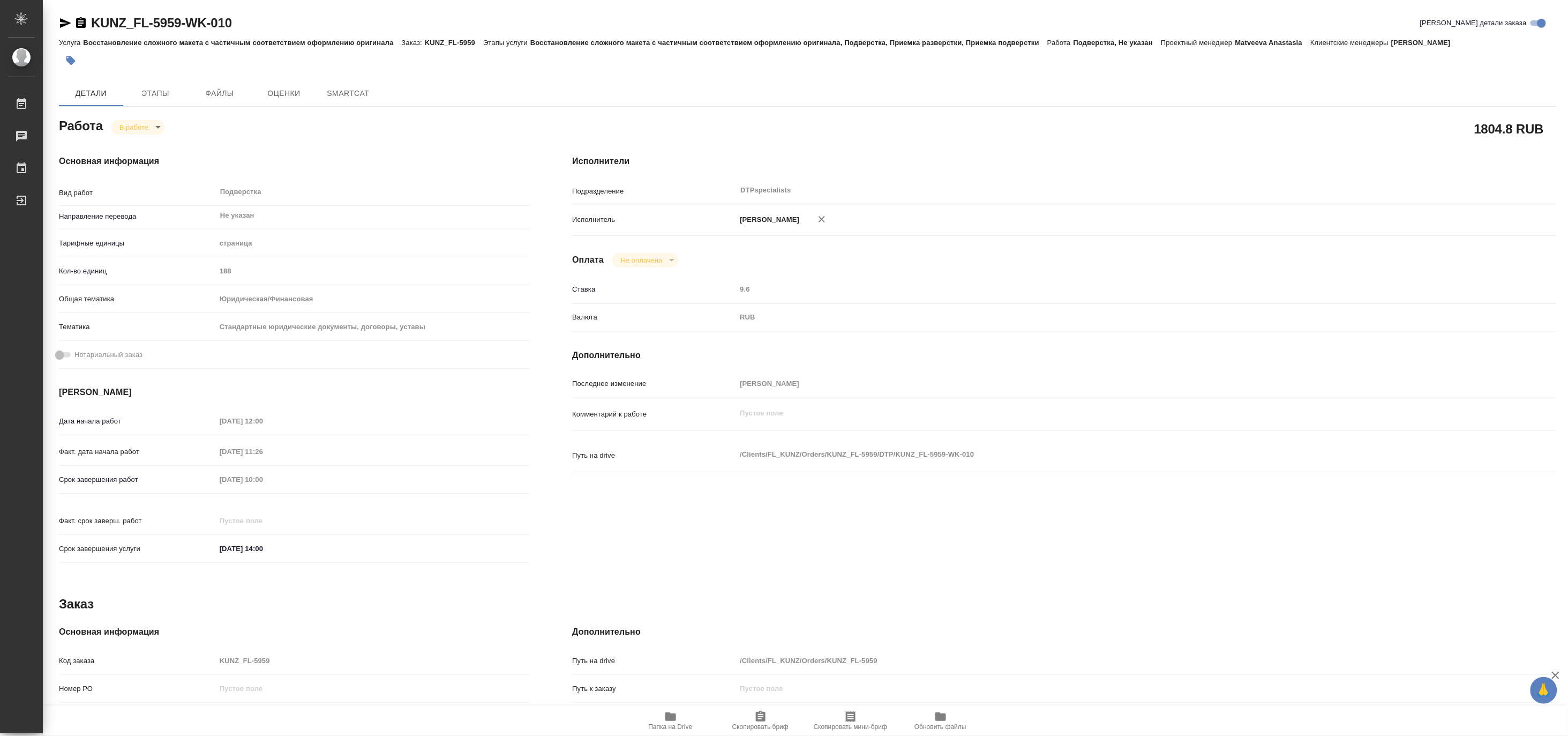
type textarea "x"
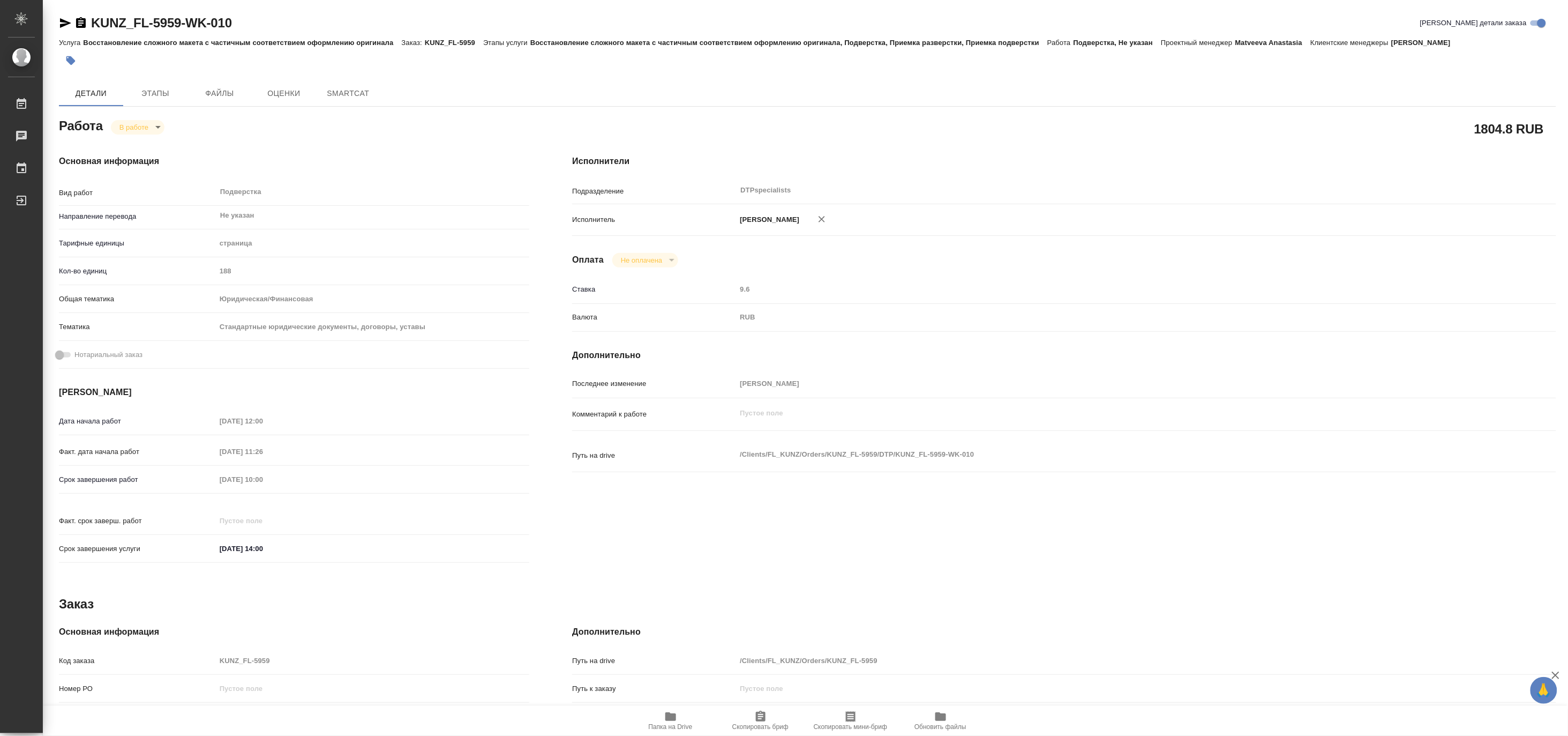
type textarea "x"
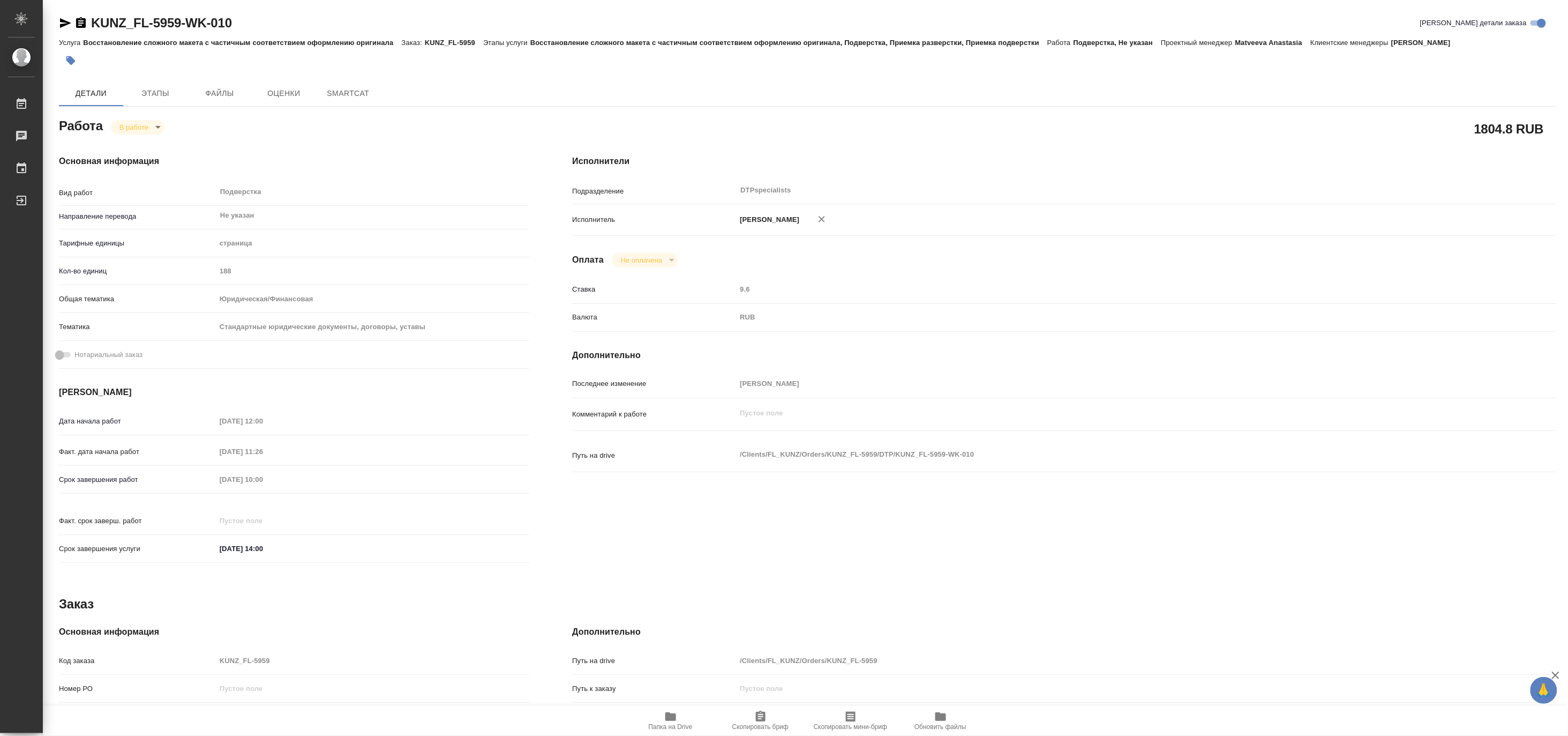
type textarea "x"
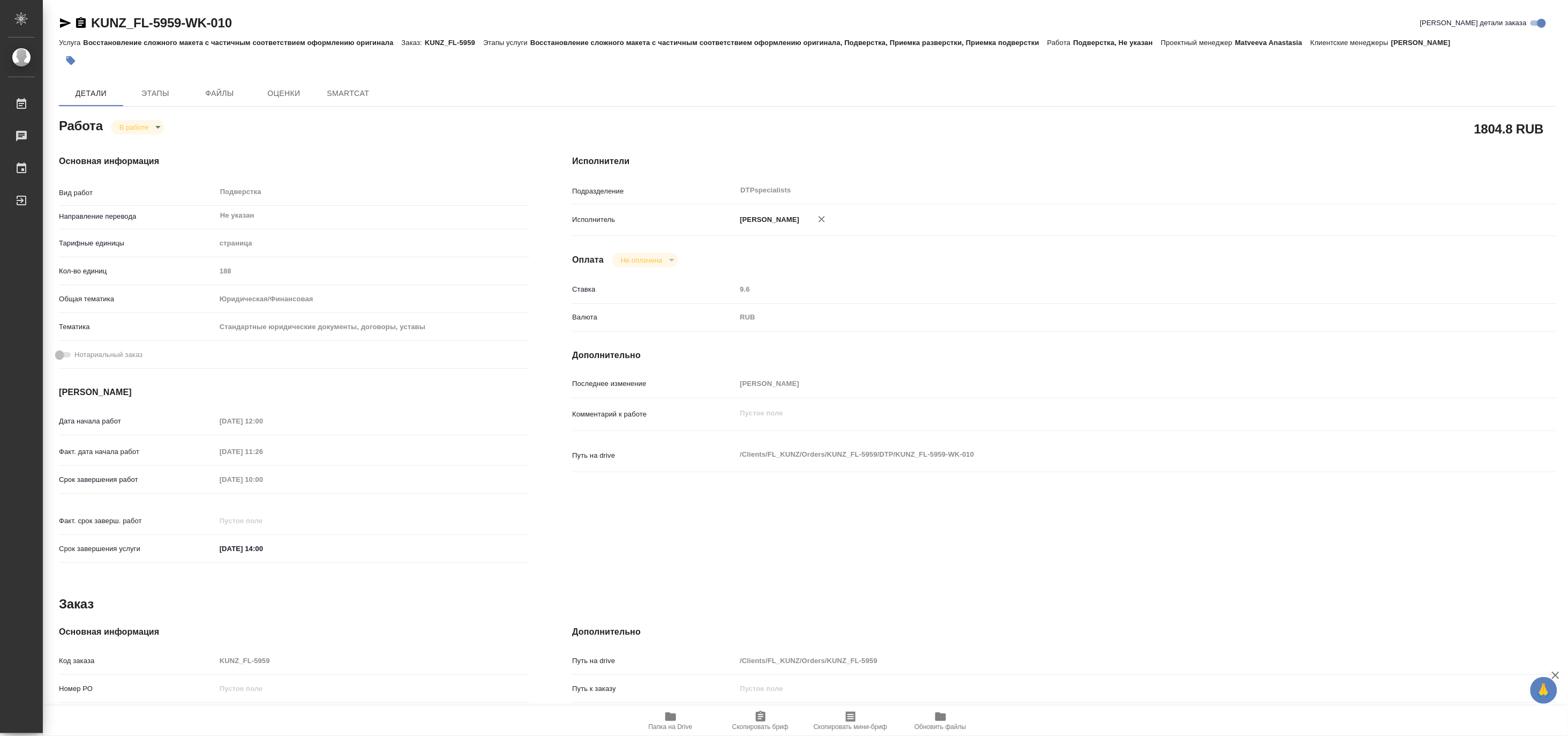
type textarea "x"
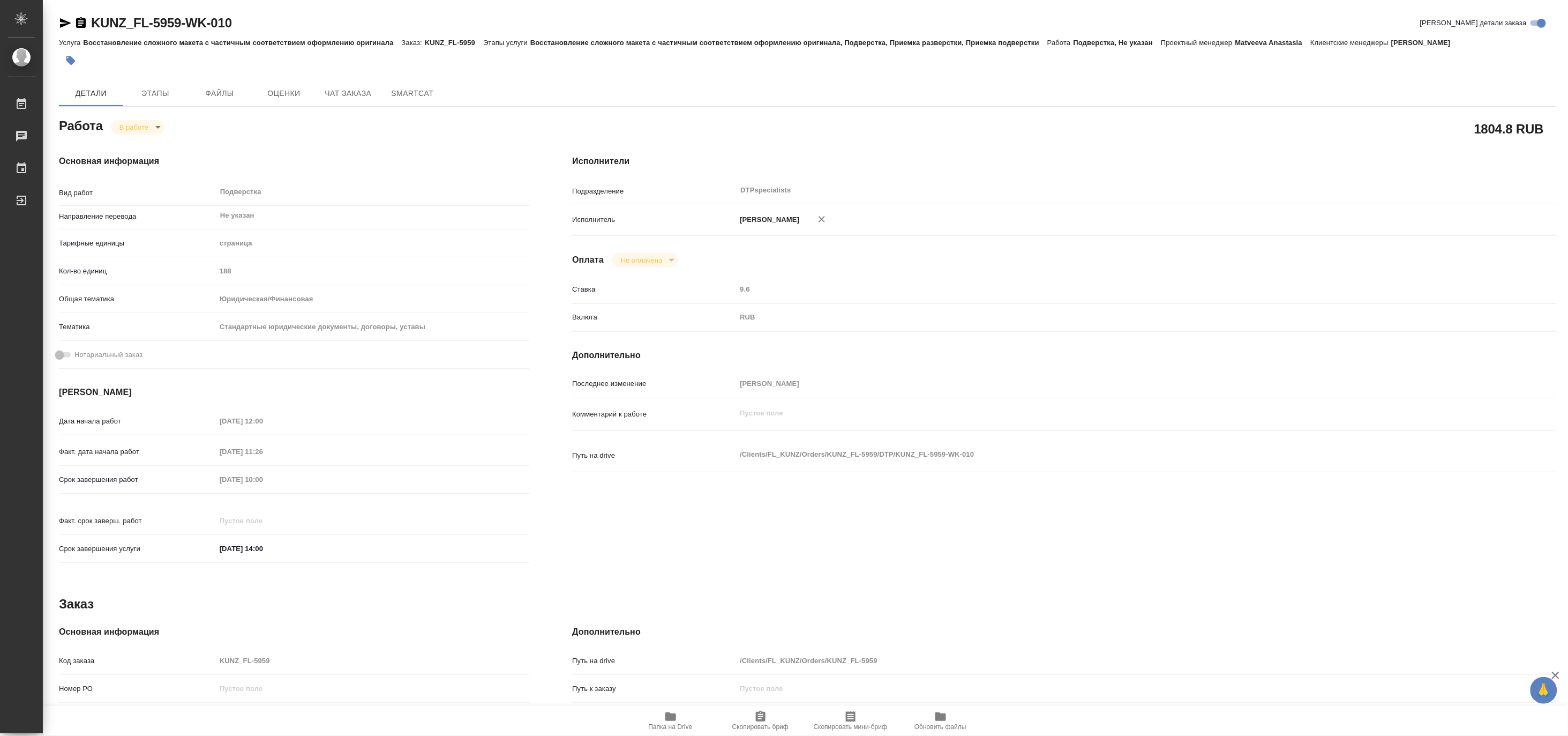
type textarea "x"
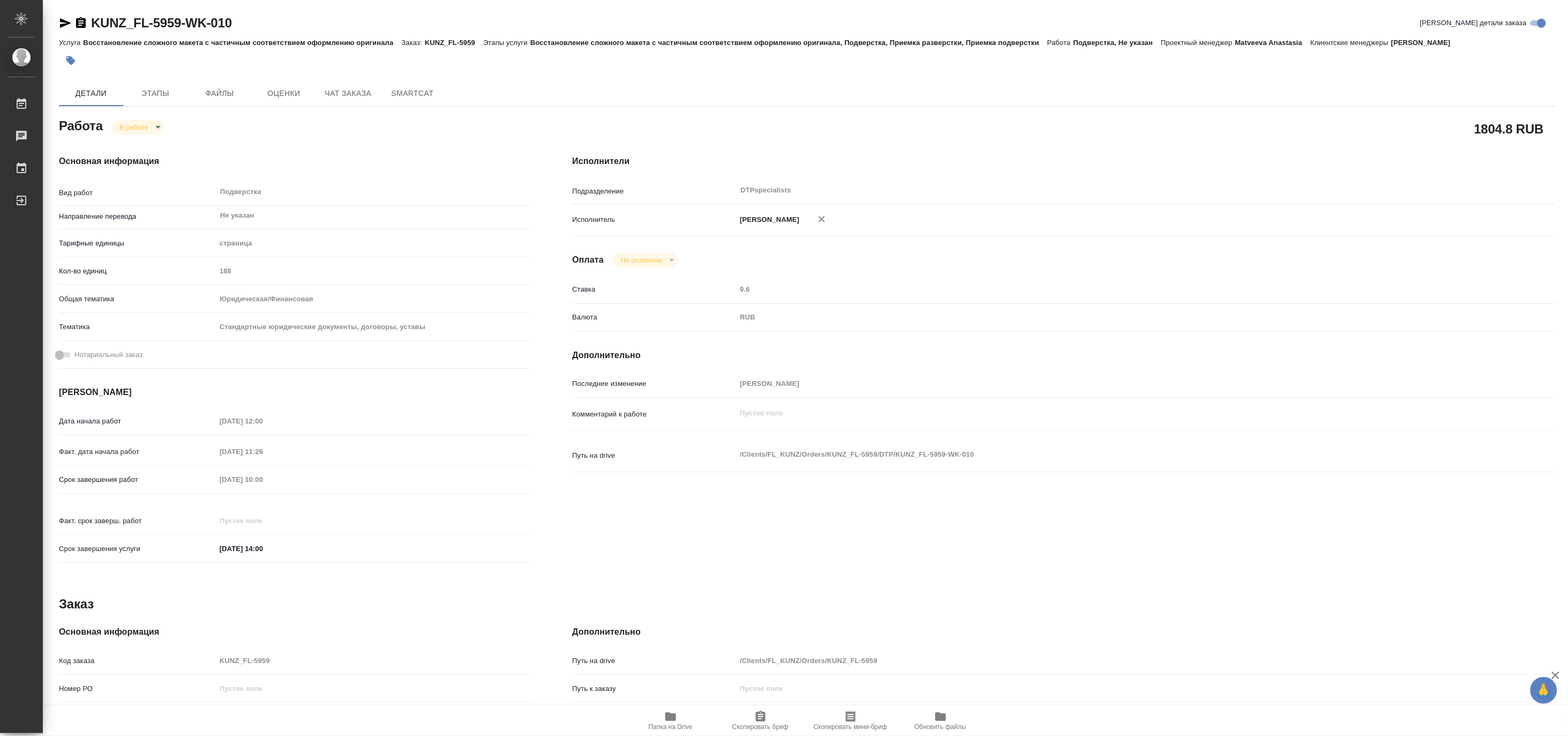
type textarea "x"
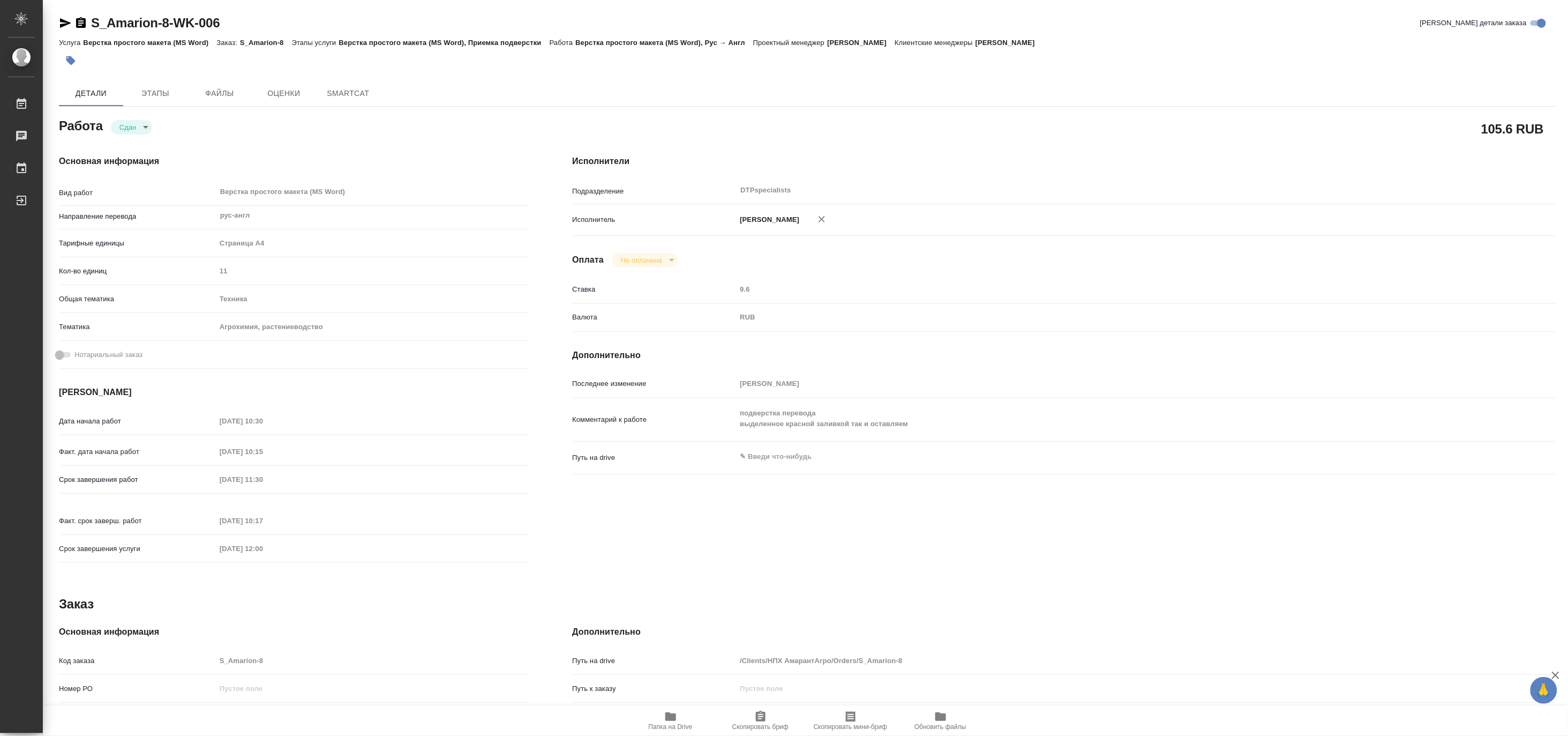
type textarea "x"
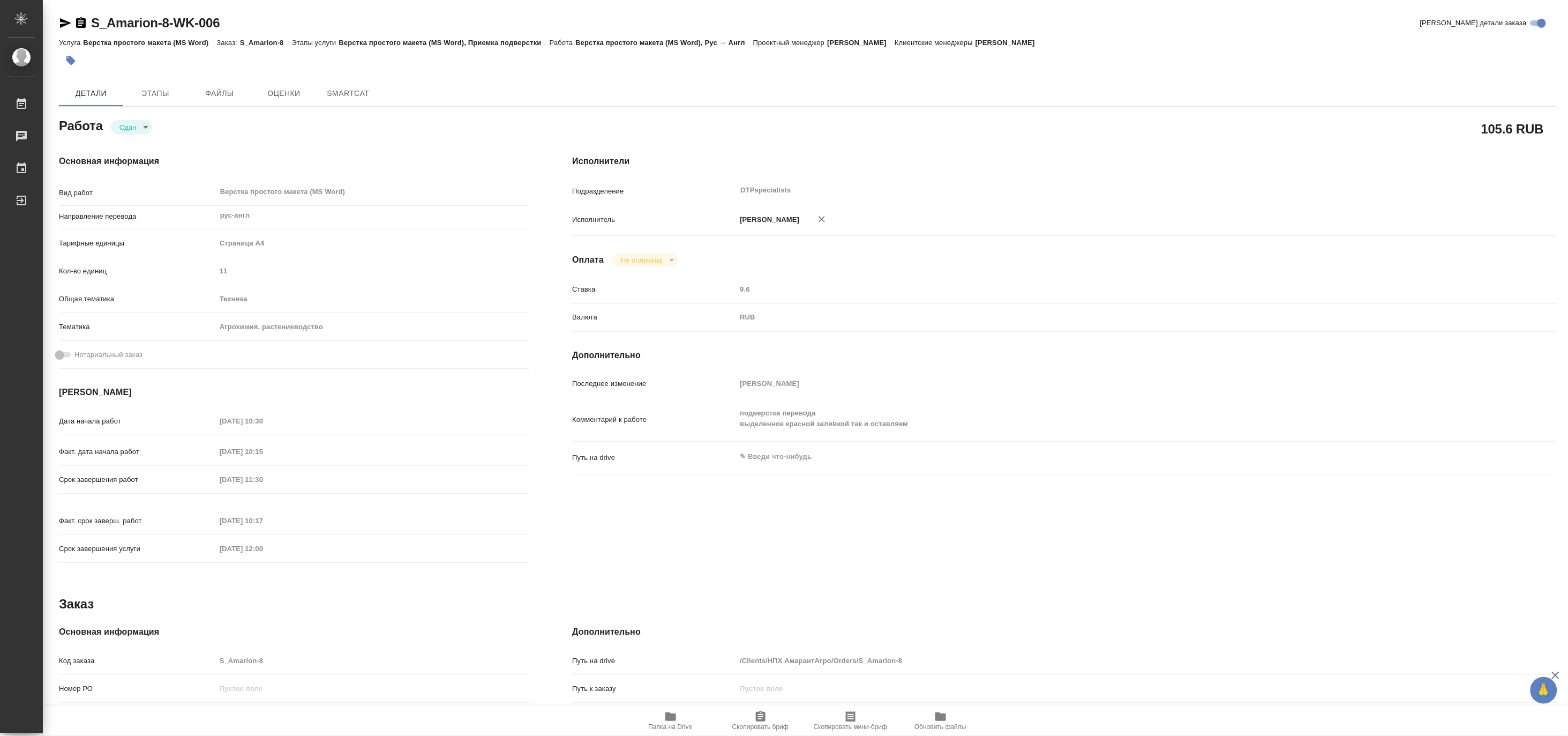
type textarea "x"
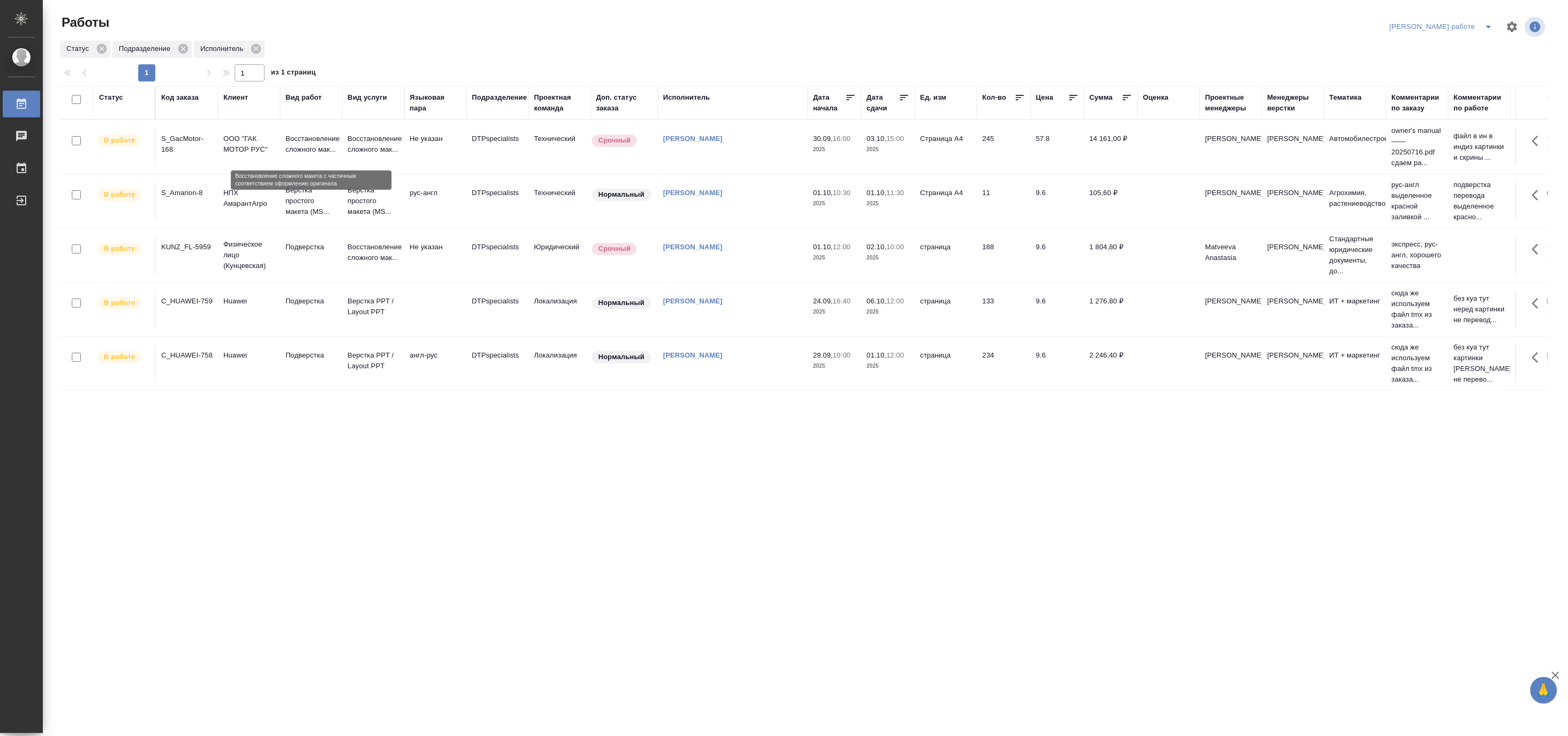
click at [315, 142] on p "Восстановление сложного мак..." at bounding box center [311, 144] width 51 height 21
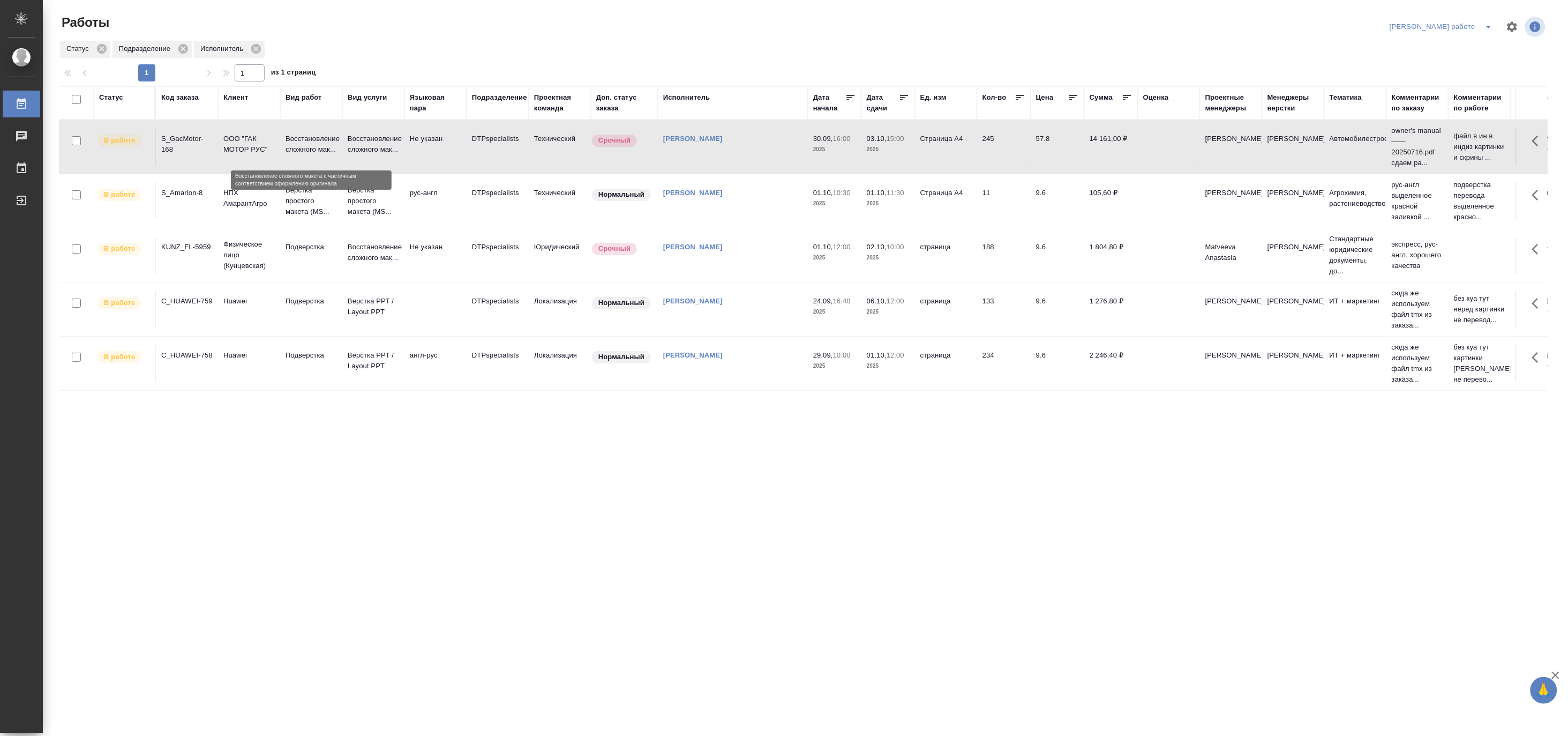
click at [315, 142] on p "Восстановление сложного мак..." at bounding box center [311, 144] width 51 height 21
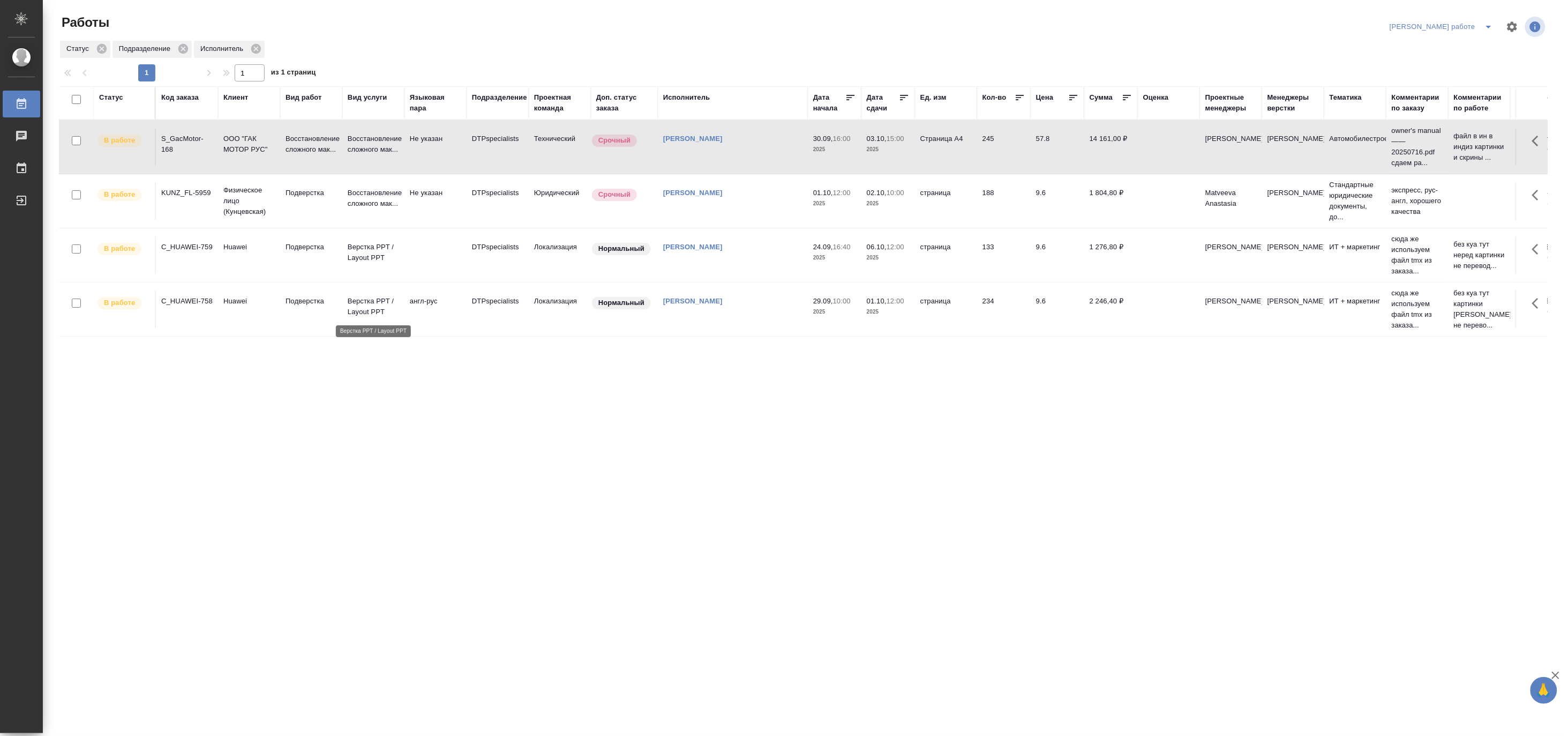
click at [383, 309] on p "Верстка PPT / Layout PPT" at bounding box center [373, 307] width 51 height 21
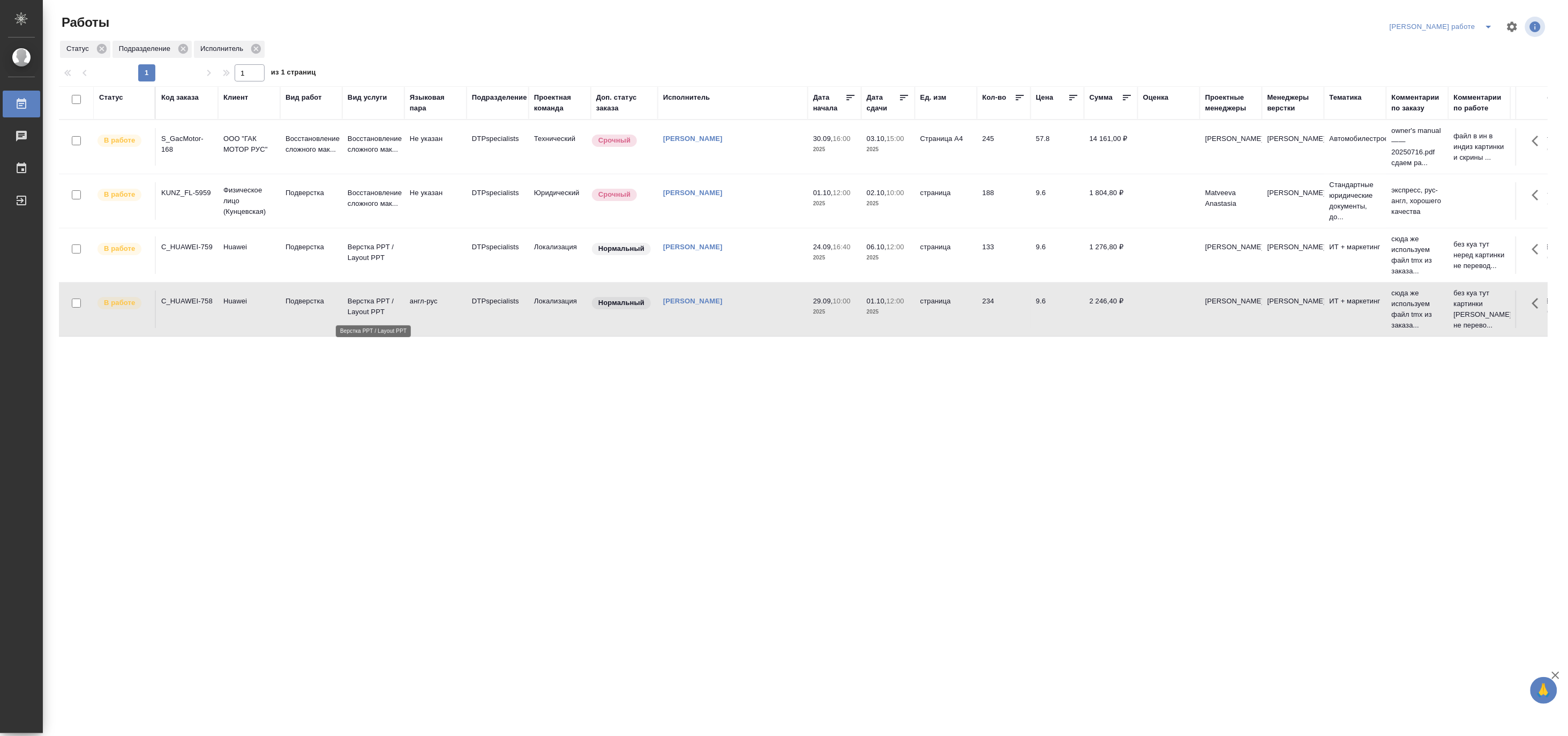
click at [383, 309] on p "Верстка PPT / Layout PPT" at bounding box center [373, 307] width 51 height 21
click at [1488, 22] on icon "split button" at bounding box center [1489, 27] width 13 height 13
click at [1456, 63] on li "[PERSON_NAME]" at bounding box center [1451, 66] width 97 height 17
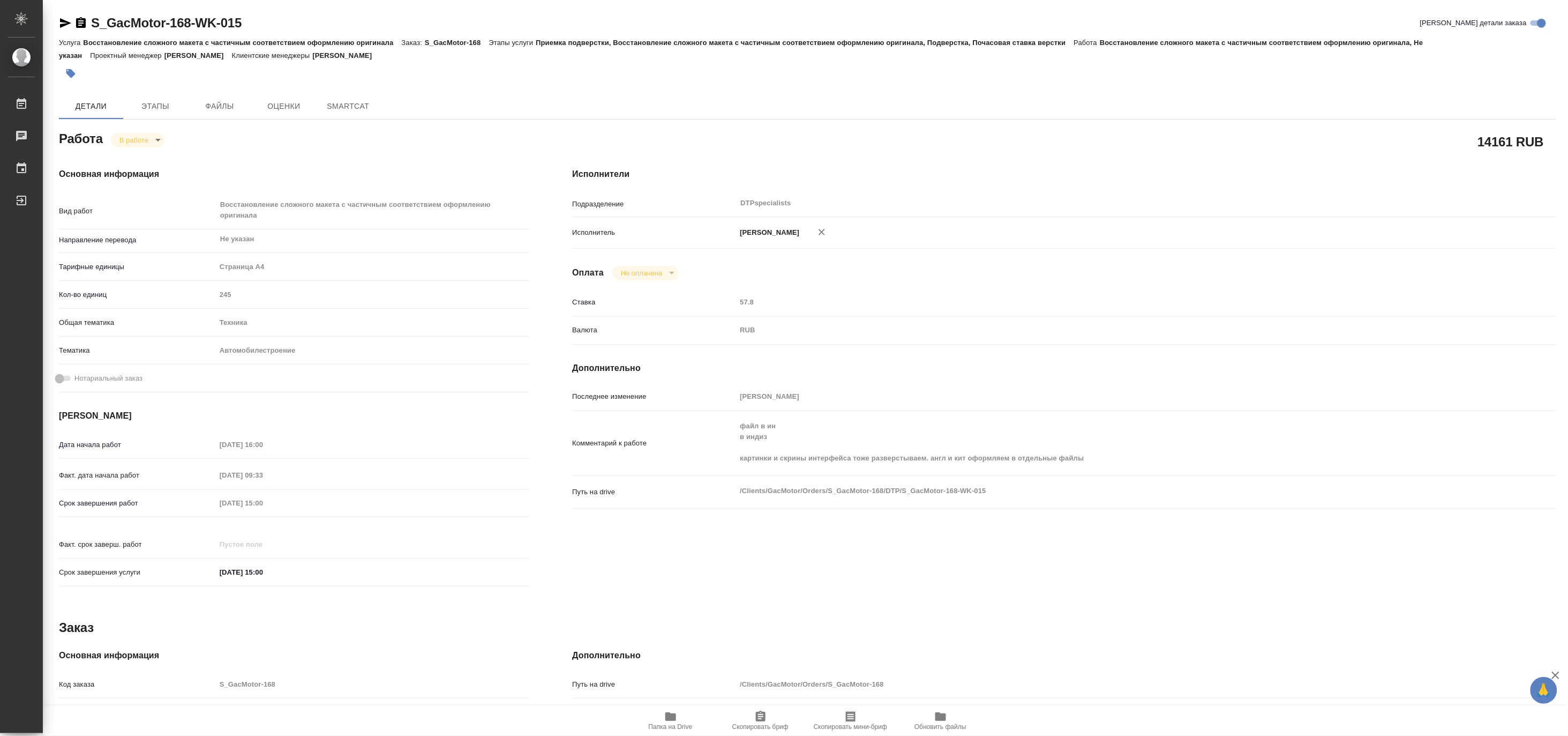
type textarea "x"
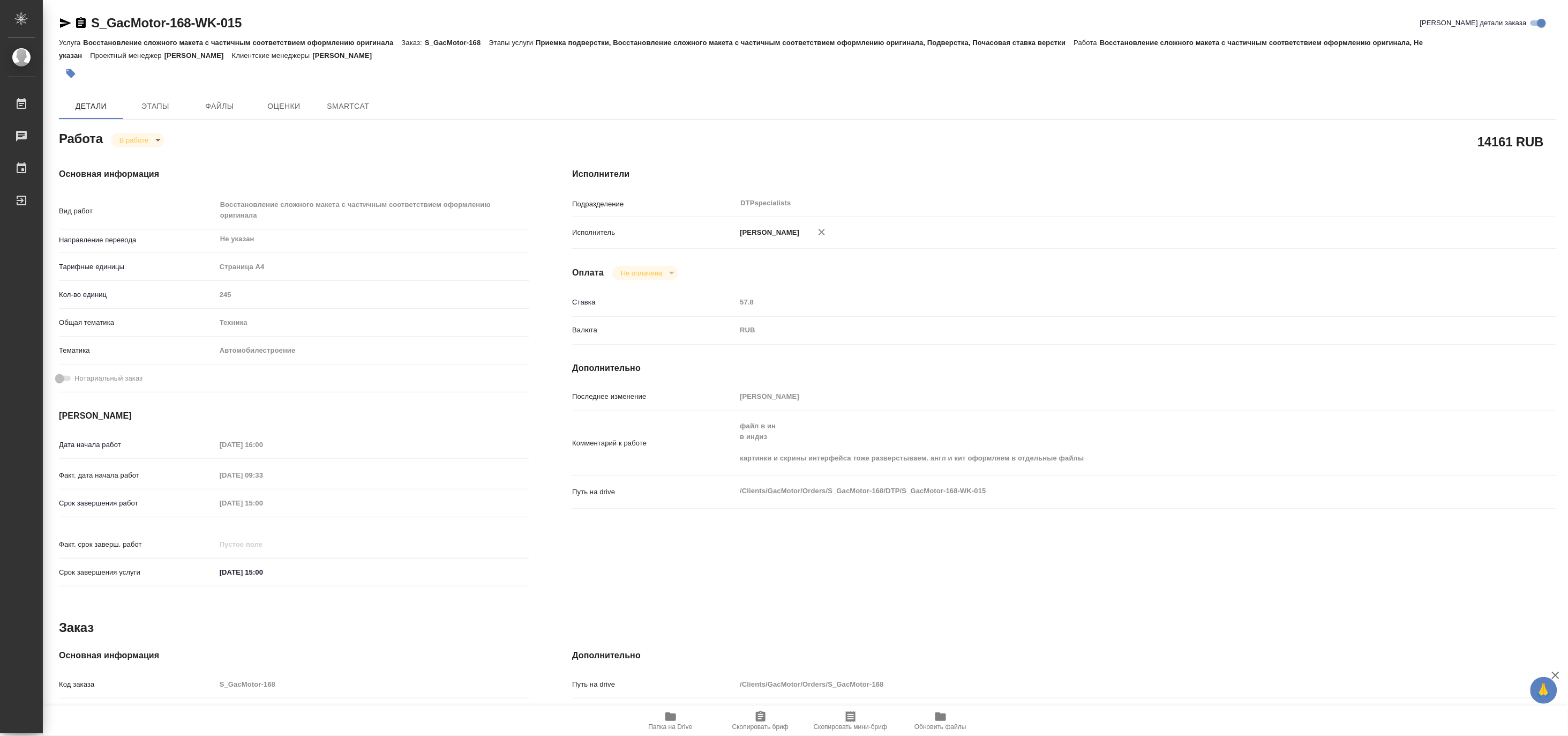
type textarea "x"
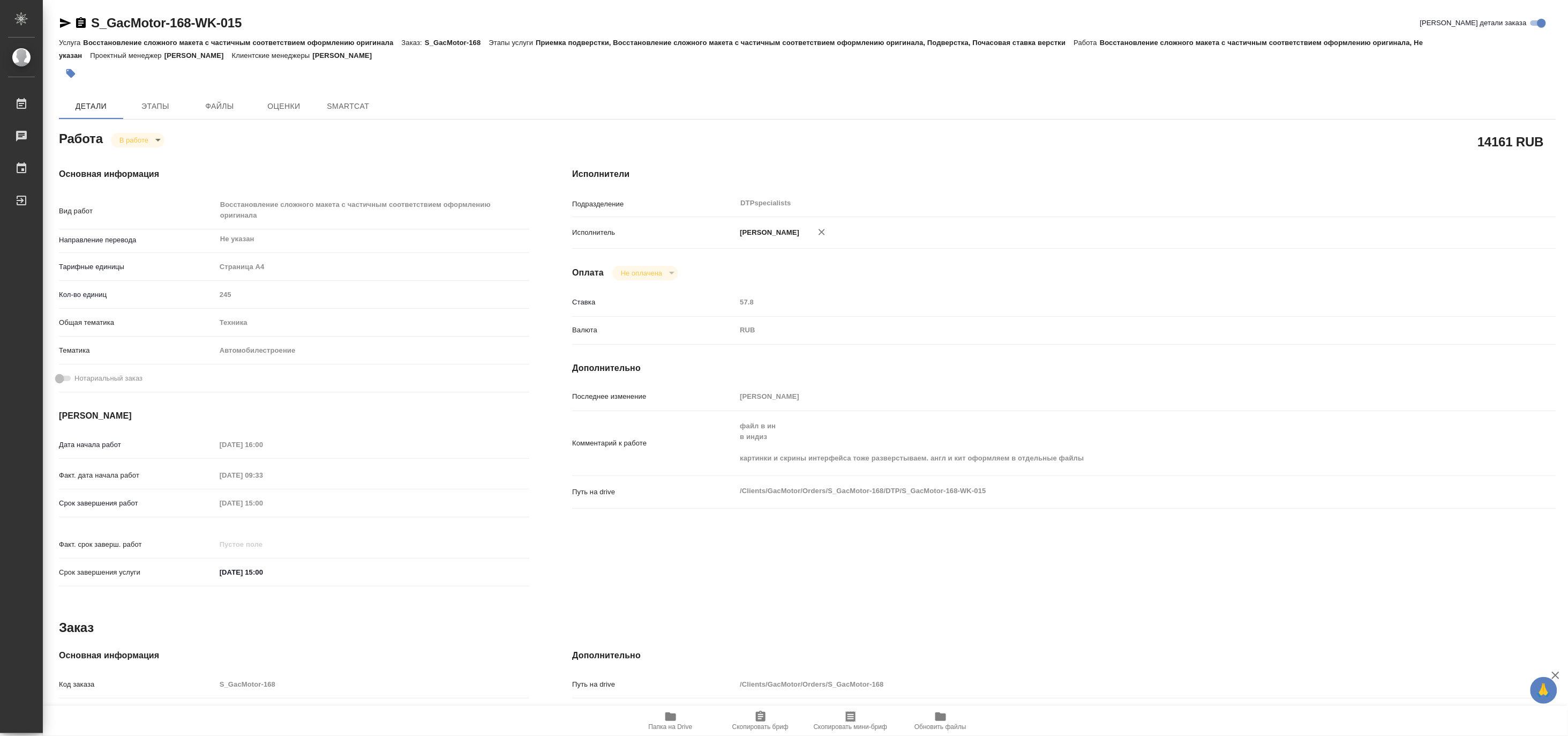
type textarea "x"
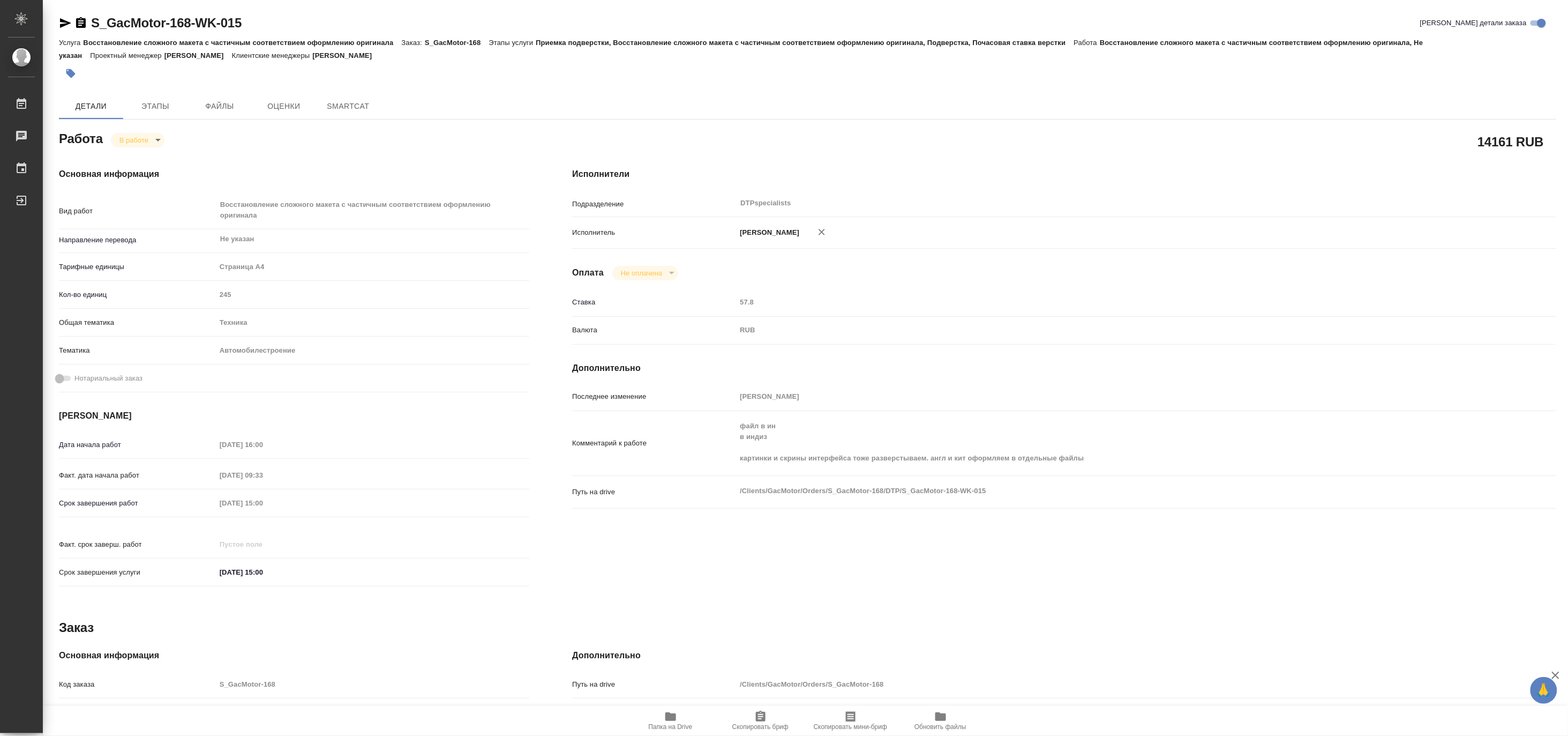
type textarea "x"
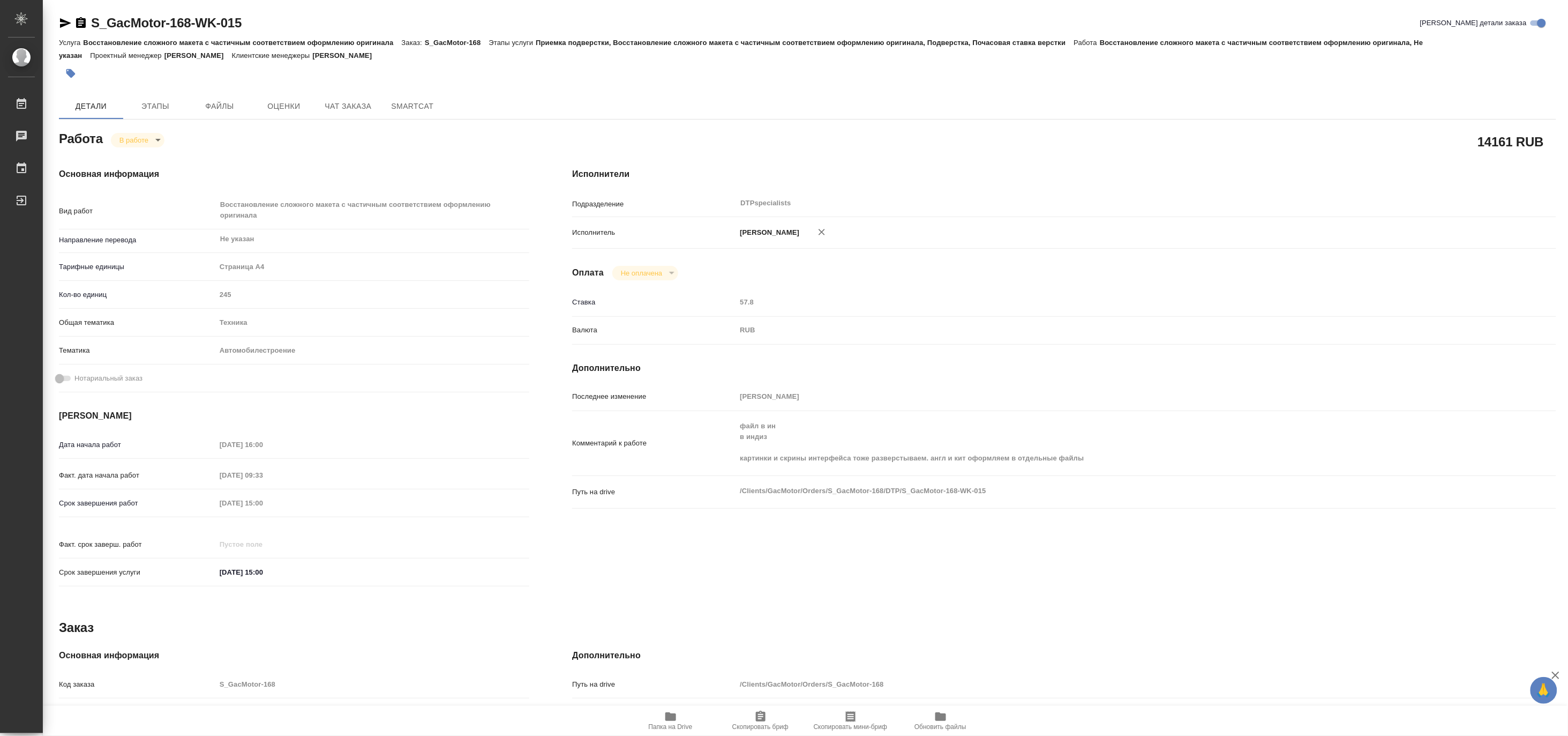
type textarea "x"
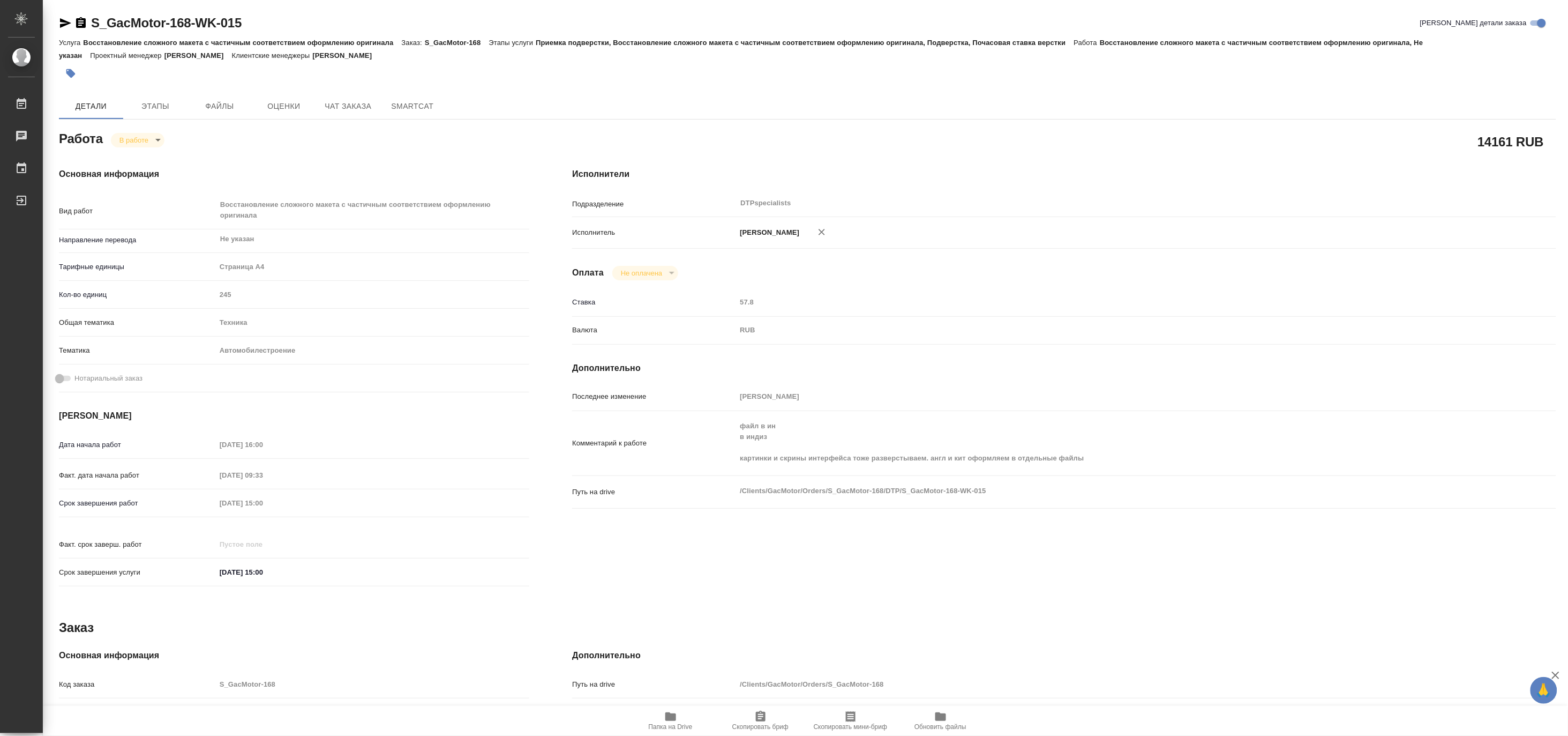
click at [662, 730] on span "Папка на Drive" at bounding box center [671, 727] width 44 height 8
type textarea "x"
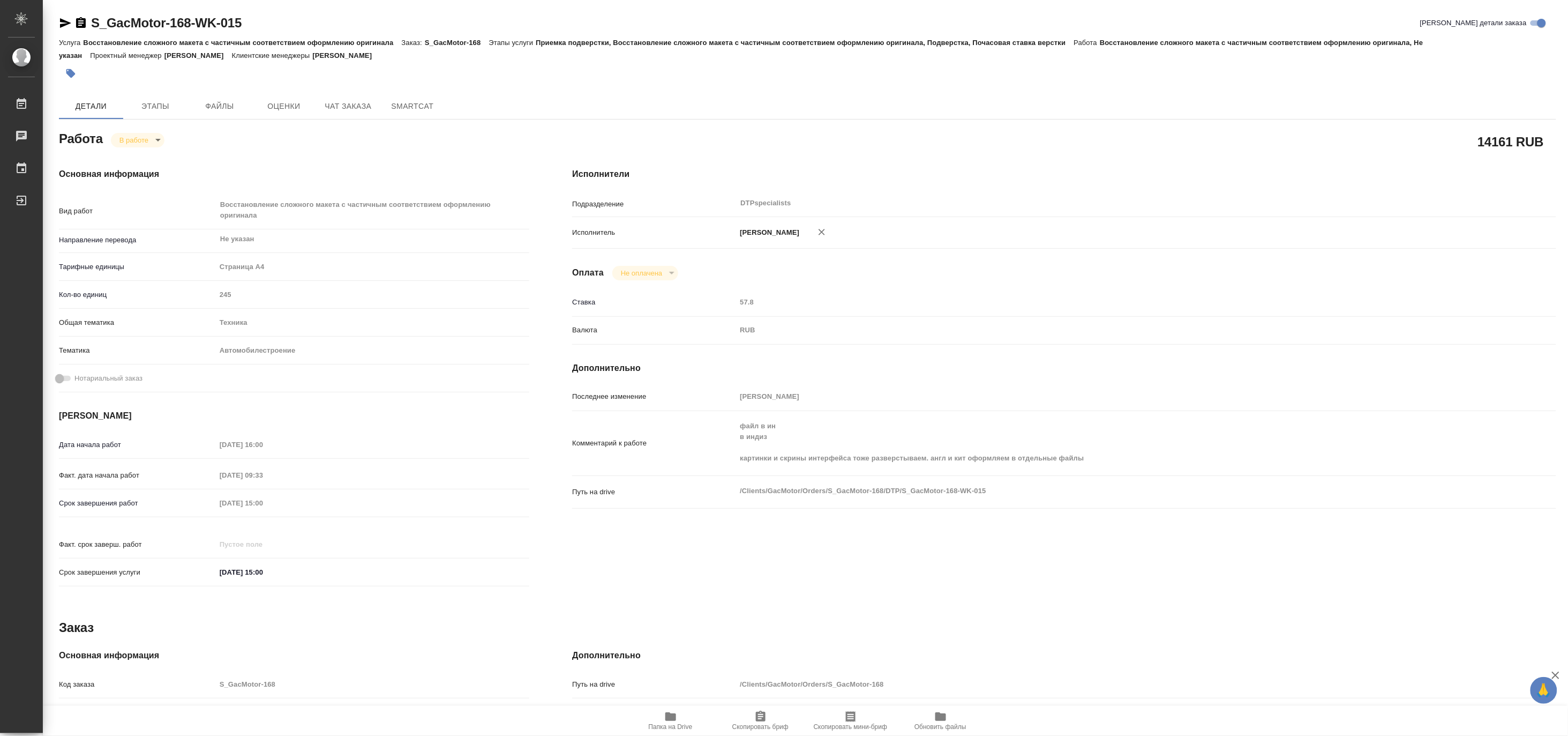
type textarea "x"
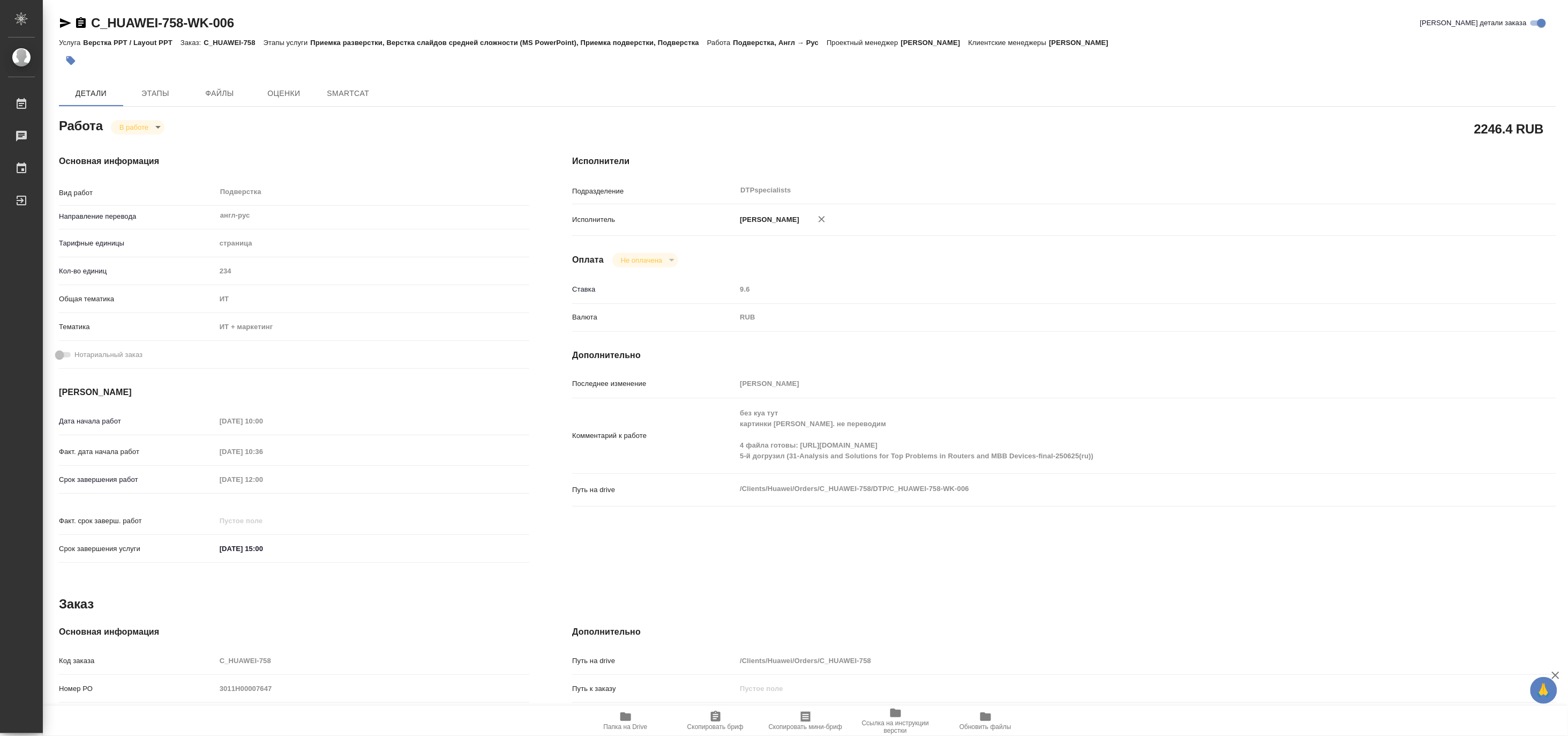
type textarea "x"
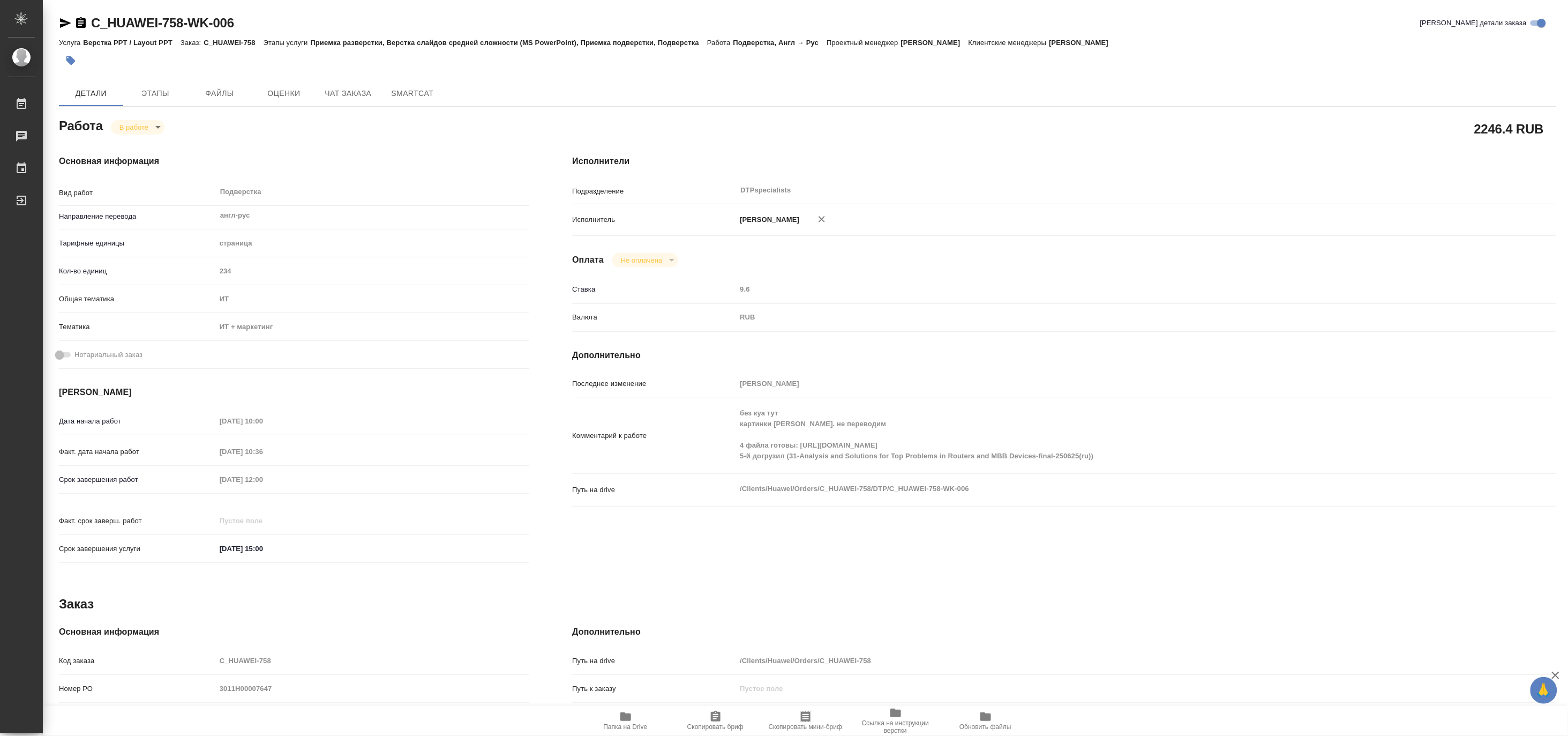
type textarea "x"
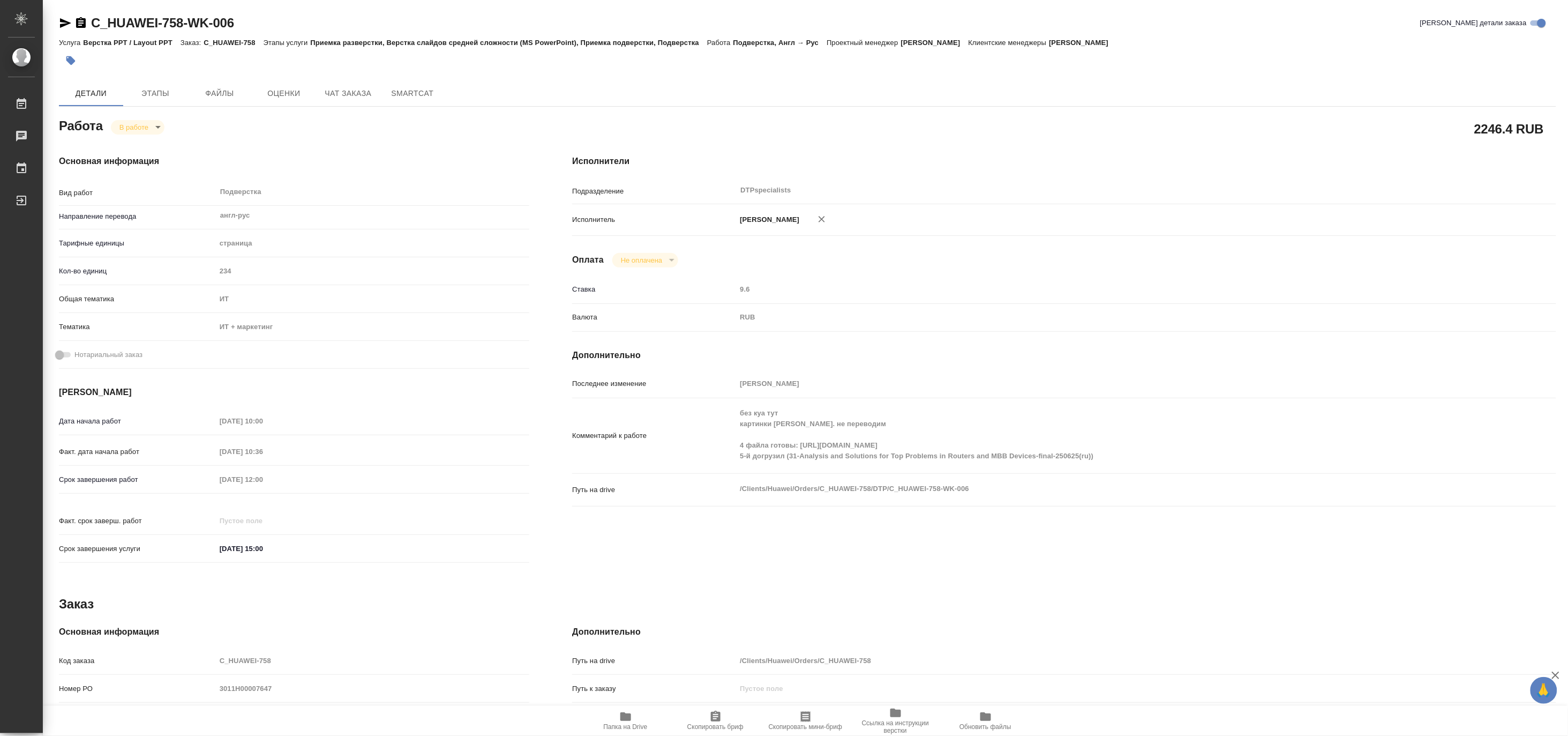
type textarea "x"
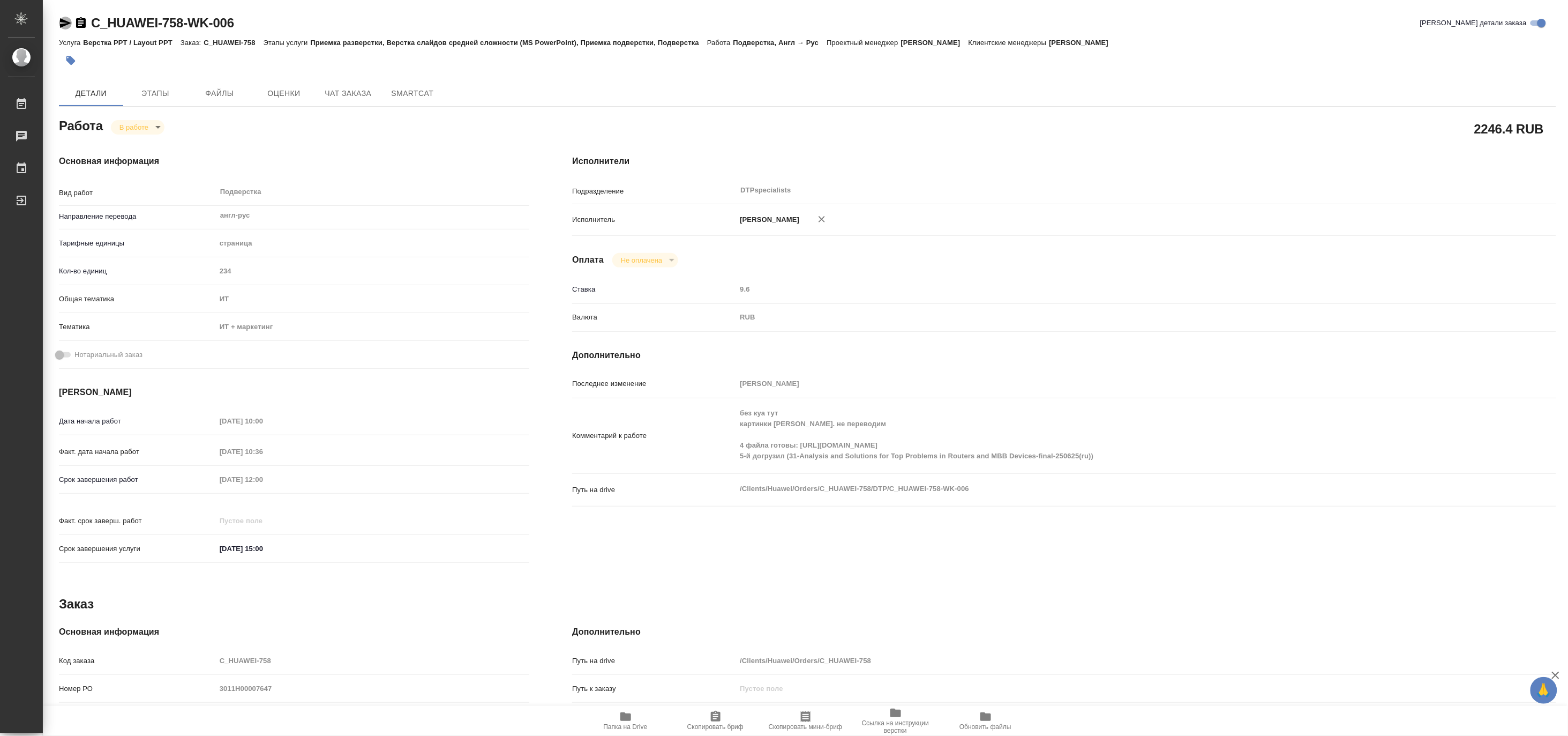
click at [63, 20] on icon "button" at bounding box center [66, 23] width 11 height 10
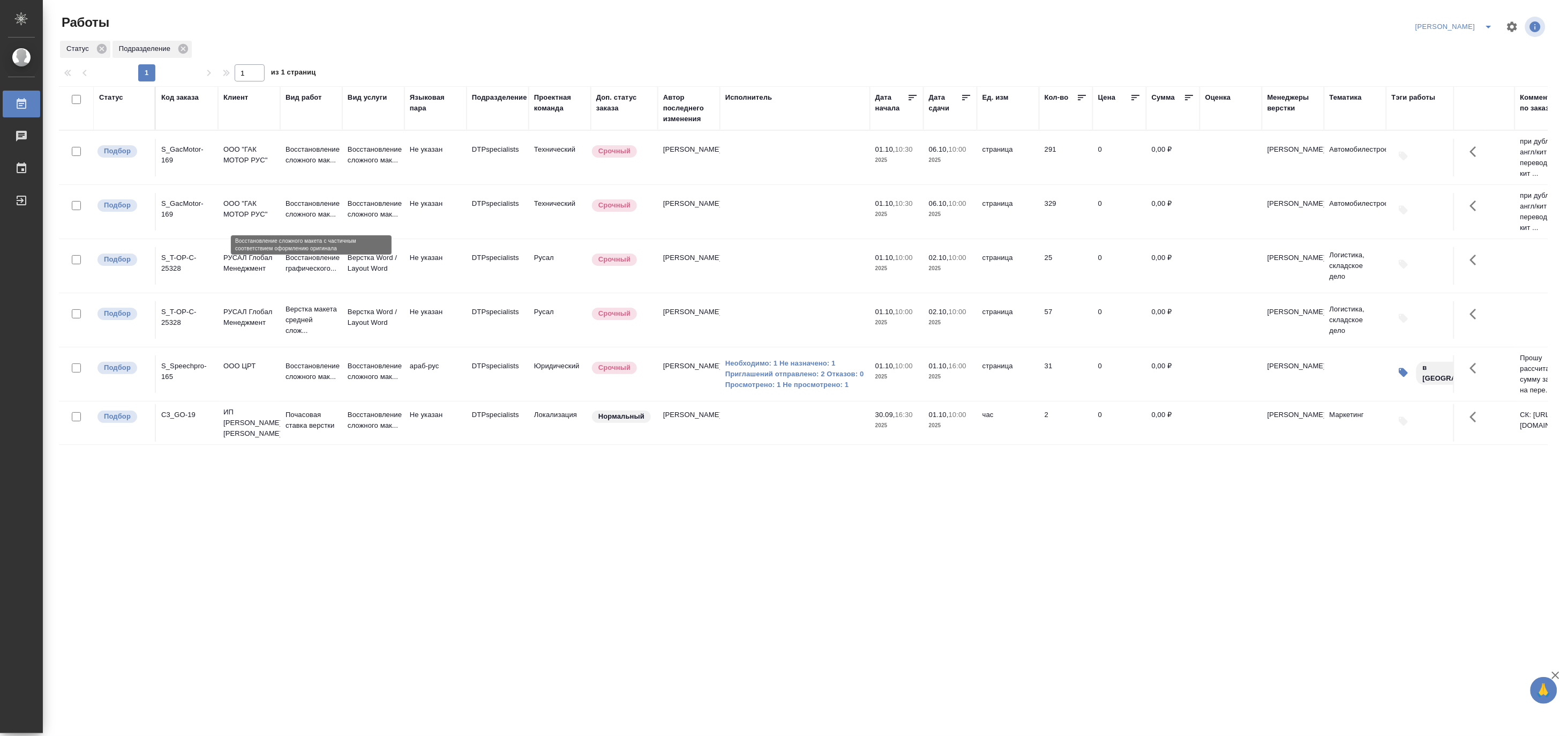
click at [303, 211] on p "Восстановление сложного мак..." at bounding box center [311, 209] width 51 height 21
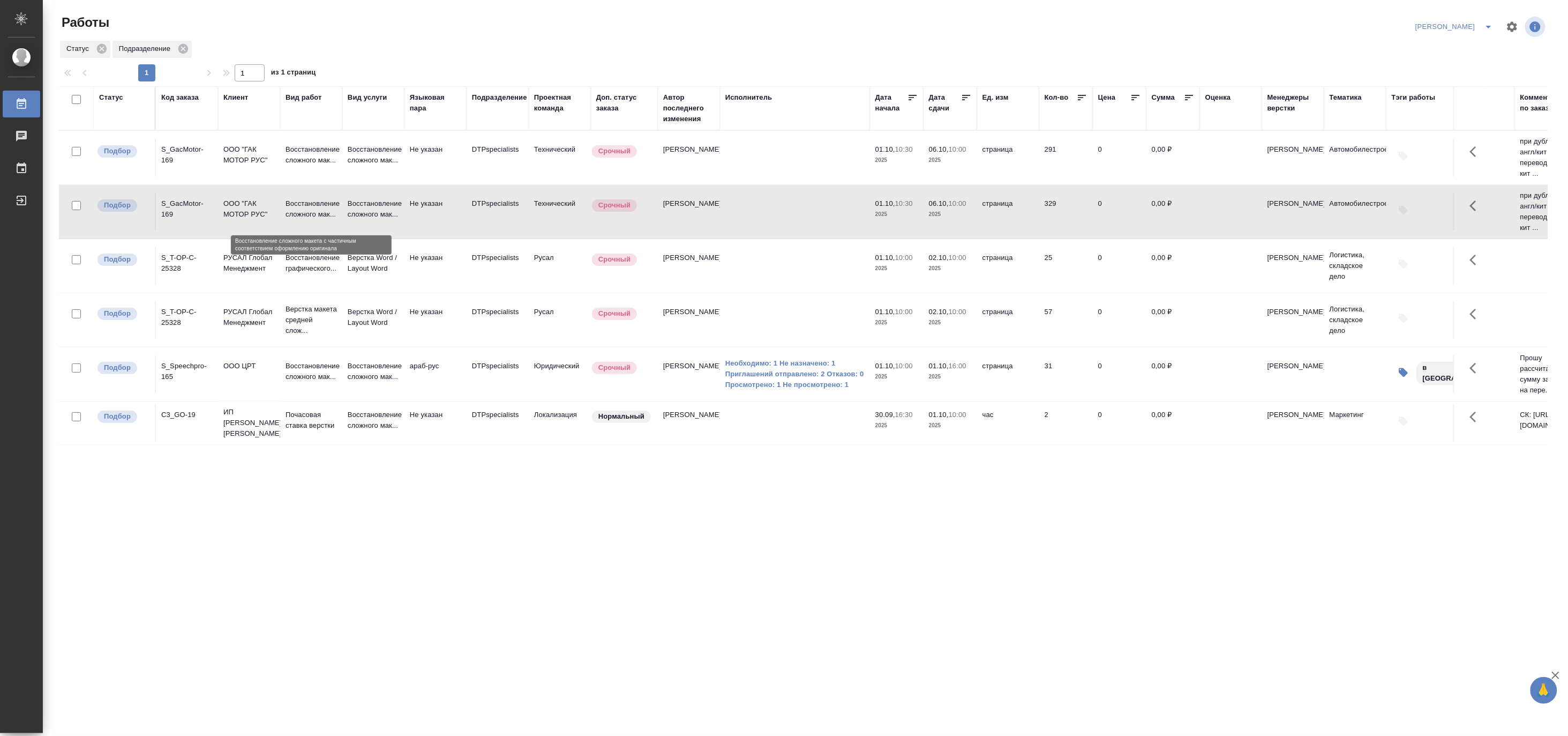
click at [303, 211] on p "Восстановление сложного мак..." at bounding box center [311, 209] width 51 height 21
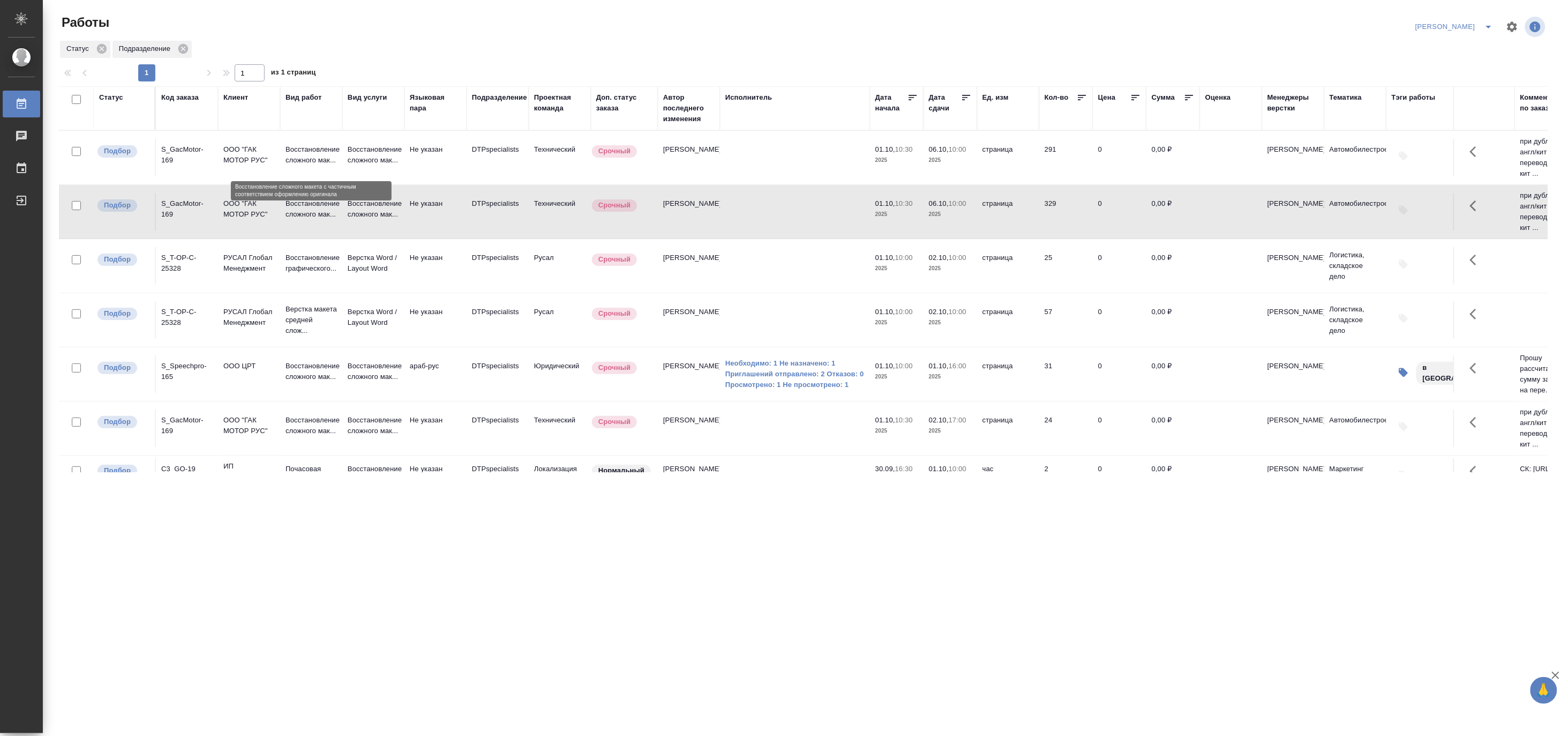
click at [301, 145] on p "Восстановление сложного мак..." at bounding box center [311, 155] width 51 height 21
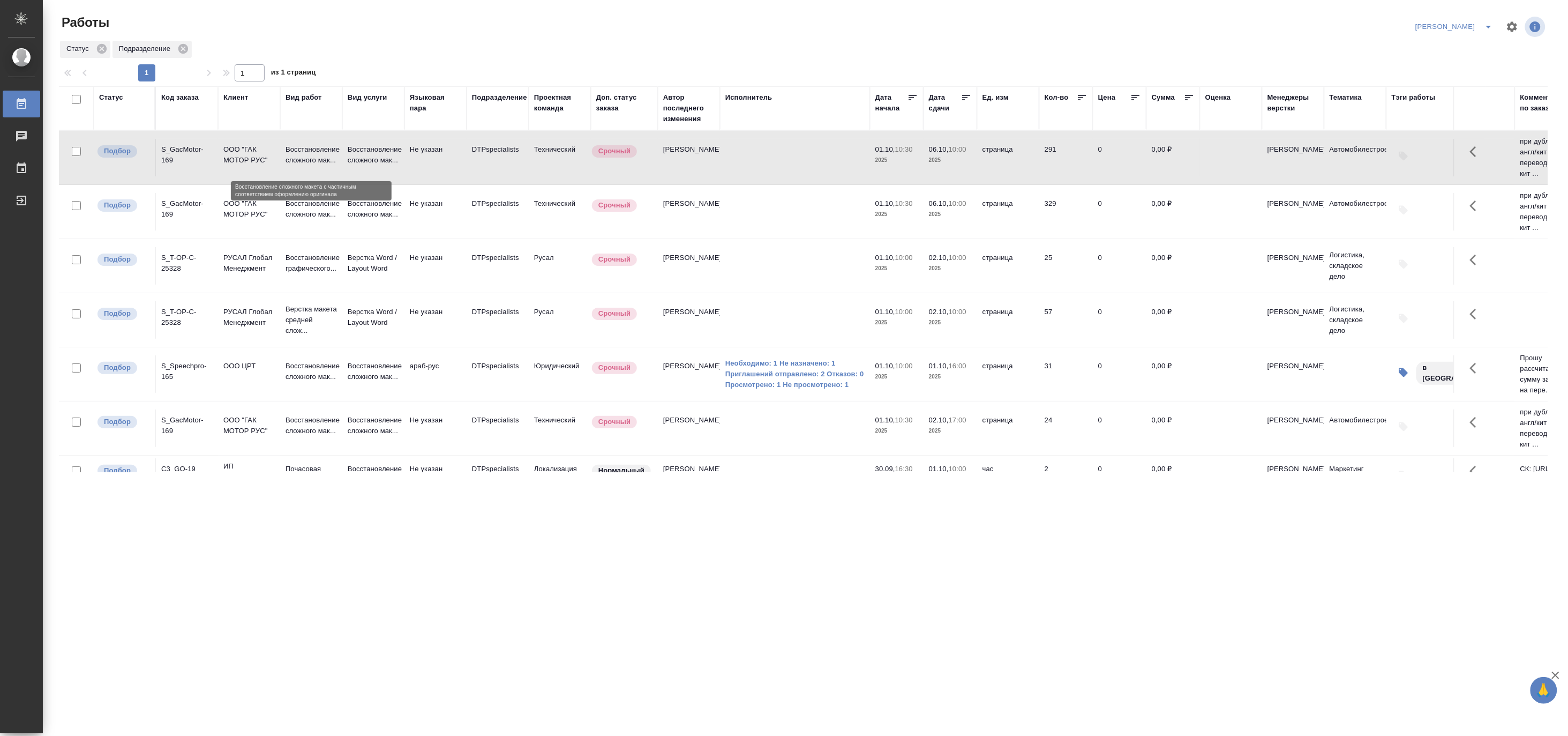
click at [301, 145] on p "Восстановление сложного мак..." at bounding box center [311, 155] width 51 height 21
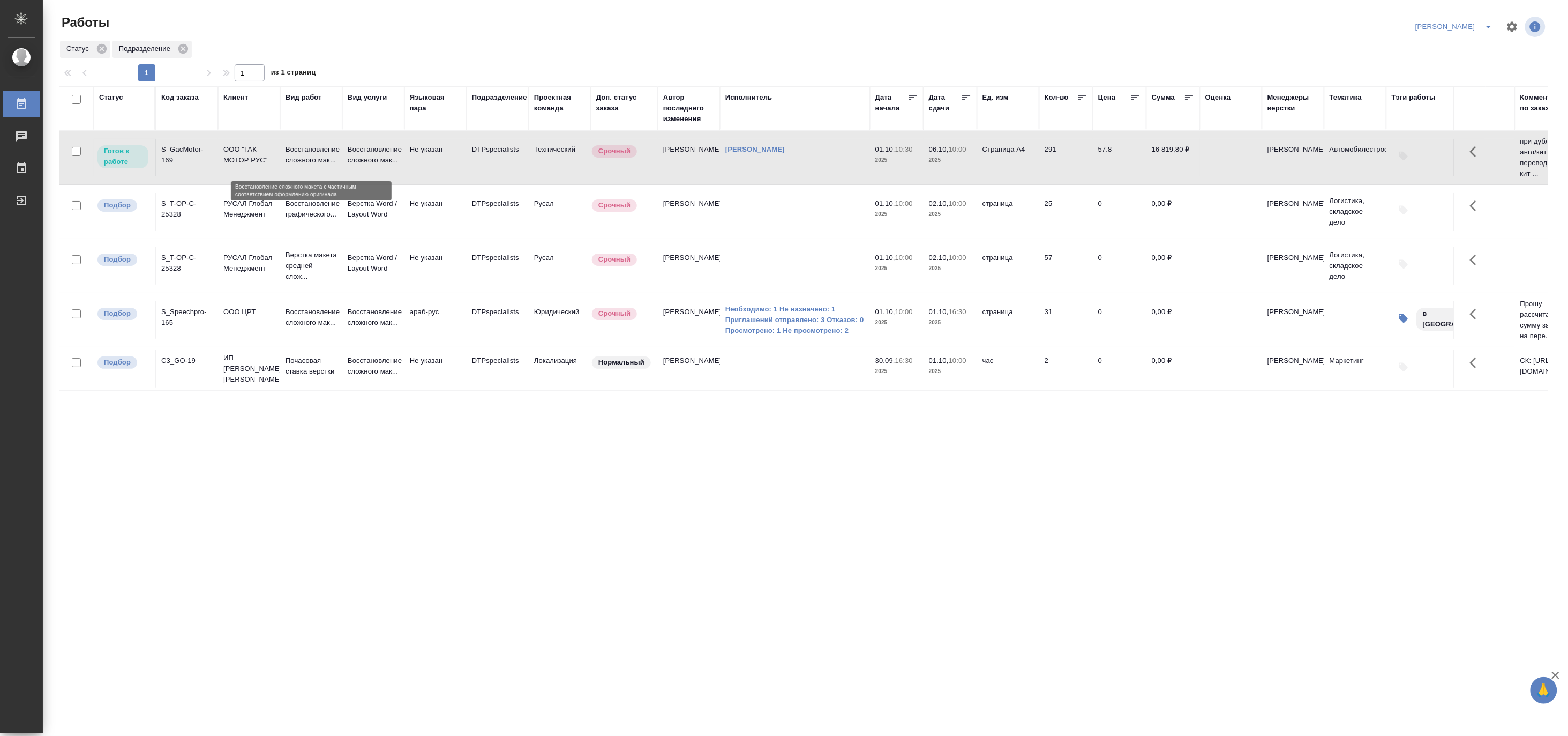
click at [311, 146] on p "Восстановление сложного мак..." at bounding box center [311, 155] width 51 height 21
click at [323, 259] on p "Верстка макета средней слож..." at bounding box center [311, 266] width 51 height 32
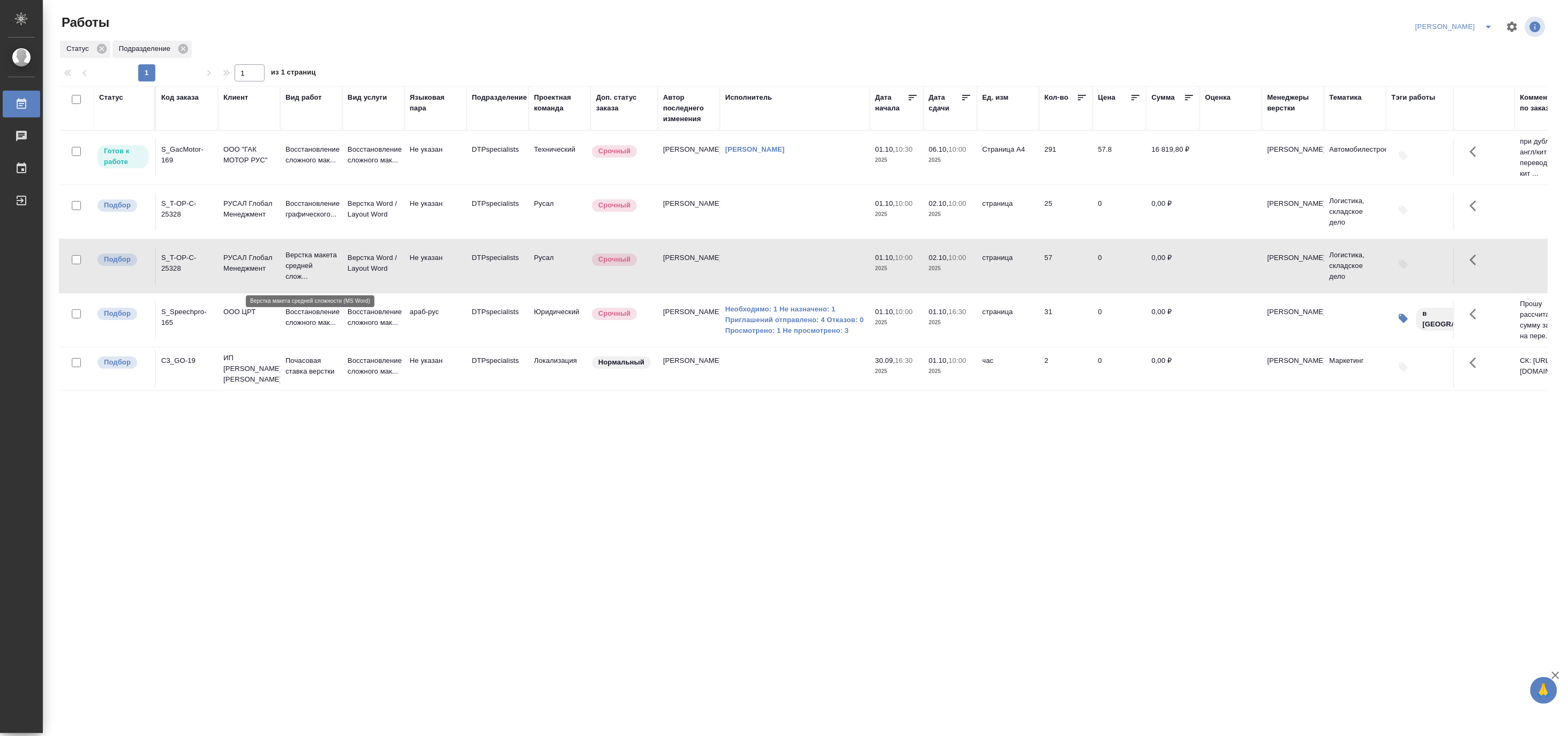
click at [323, 259] on p "Верстка макета средней слож..." at bounding box center [311, 266] width 51 height 32
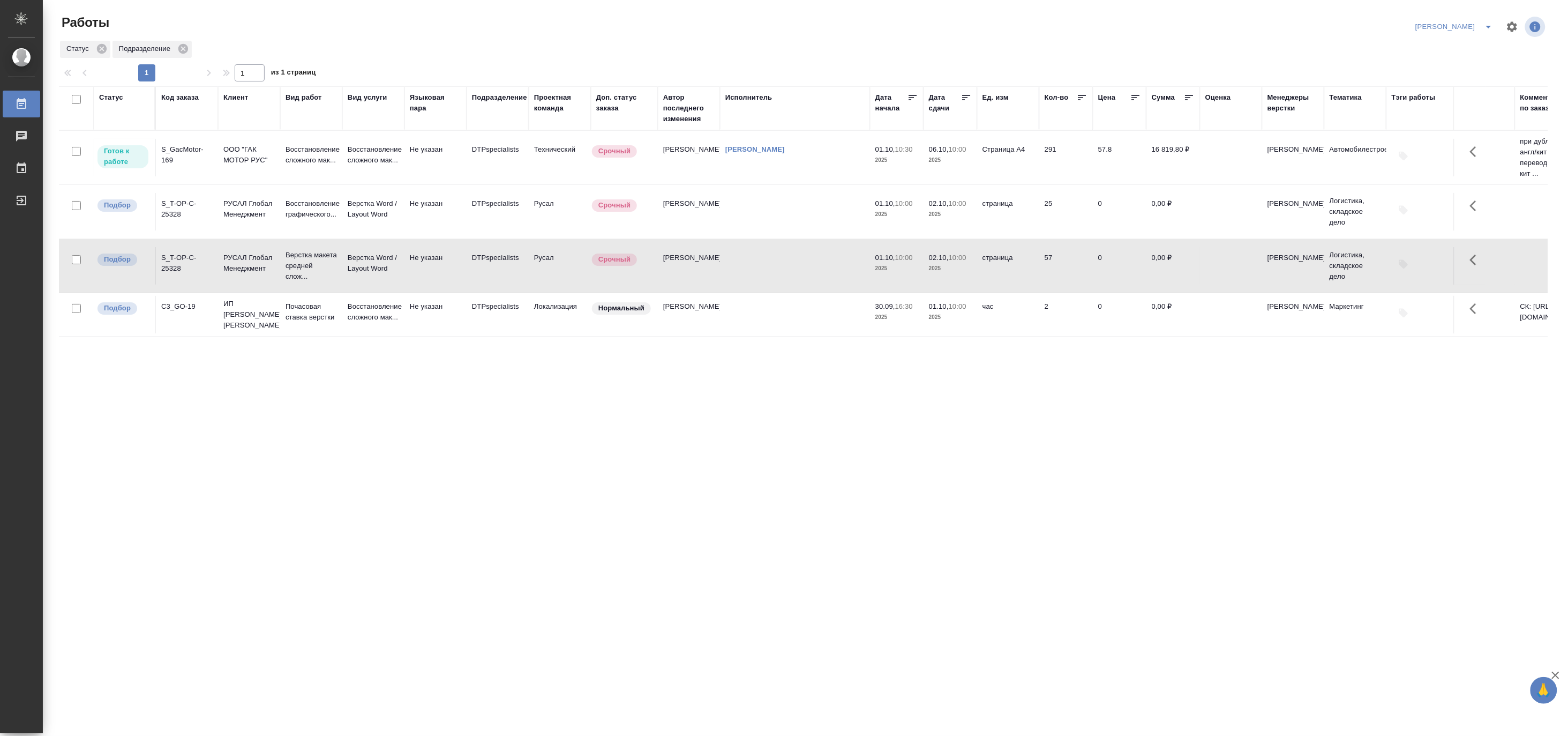
click at [1487, 23] on icon "split button" at bounding box center [1489, 27] width 13 height 13
click at [1438, 46] on li "Матвеева_В работе" at bounding box center [1449, 48] width 103 height 17
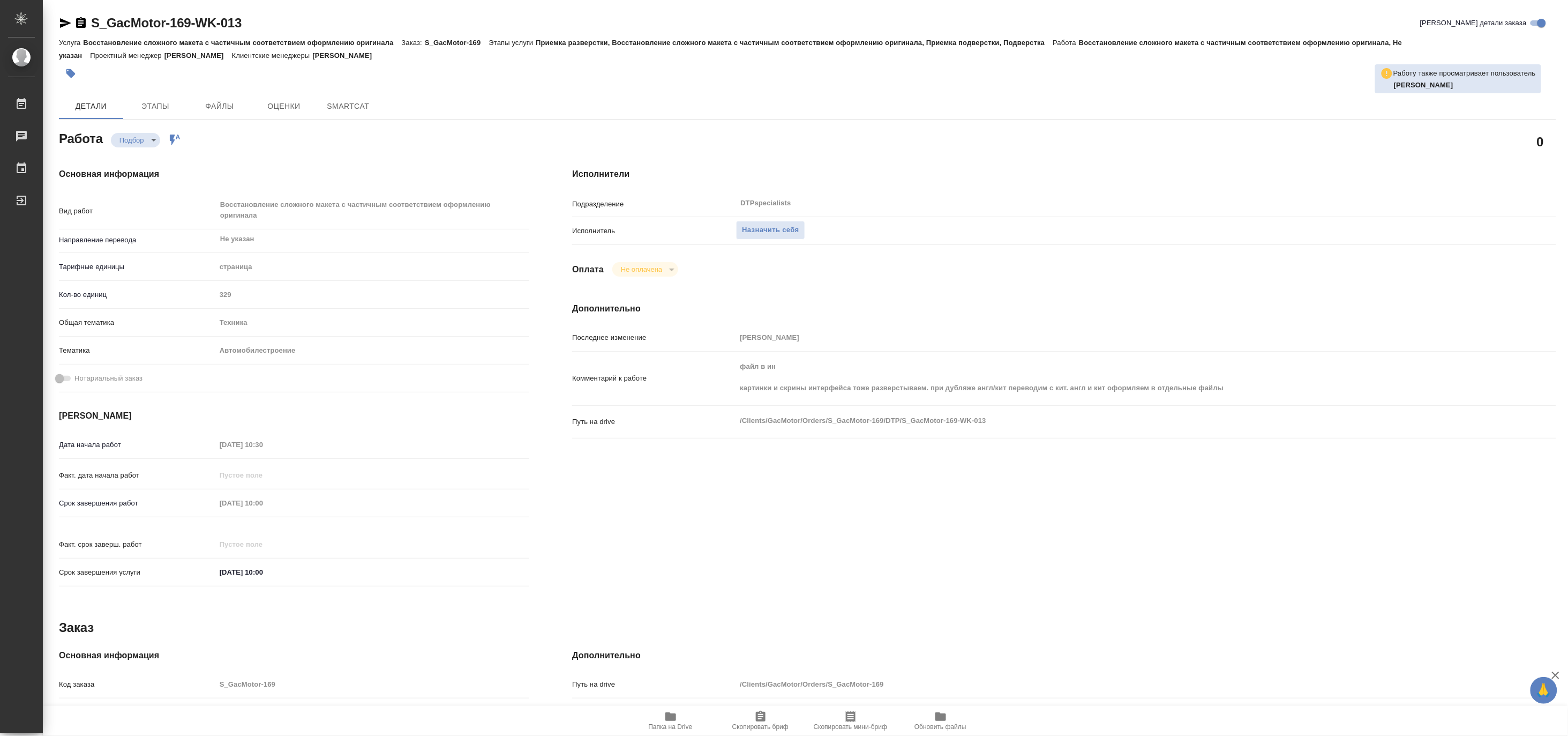
type textarea "x"
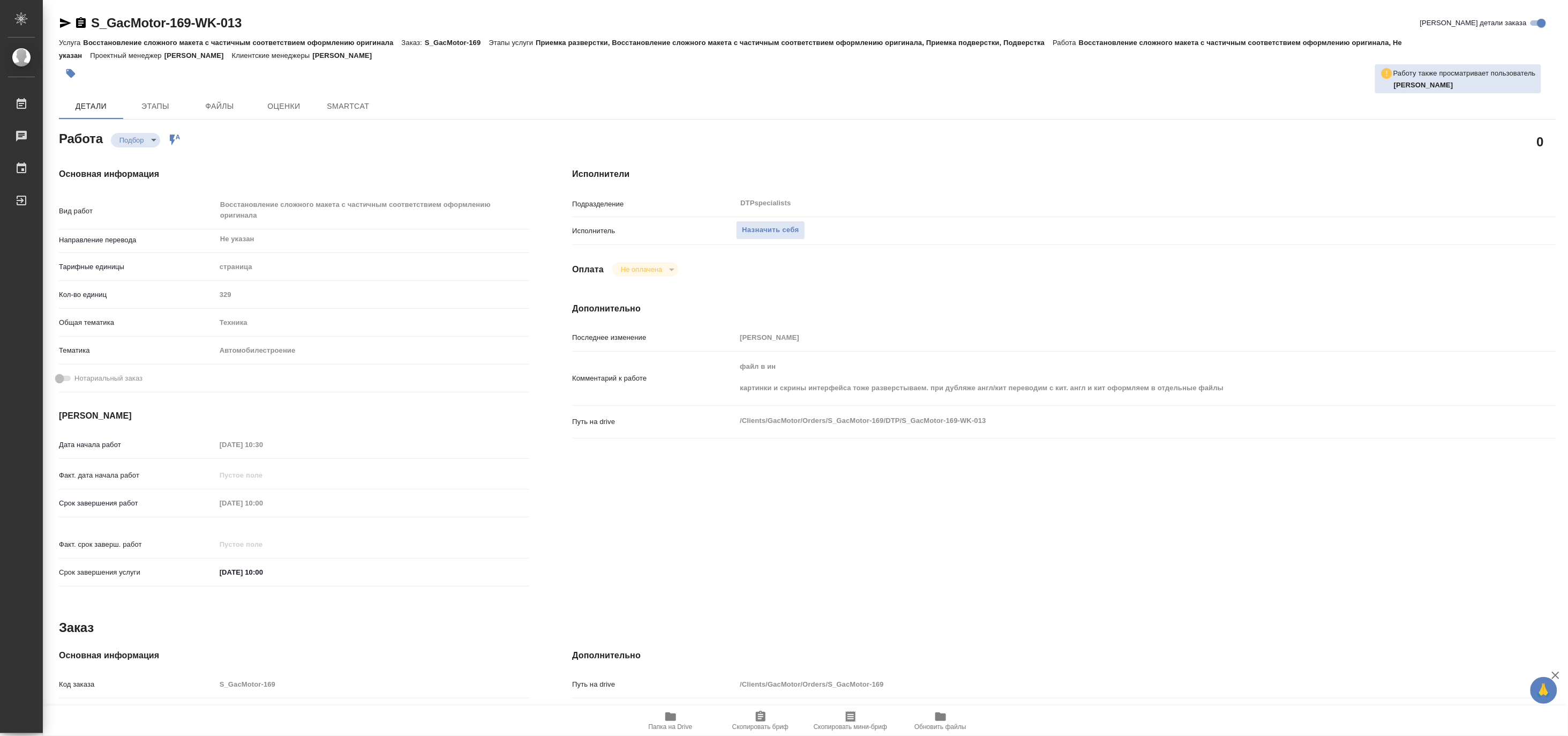
type textarea "x"
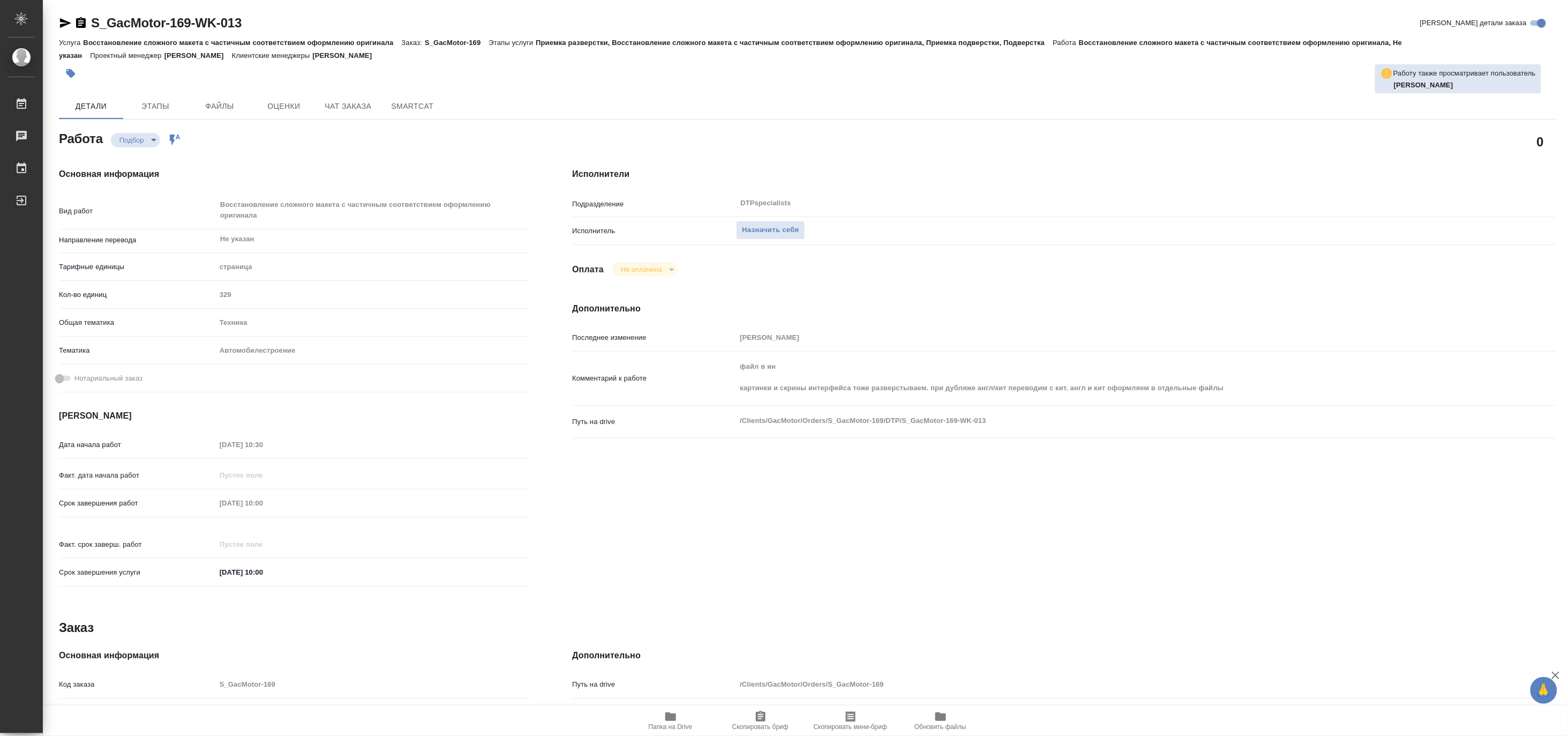
type textarea "x"
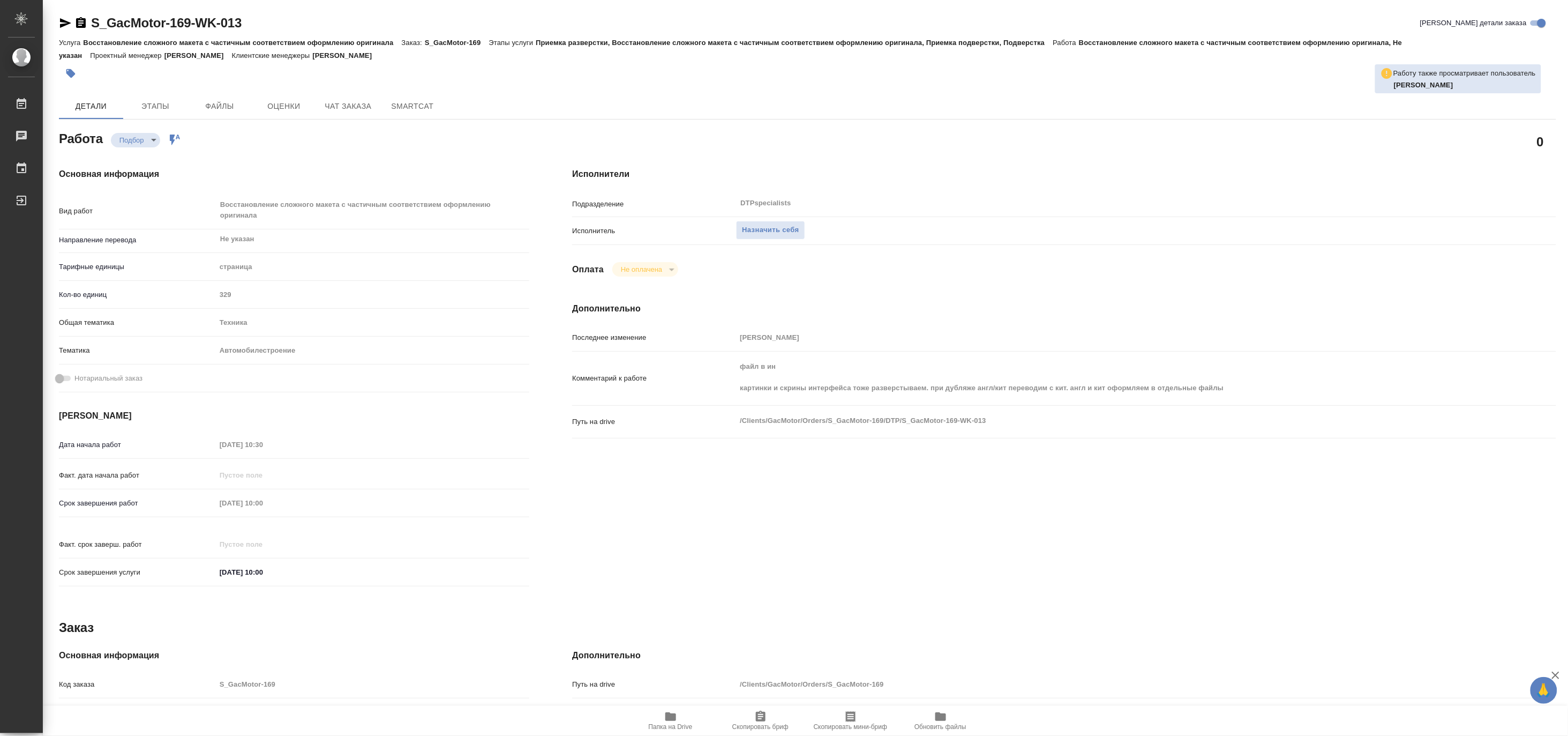
type textarea "x"
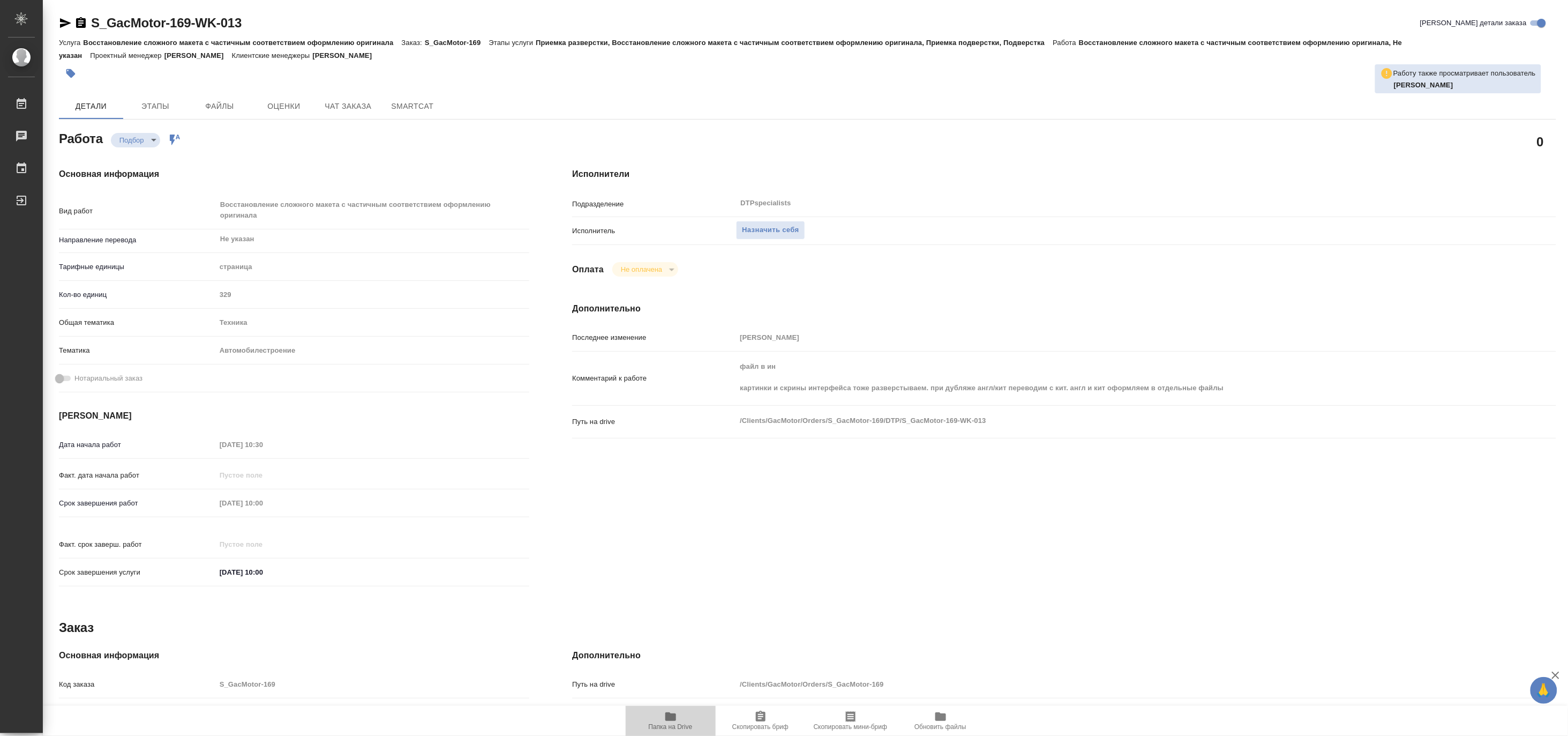
click at [665, 725] on span "Папка на Drive" at bounding box center [671, 727] width 44 height 8
click at [677, 724] on span "Папка на Drive" at bounding box center [671, 727] width 44 height 8
click at [764, 235] on span "Назначить себя" at bounding box center [770, 230] width 57 height 12
type textarea "x"
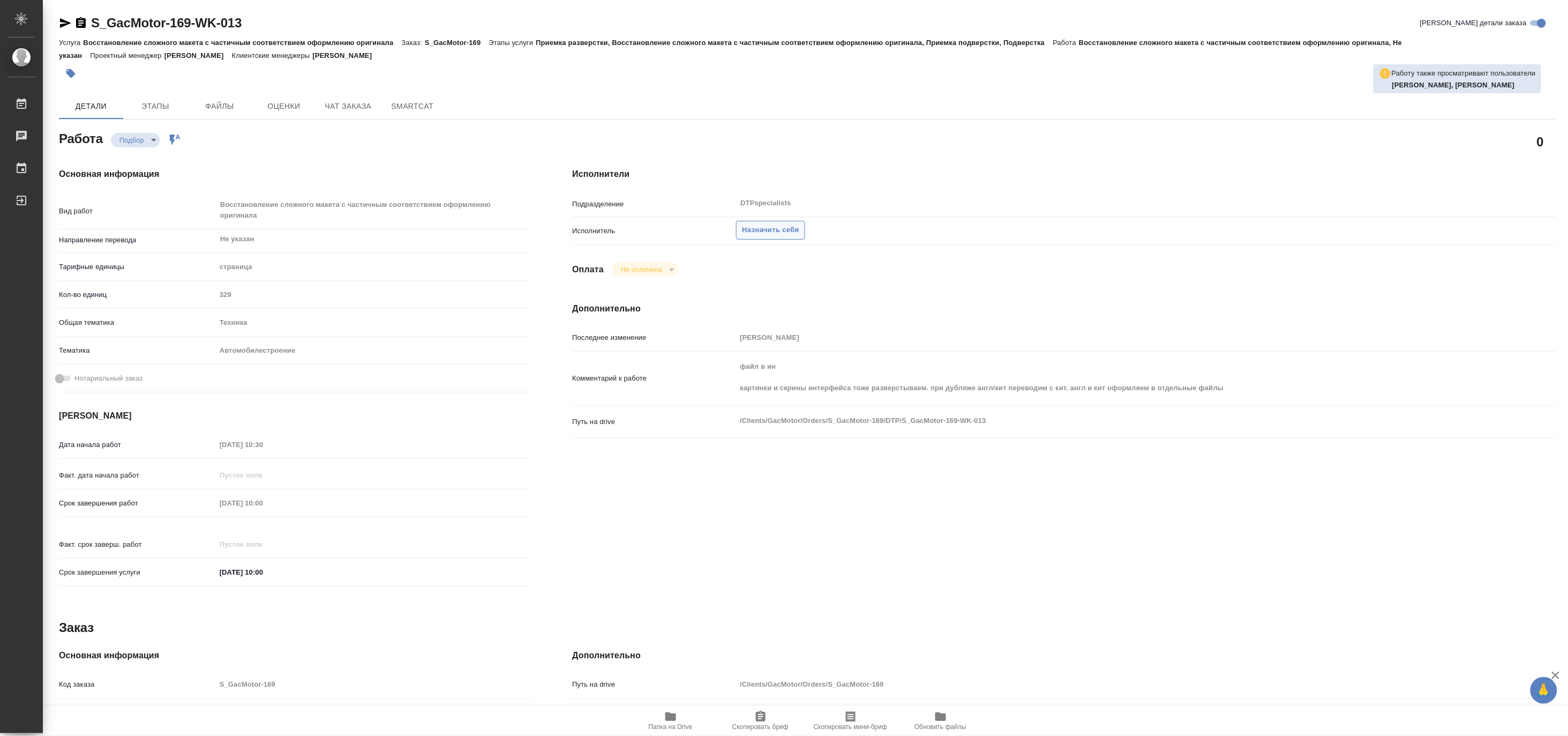
type textarea "x"
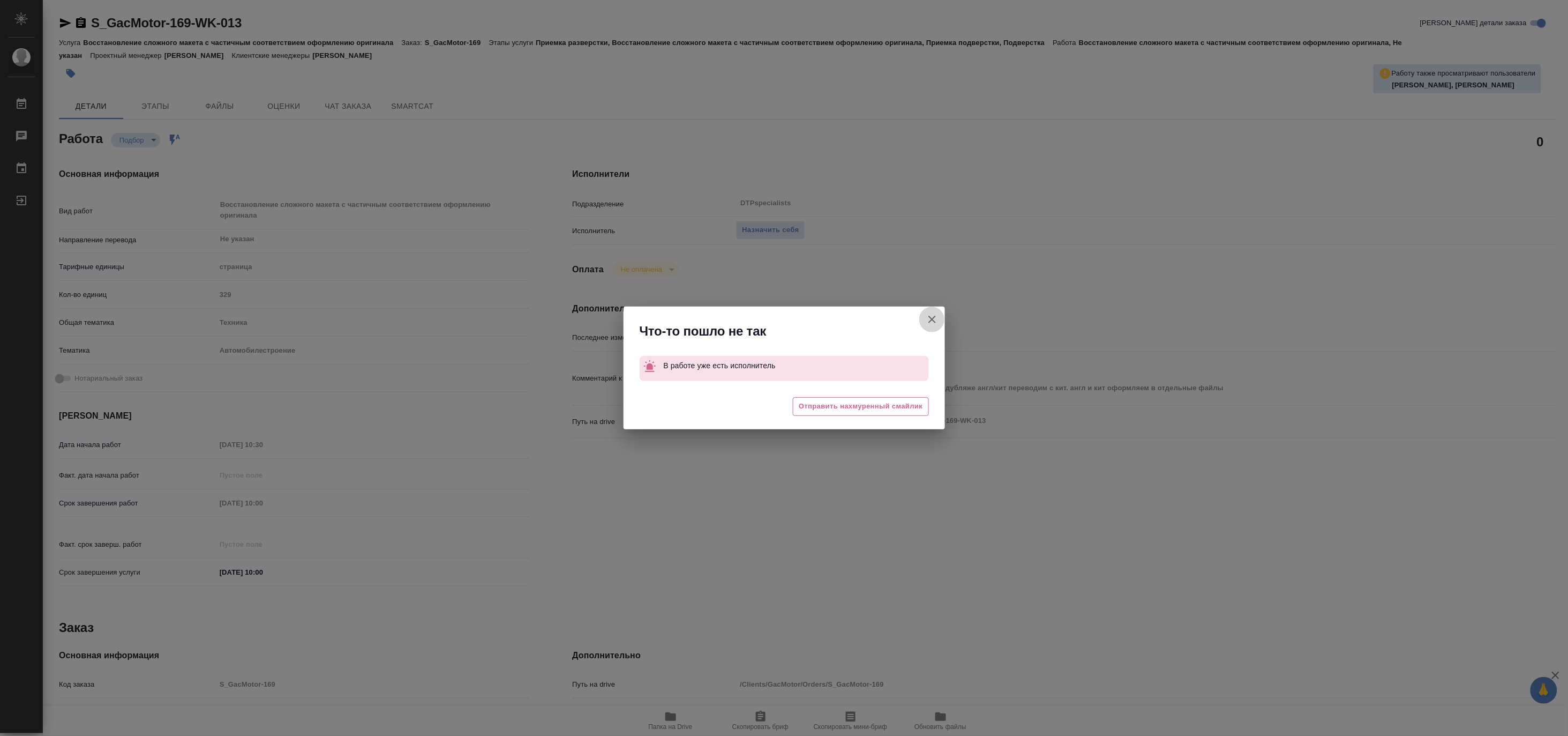
click at [934, 319] on icon "button" at bounding box center [932, 319] width 13 height 13
type textarea "x"
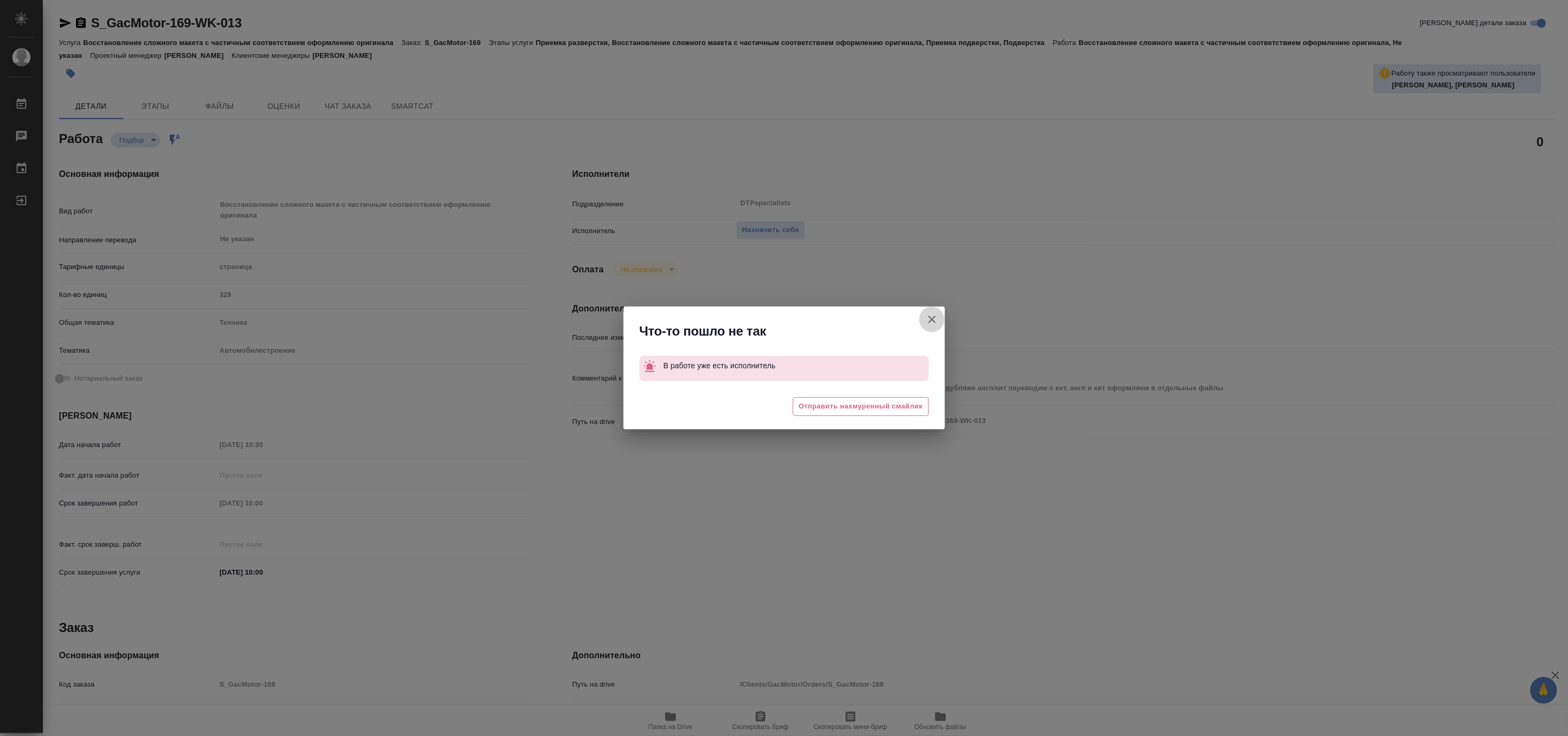
type textarea "x"
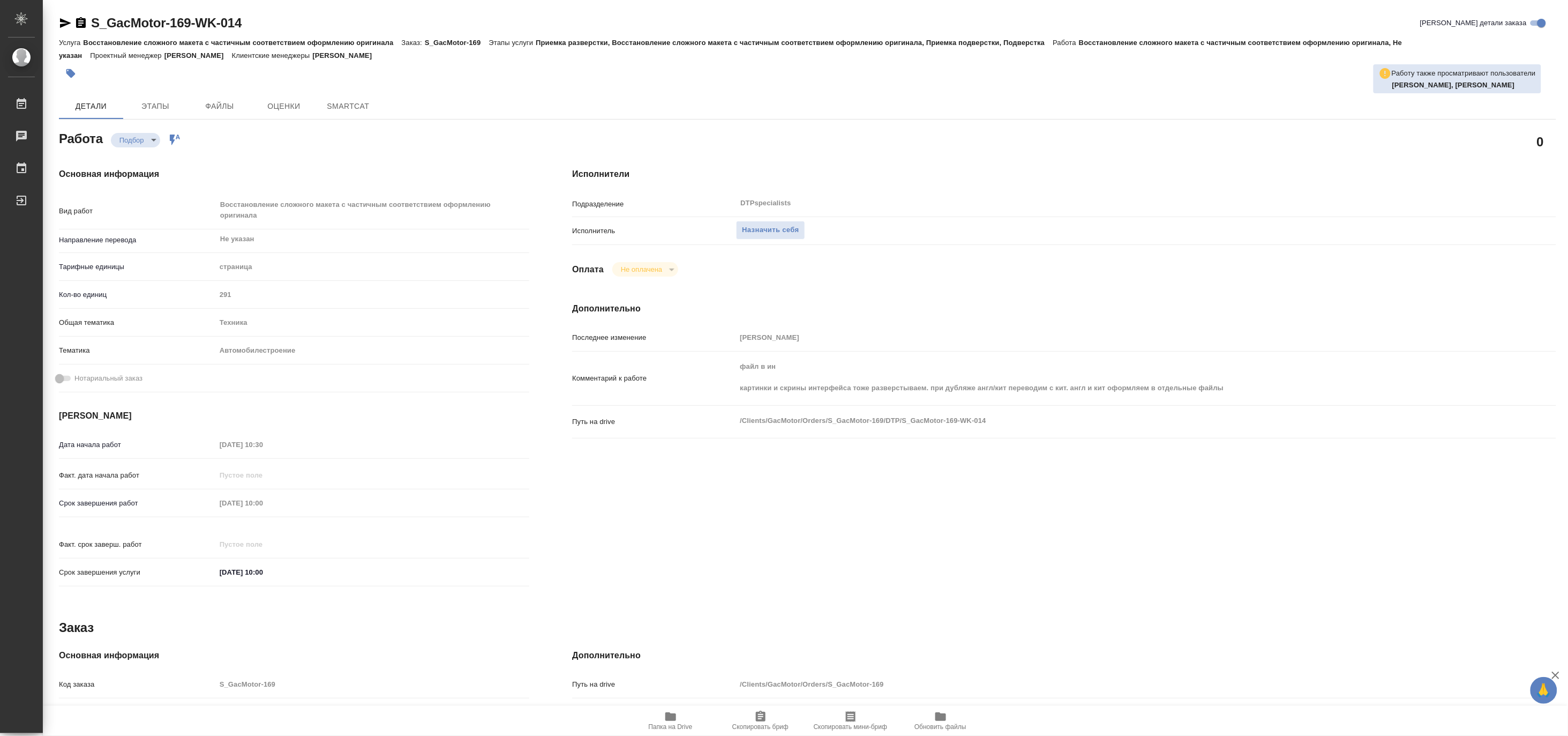
type textarea "x"
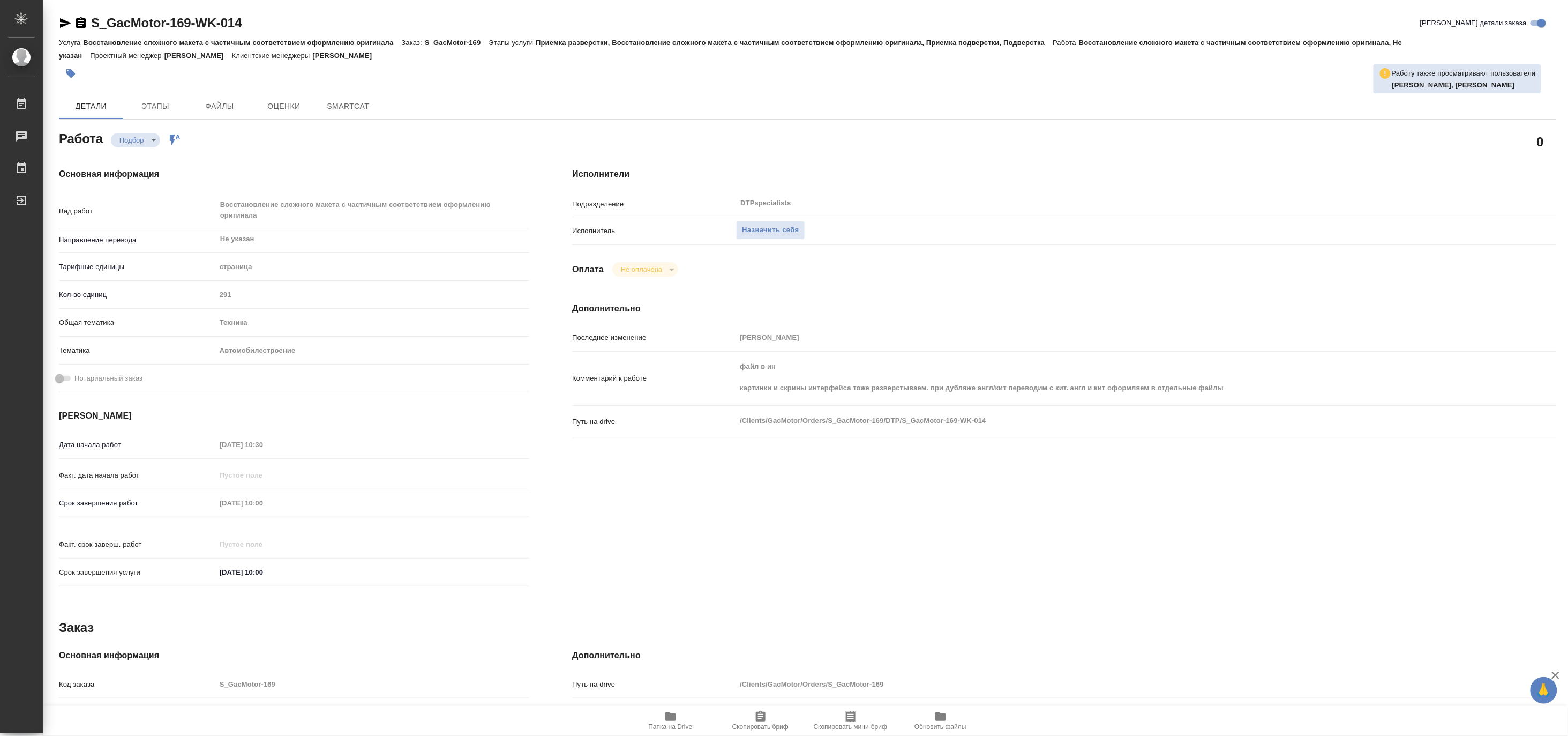
type textarea "x"
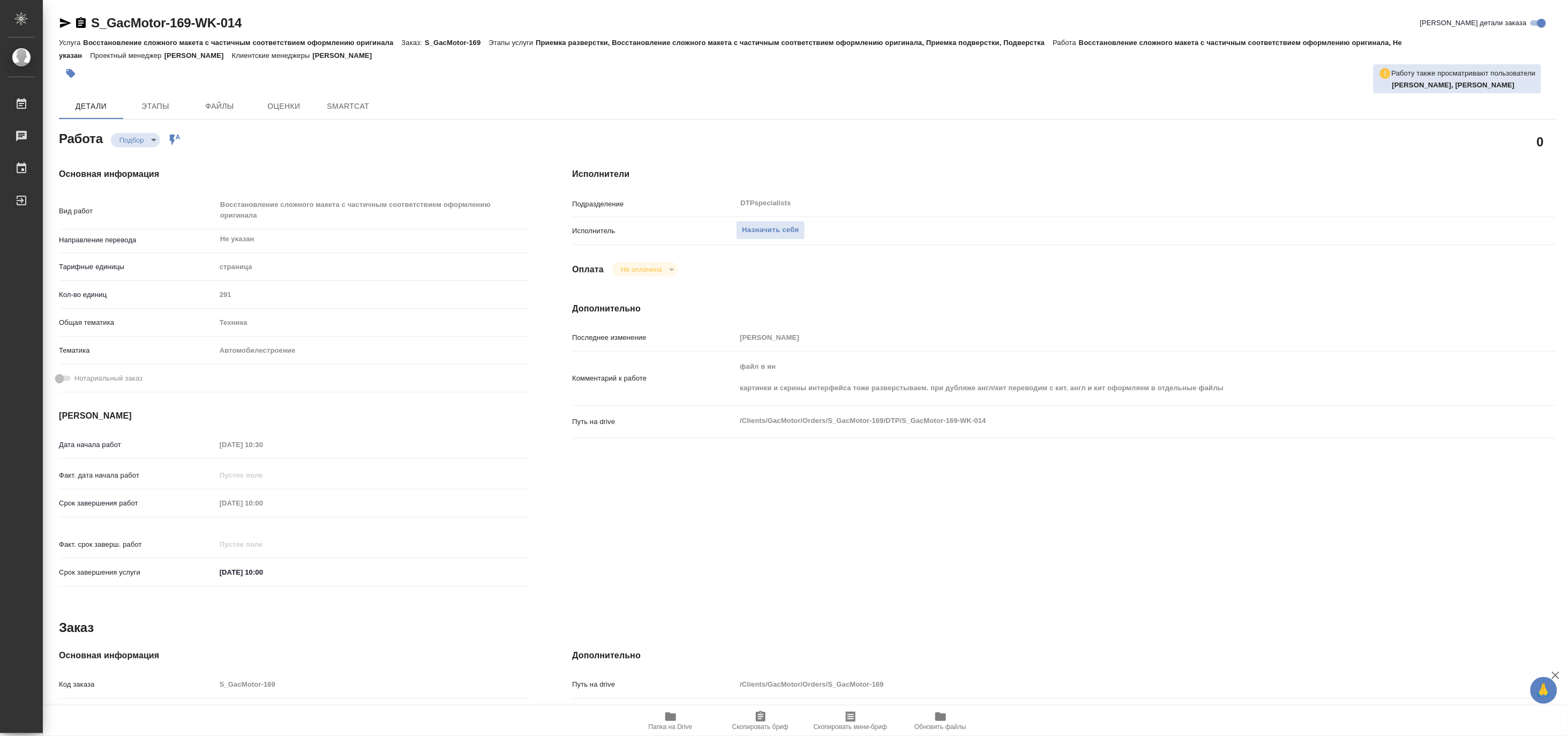
type textarea "x"
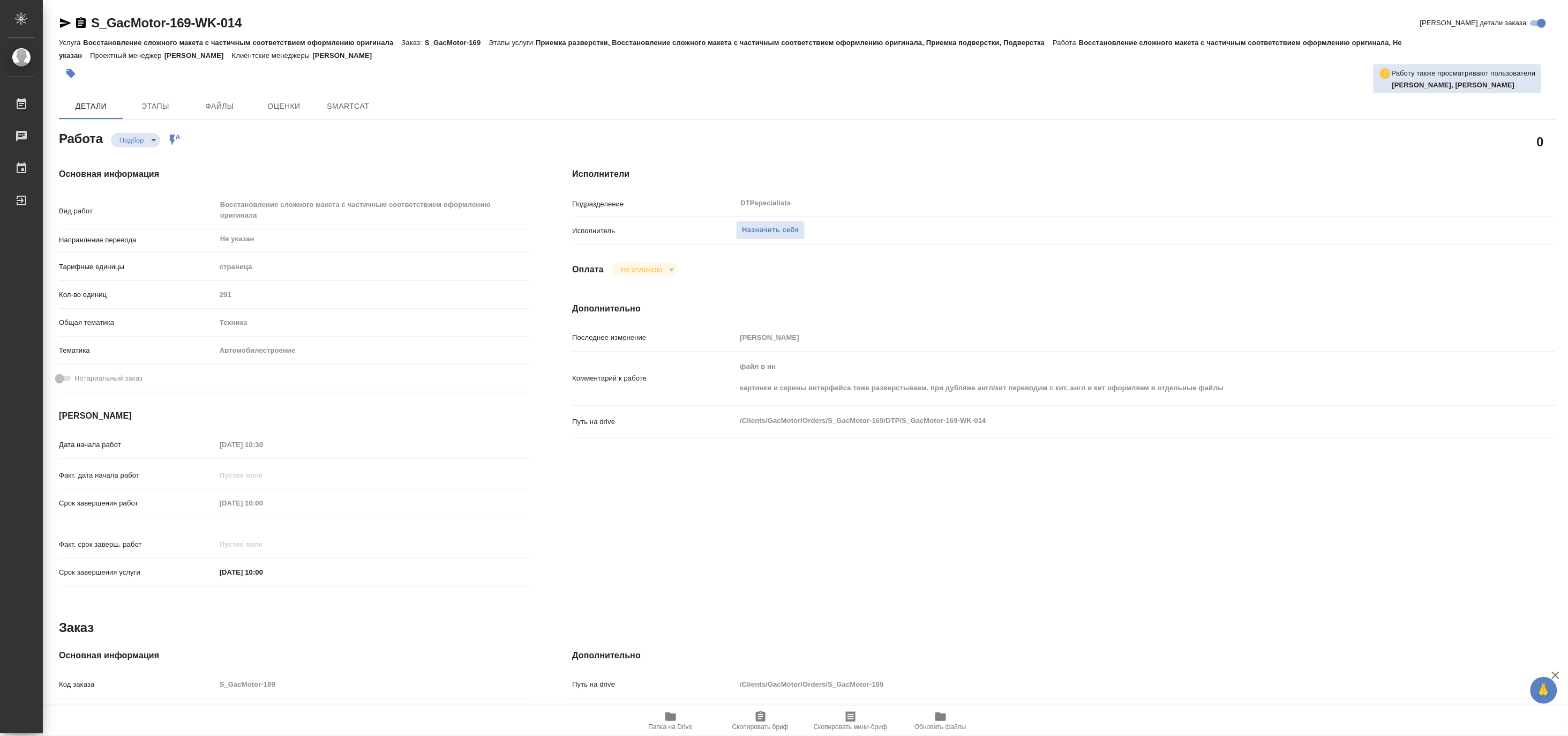
type textarea "x"
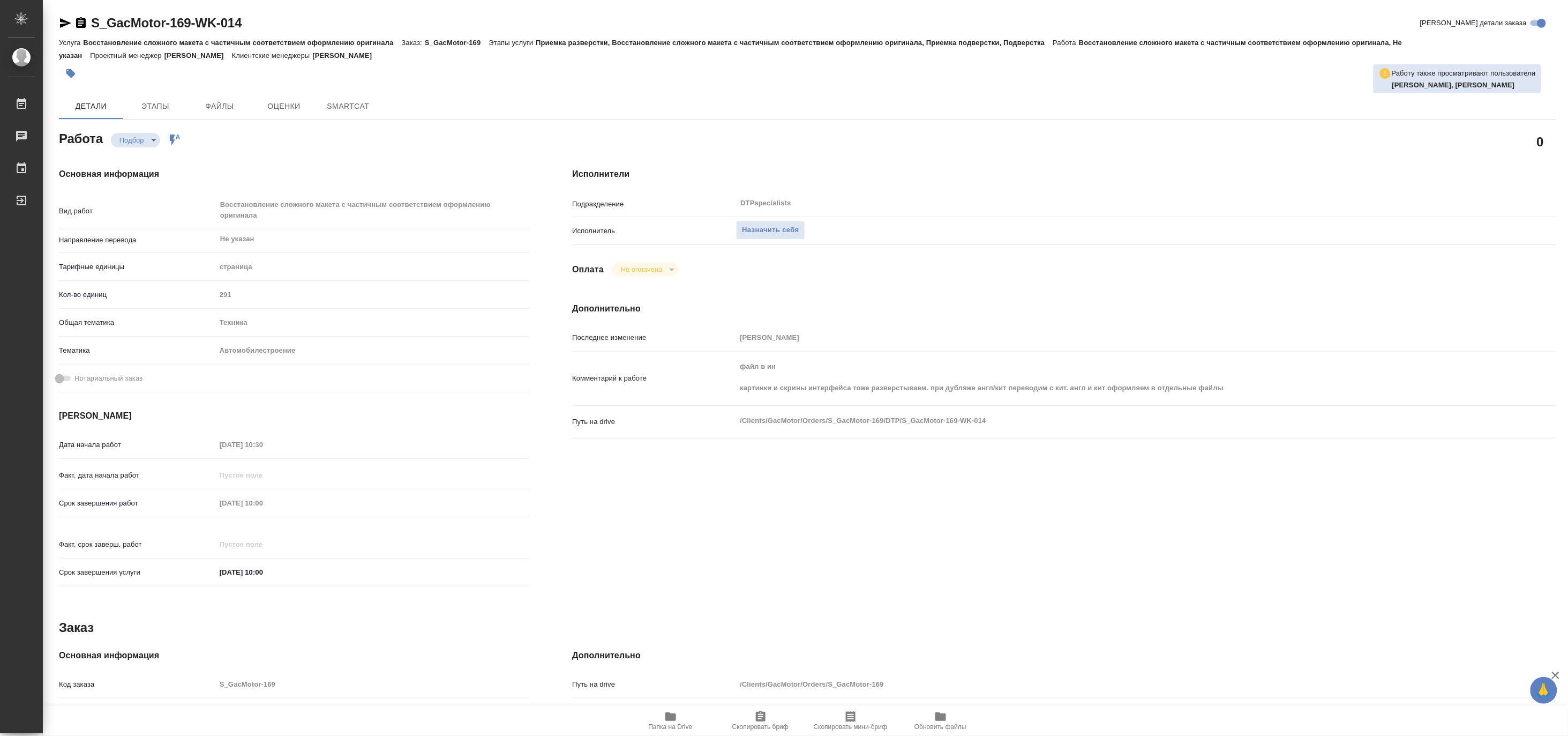
type textarea "x"
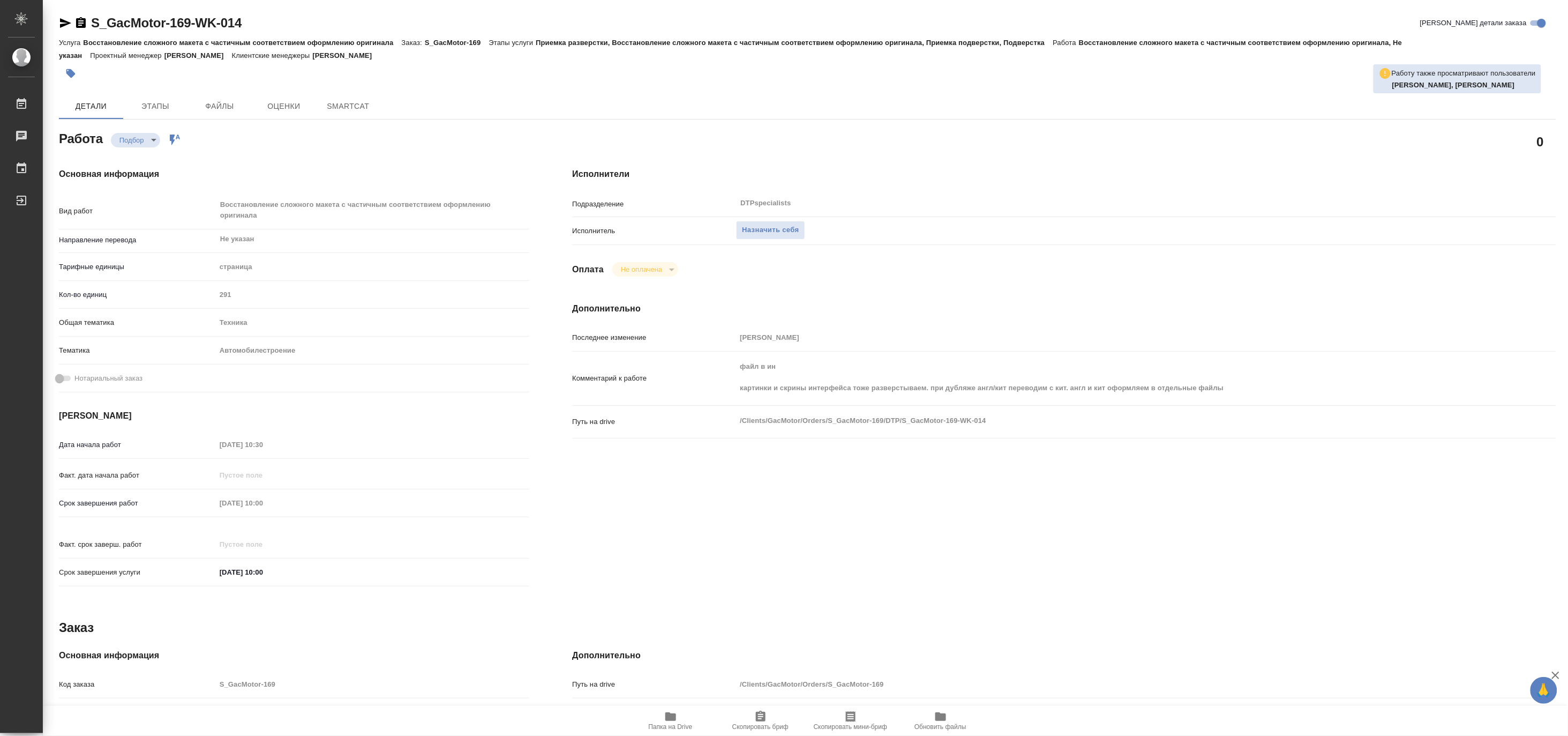
type textarea "x"
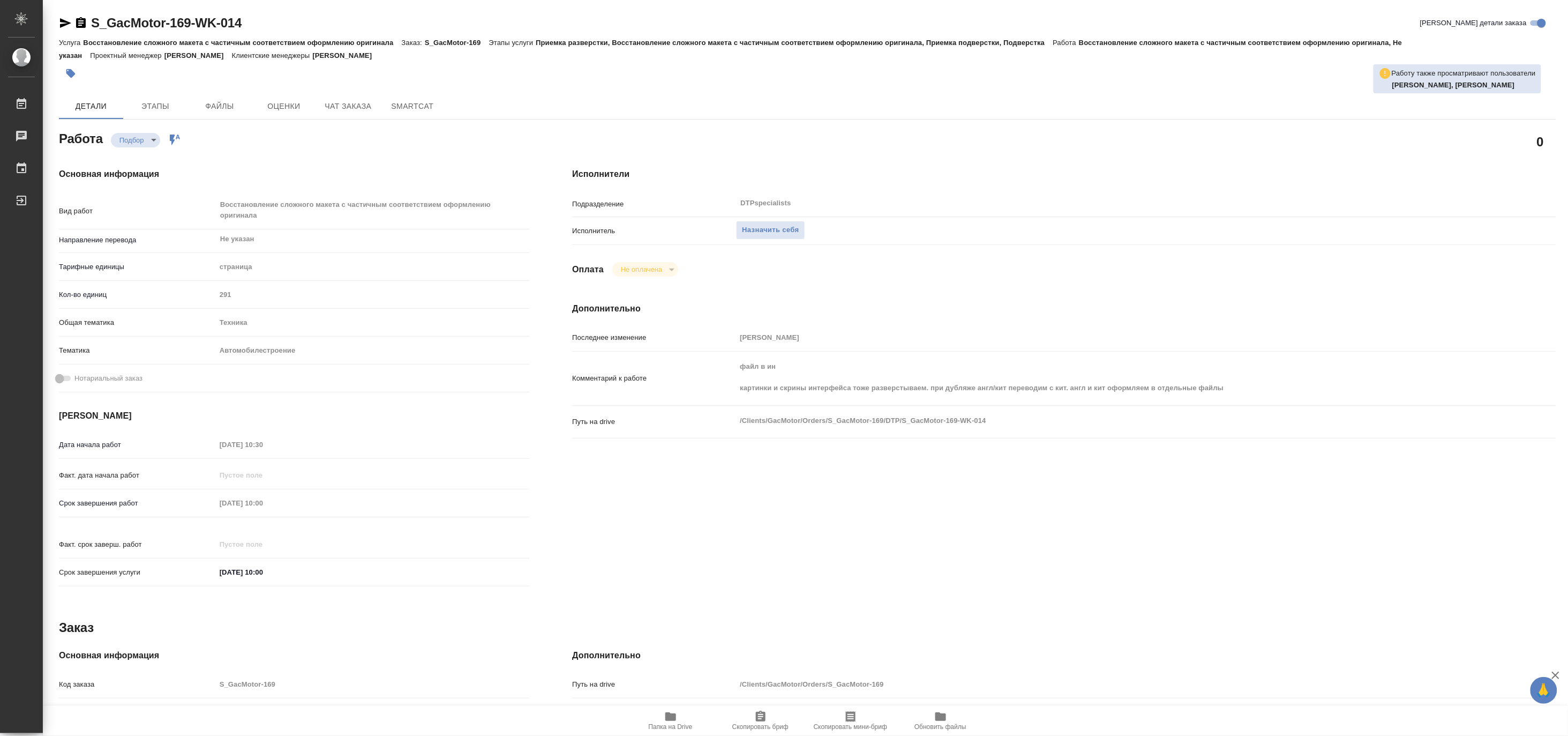
click at [665, 720] on icon "button" at bounding box center [671, 716] width 13 height 13
type textarea "x"
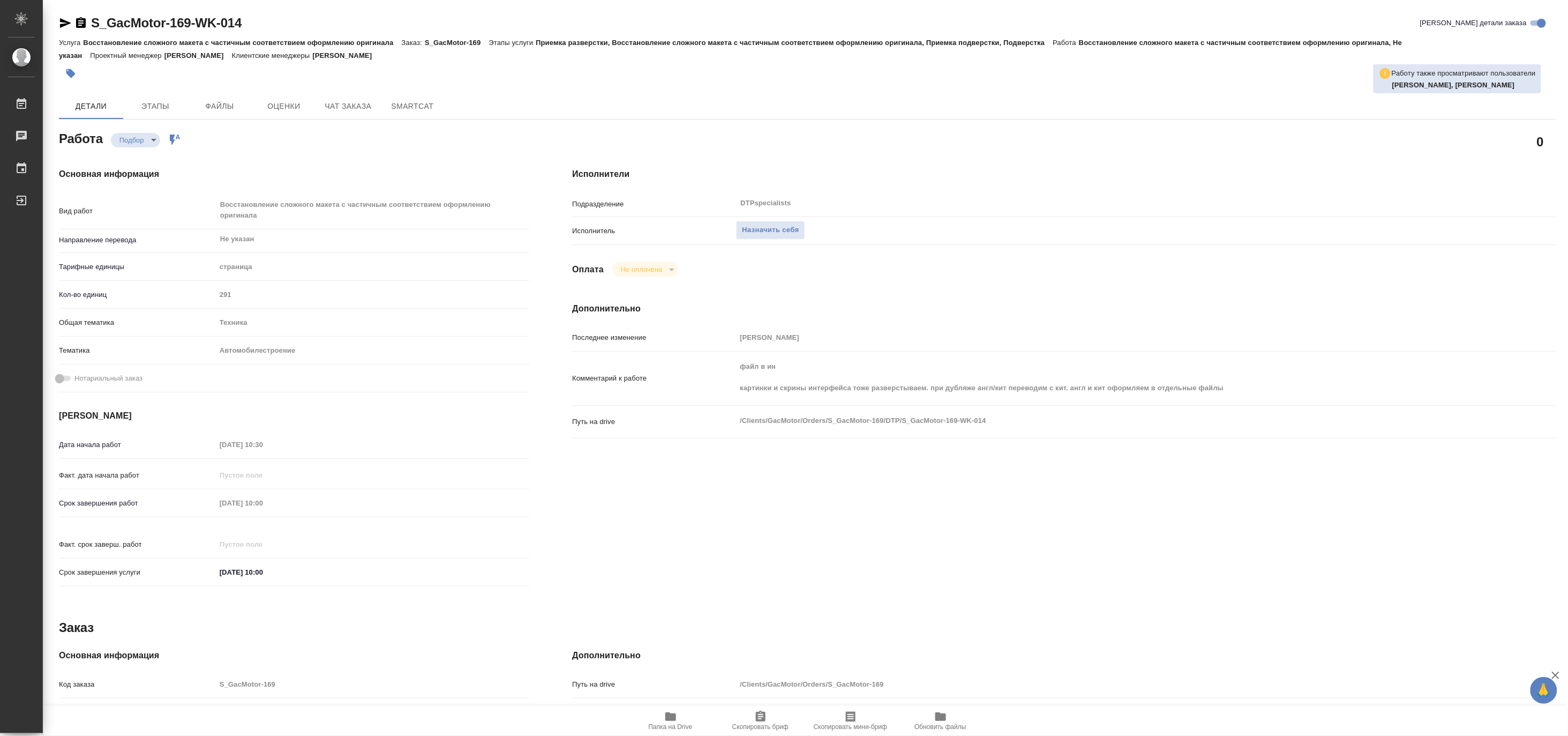
type textarea "x"
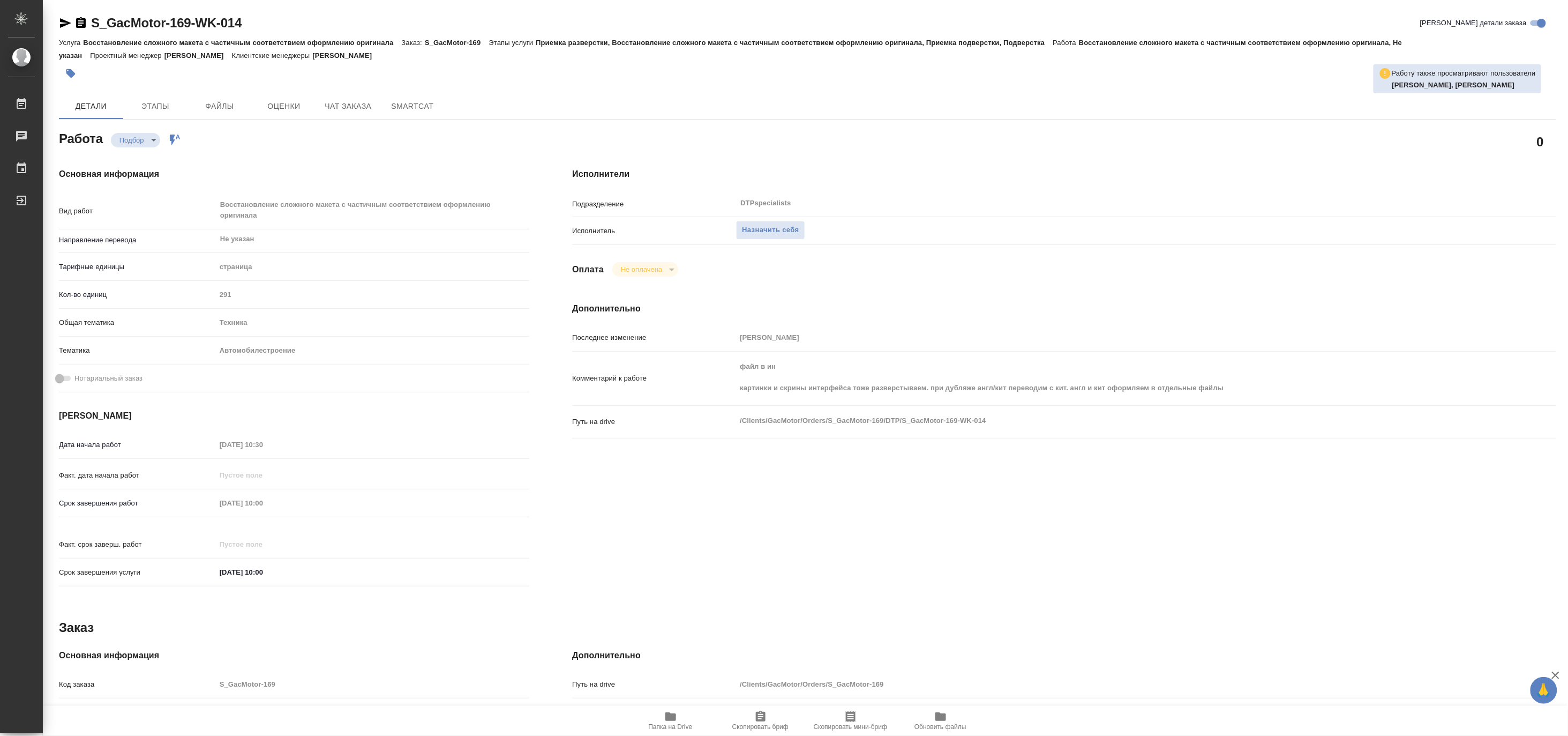
type textarea "x"
click at [778, 227] on span "Назначить себя" at bounding box center [770, 230] width 57 height 12
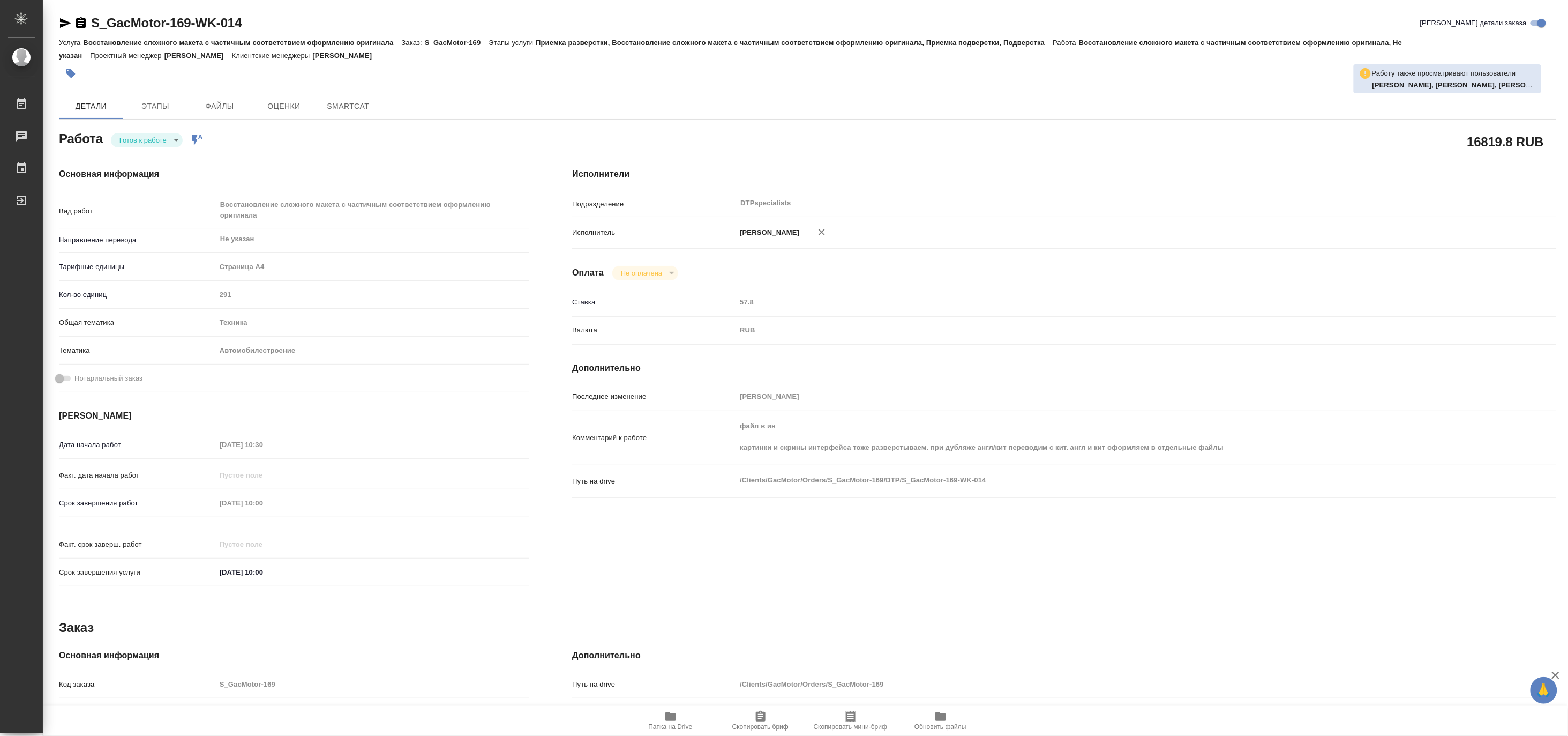
type textarea "x"
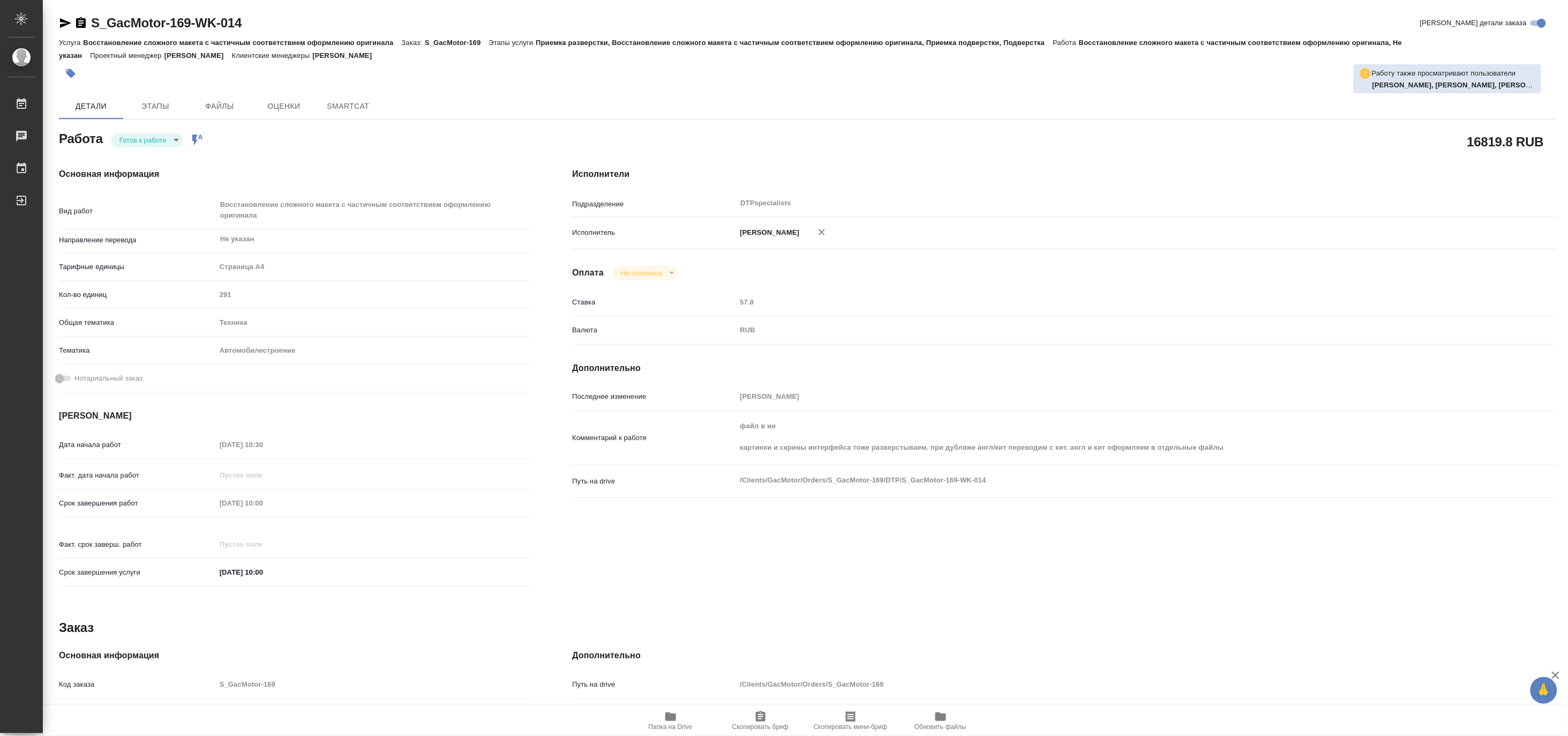
type textarea "x"
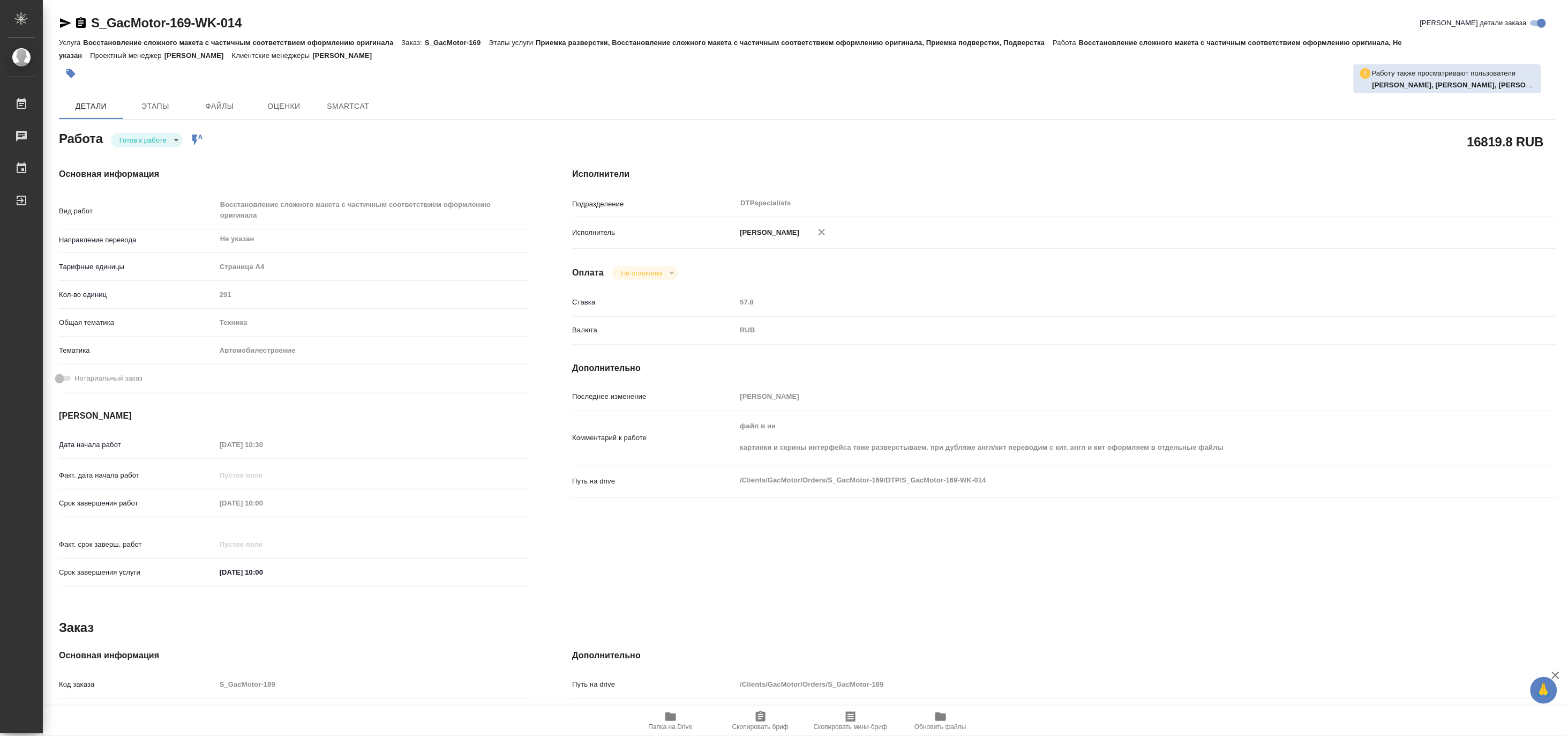
type textarea "x"
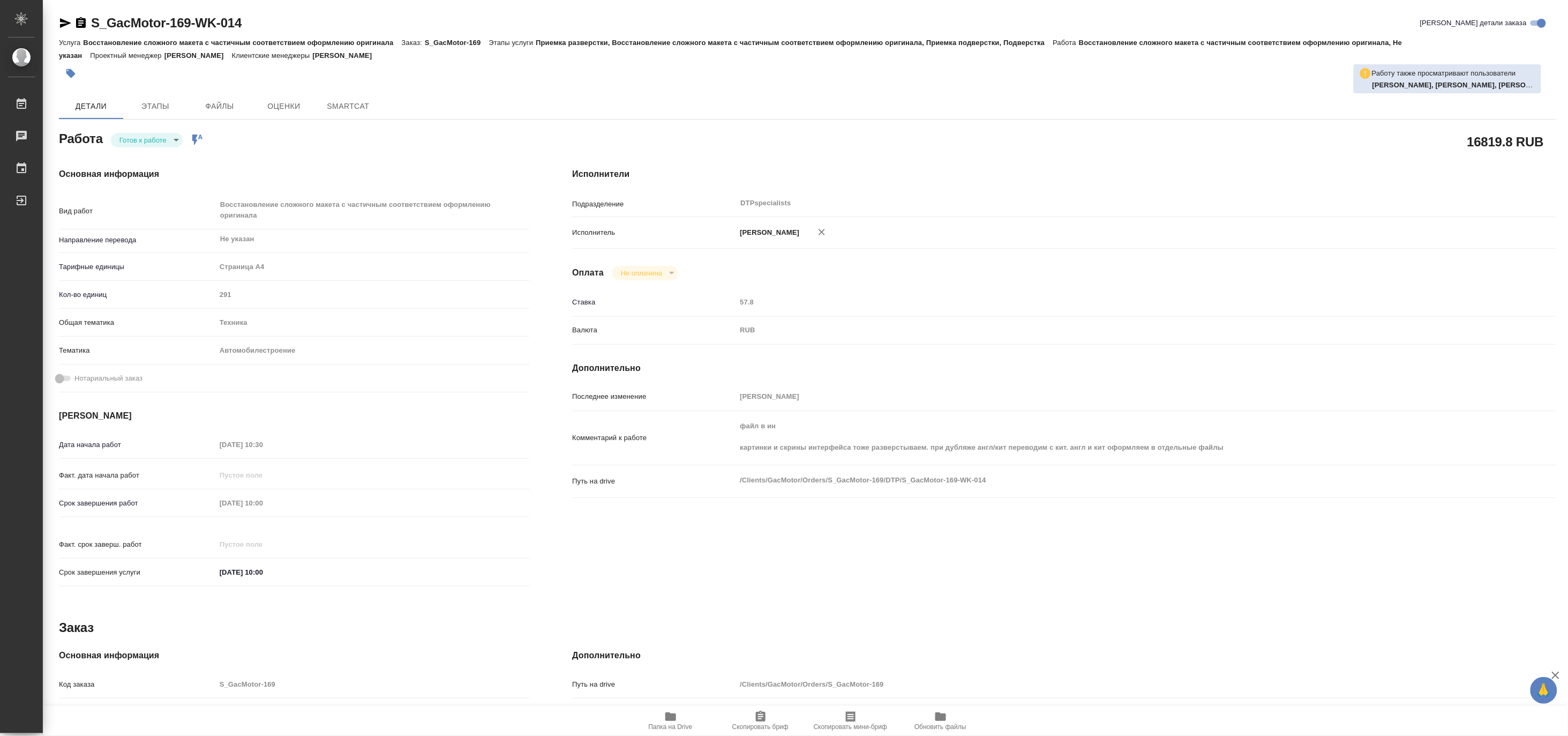
type textarea "x"
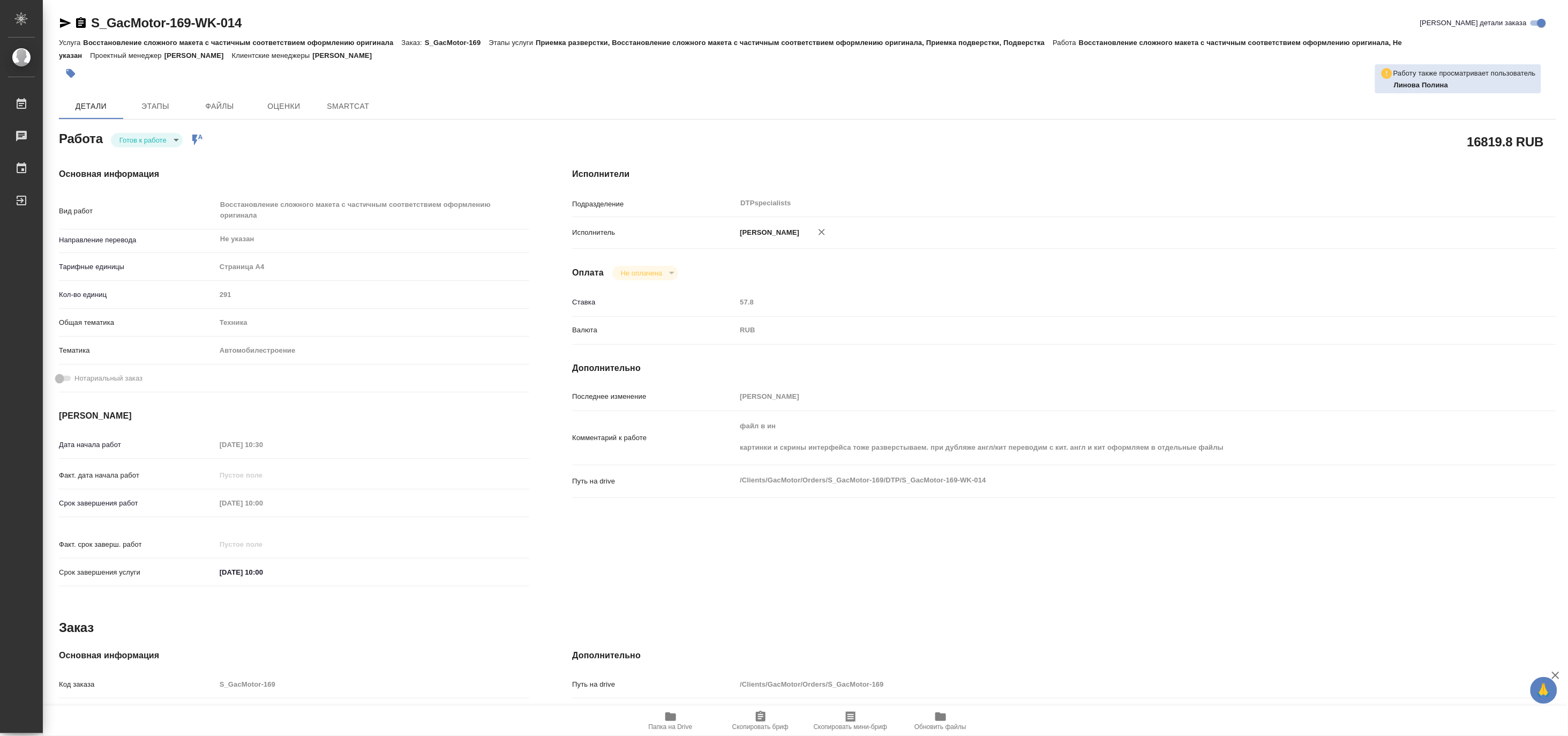
type textarea "x"
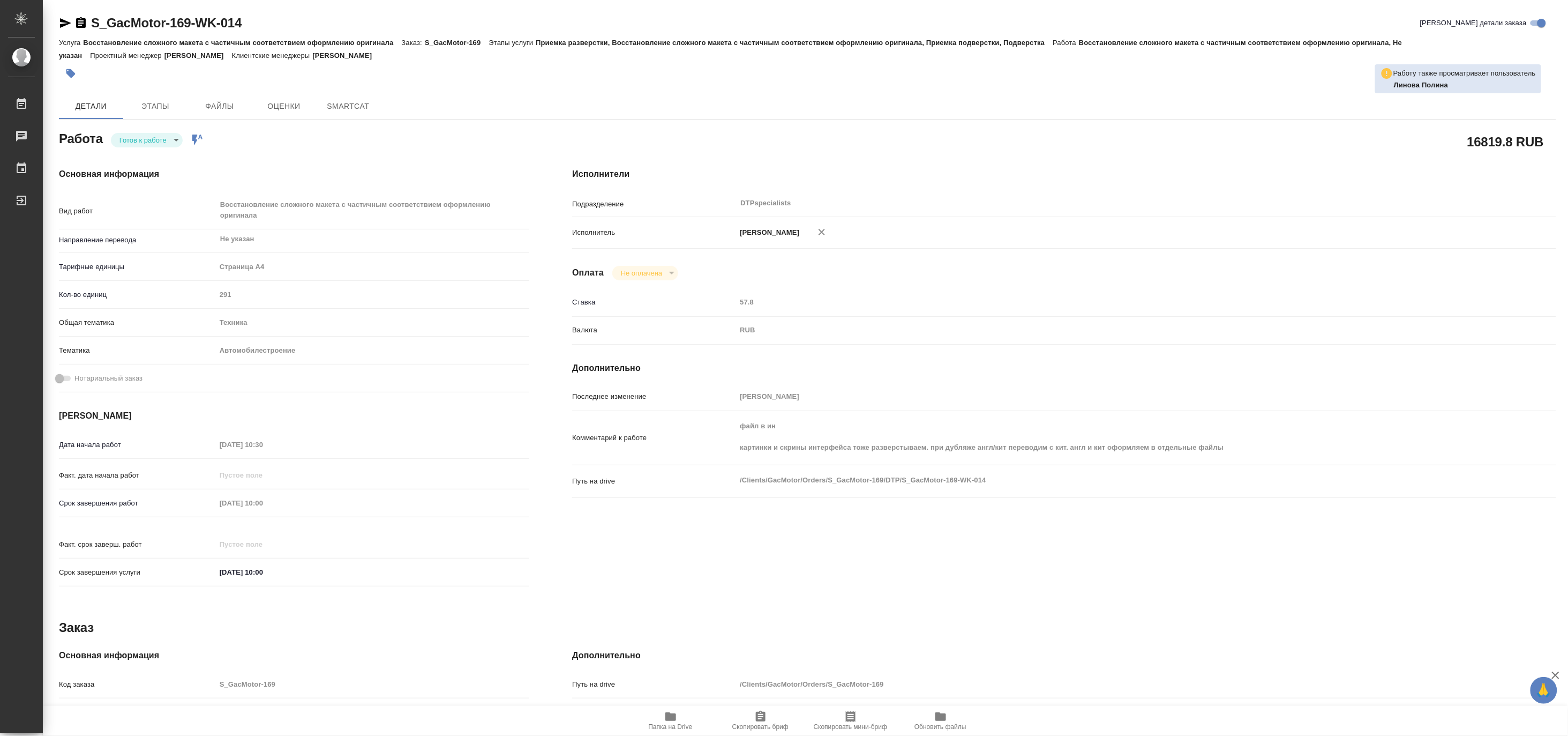
type textarea "x"
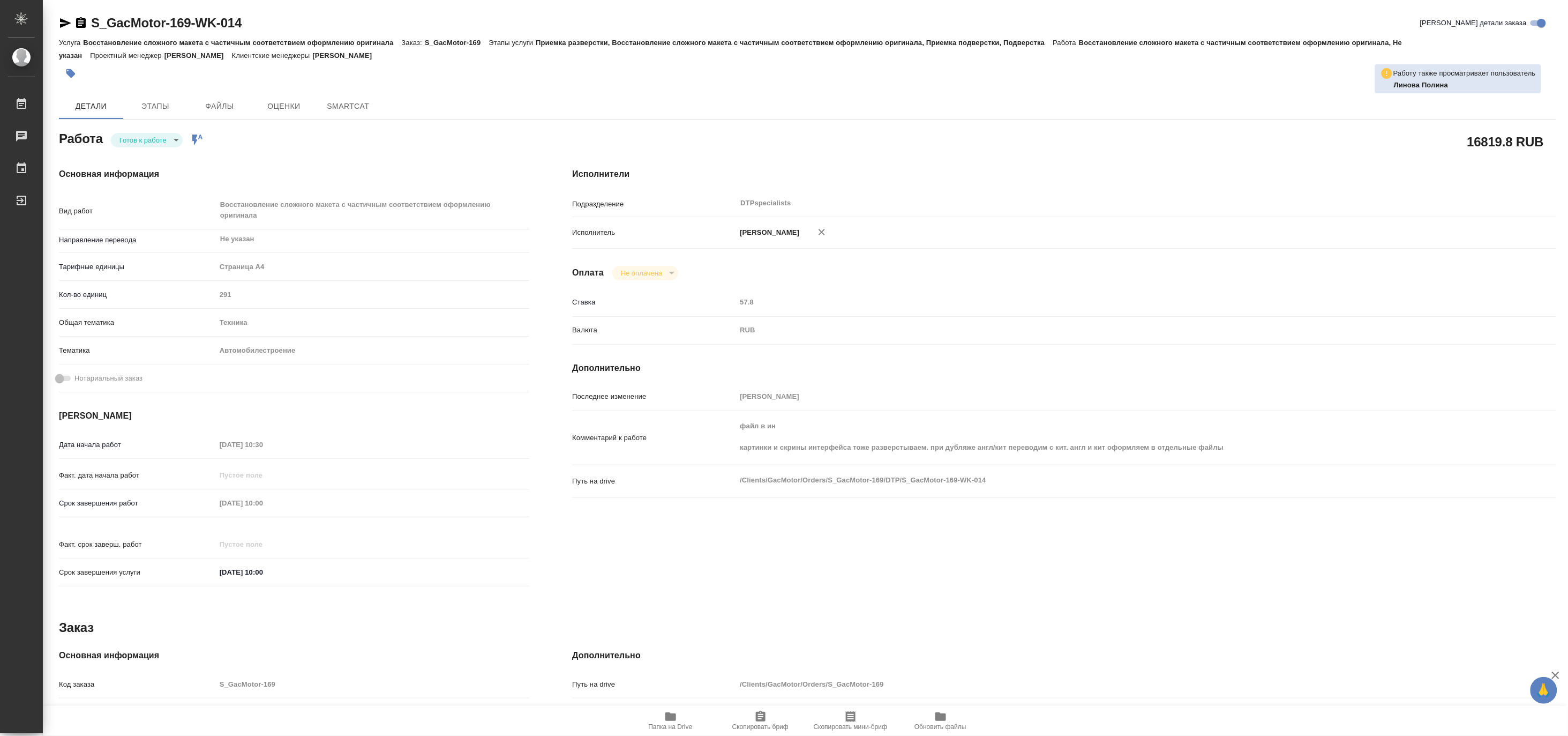
type textarea "x"
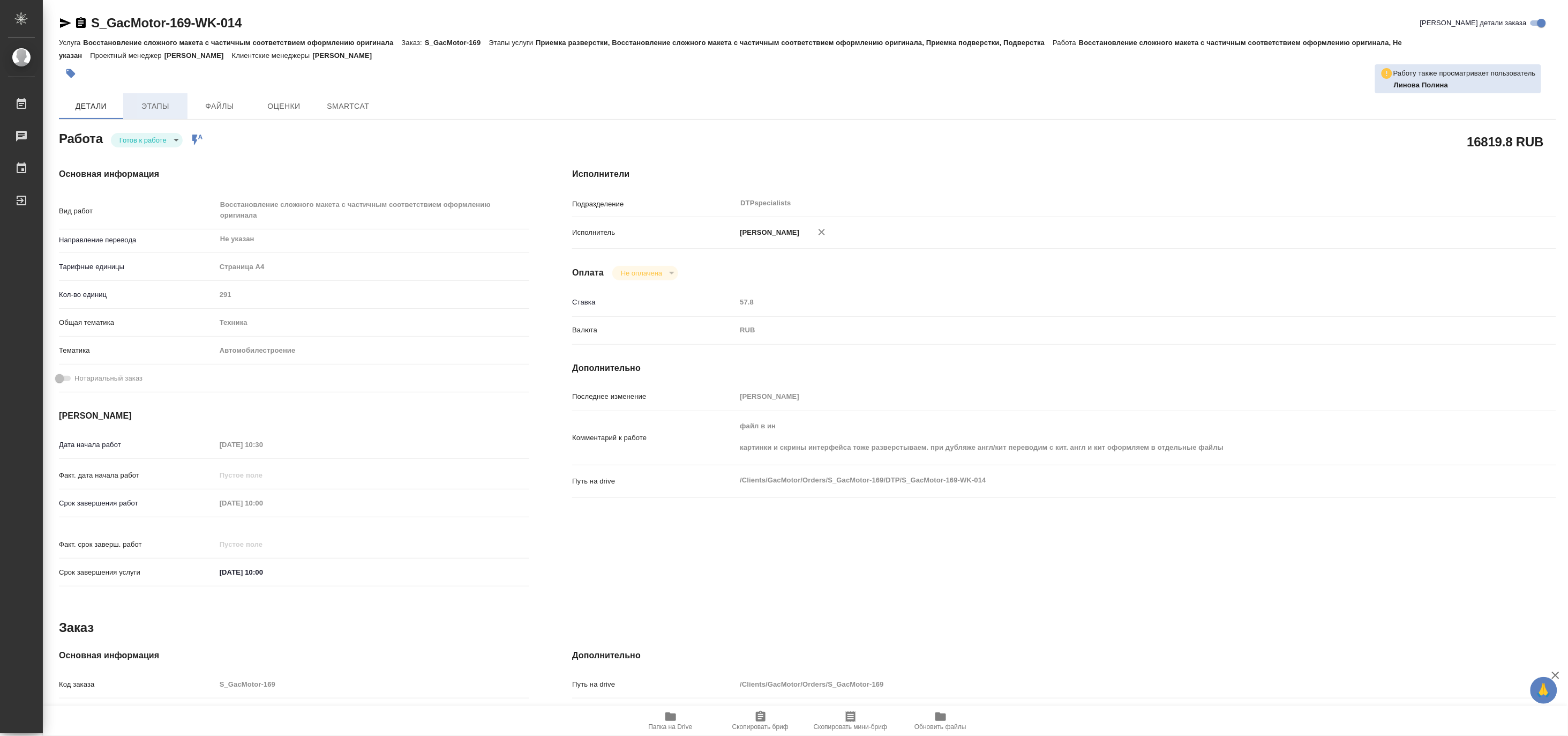
type textarea "x"
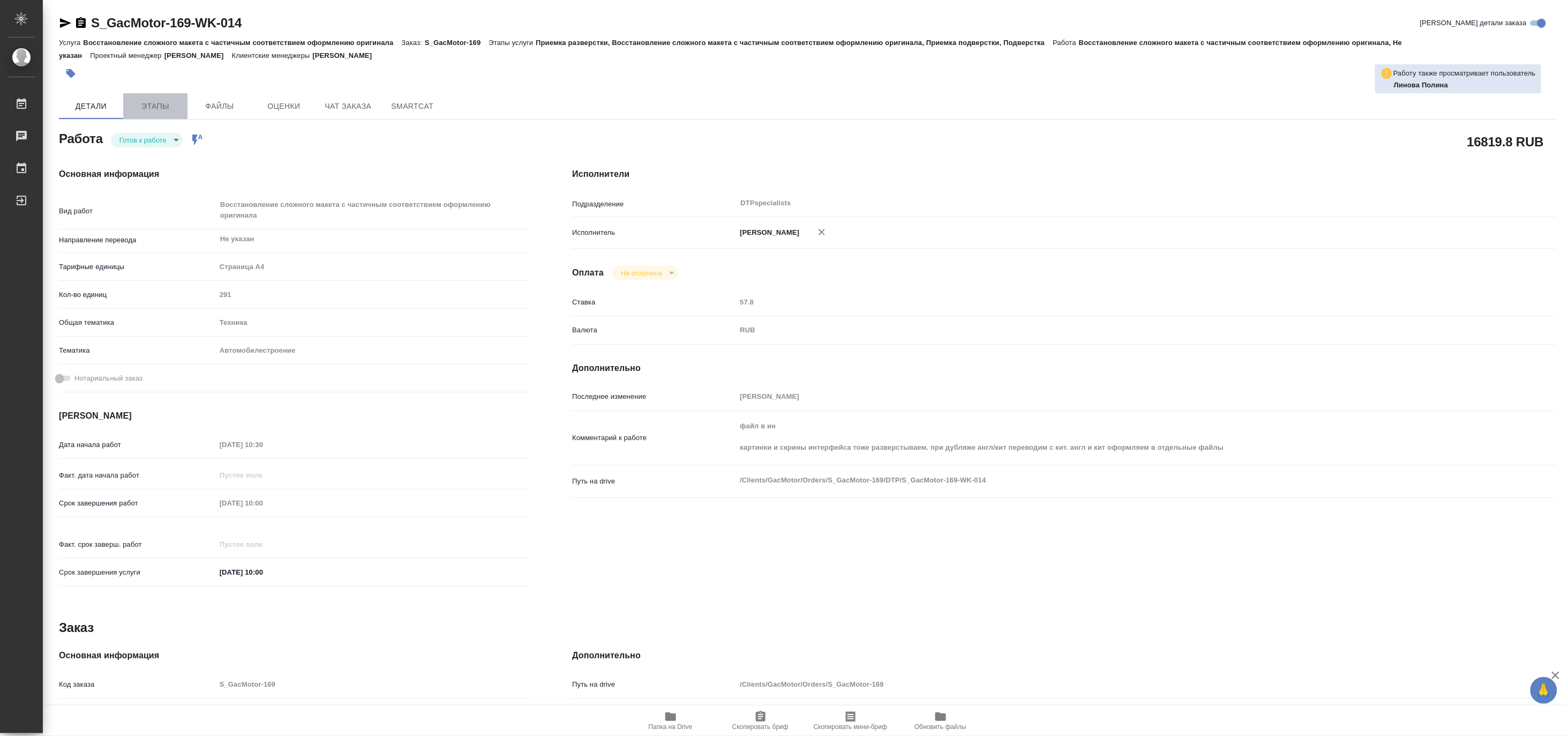
click at [166, 105] on span "Этапы" at bounding box center [155, 106] width 51 height 13
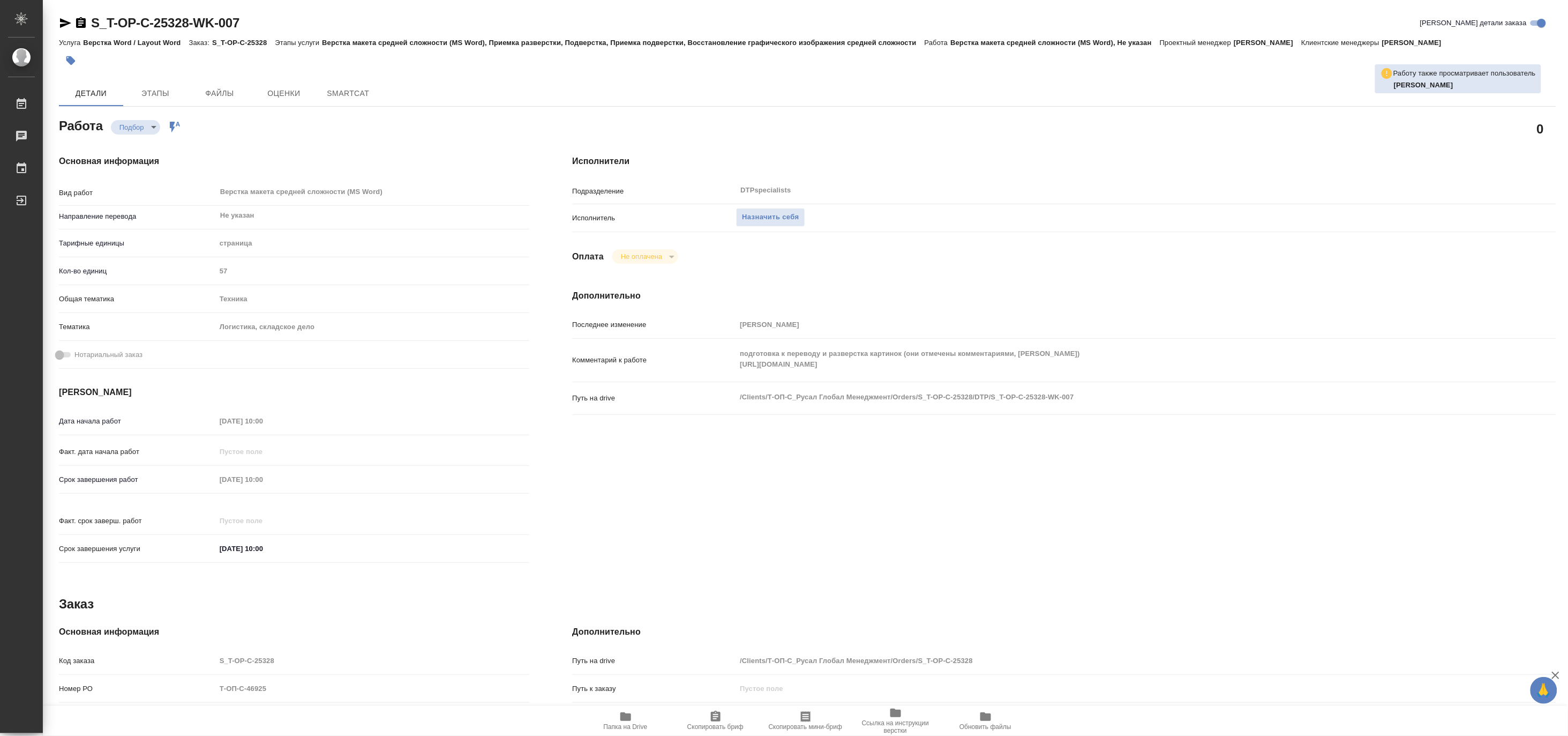
type textarea "x"
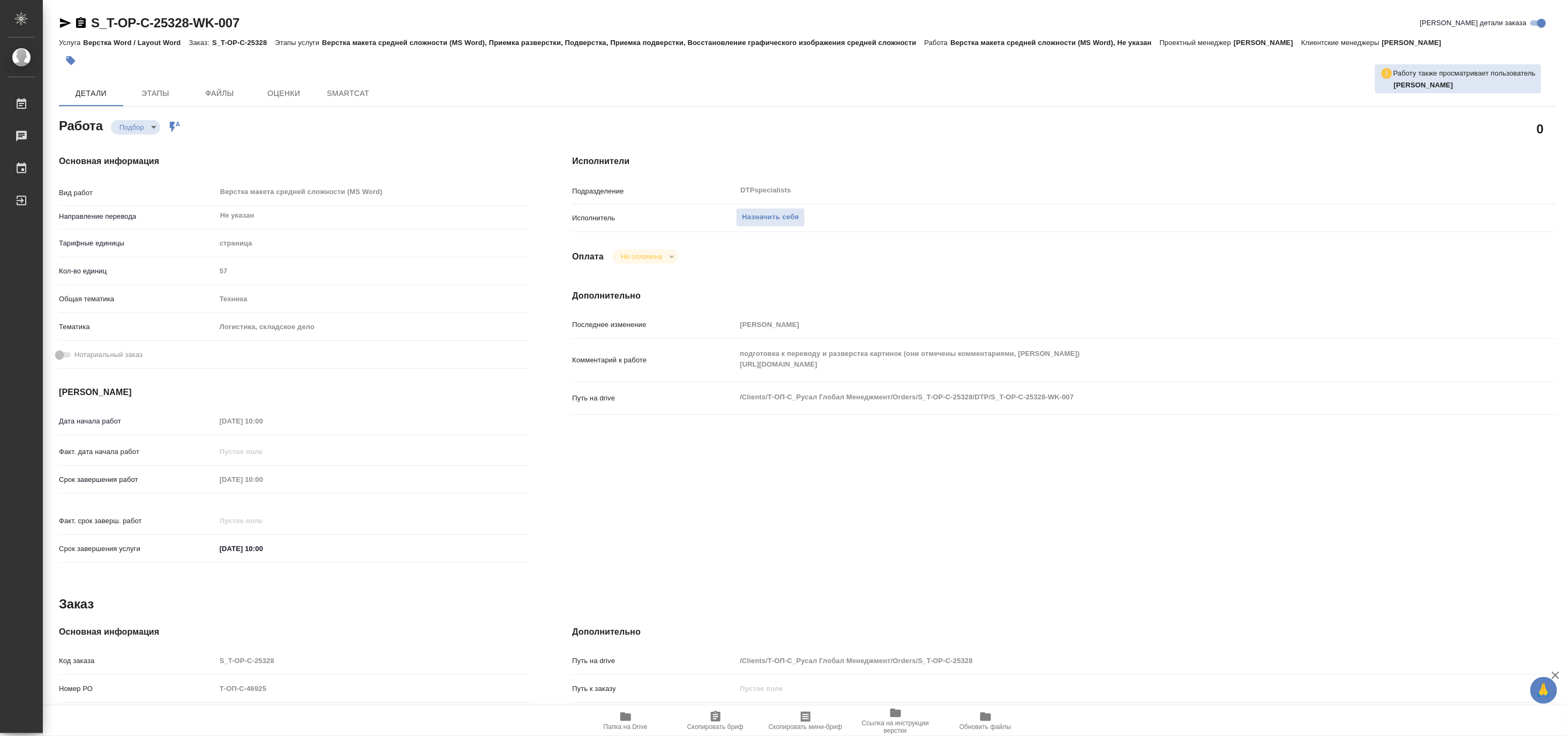
type textarea "x"
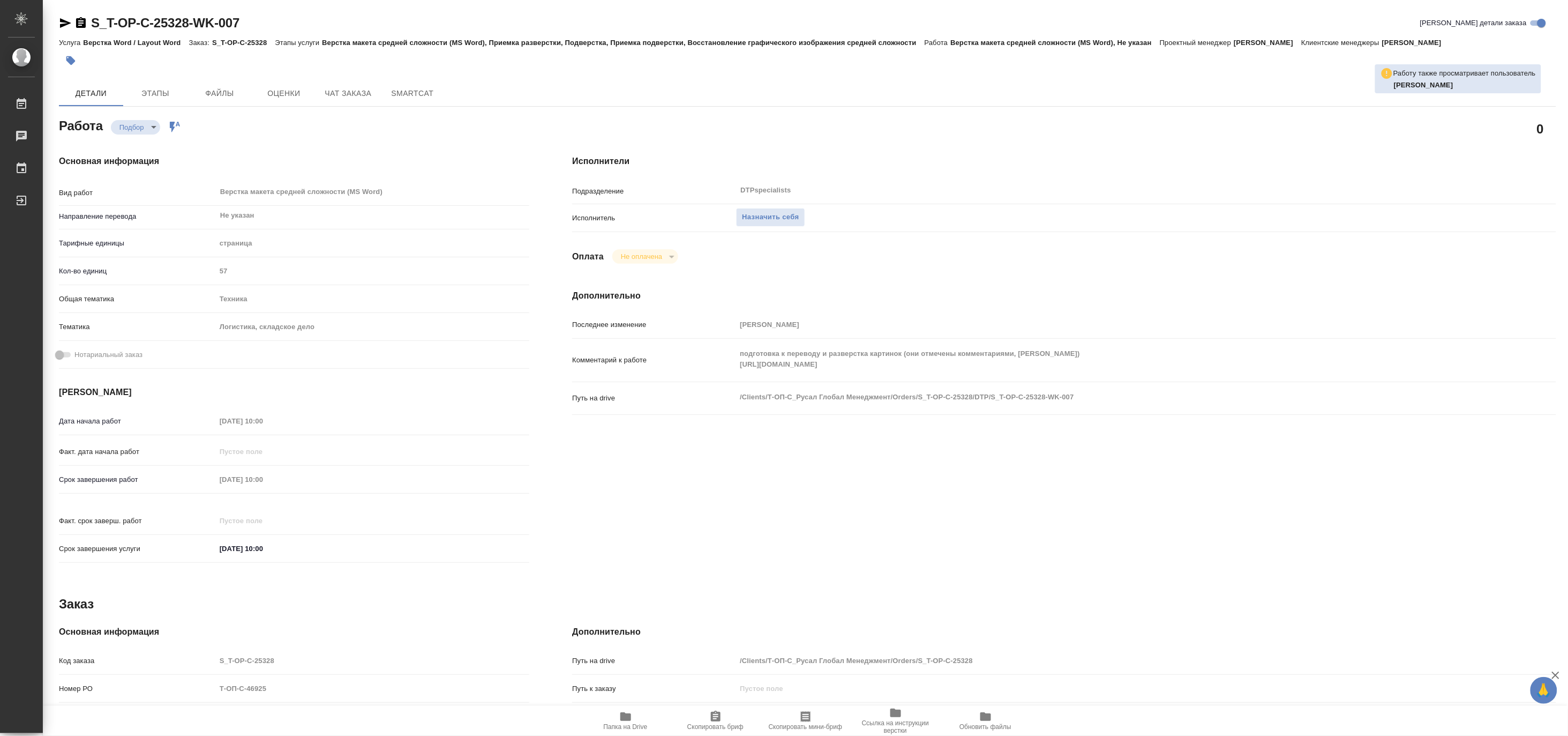
type textarea "x"
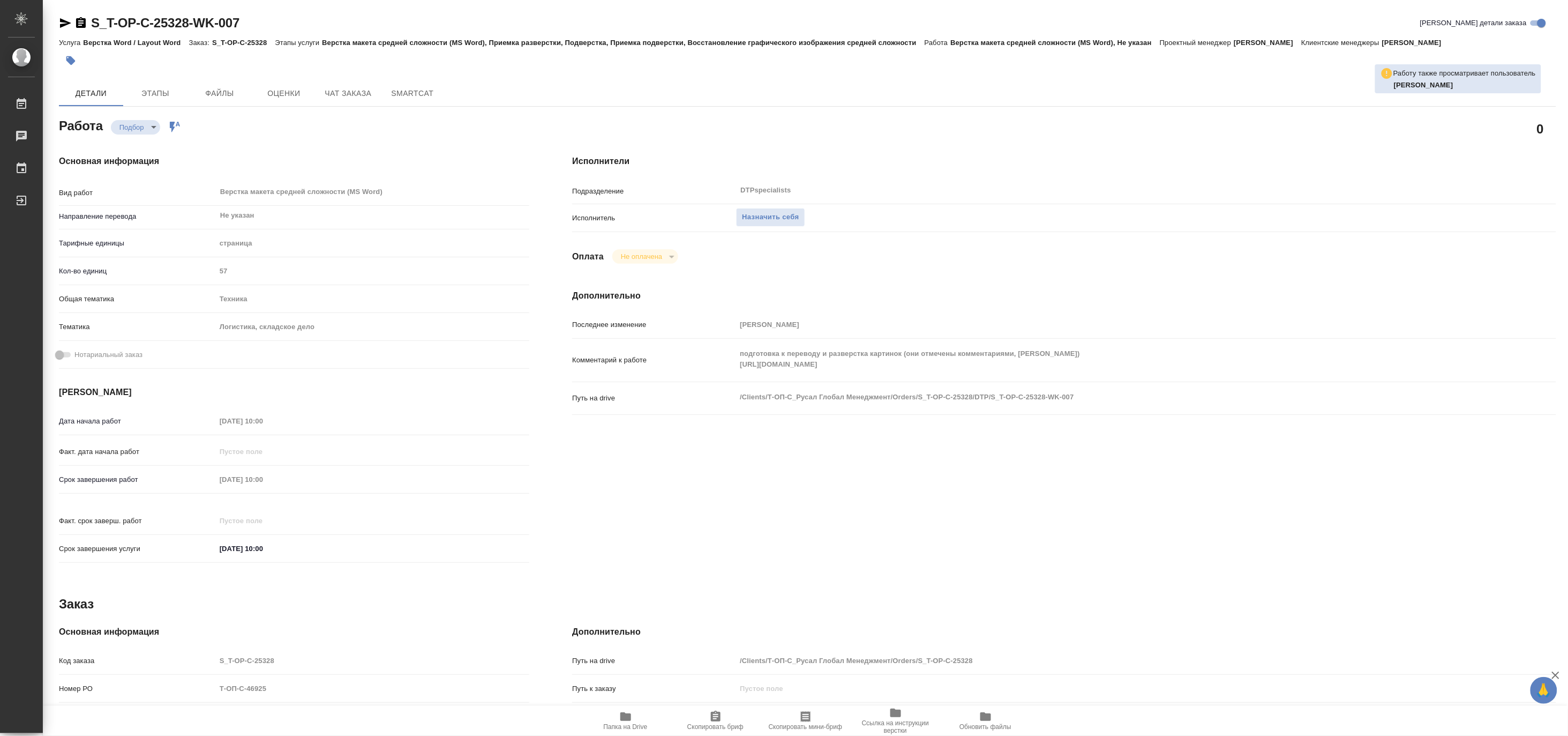
type textarea "x"
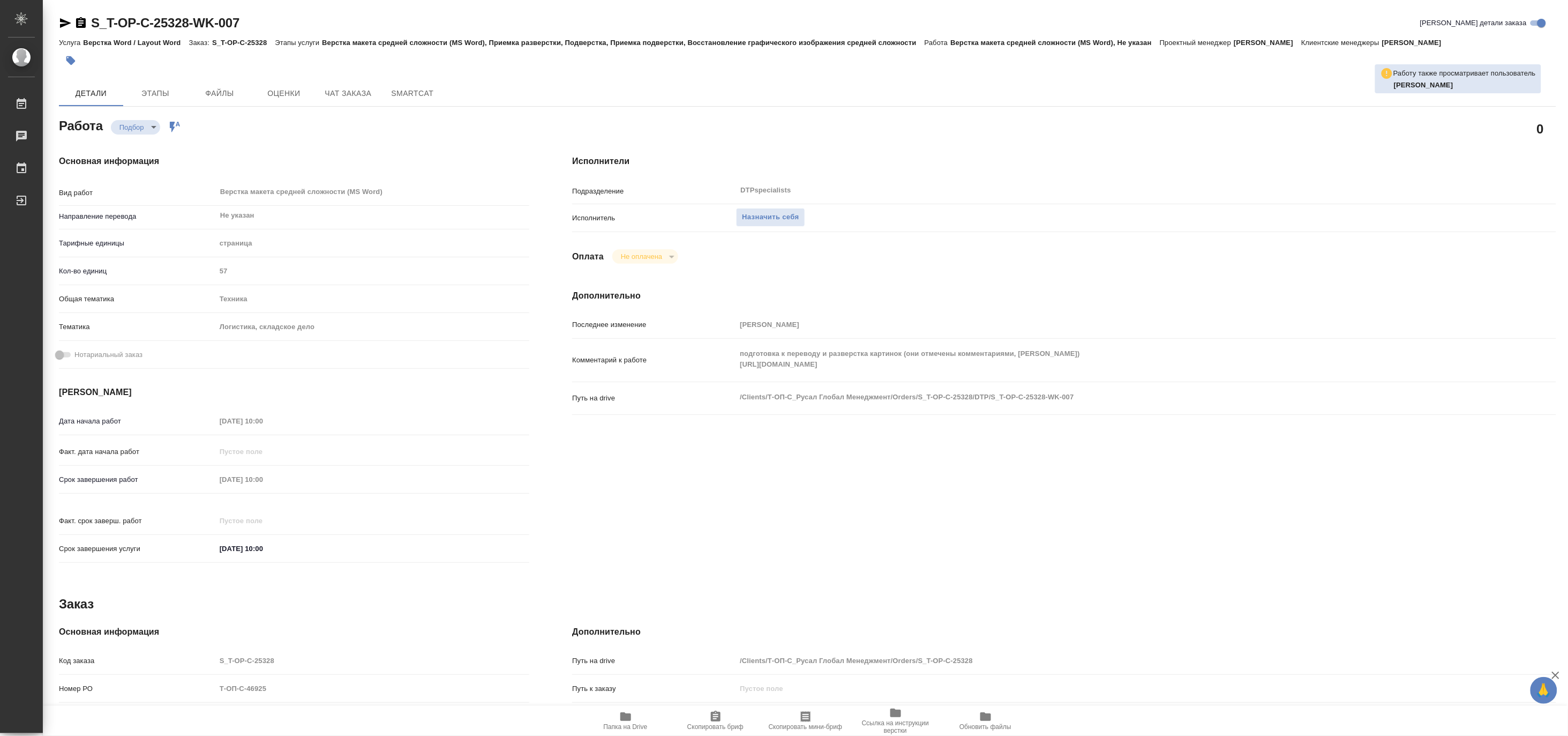
click at [617, 724] on span "Папка на Drive" at bounding box center [626, 727] width 44 height 8
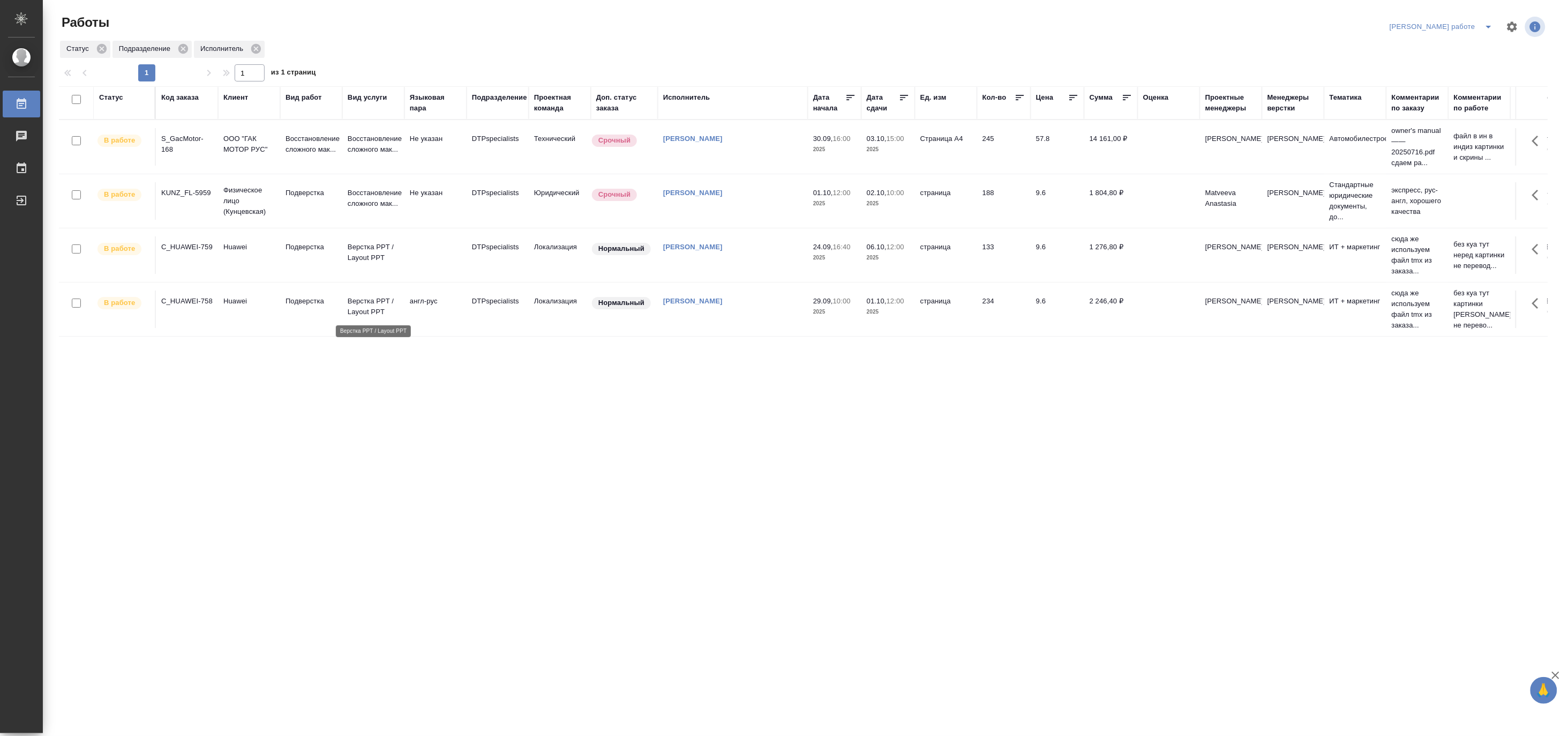
click at [371, 301] on p "Верстка PPT / Layout PPT" at bounding box center [373, 307] width 51 height 21
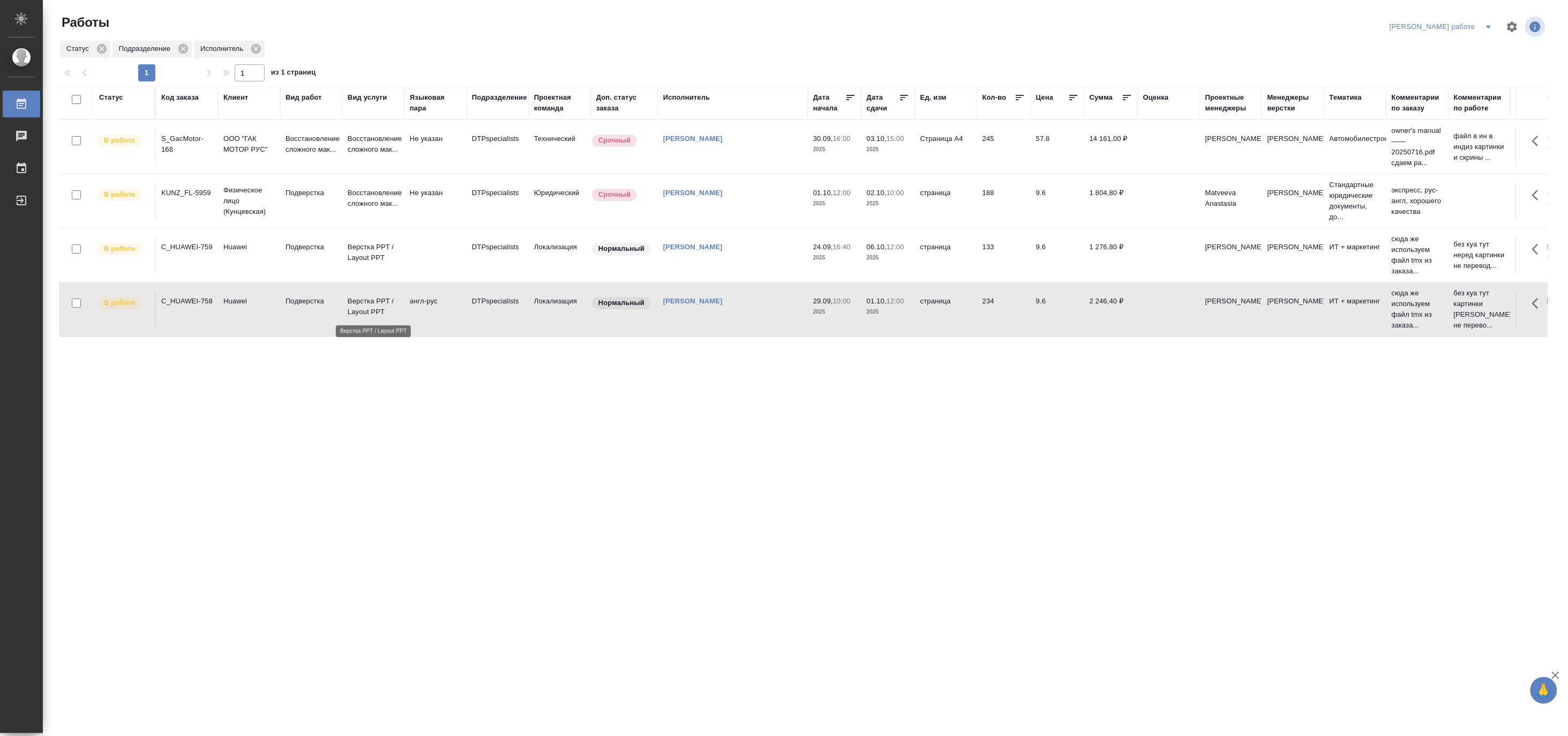
click at [371, 301] on p "Верстка PPT / Layout PPT" at bounding box center [373, 307] width 51 height 21
click at [1487, 20] on icon "split button" at bounding box center [1489, 27] width 13 height 13
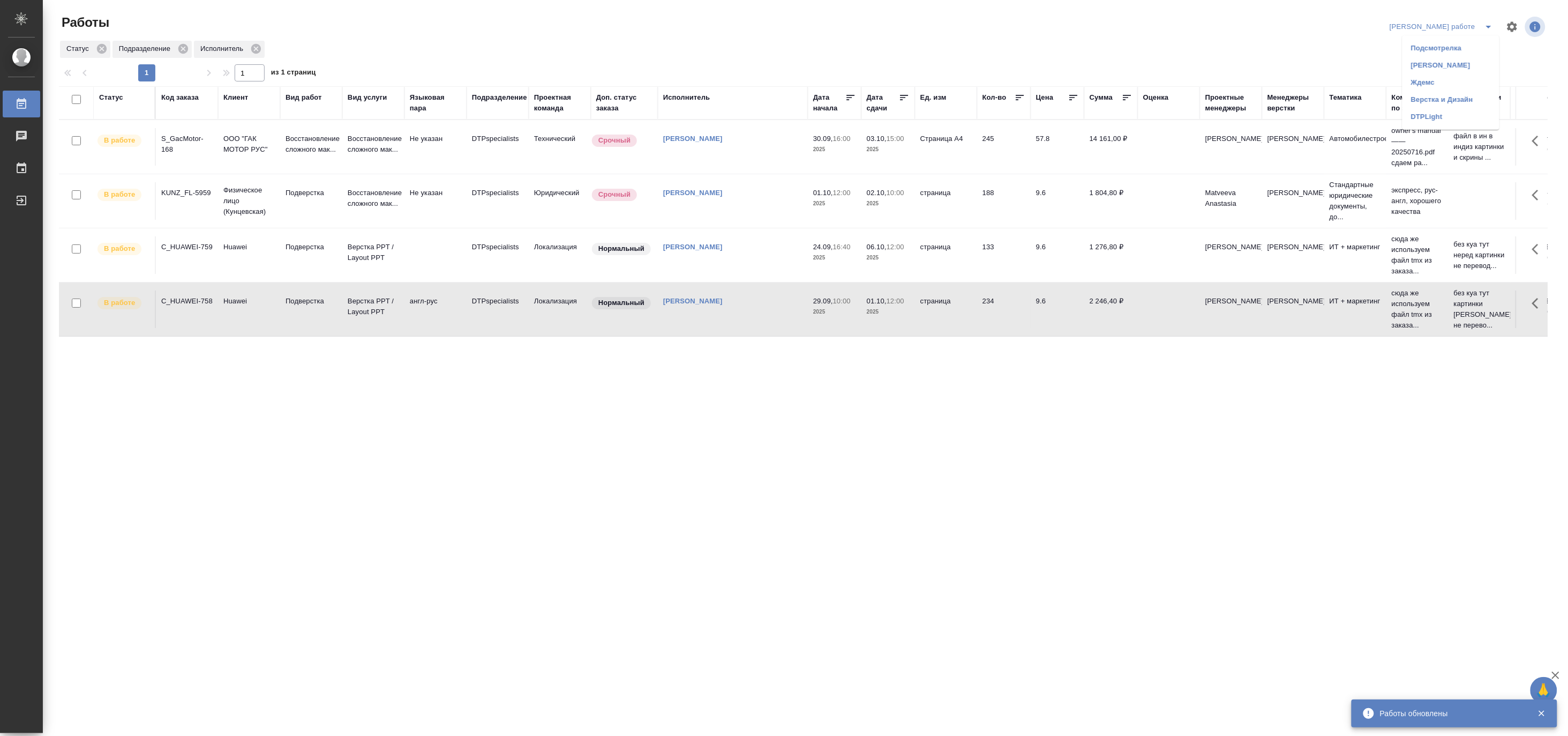
click at [1443, 63] on li "[PERSON_NAME]" at bounding box center [1451, 66] width 97 height 17
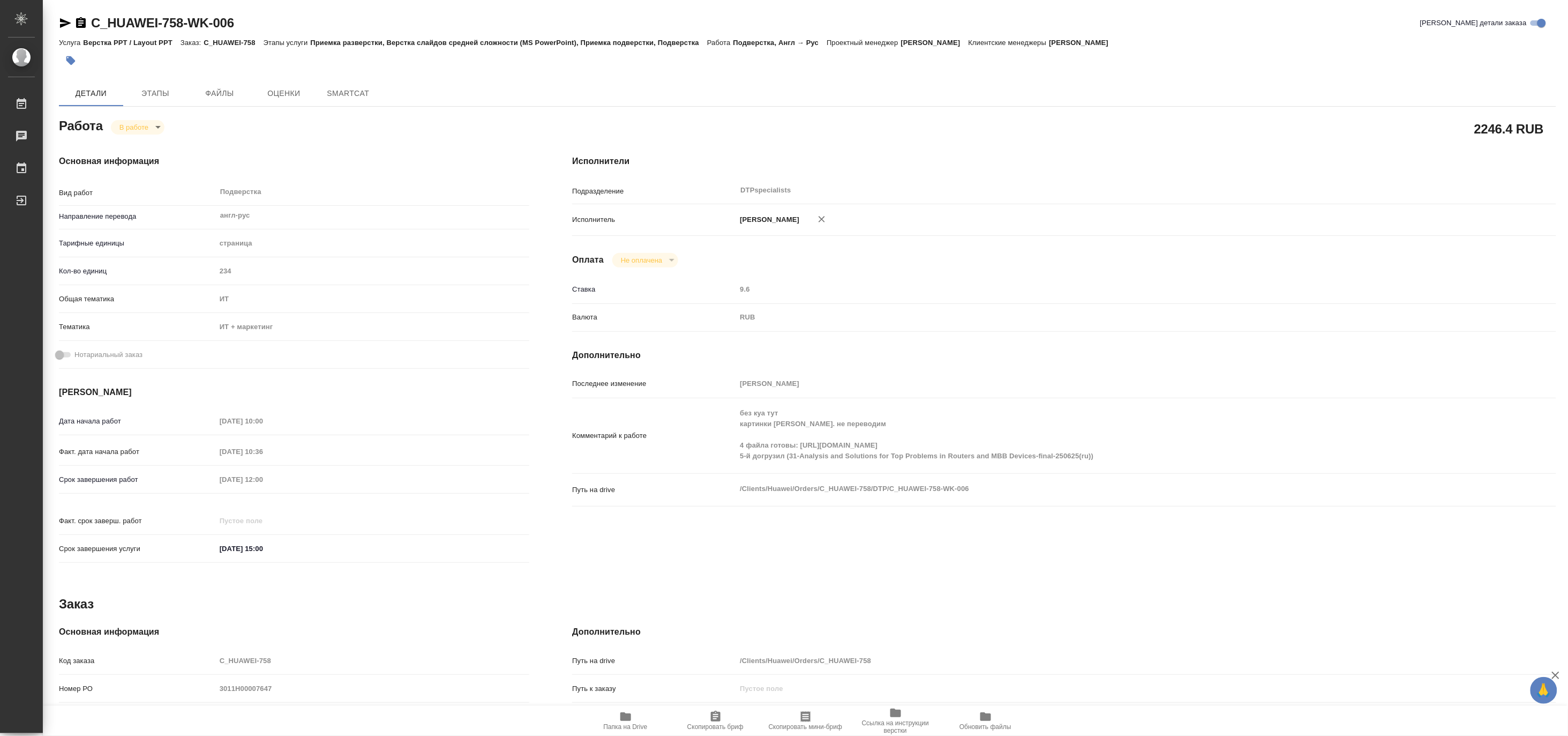
type textarea "x"
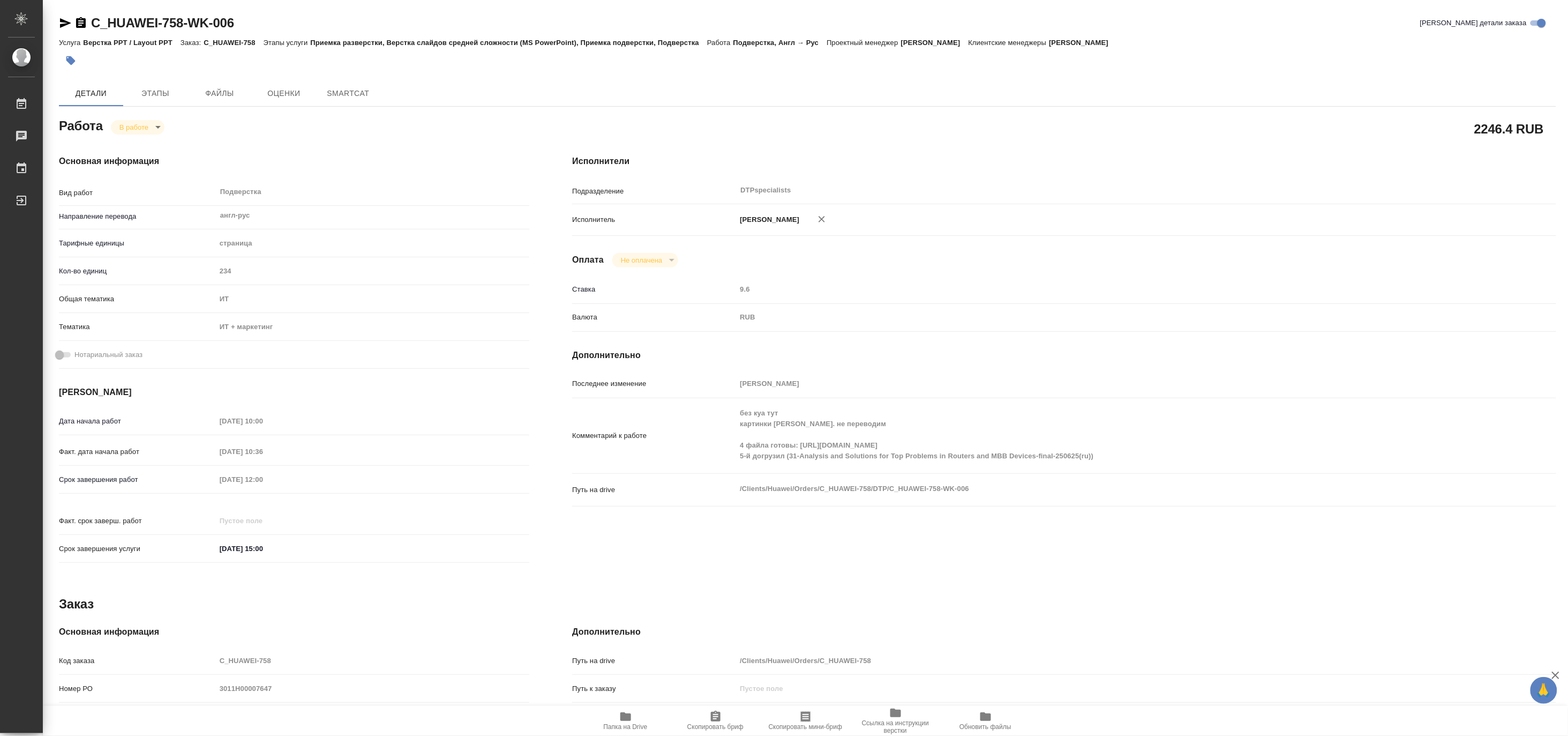
type textarea "x"
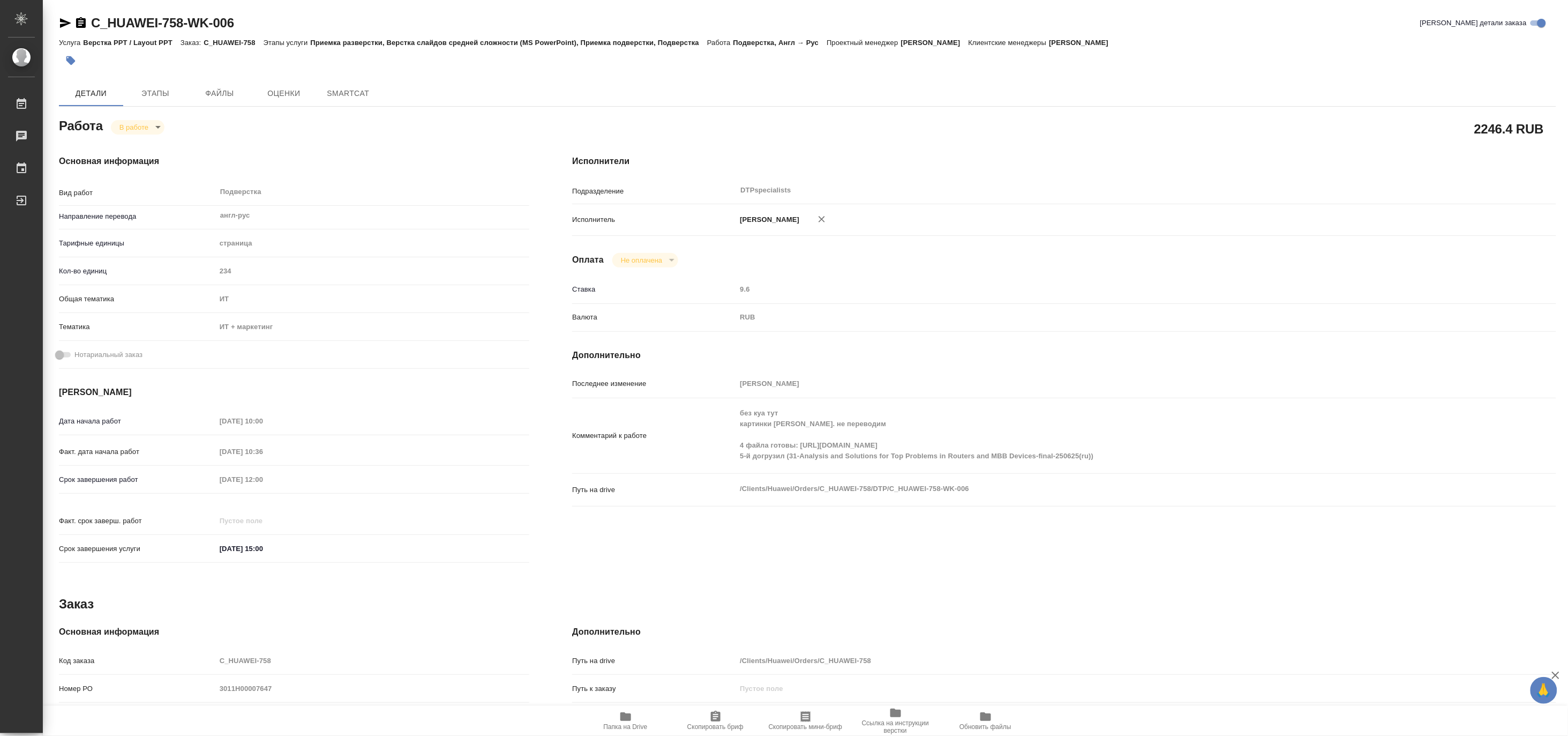
type textarea "x"
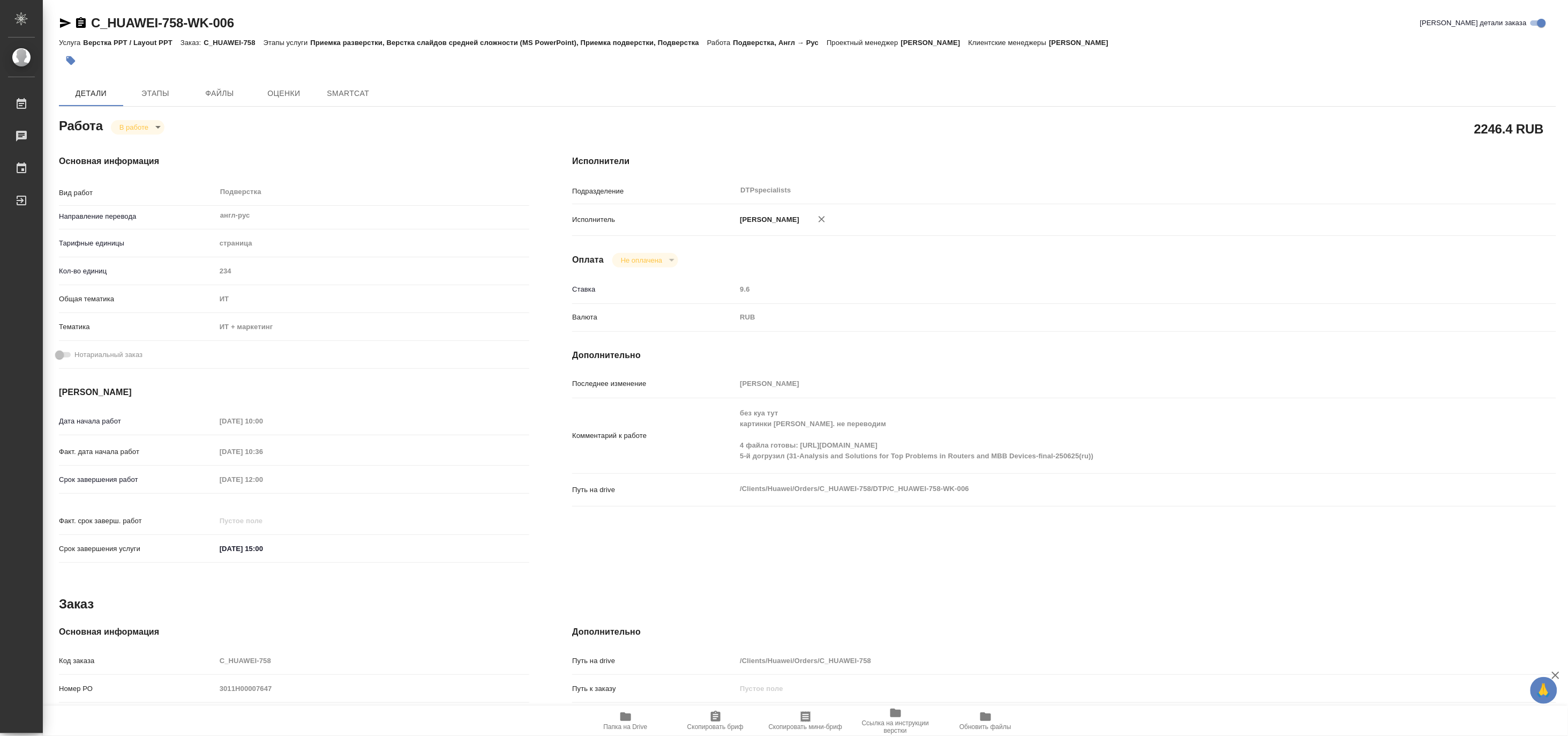
type textarea "x"
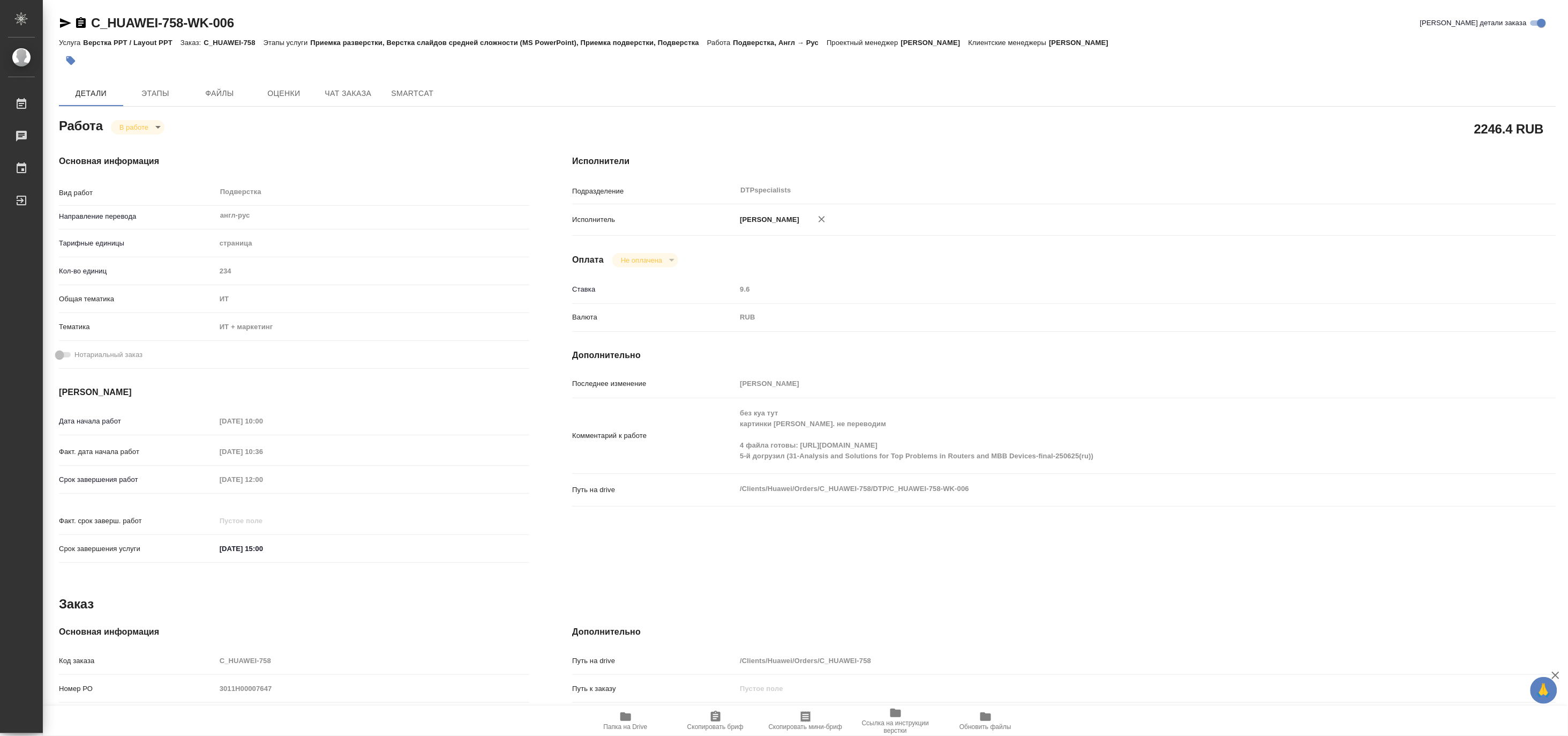
type textarea "x"
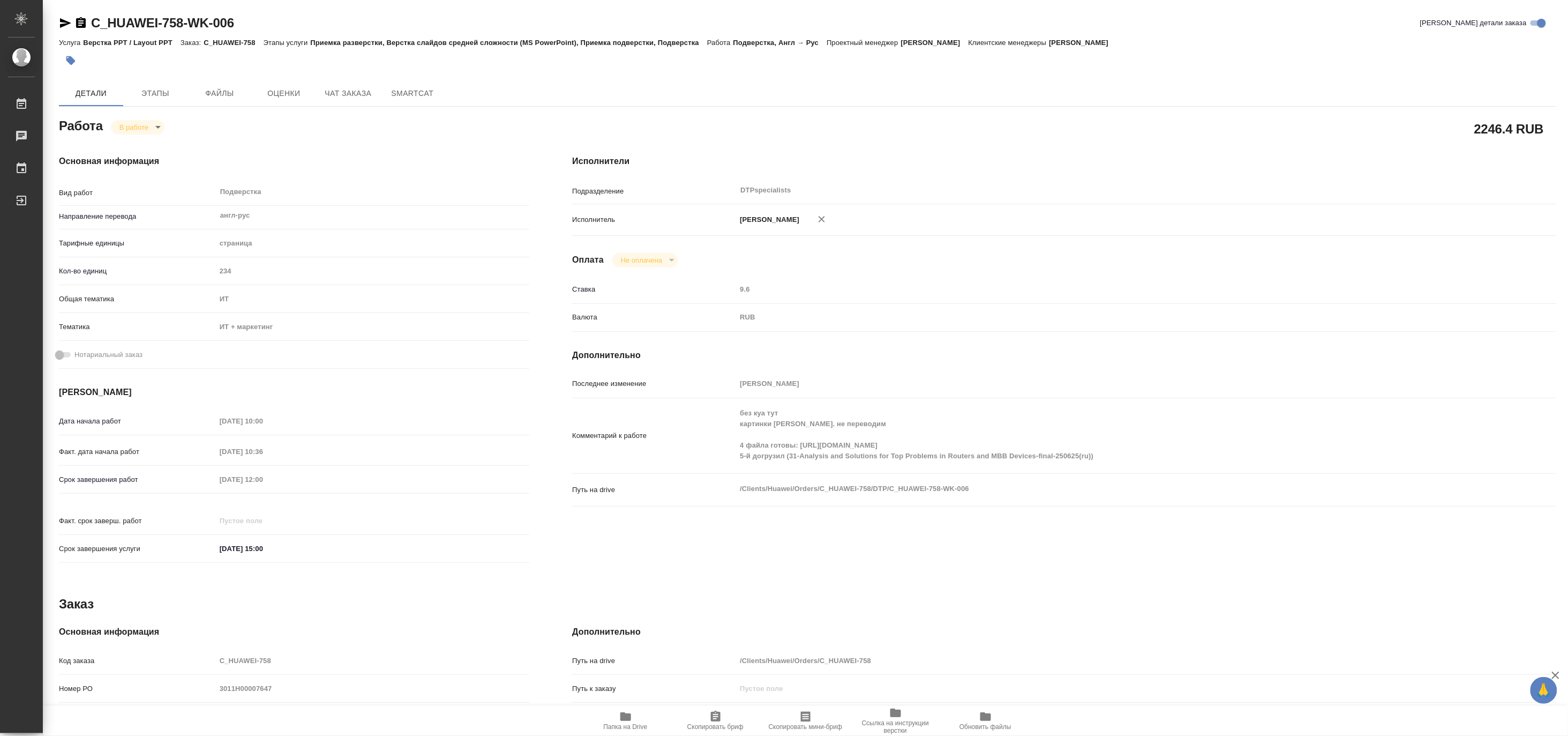
type textarea "x"
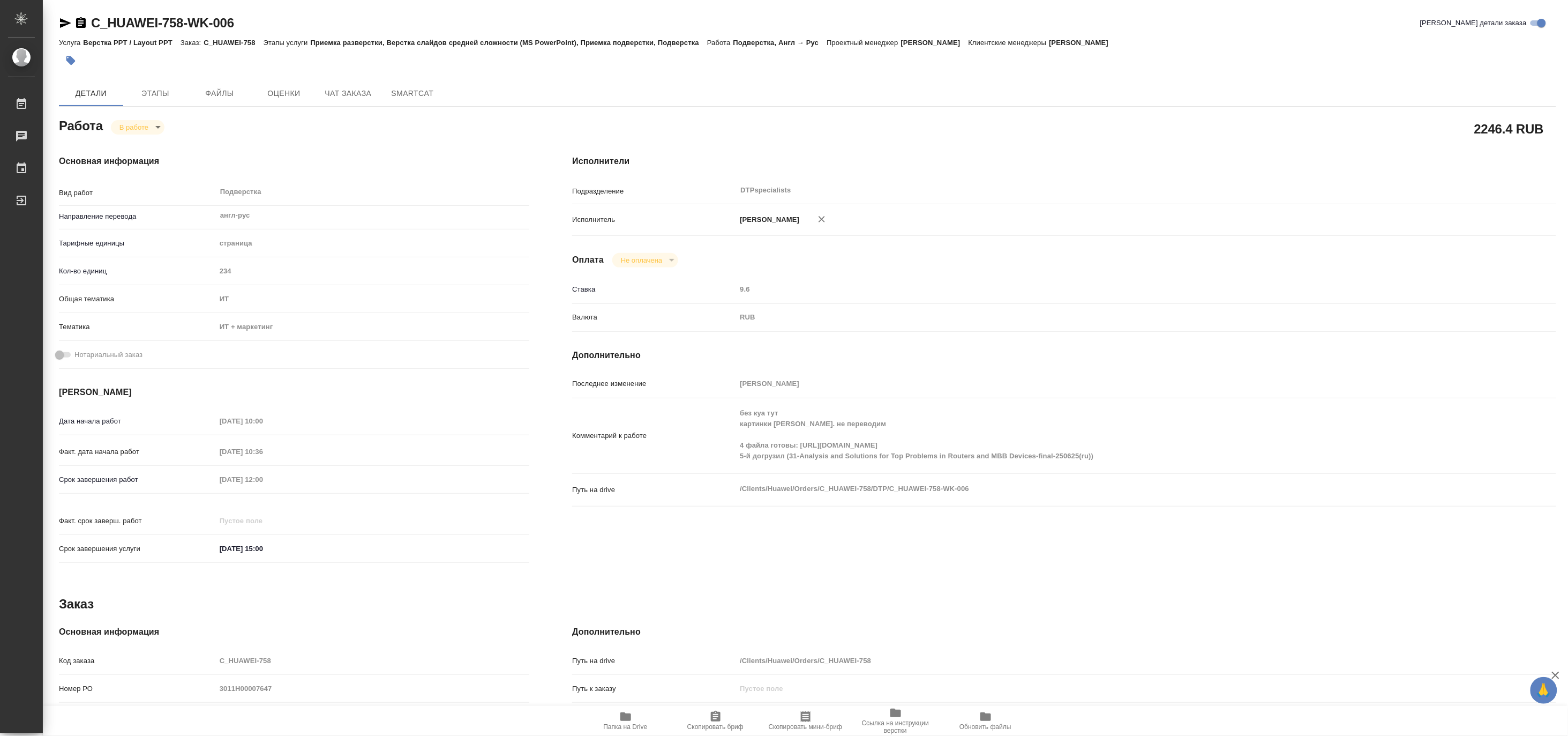
click at [614, 725] on span "Папка на Drive" at bounding box center [626, 727] width 44 height 8
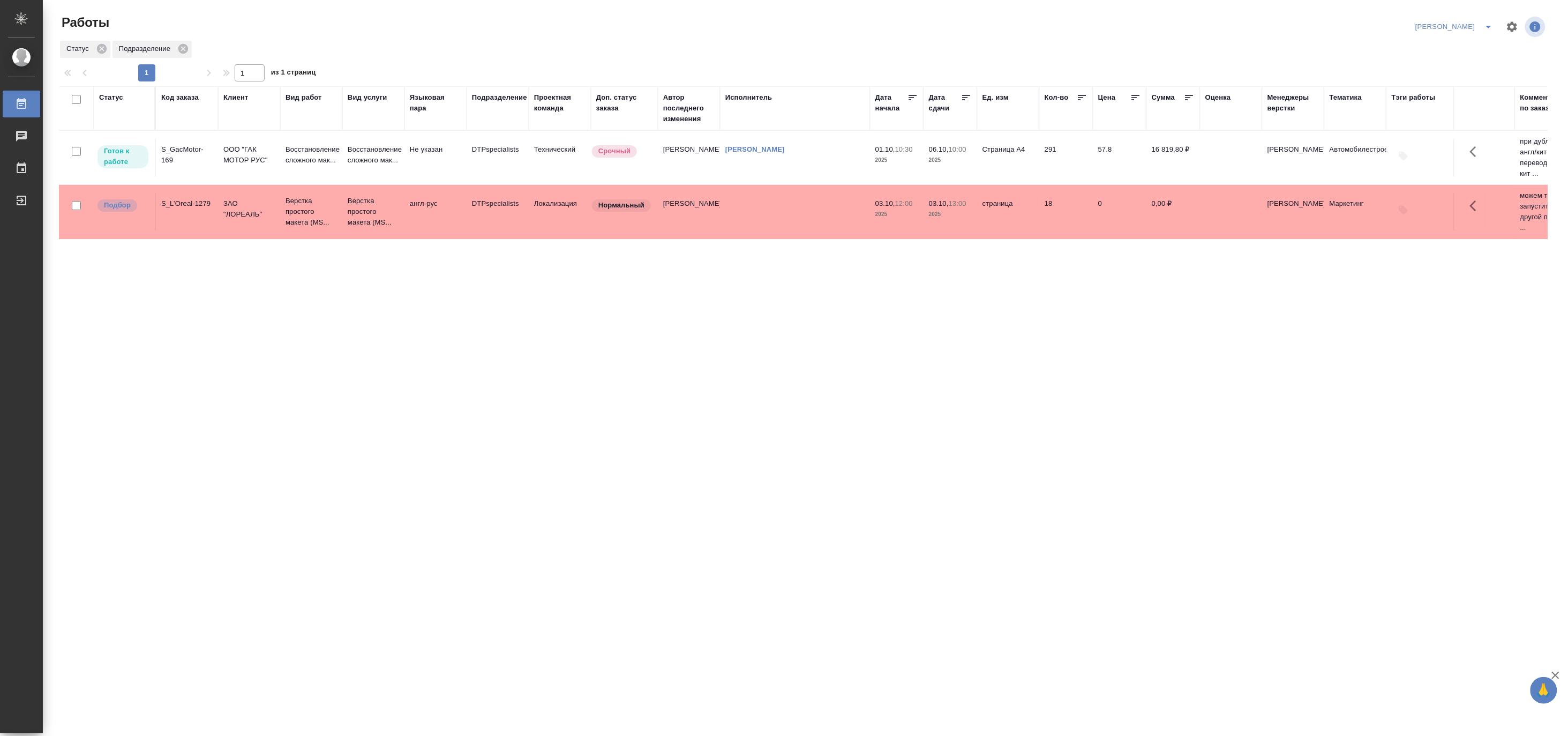
click at [1487, 22] on icon "split button" at bounding box center [1489, 27] width 13 height 13
click at [1459, 46] on li "[PERSON_NAME] работе" at bounding box center [1449, 48] width 103 height 17
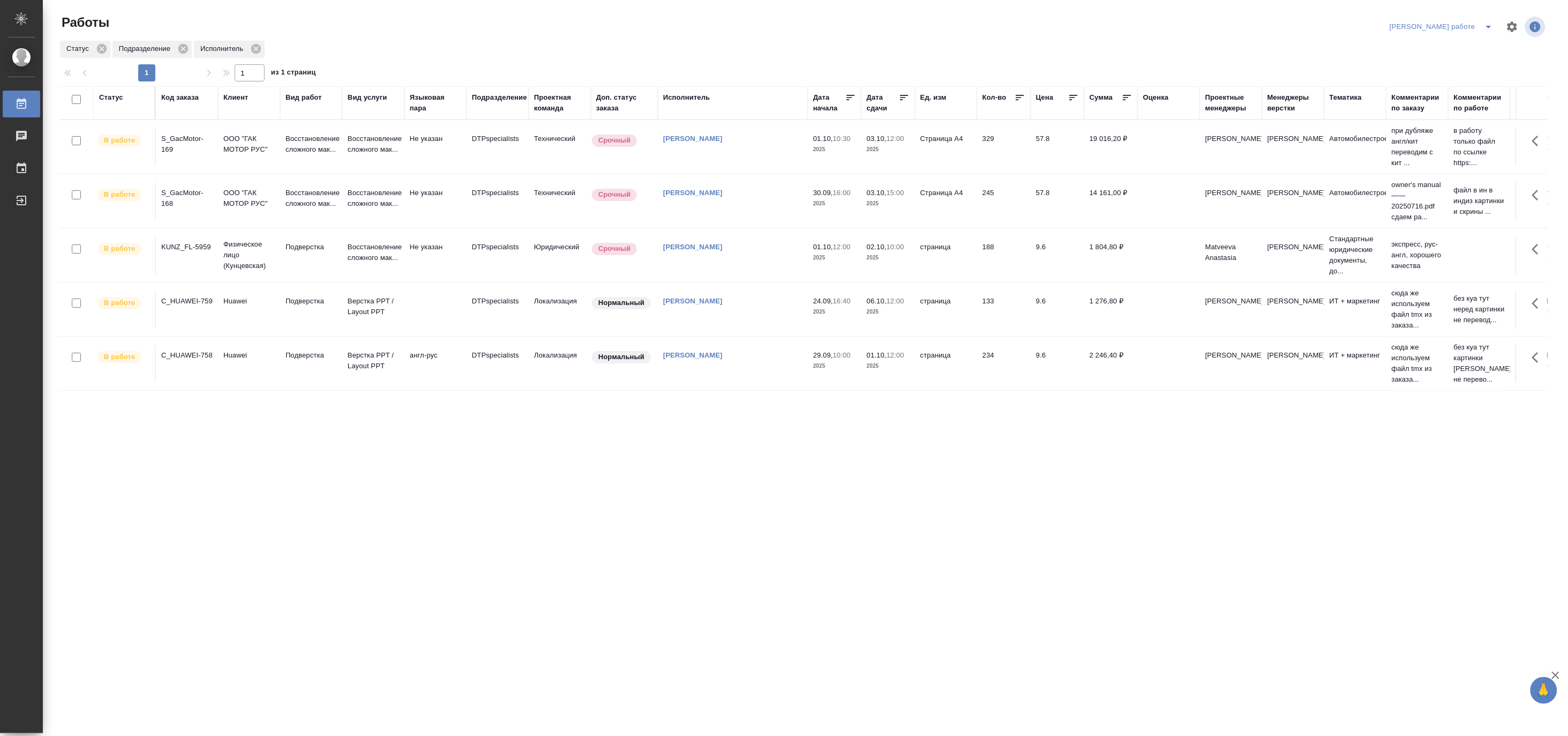
click at [1490, 29] on icon "split button" at bounding box center [1489, 27] width 13 height 13
click at [1476, 61] on li "[PERSON_NAME]" at bounding box center [1451, 66] width 97 height 17
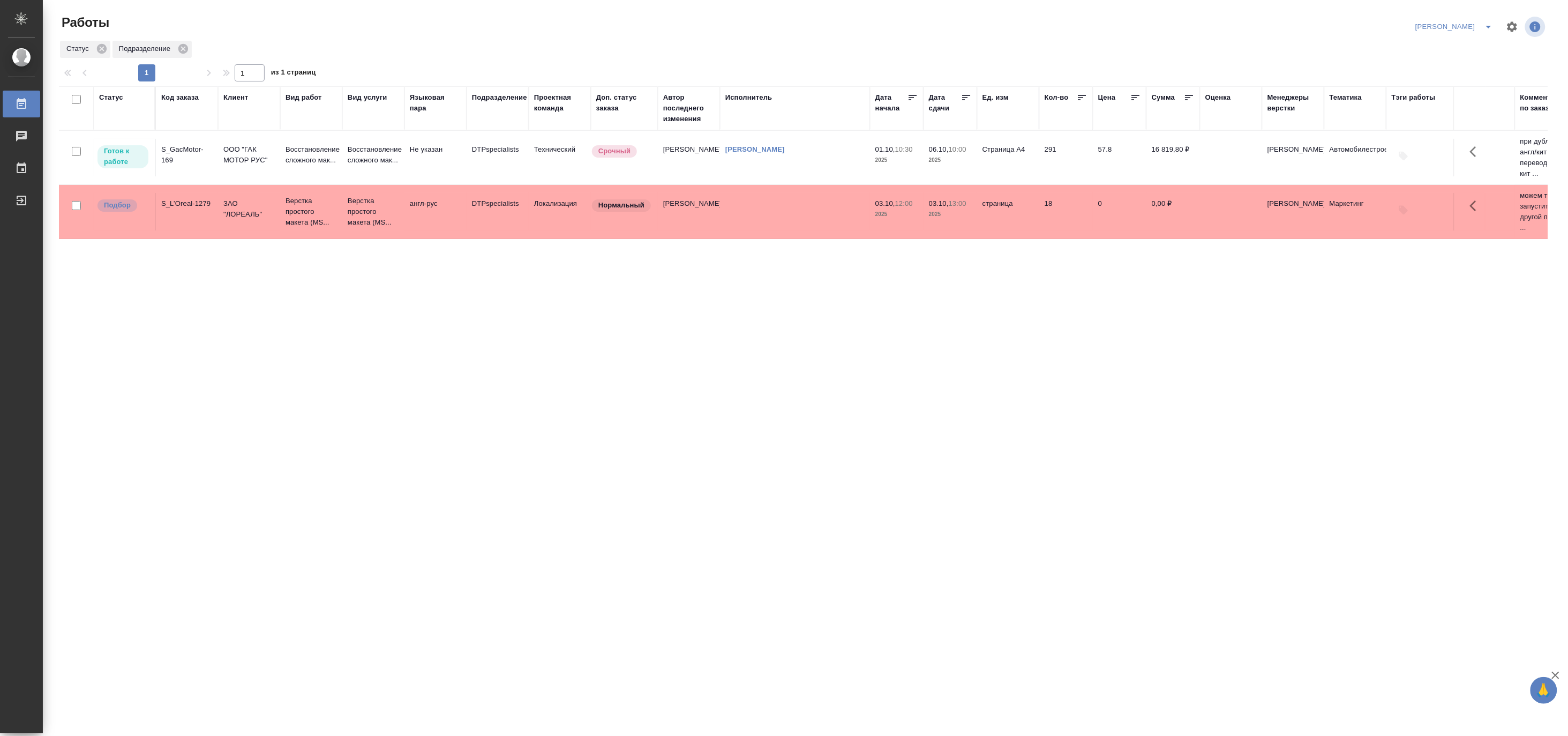
click at [426, 215] on td "англ-рус" at bounding box center [436, 211] width 62 height 37
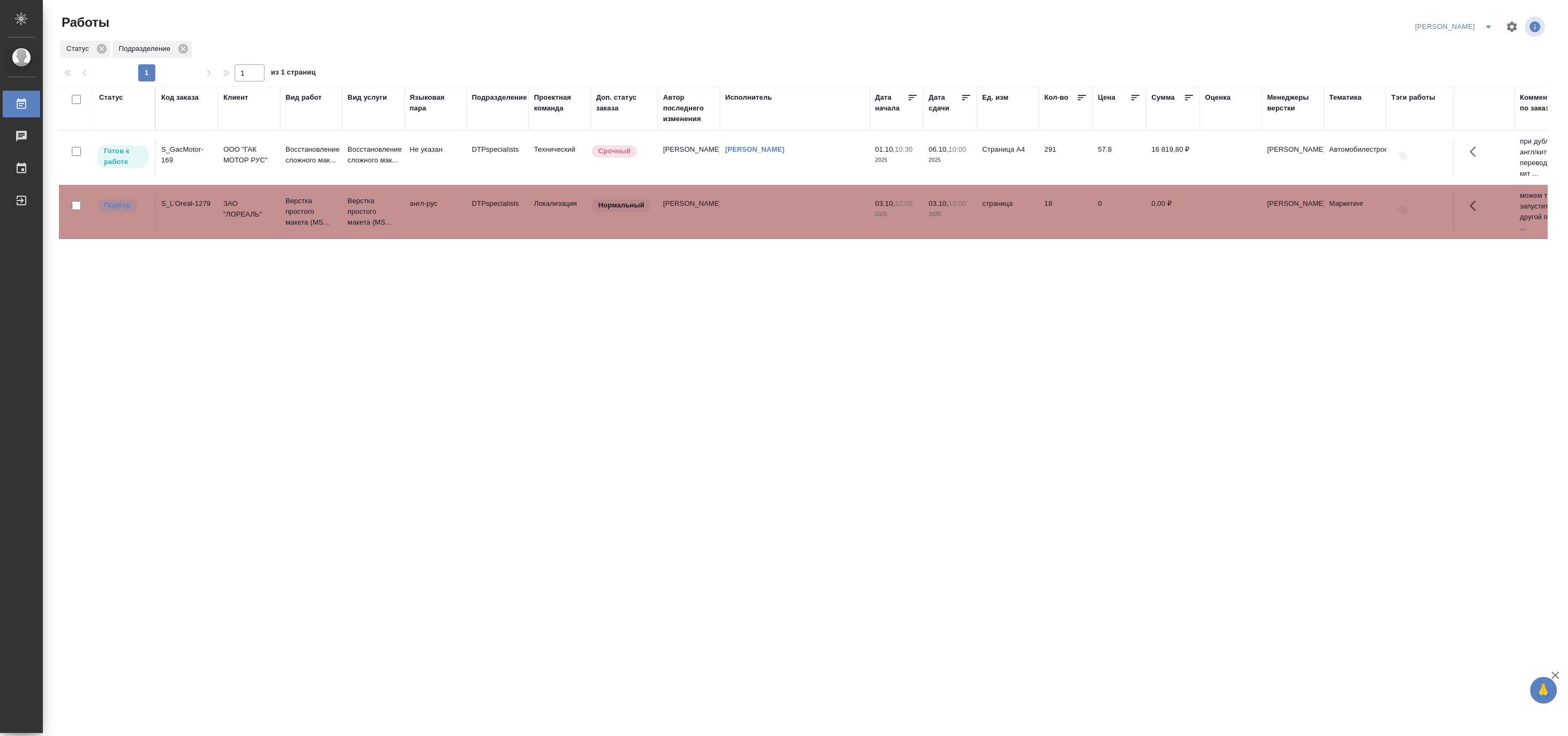
click at [426, 215] on td "англ-рус" at bounding box center [436, 211] width 62 height 37
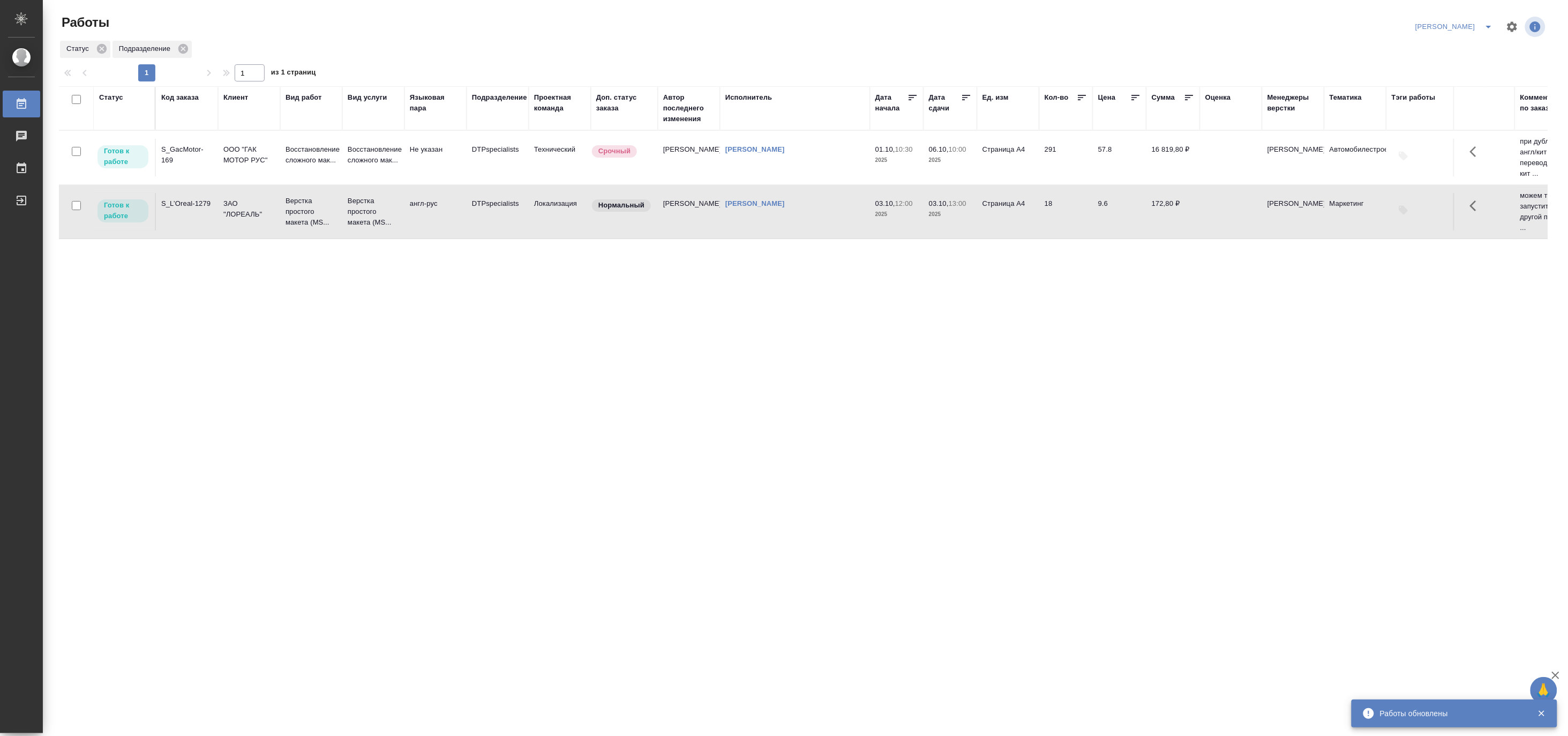
click at [410, 152] on td "Не указан" at bounding box center [436, 157] width 62 height 37
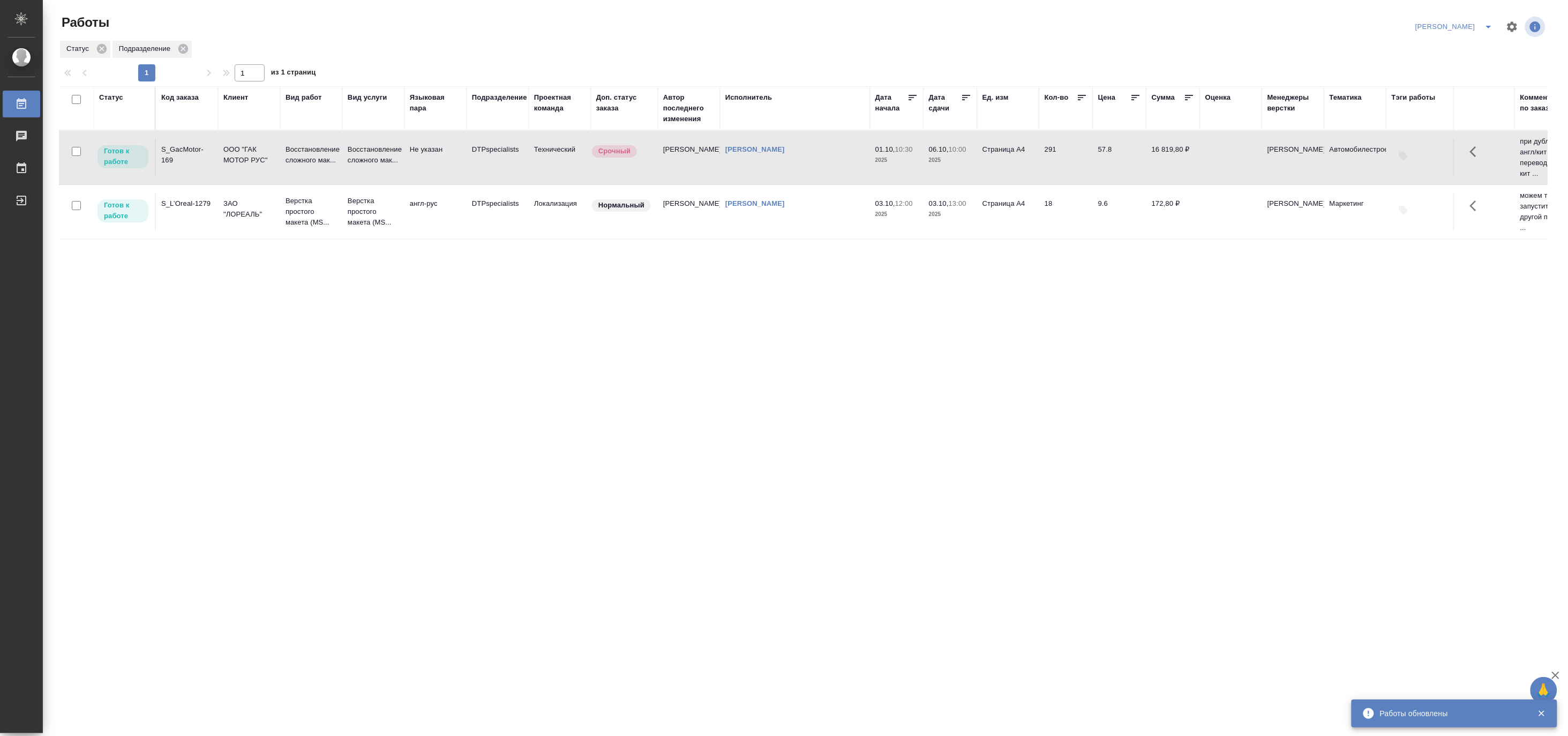
click at [410, 152] on td "Не указан" at bounding box center [436, 157] width 62 height 37
click at [325, 214] on p "Верстка простого макета (MS..." at bounding box center [311, 211] width 51 height 32
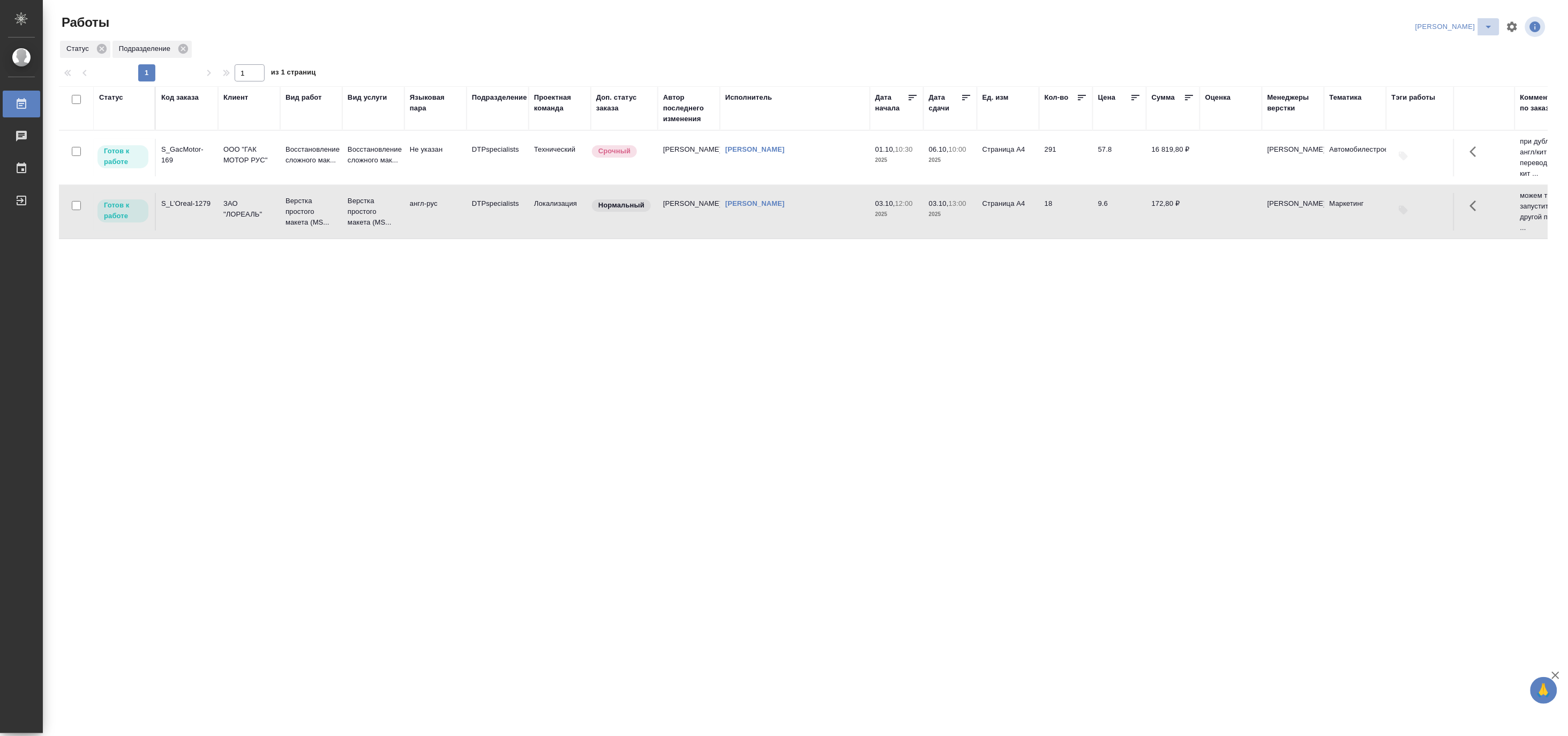
click at [1487, 21] on icon "split button" at bounding box center [1489, 27] width 13 height 13
click at [1447, 99] on li "Верстка и Дизайн" at bounding box center [1449, 99] width 103 height 17
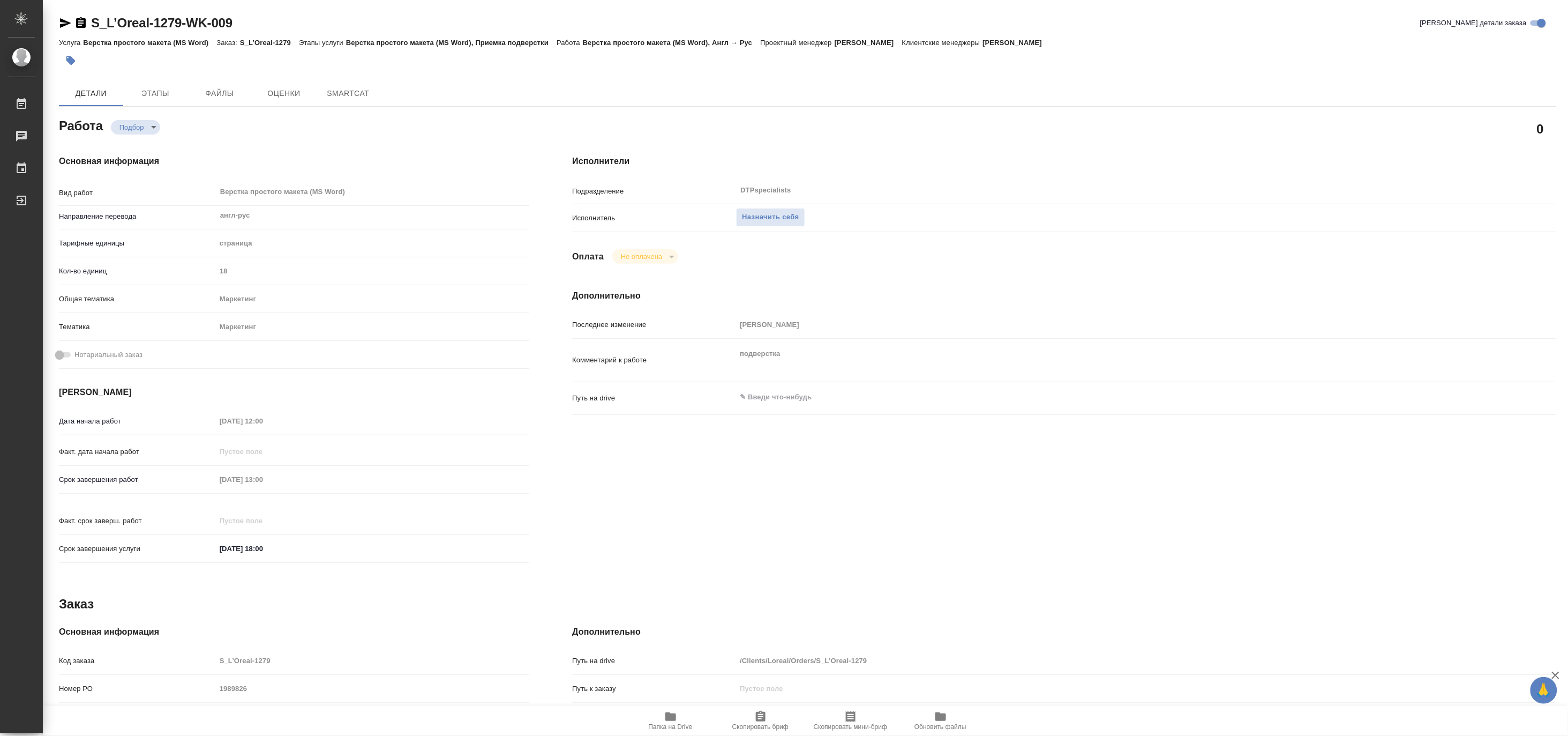
type textarea "x"
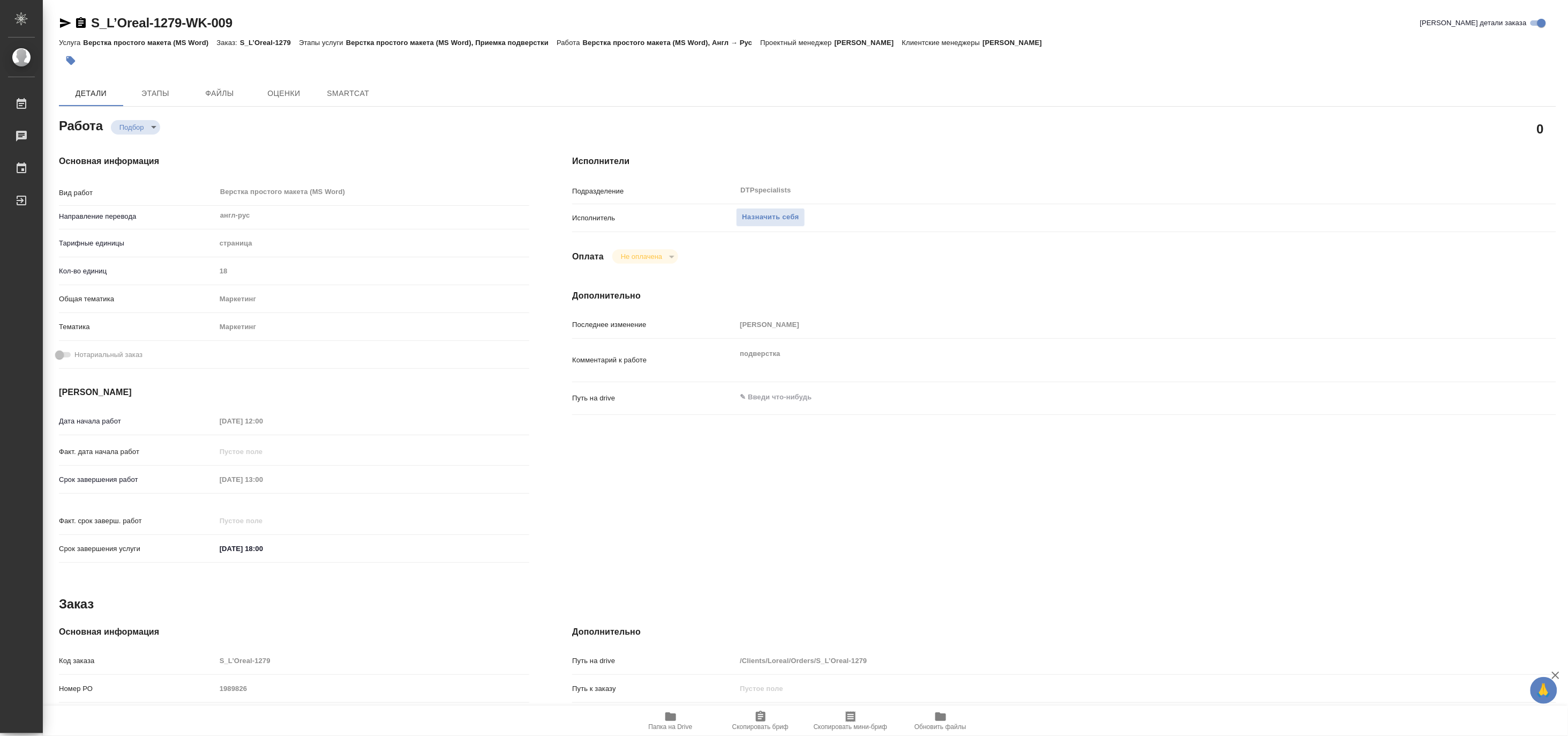
type textarea "x"
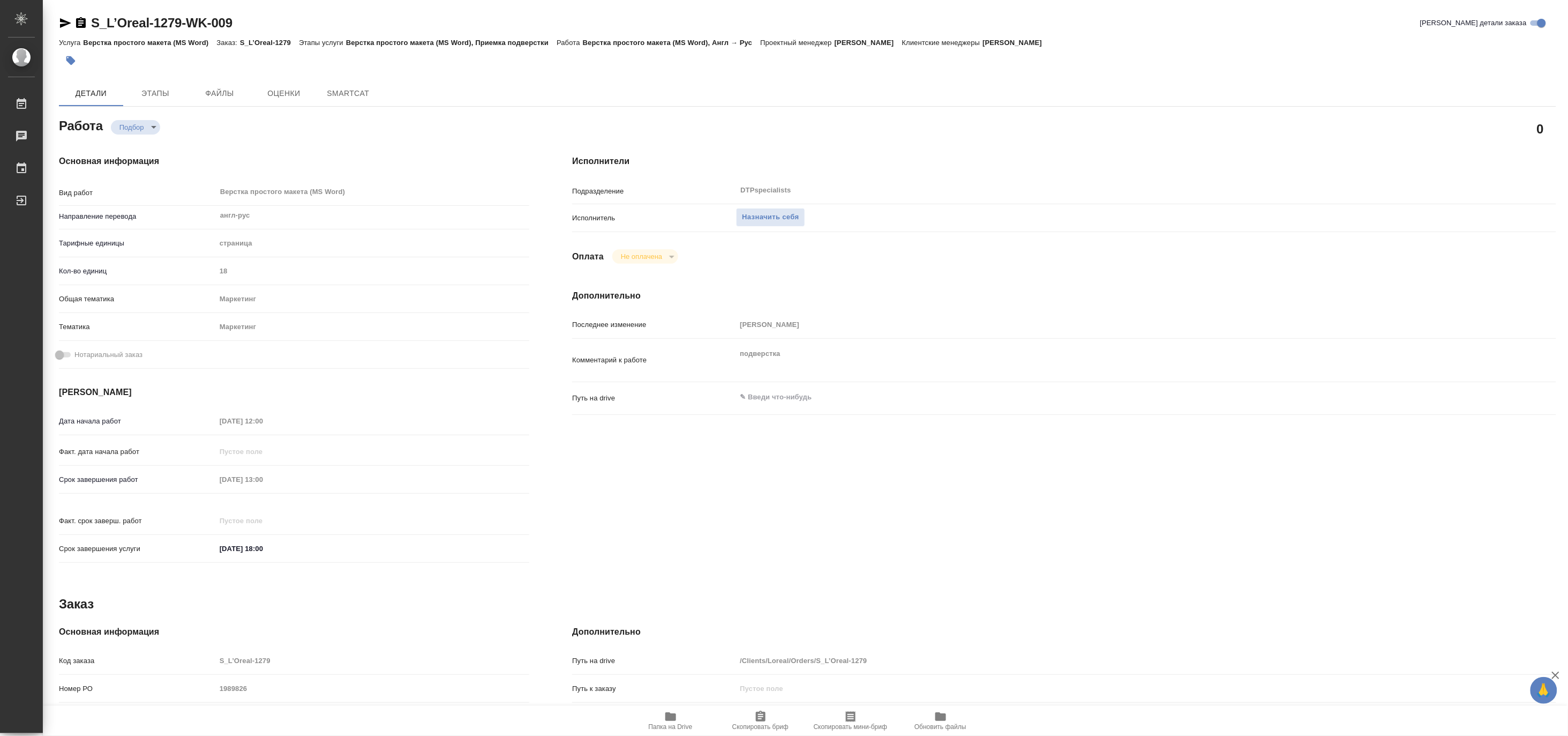
type textarea "x"
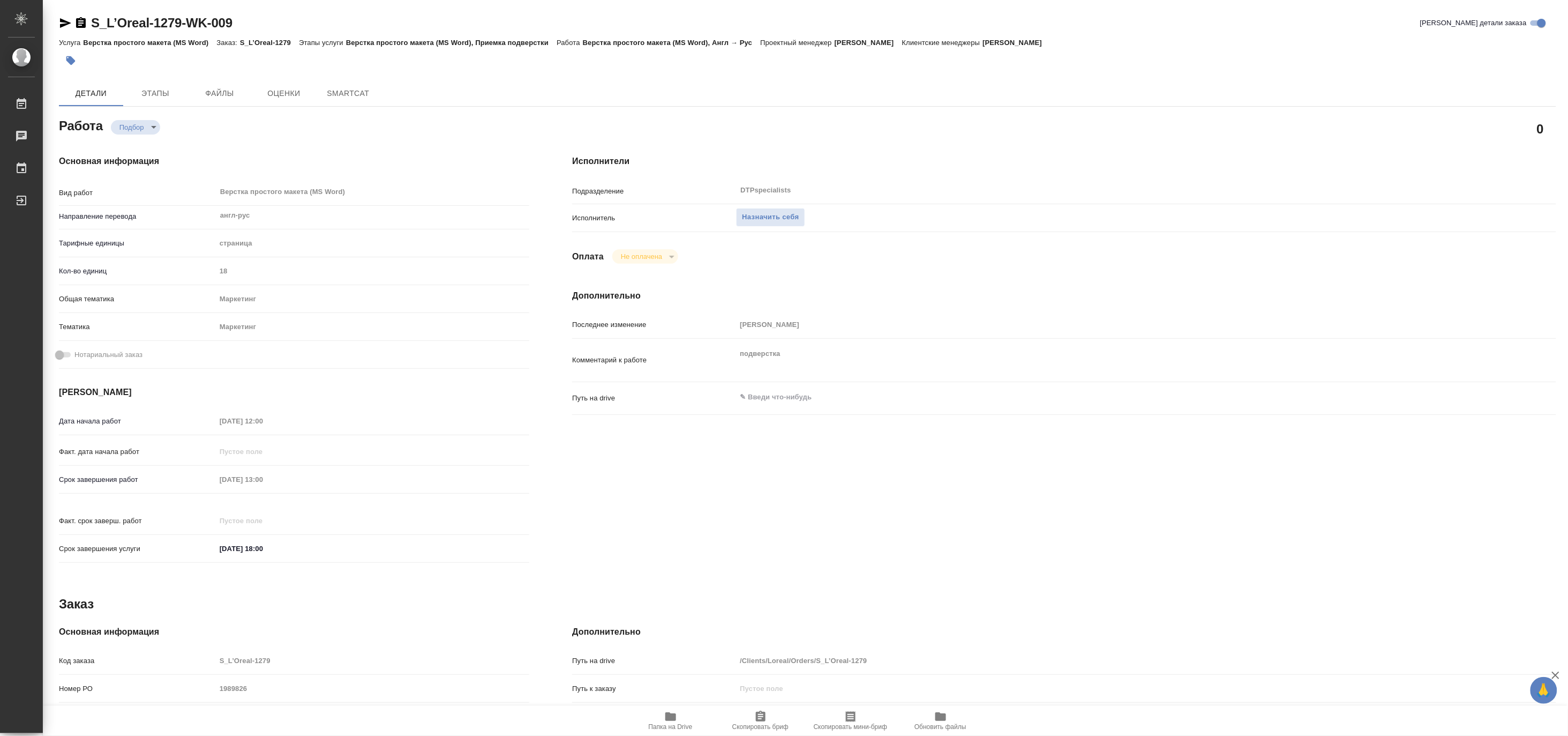
type textarea "x"
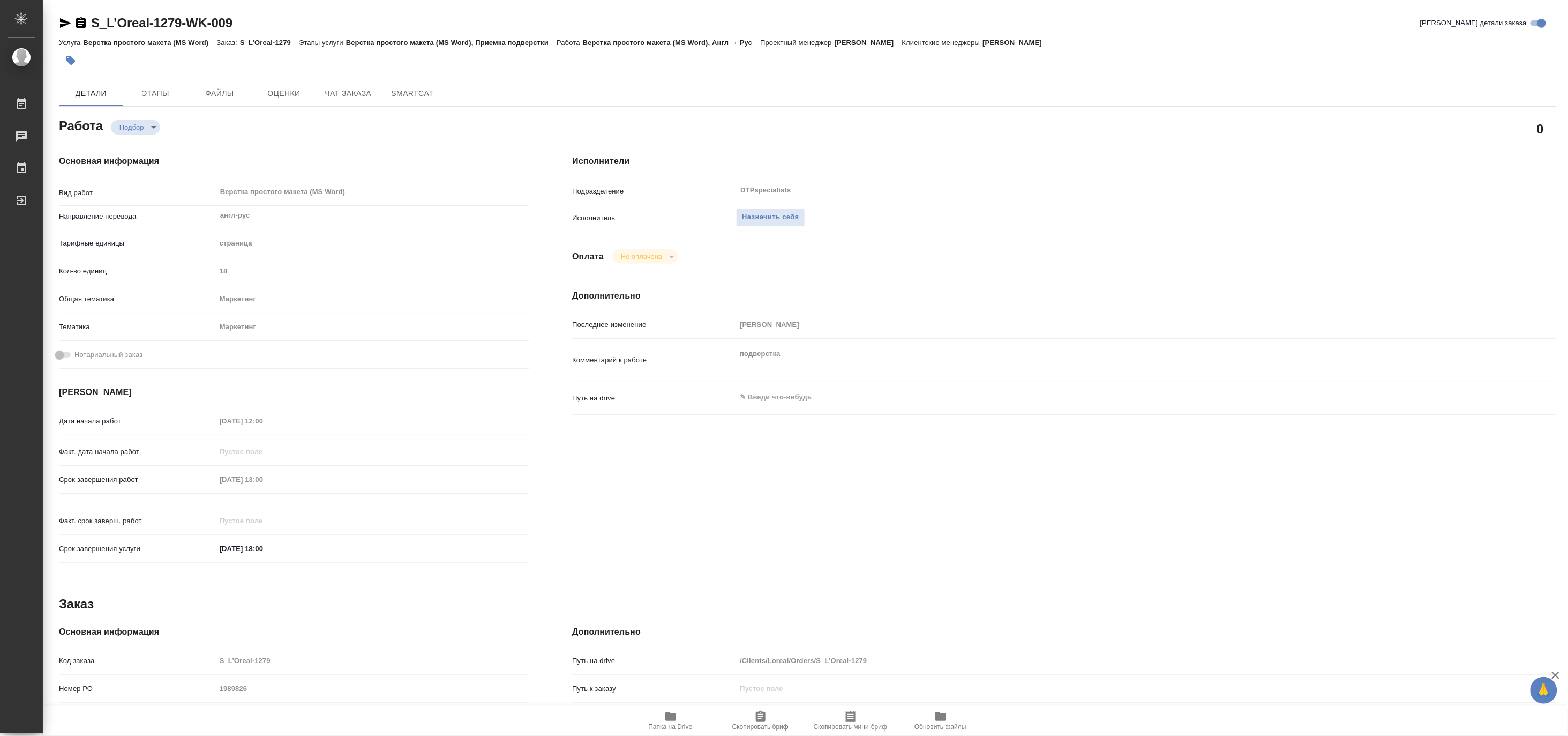
click at [674, 728] on span "Папка на Drive" at bounding box center [671, 727] width 44 height 8
type textarea "x"
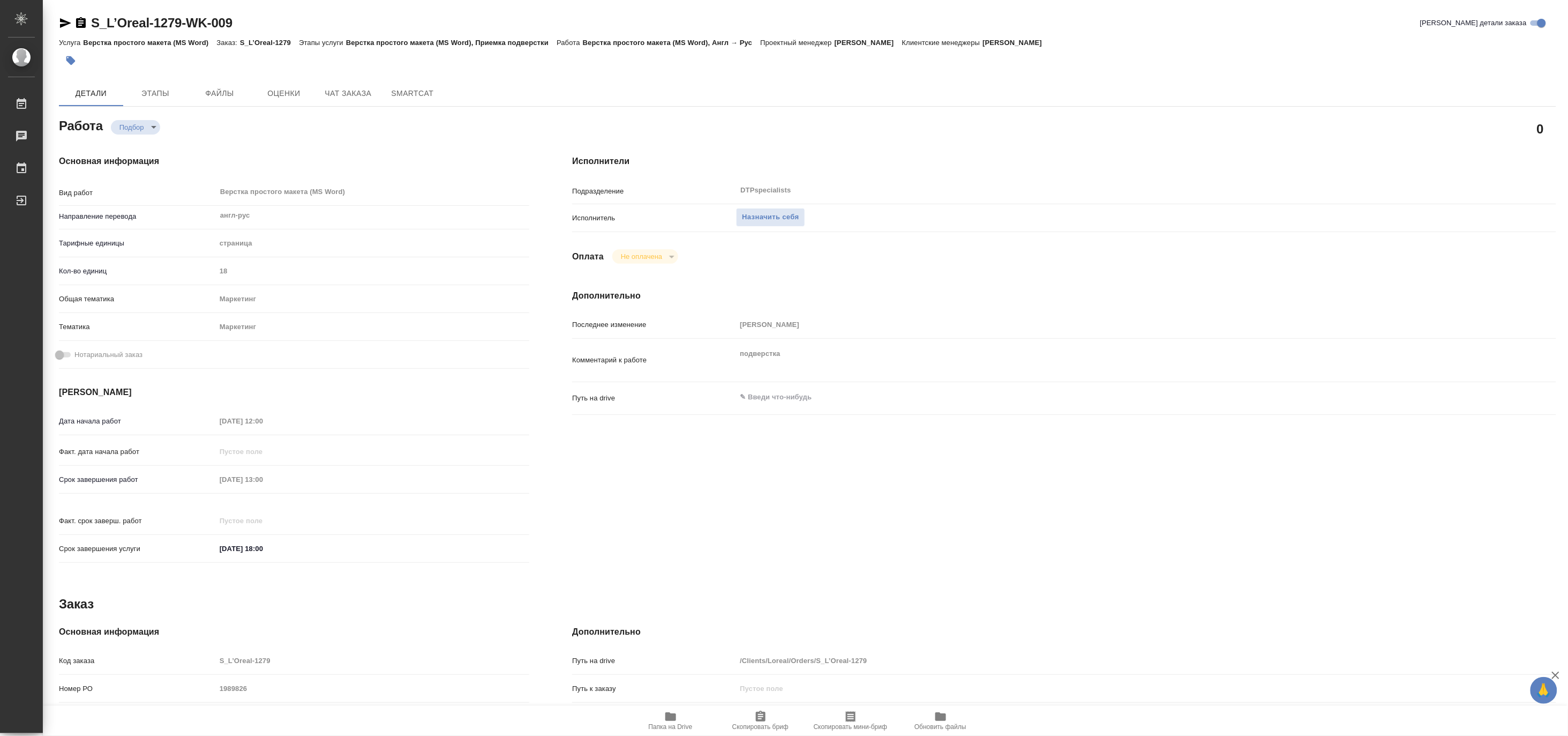
type textarea "x"
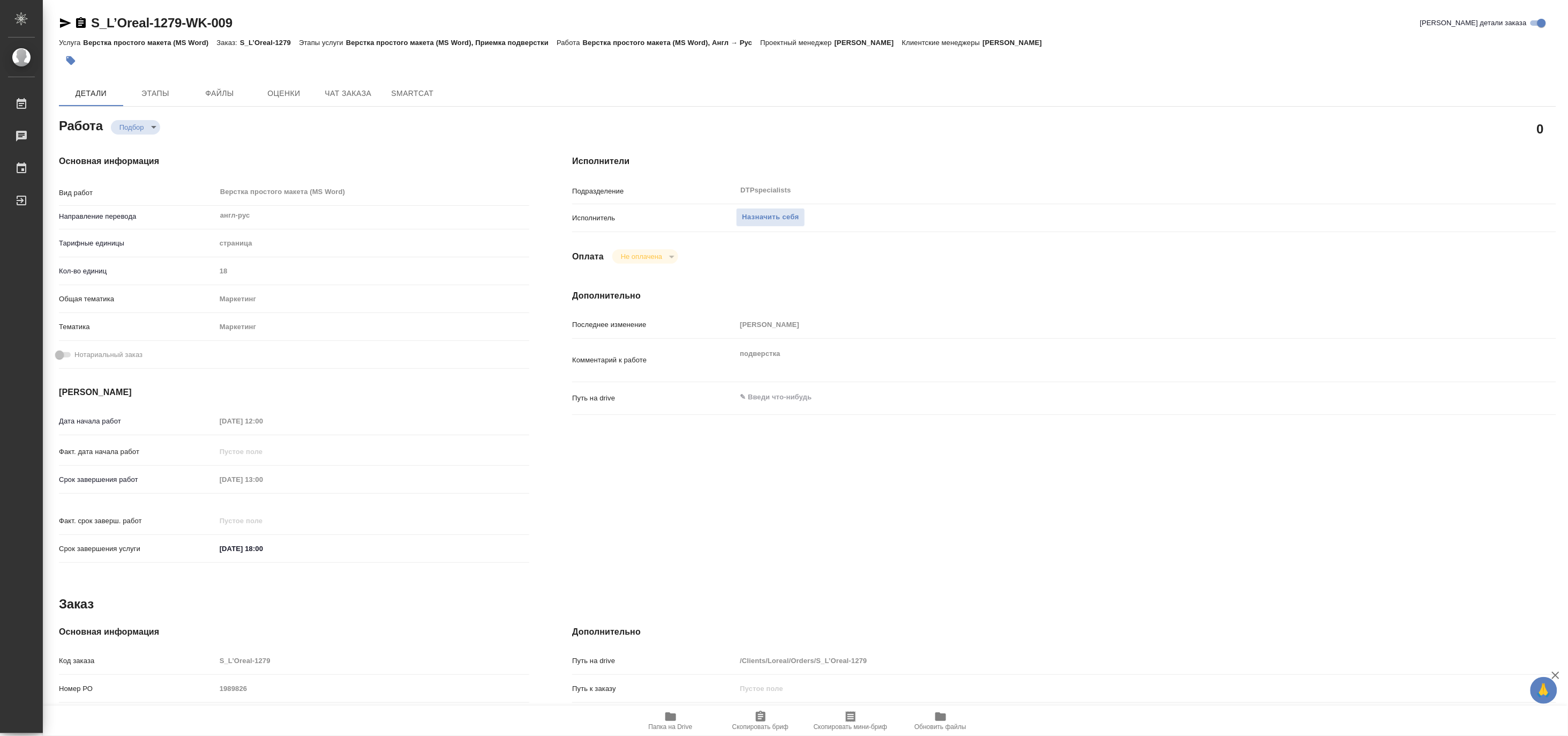
type textarea "x"
click at [763, 217] on span "Назначить себя" at bounding box center [770, 217] width 57 height 12
type textarea "x"
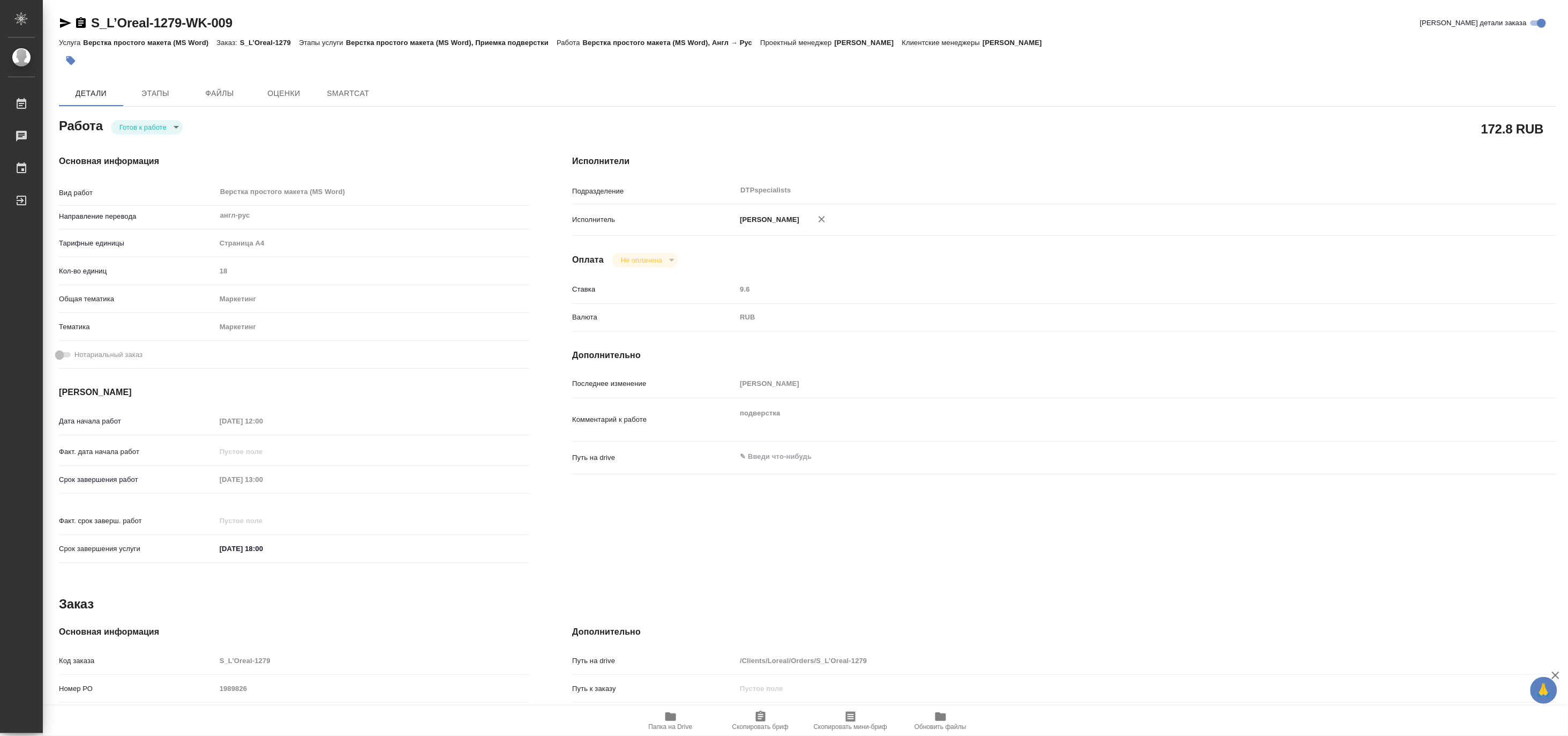
type textarea "x"
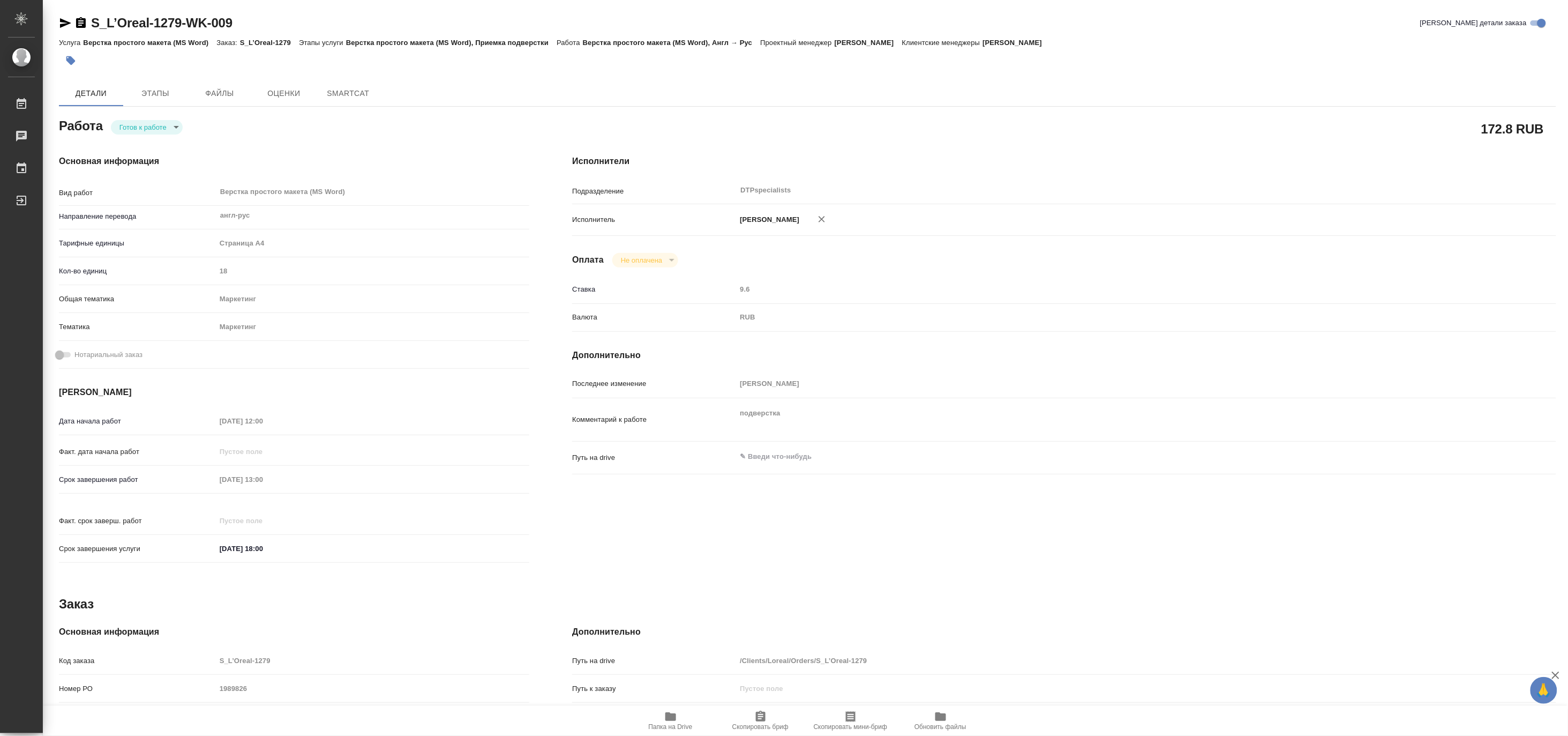
type textarea "x"
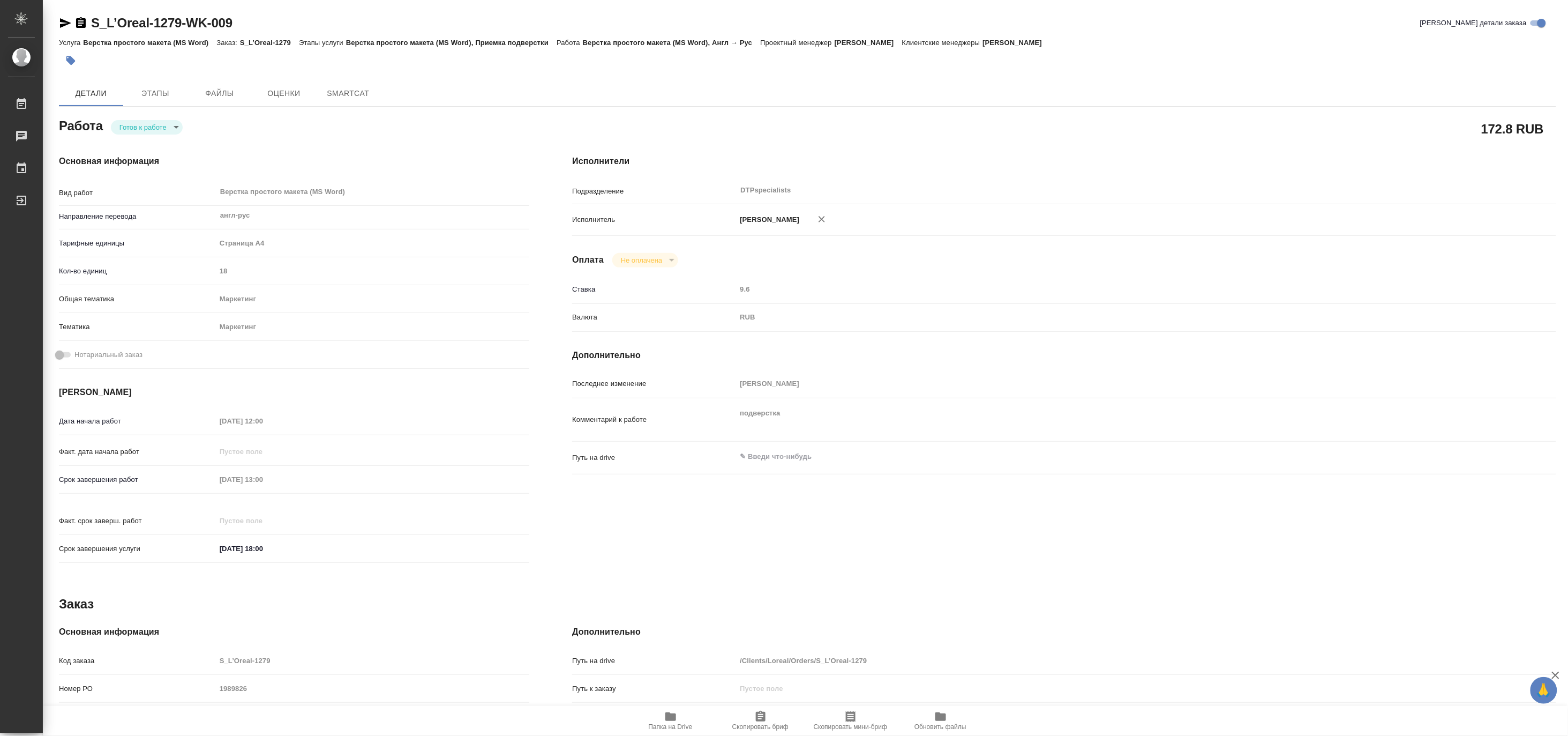
type textarea "x"
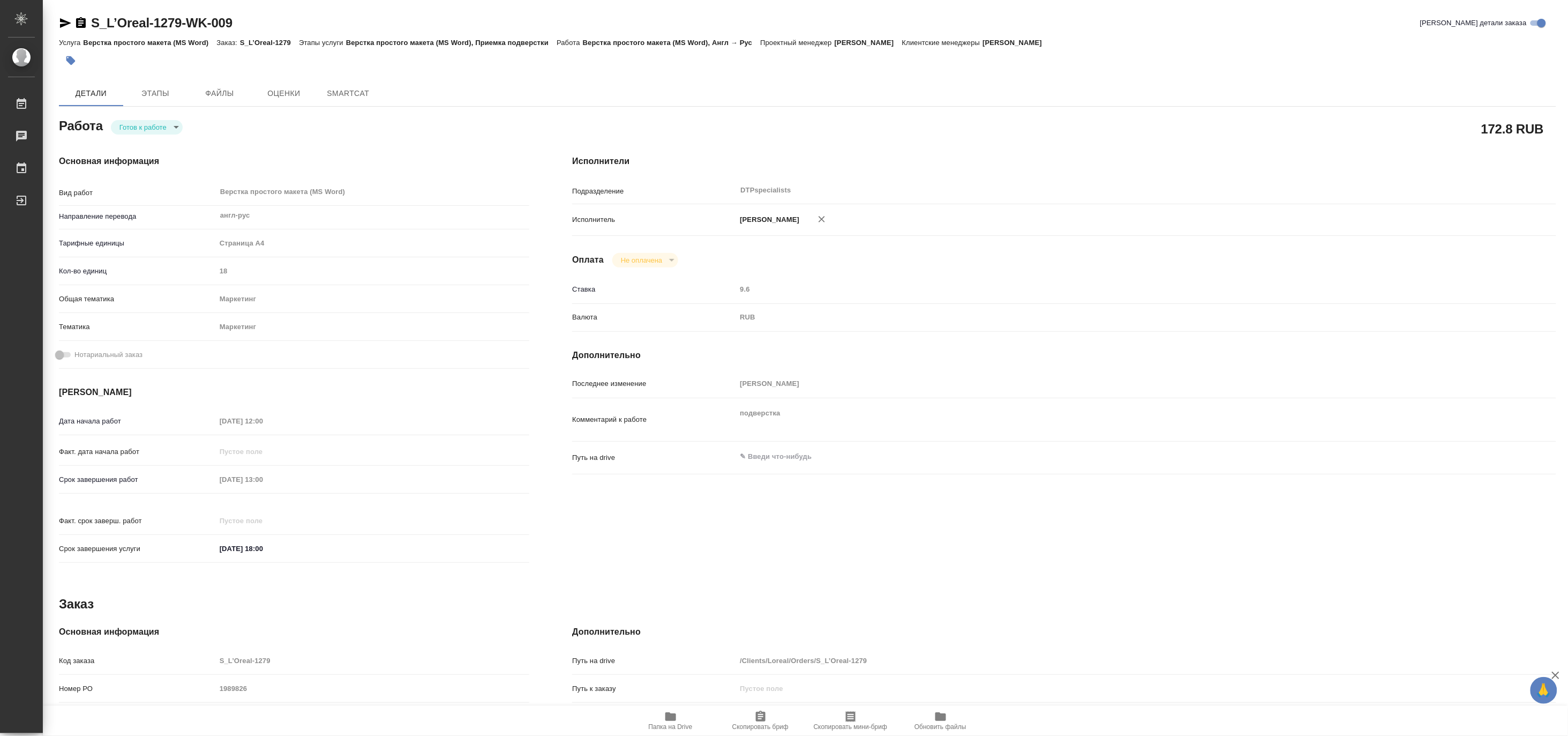
type textarea "x"
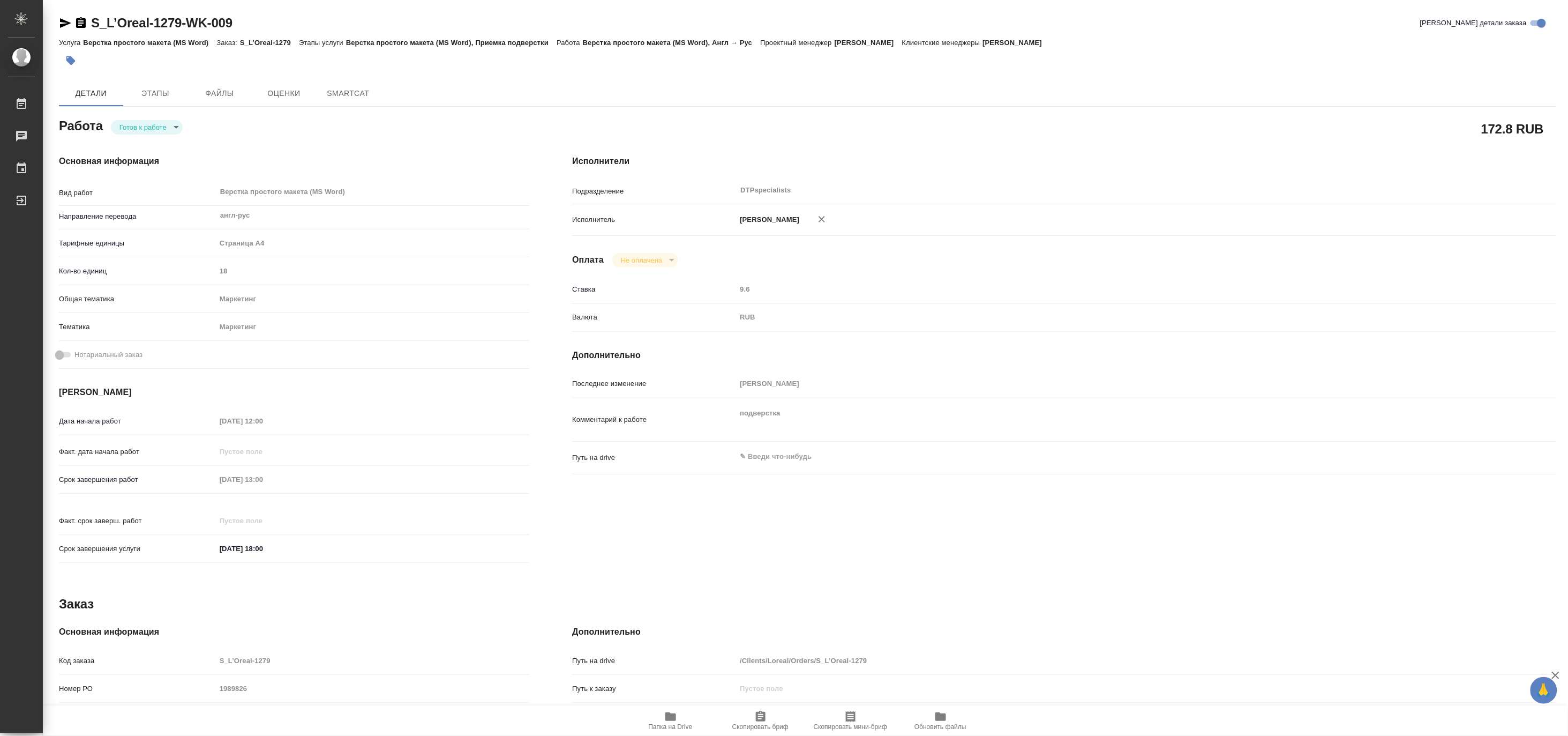
type textarea "x"
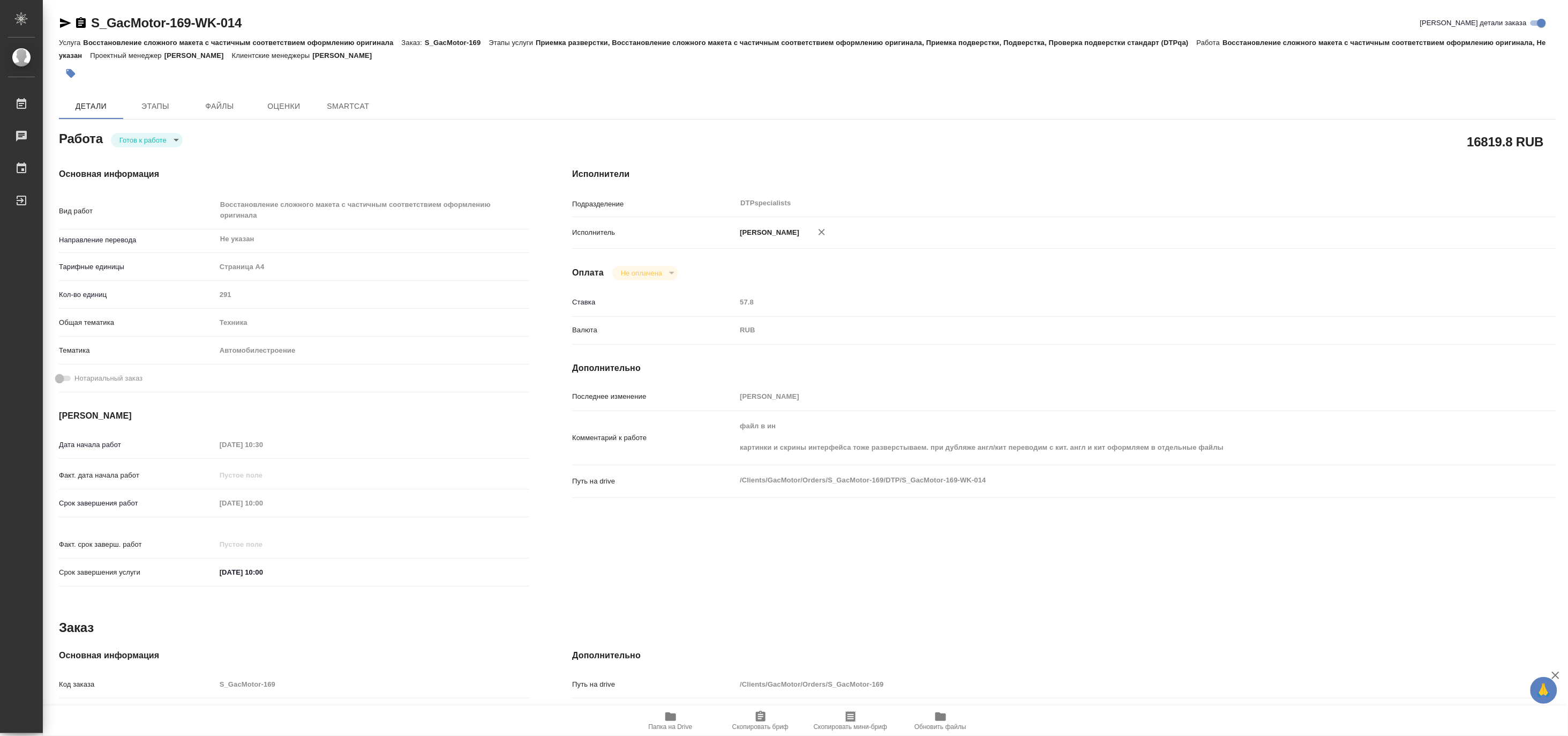
type textarea "x"
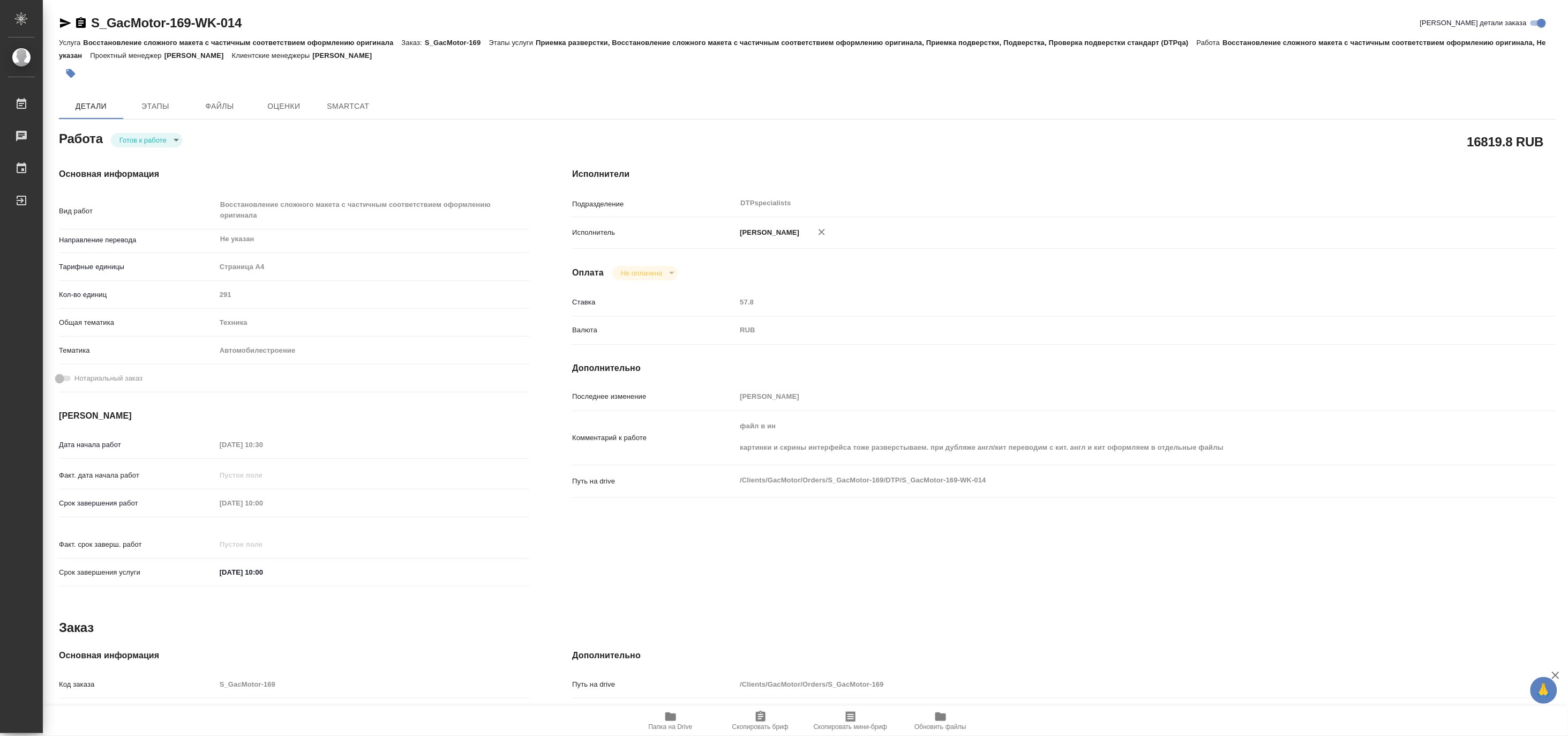
type textarea "x"
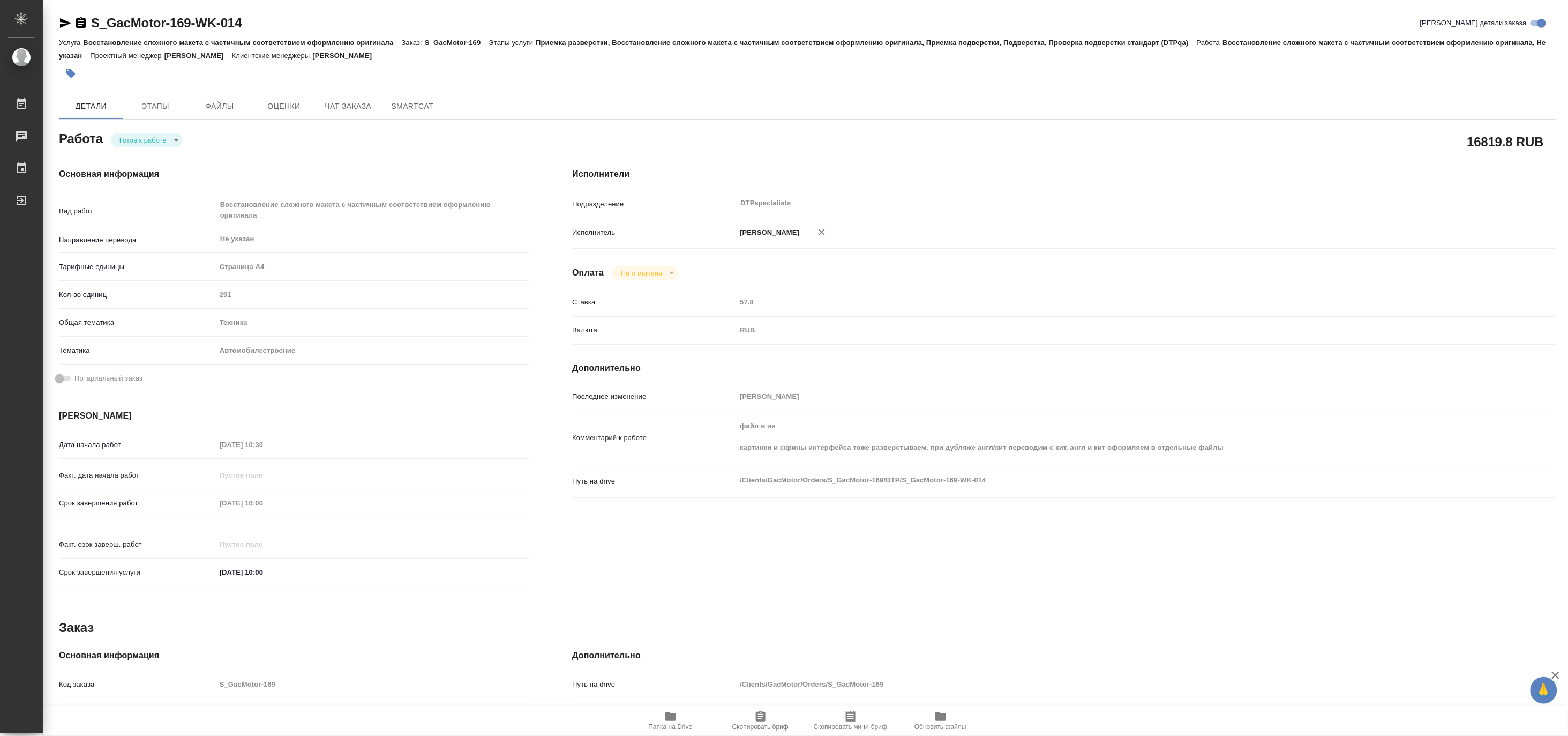
type textarea "x"
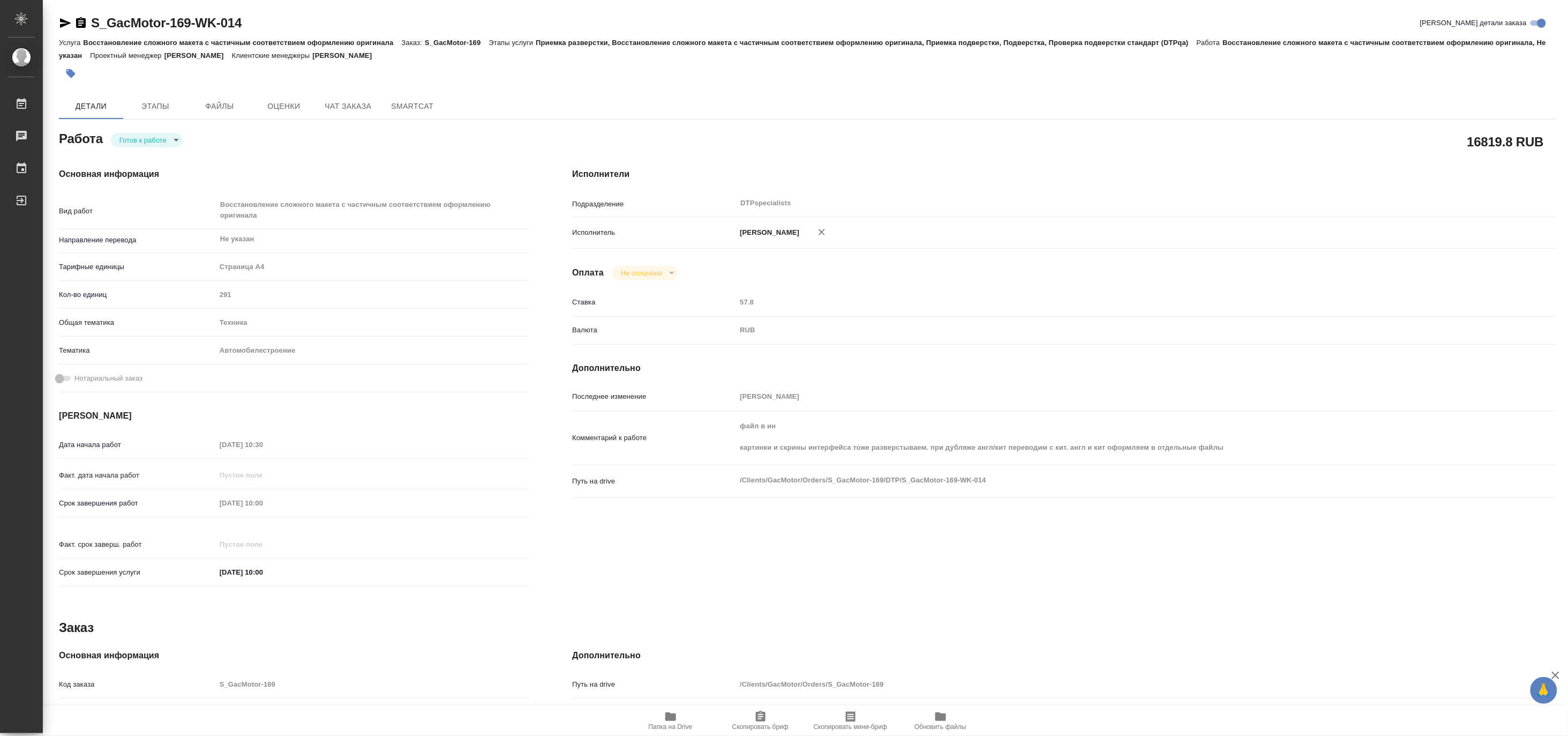
type textarea "x"
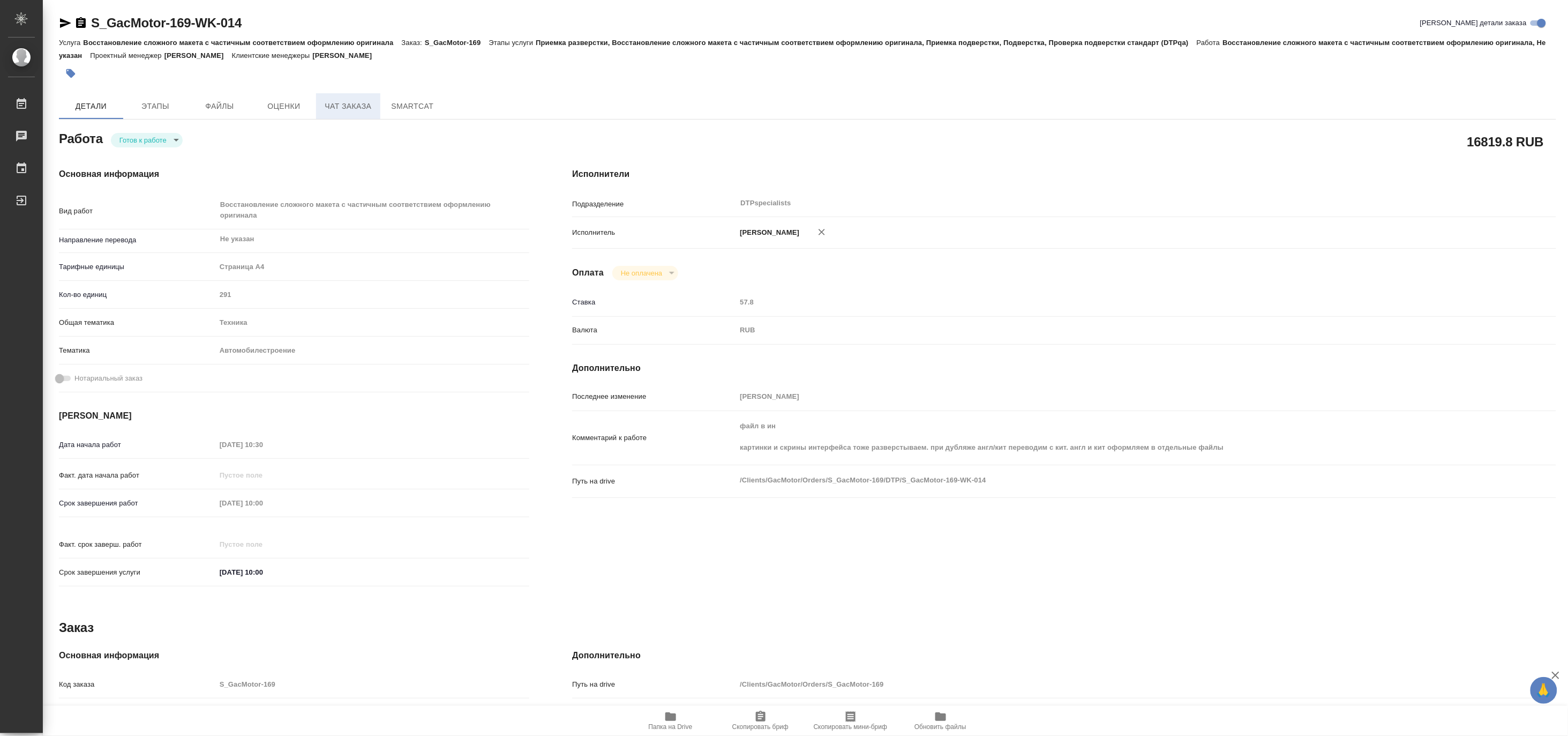
click at [326, 111] on span "Чат заказа" at bounding box center [348, 106] width 51 height 13
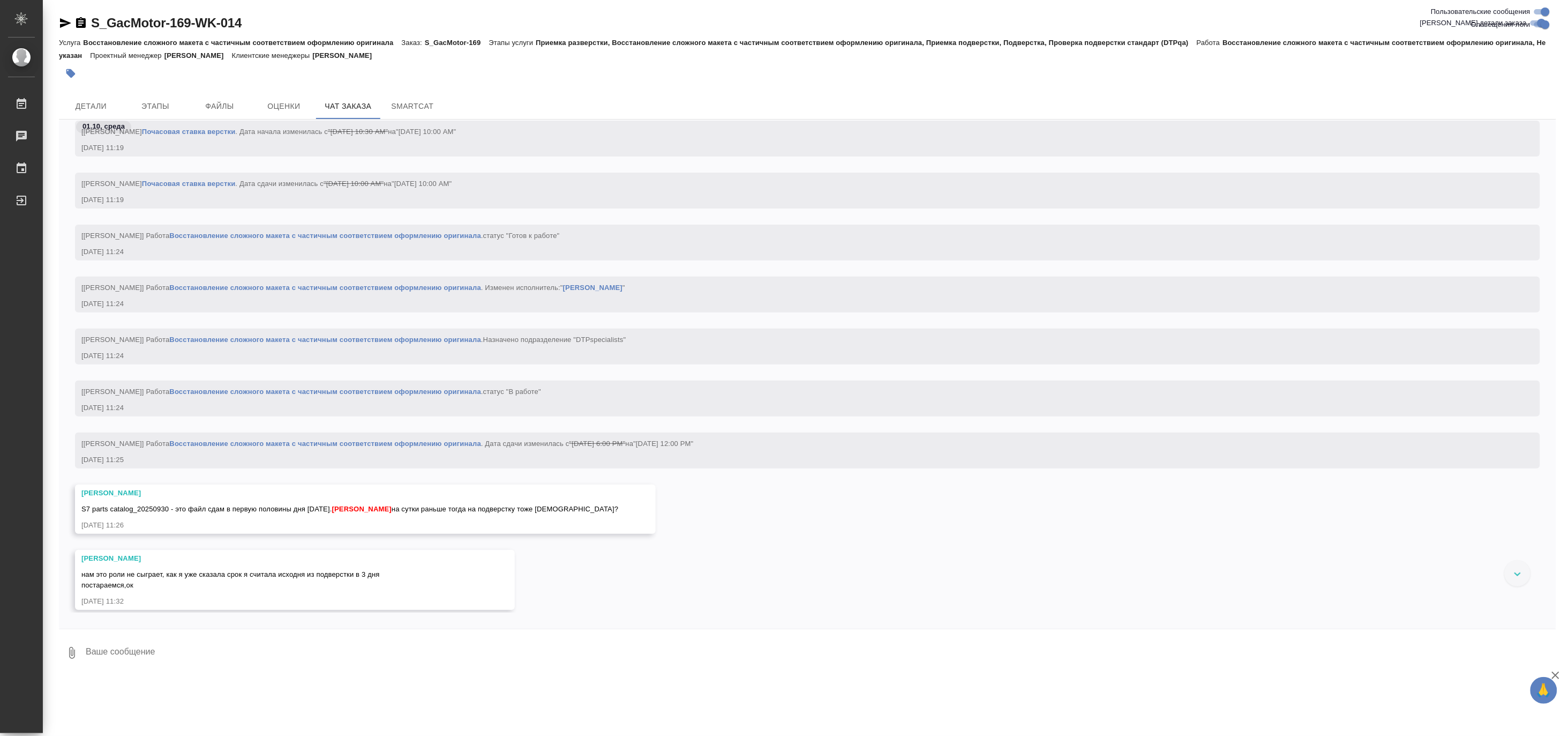
scroll to position [9223, 0]
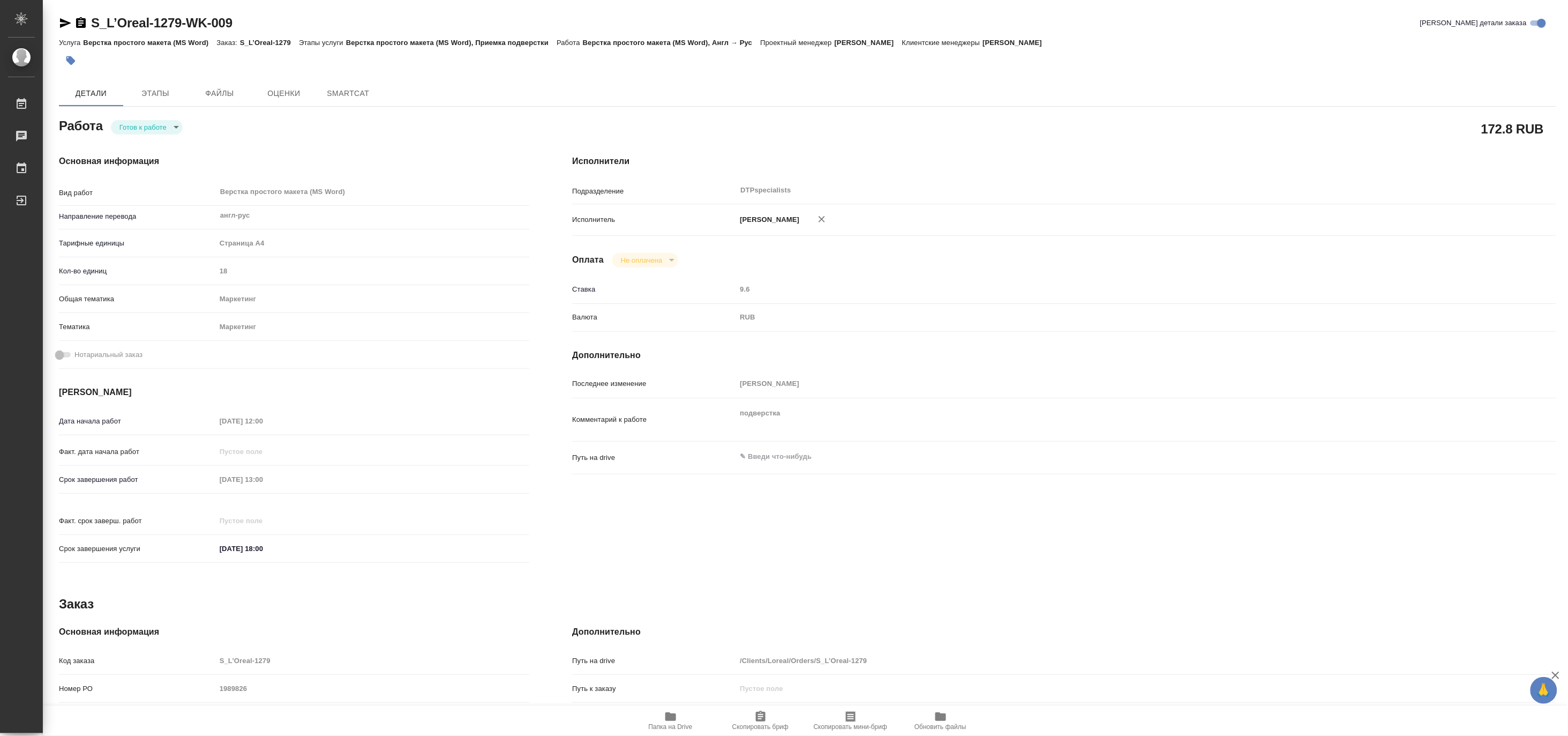
type textarea "x"
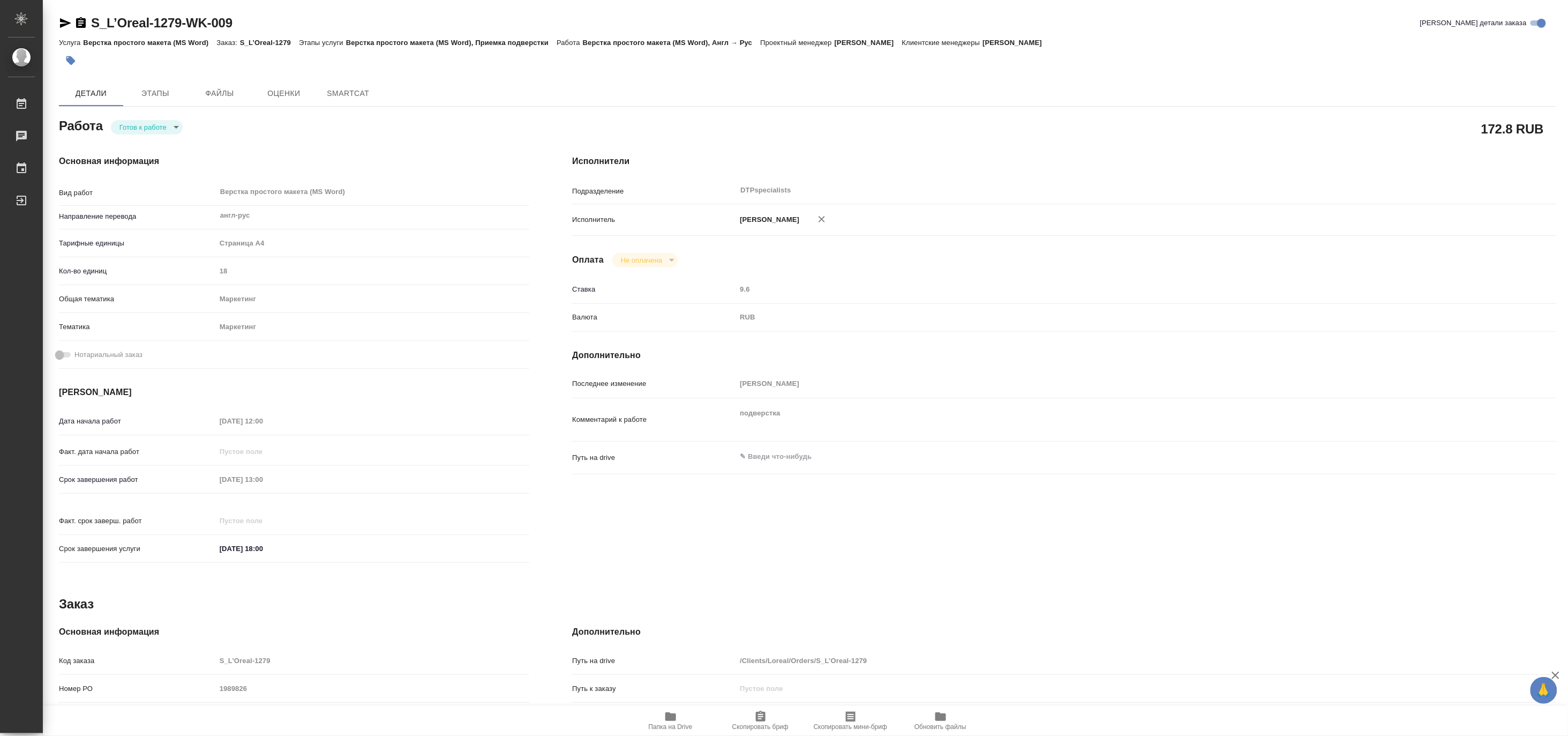
type textarea "x"
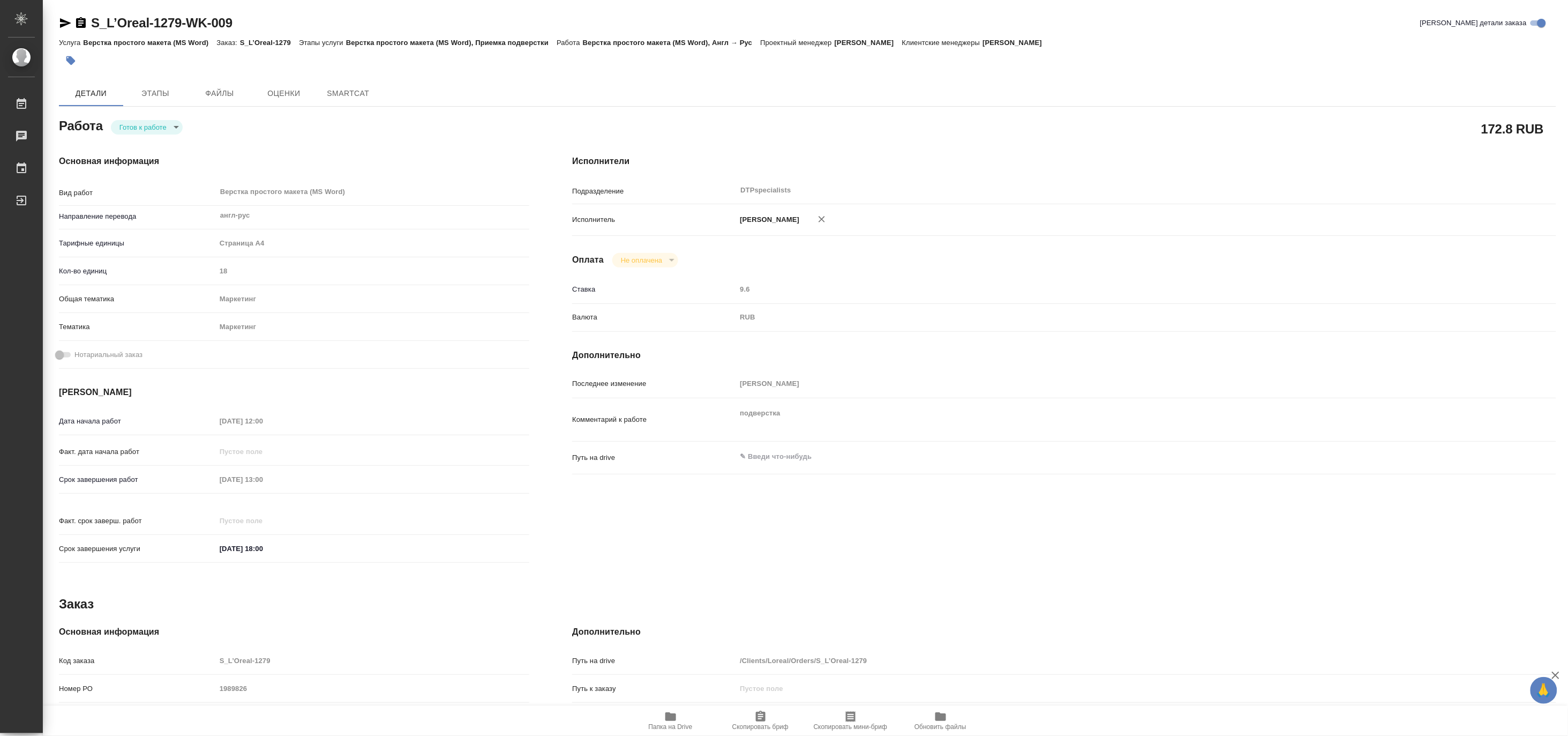
type textarea "x"
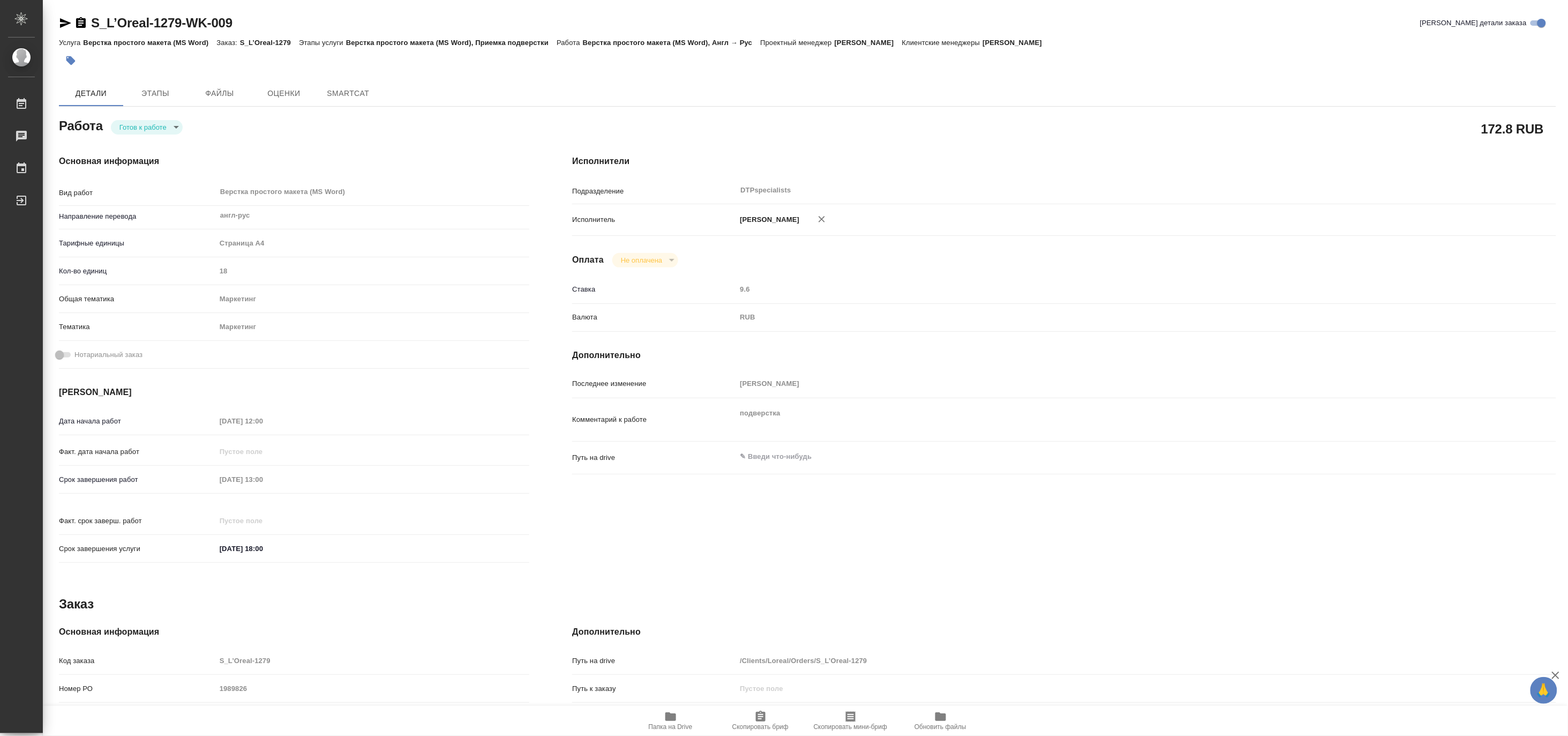
click at [61, 19] on icon "button" at bounding box center [66, 23] width 11 height 10
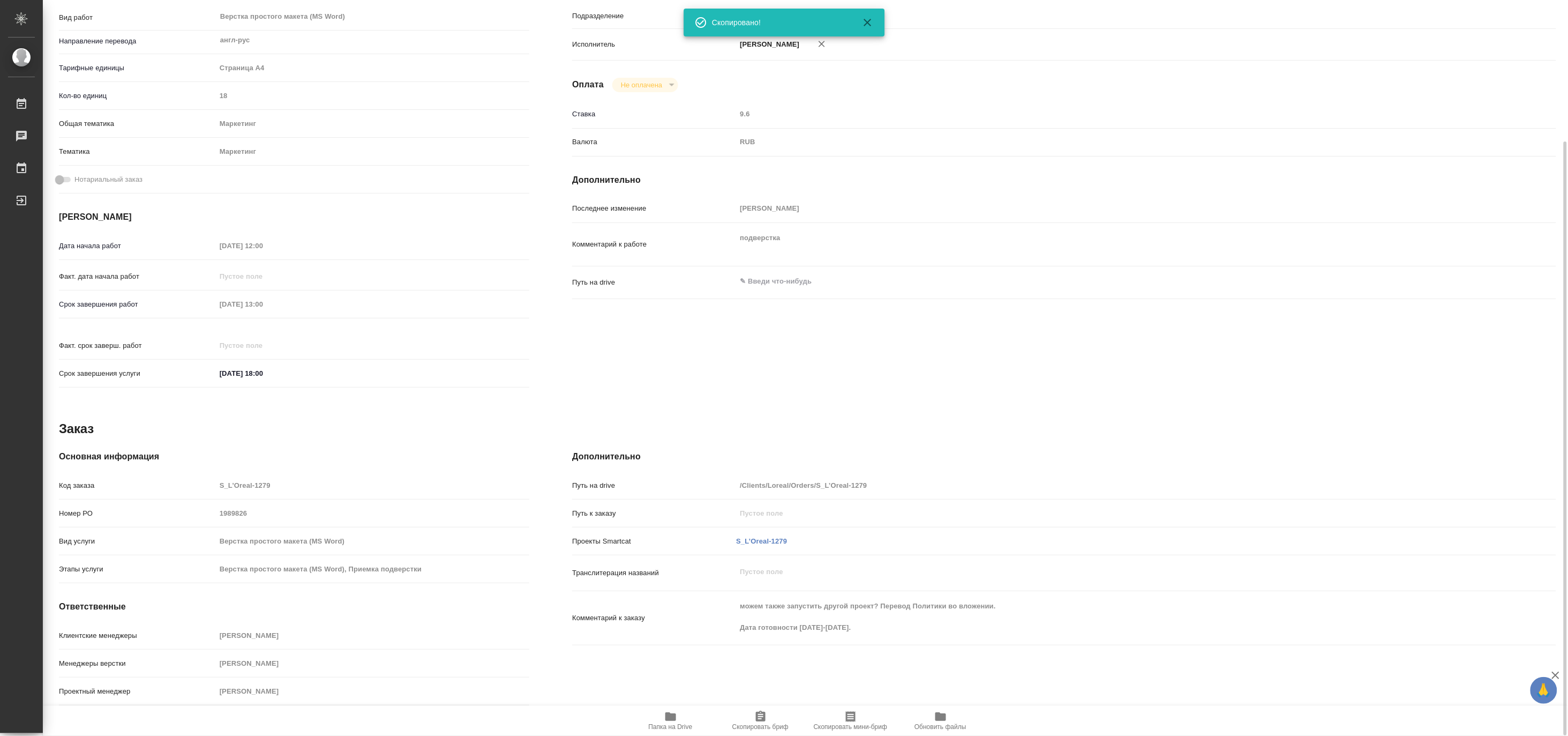
type textarea "x"
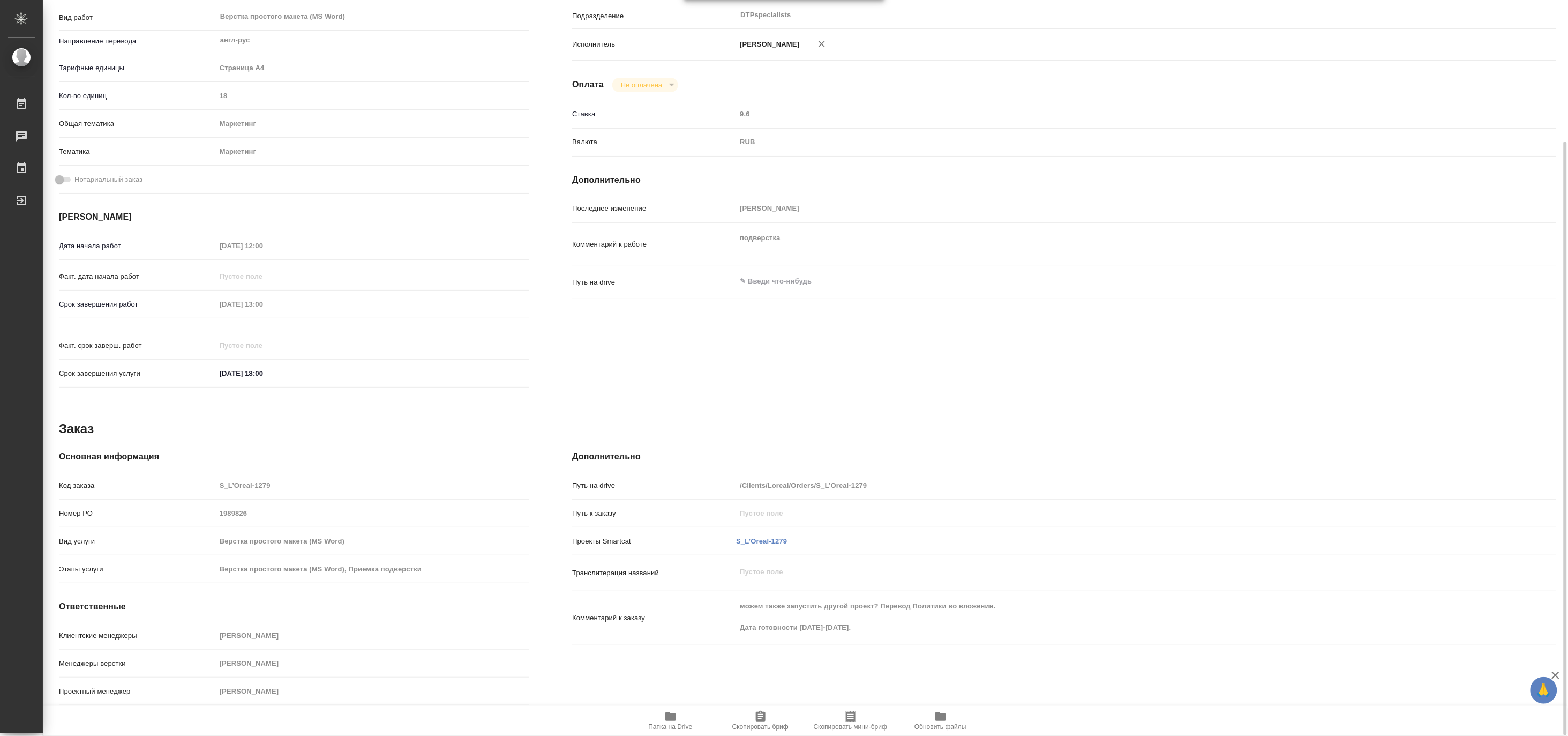
type textarea "x"
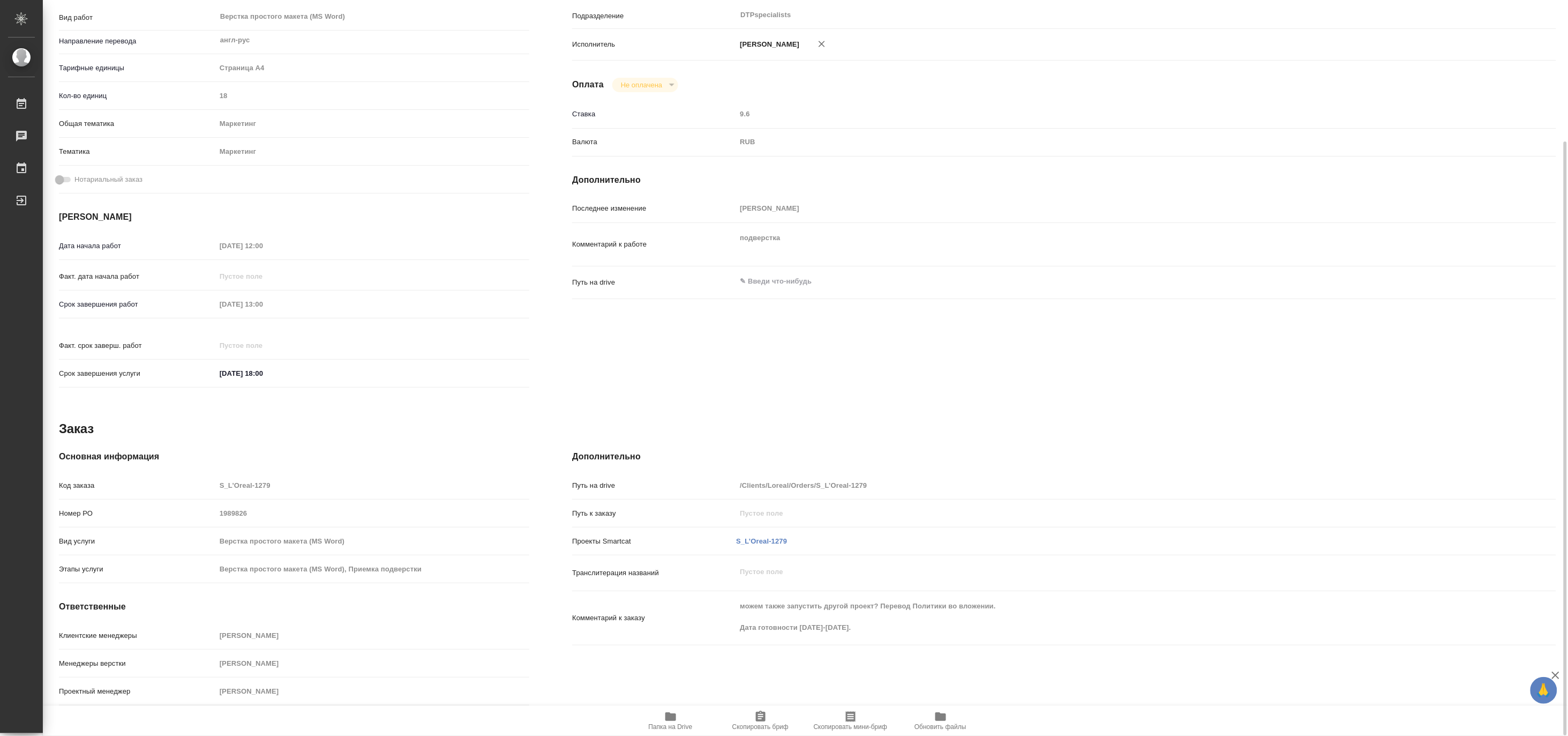
type textarea "x"
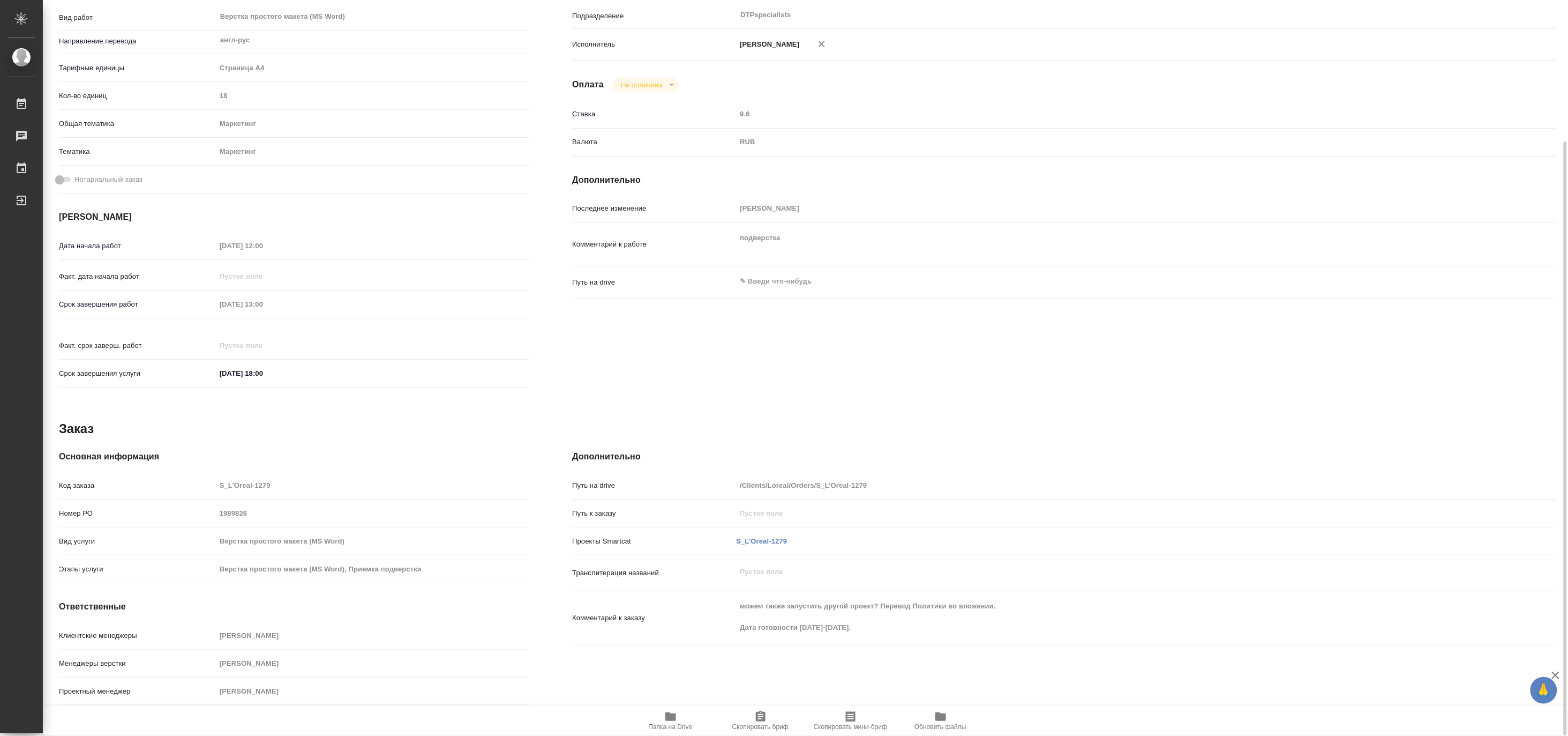
scroll to position [0, 0]
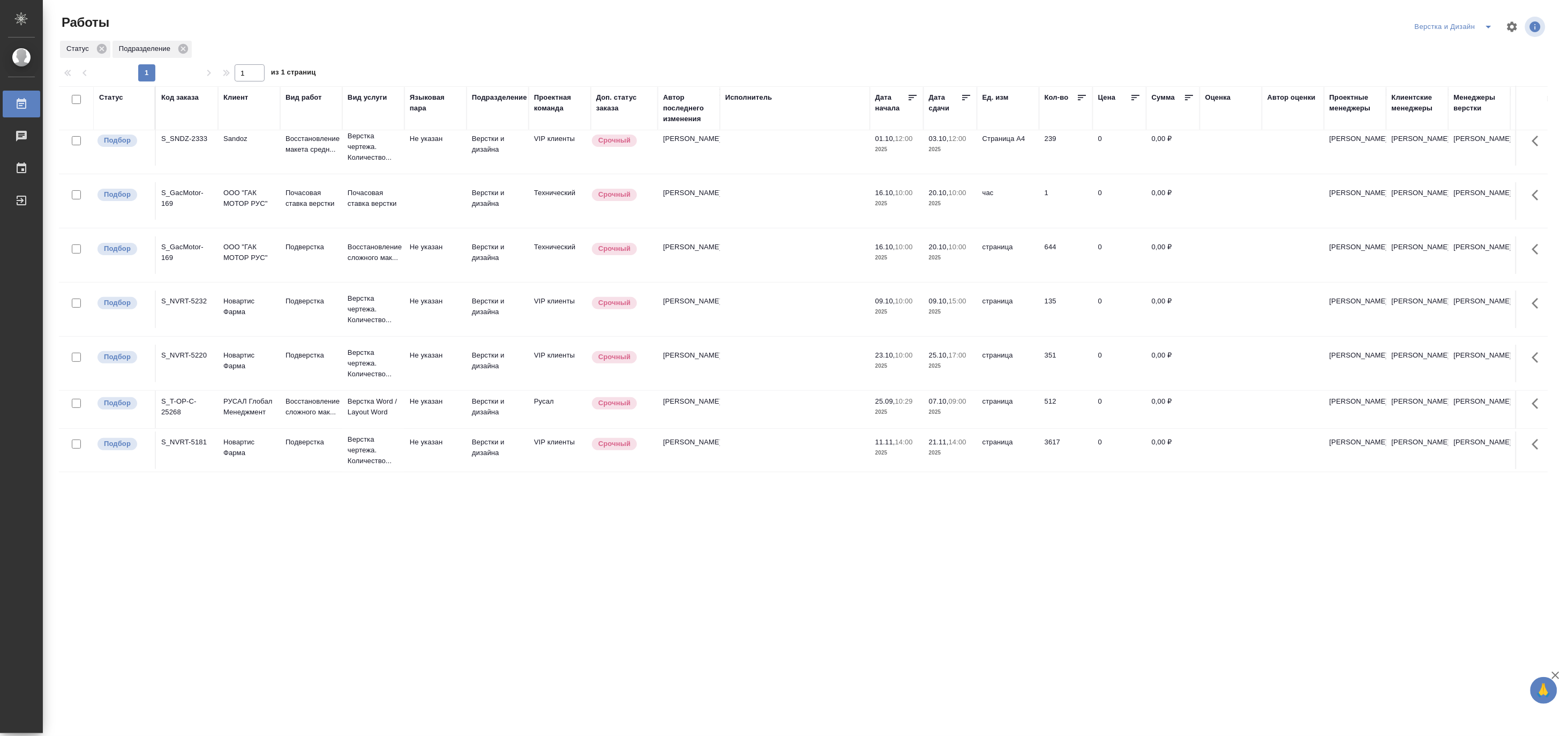
scroll to position [80, 0]
click at [292, 396] on p "Восстановление сложного мак..." at bounding box center [311, 407] width 51 height 21
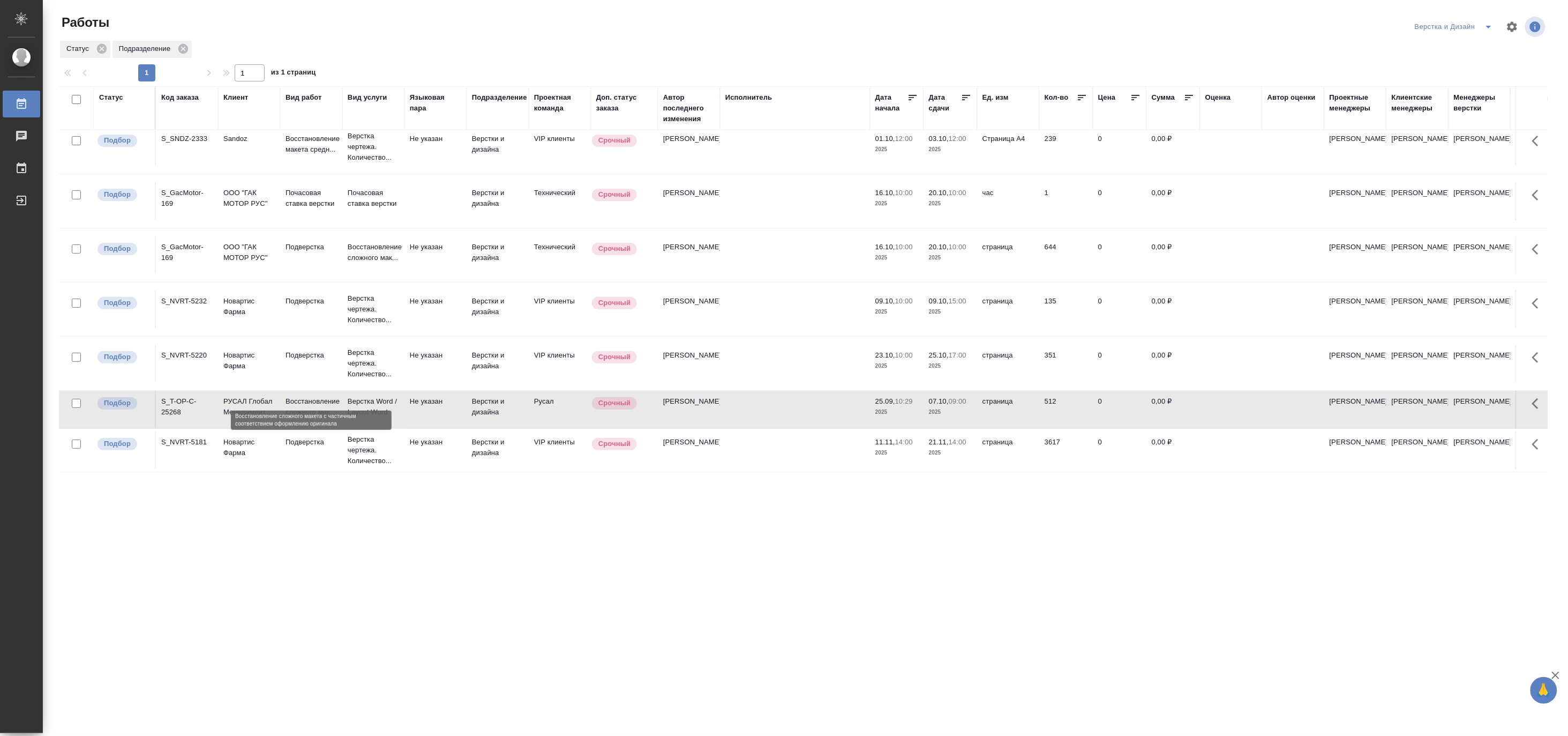
click at [292, 396] on p "Восстановление сложного мак..." at bounding box center [311, 407] width 51 height 21
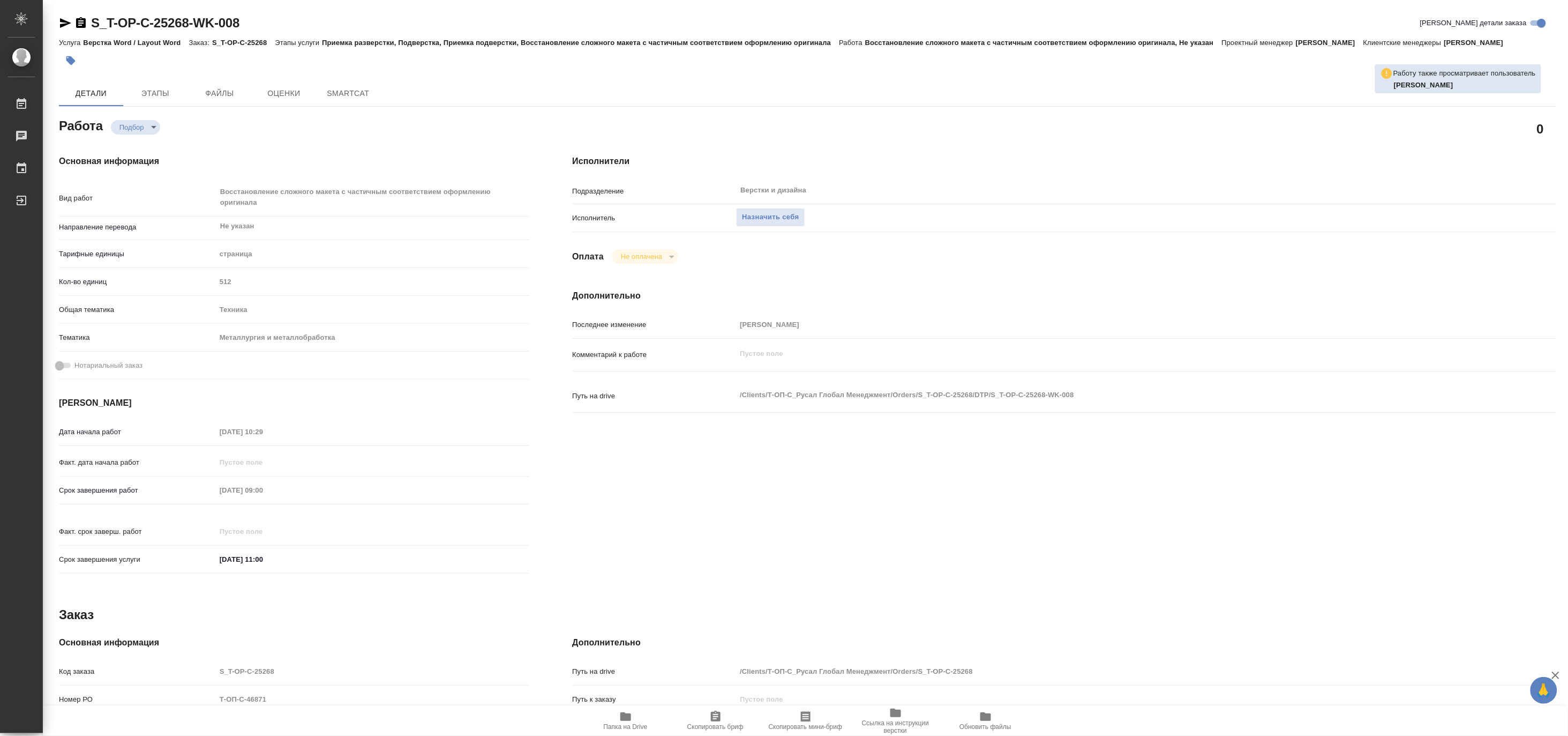
type textarea "x"
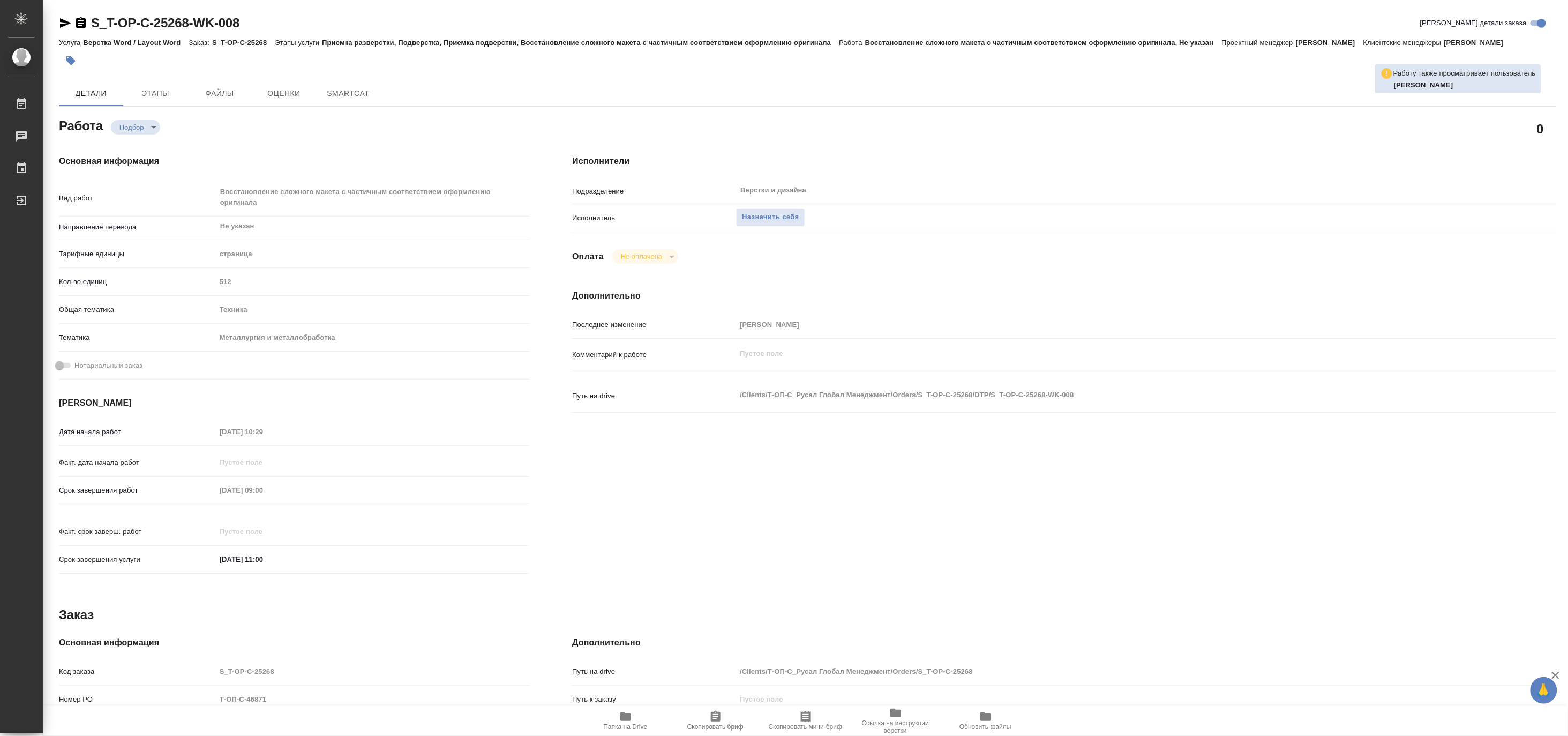
type textarea "x"
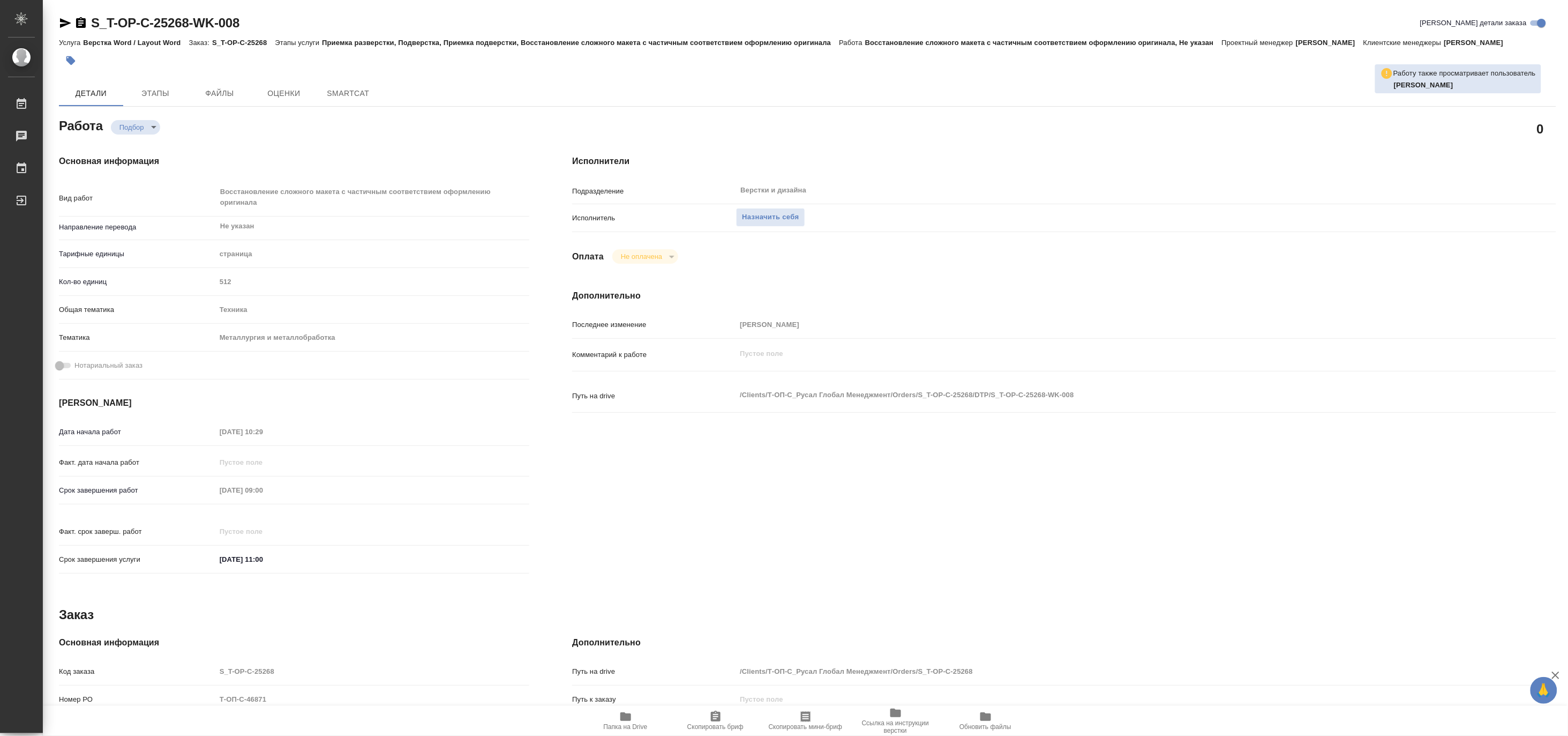
type textarea "x"
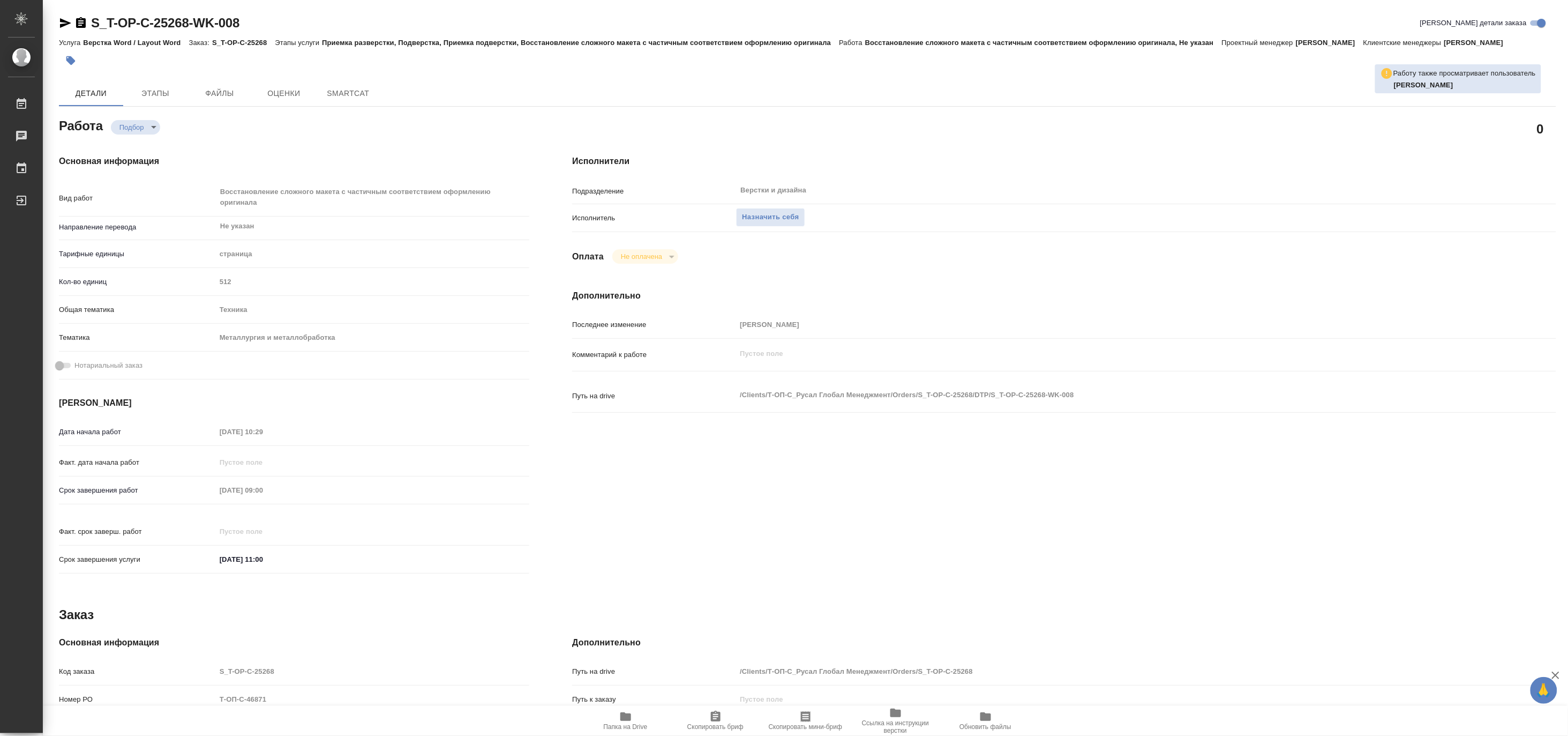
type textarea "x"
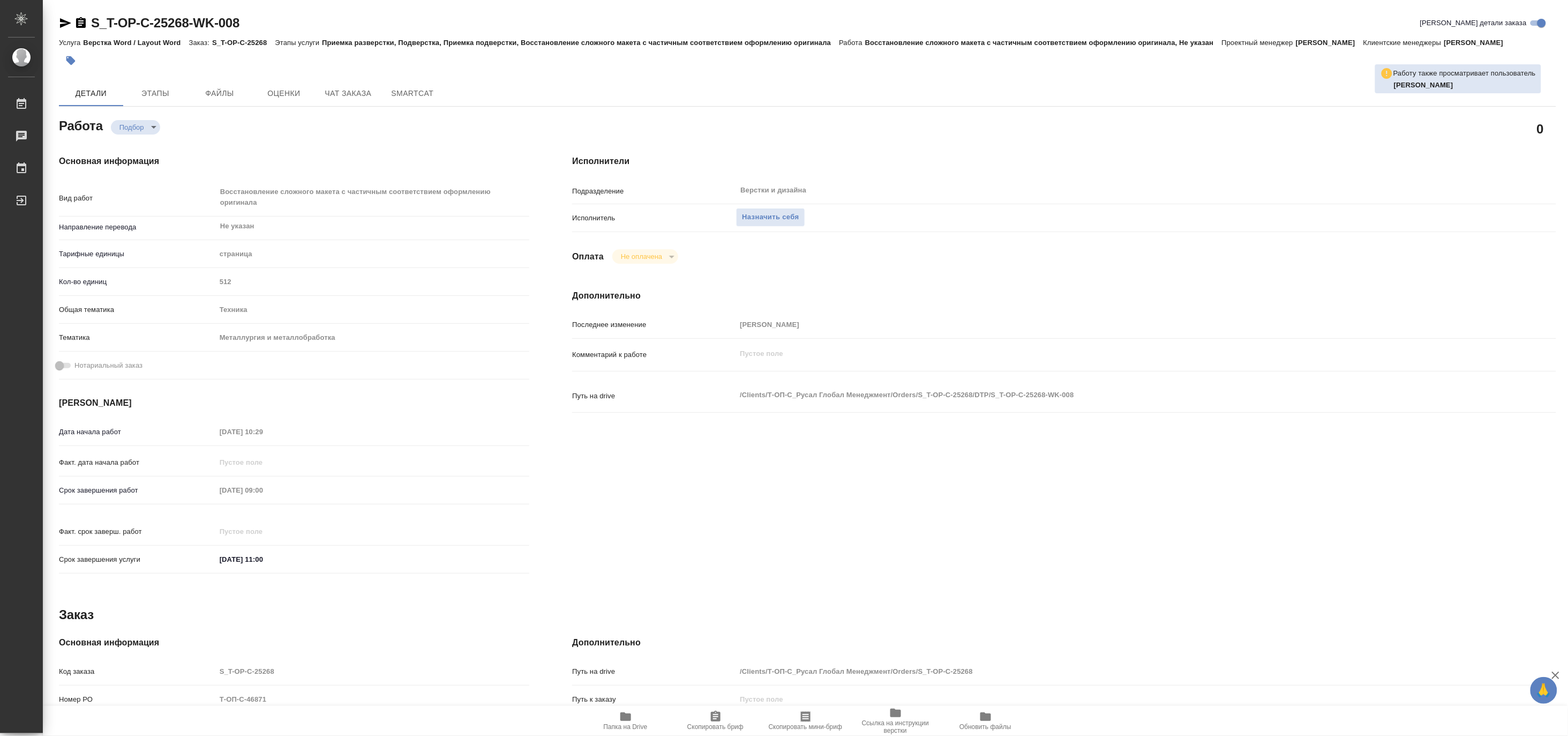
type textarea "x"
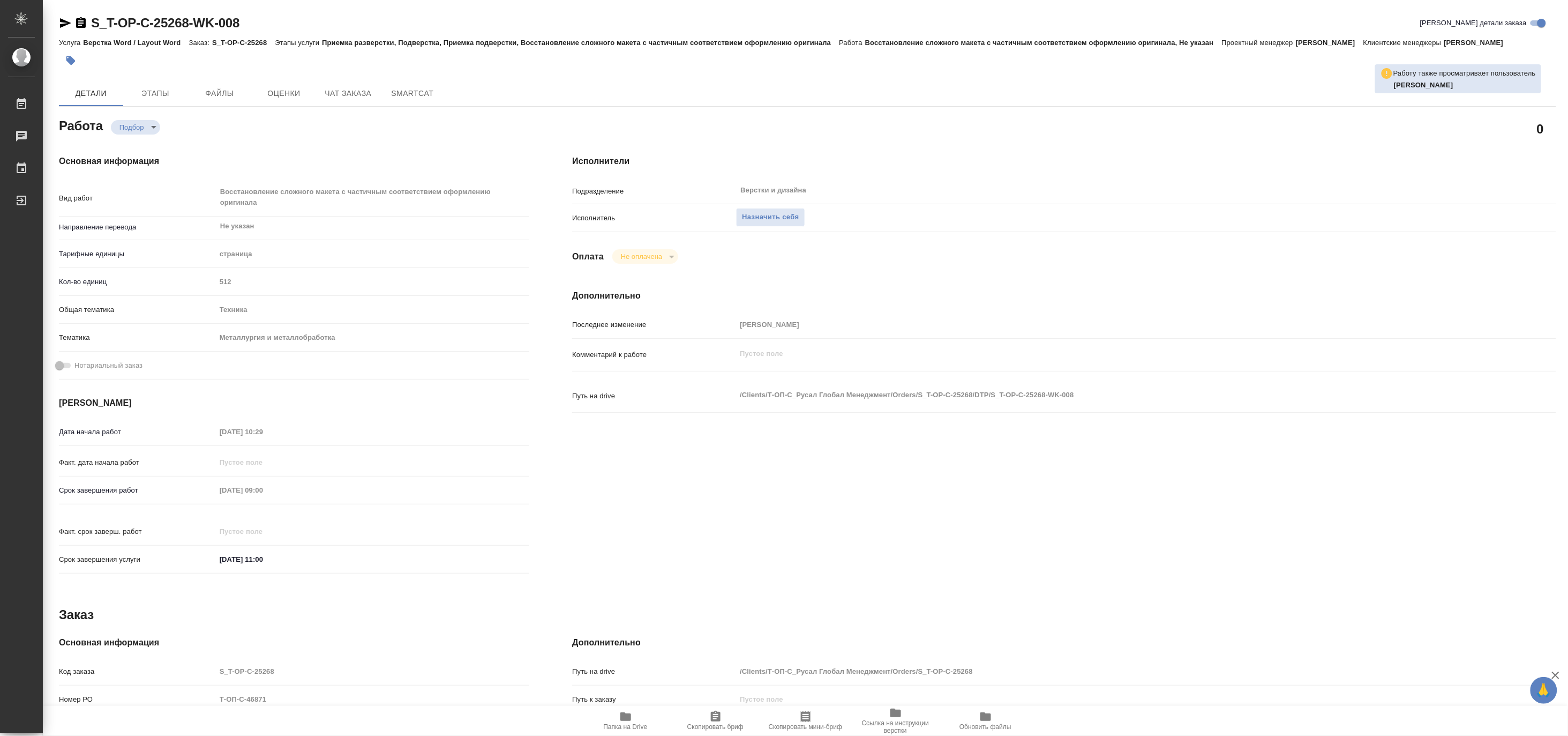
type textarea "x"
